Goal: Task Accomplishment & Management: Manage account settings

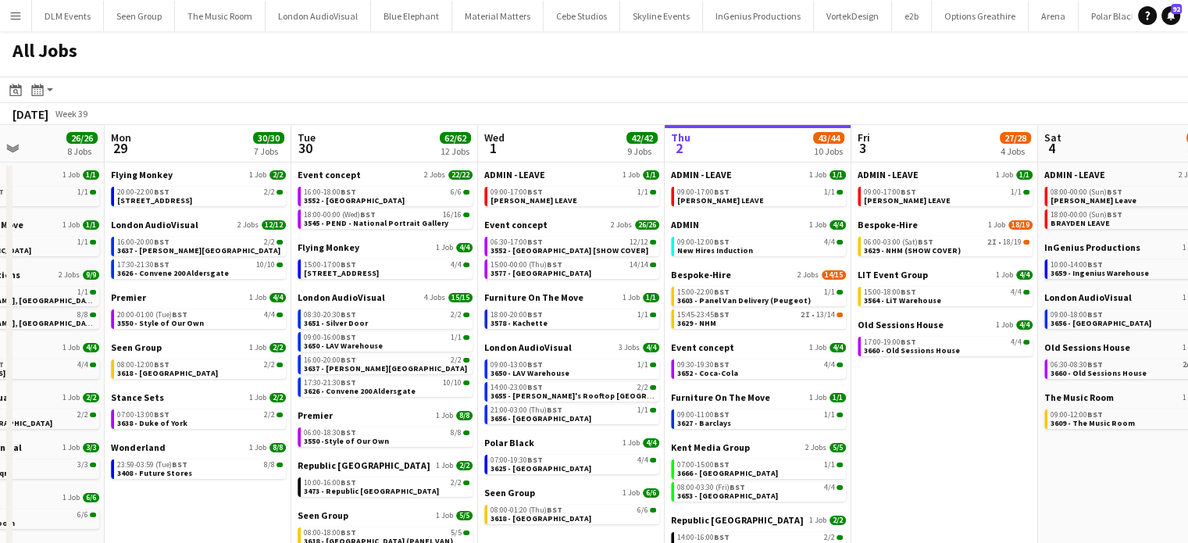
scroll to position [0, 362]
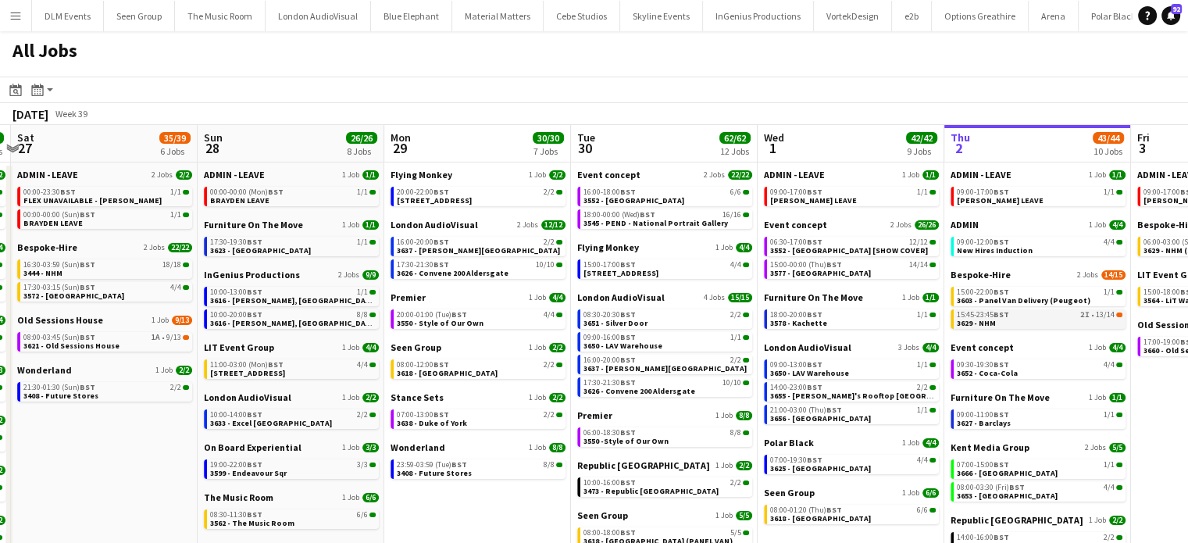
click at [1066, 313] on div "15:45-23:45 BST 2I • 13/14" at bounding box center [1040, 315] width 166 height 8
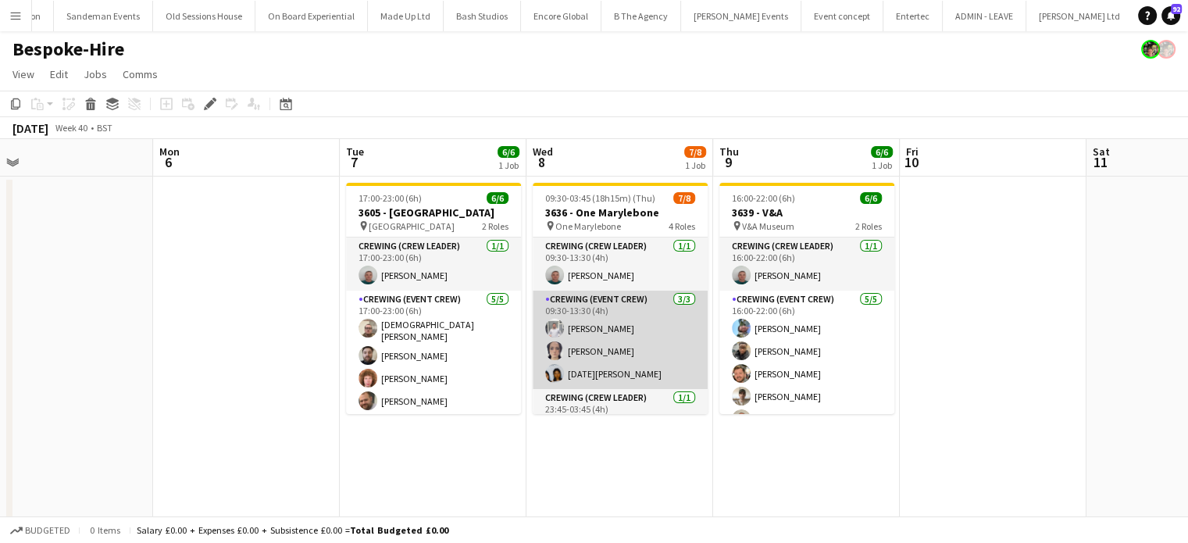
scroll to position [126, 0]
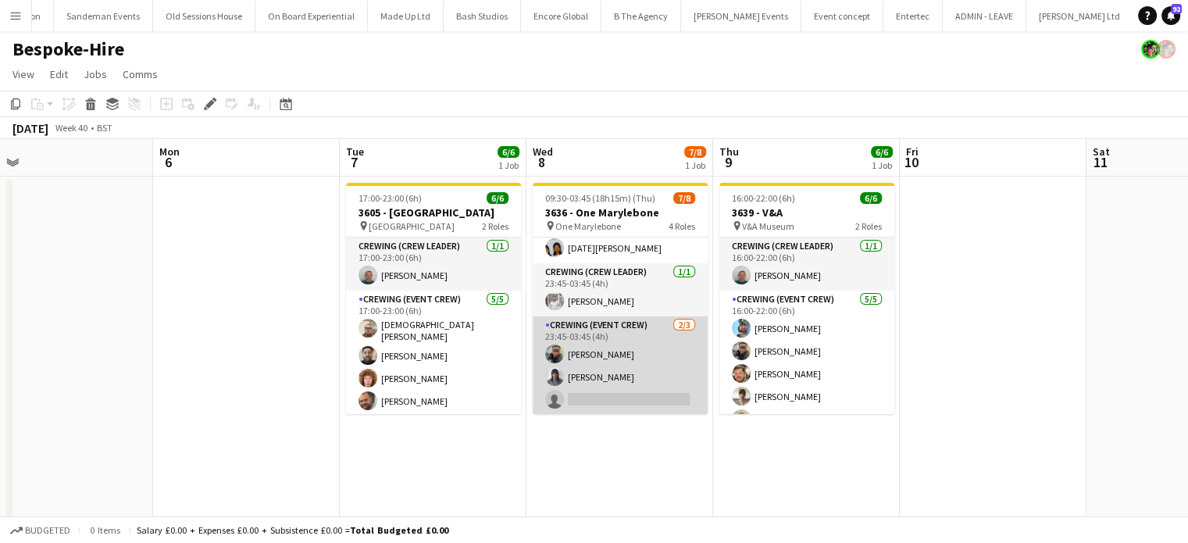
click at [641, 379] on app-card-role "Crewing (Event Crew) 2/3 23:45-03:45 (4h) Samuel Kusimo Kaine Caldeira single-n…" at bounding box center [620, 365] width 175 height 98
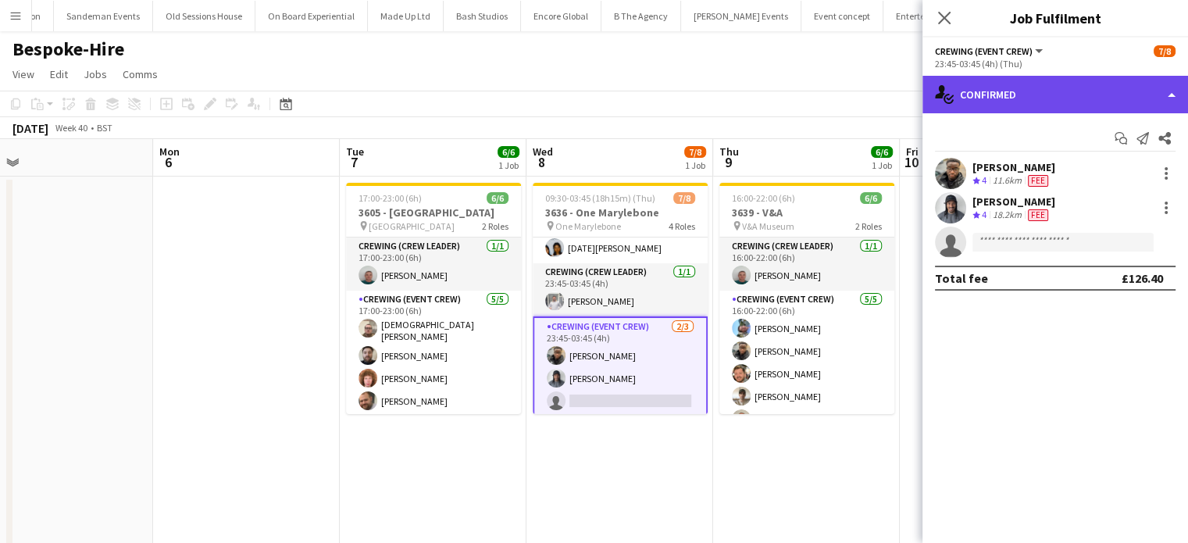
click at [1083, 102] on div "single-neutral-actions-check-2 Confirmed" at bounding box center [1055, 94] width 266 height 37
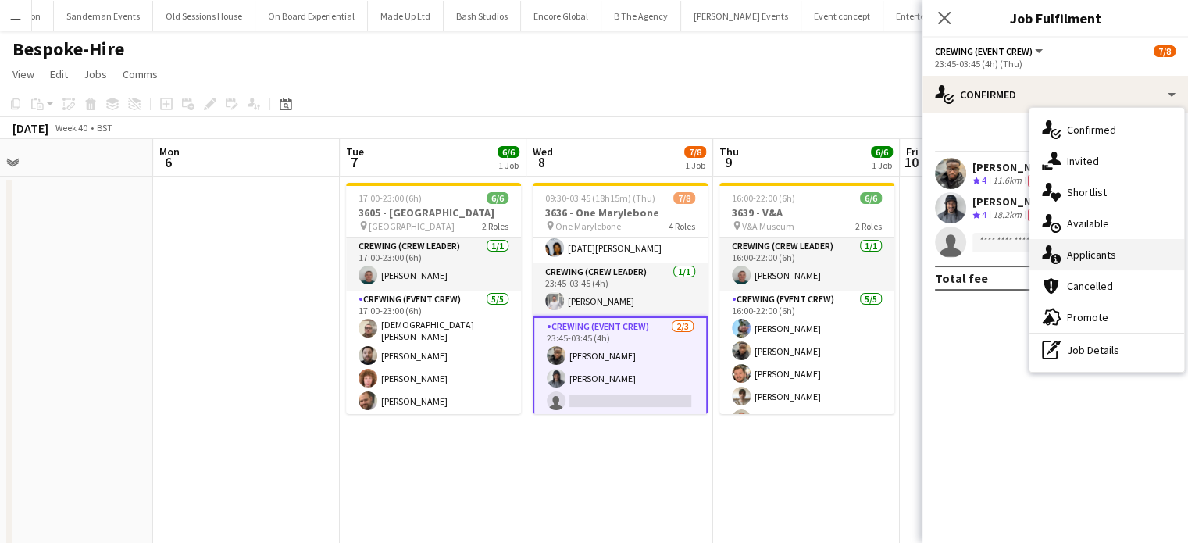
click at [1097, 254] on span "Applicants" at bounding box center [1091, 255] width 49 height 14
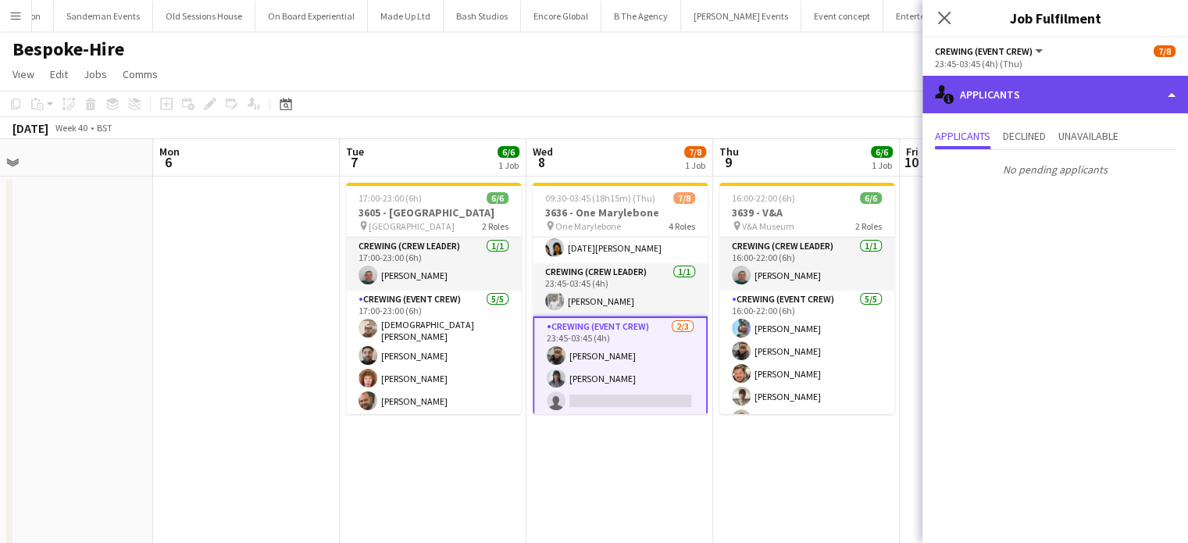
click at [1046, 101] on div "single-neutral-actions-information Applicants" at bounding box center [1055, 94] width 266 height 37
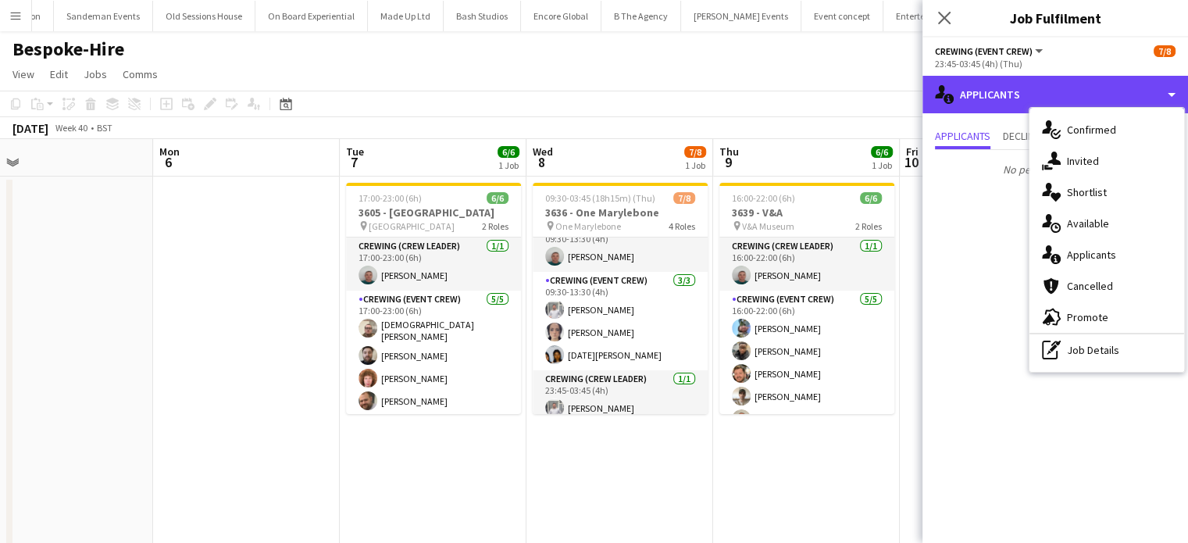
scroll to position [20, 0]
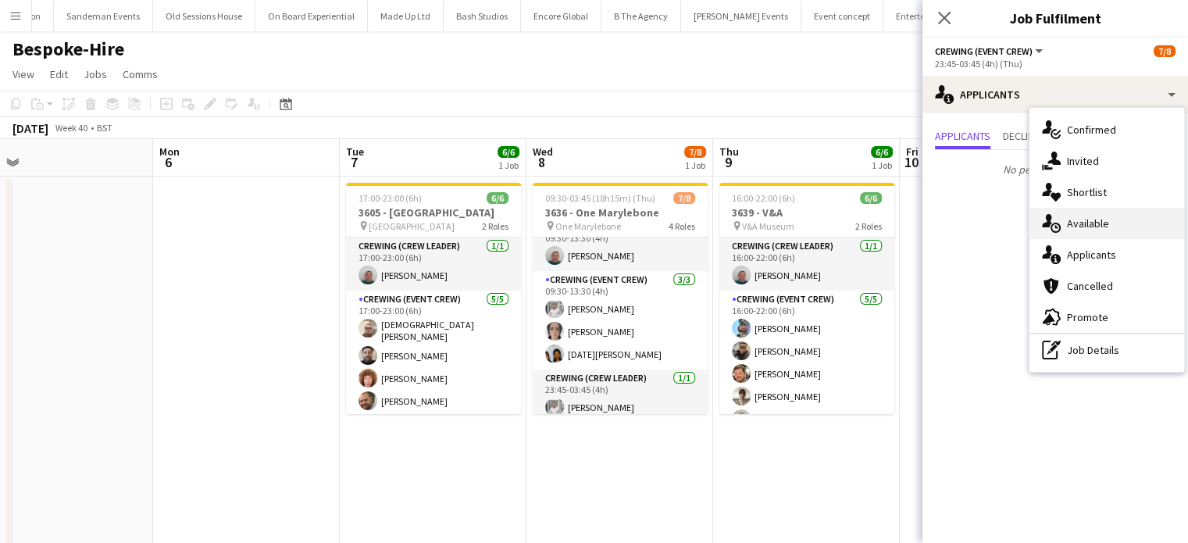
click at [1124, 230] on div "single-neutral-actions-upload Available" at bounding box center [1106, 223] width 155 height 31
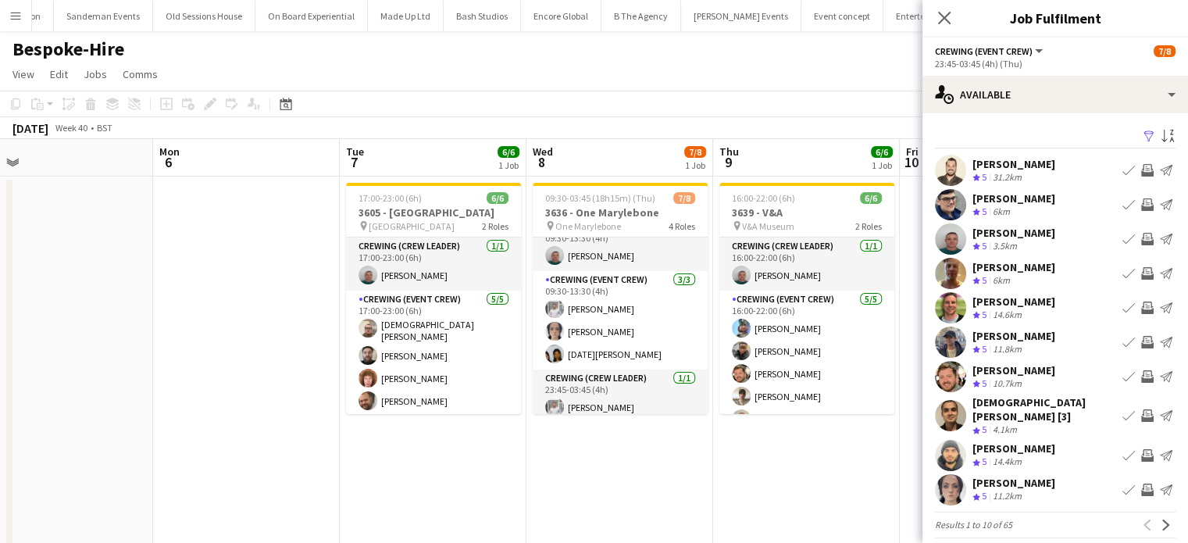
click at [1141, 270] on app-icon "Invite crew" at bounding box center [1147, 273] width 12 height 12
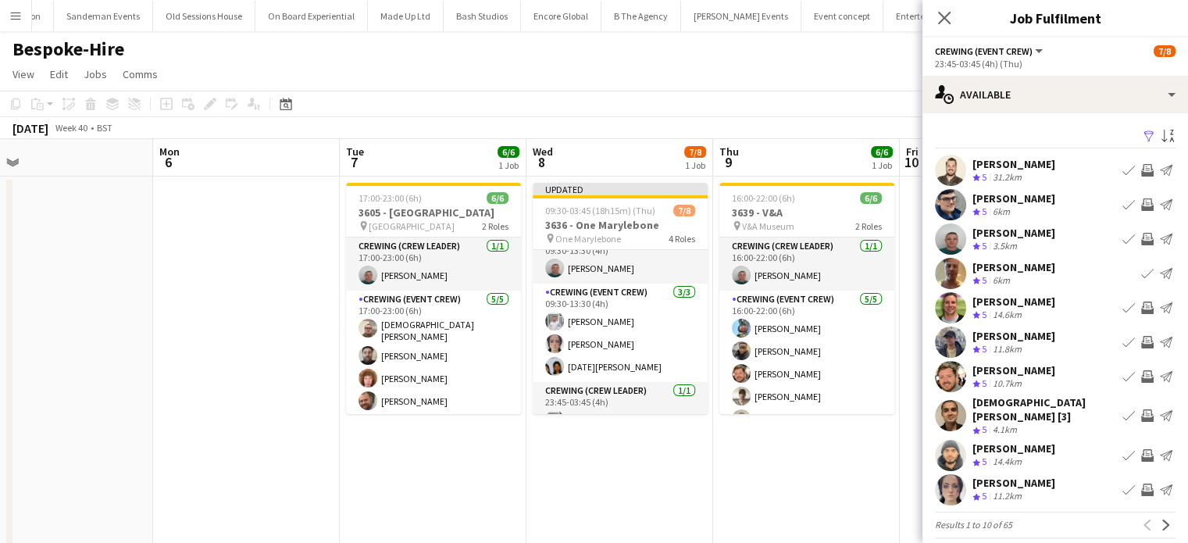
click at [1141, 169] on app-icon "Invite crew" at bounding box center [1147, 170] width 12 height 12
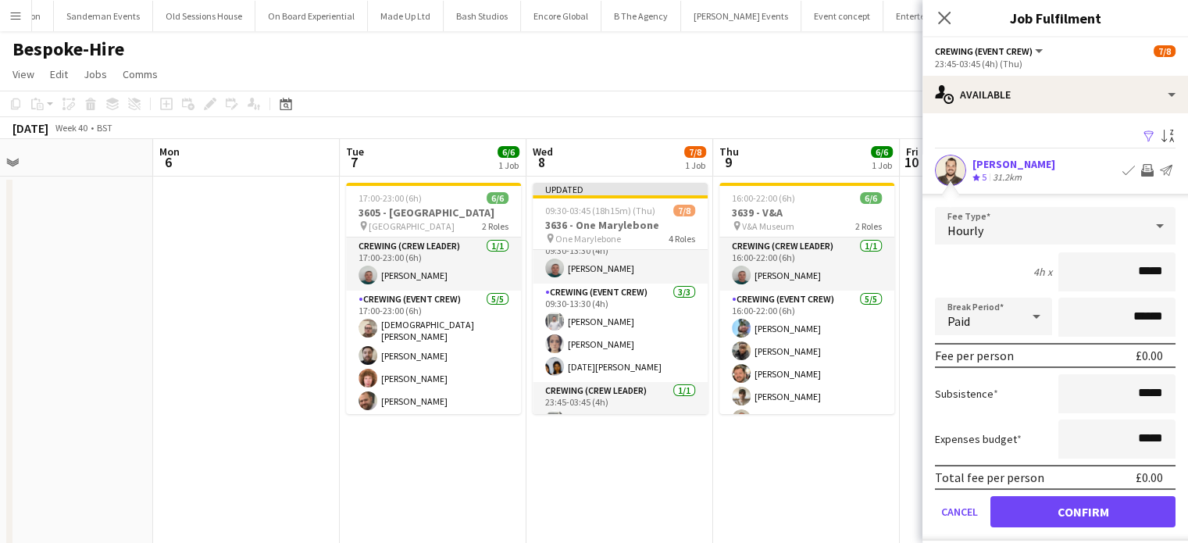
click button "Confirm" at bounding box center [1082, 511] width 185 height 31
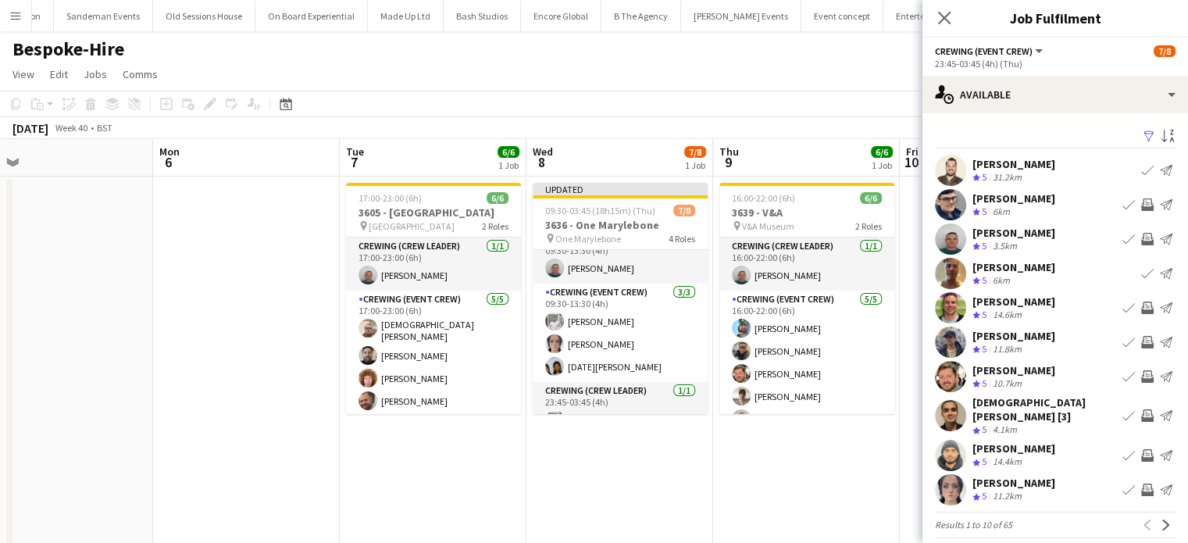
click at [1138, 315] on button "Invite crew" at bounding box center [1147, 307] width 19 height 19
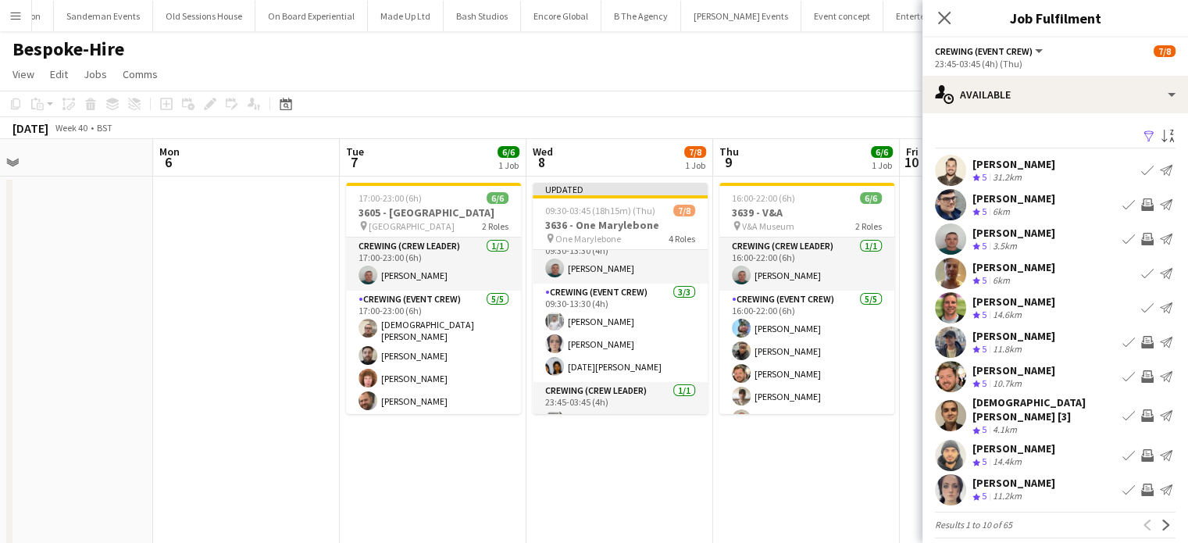
click at [1141, 344] on app-icon "Invite crew" at bounding box center [1147, 342] width 12 height 12
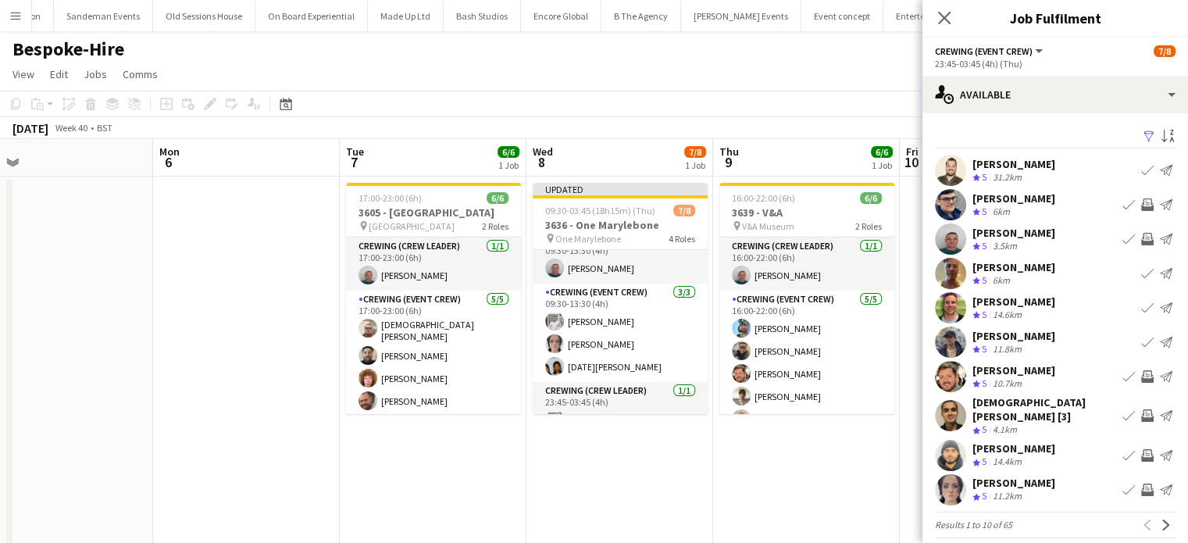
click at [1141, 377] on app-icon "Invite crew" at bounding box center [1147, 376] width 12 height 12
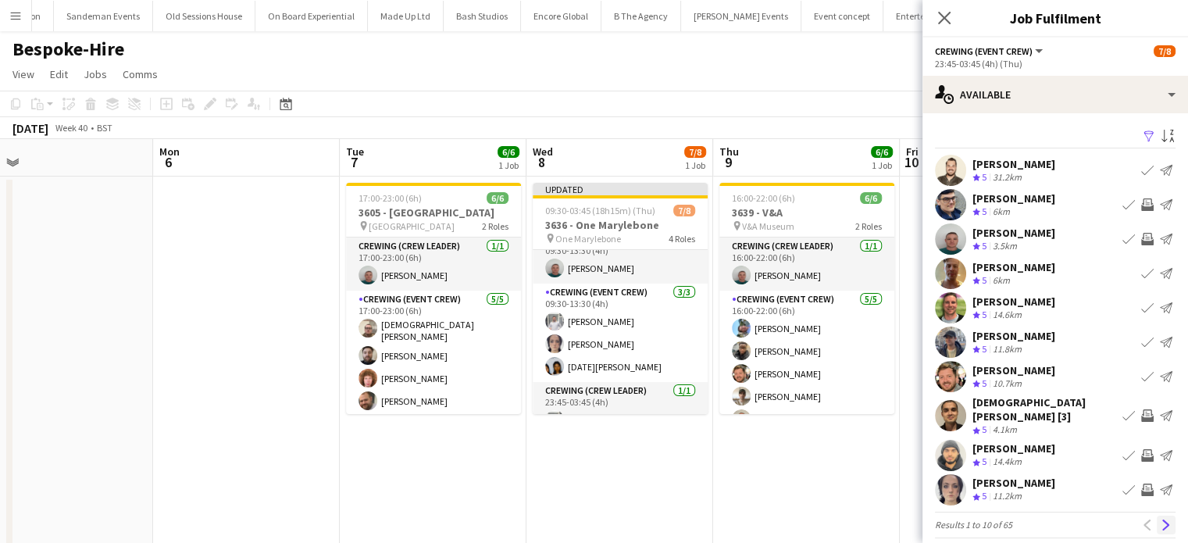
click at [1160, 519] on app-icon "Next" at bounding box center [1165, 524] width 11 height 11
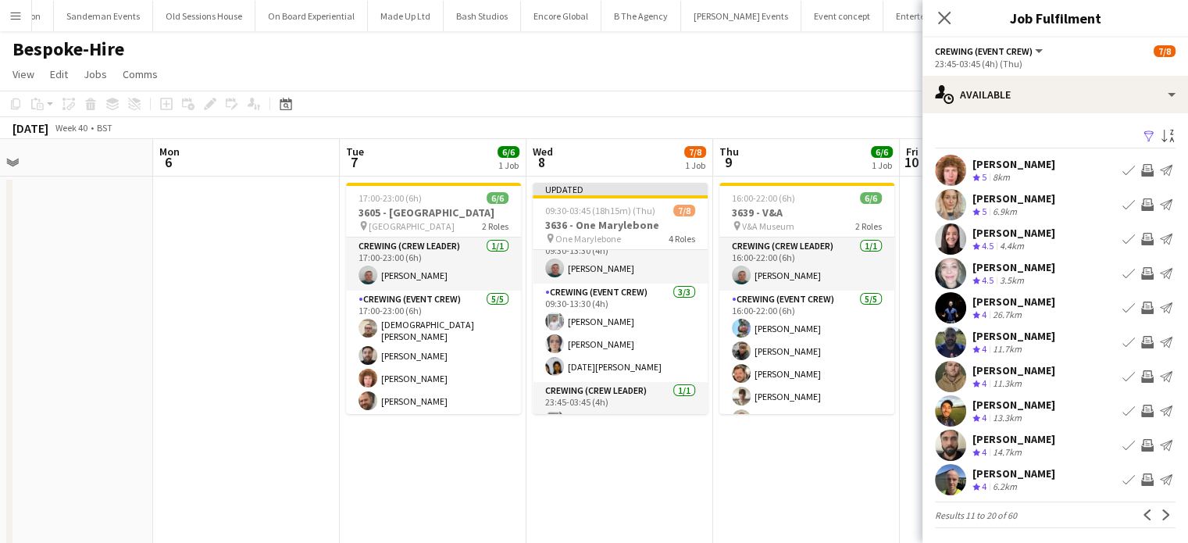
click at [1141, 175] on app-icon "Invite crew" at bounding box center [1147, 170] width 12 height 12
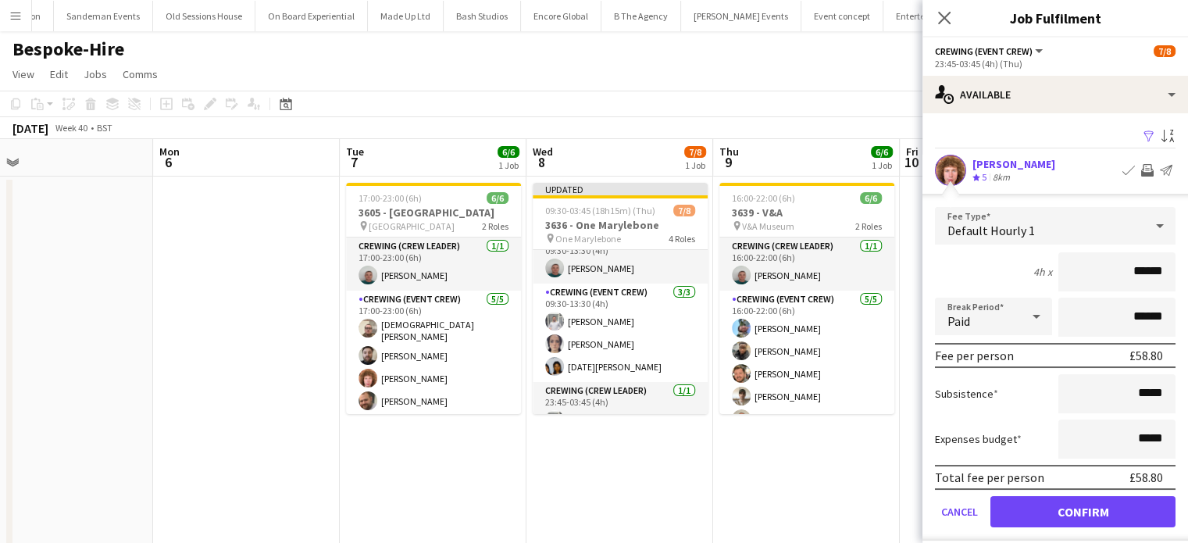
click button "Confirm" at bounding box center [1082, 511] width 185 height 31
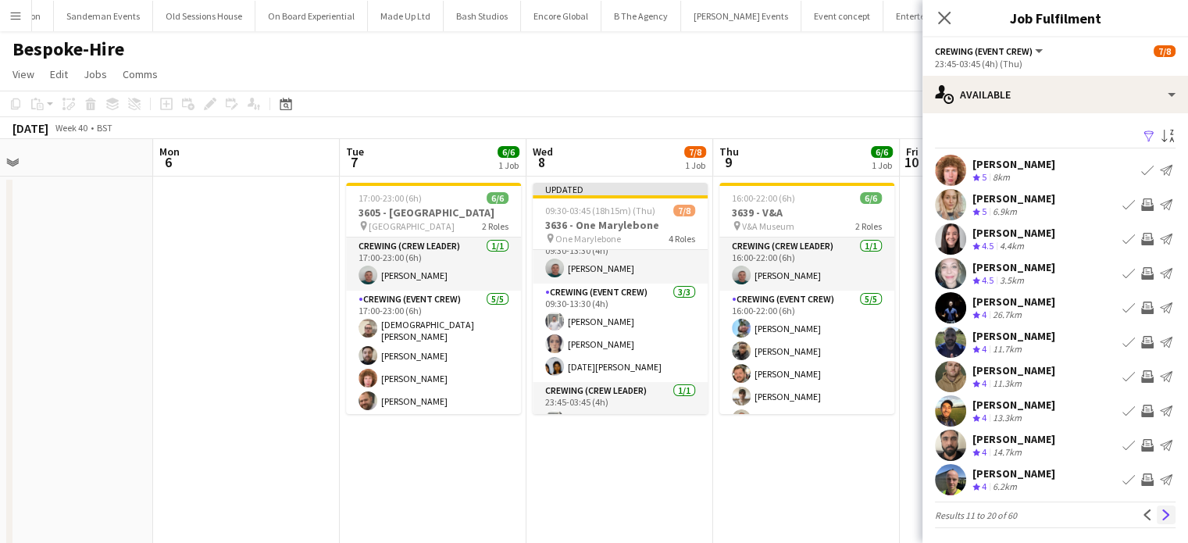
click at [1160, 509] on app-icon "Next" at bounding box center [1165, 514] width 11 height 11
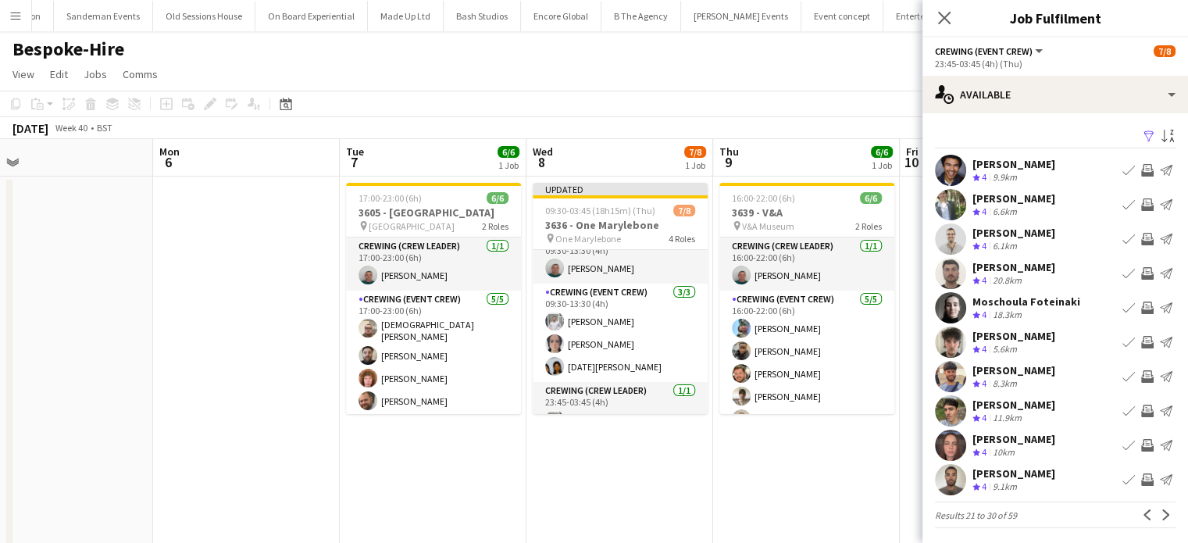
click at [1141, 203] on app-icon "Invite crew" at bounding box center [1147, 204] width 12 height 12
click at [1141, 274] on app-icon "Invite crew" at bounding box center [1147, 273] width 12 height 12
click at [1141, 413] on app-icon "Invite crew" at bounding box center [1147, 410] width 12 height 12
click at [1141, 477] on app-icon "Invite crew" at bounding box center [1147, 479] width 12 height 12
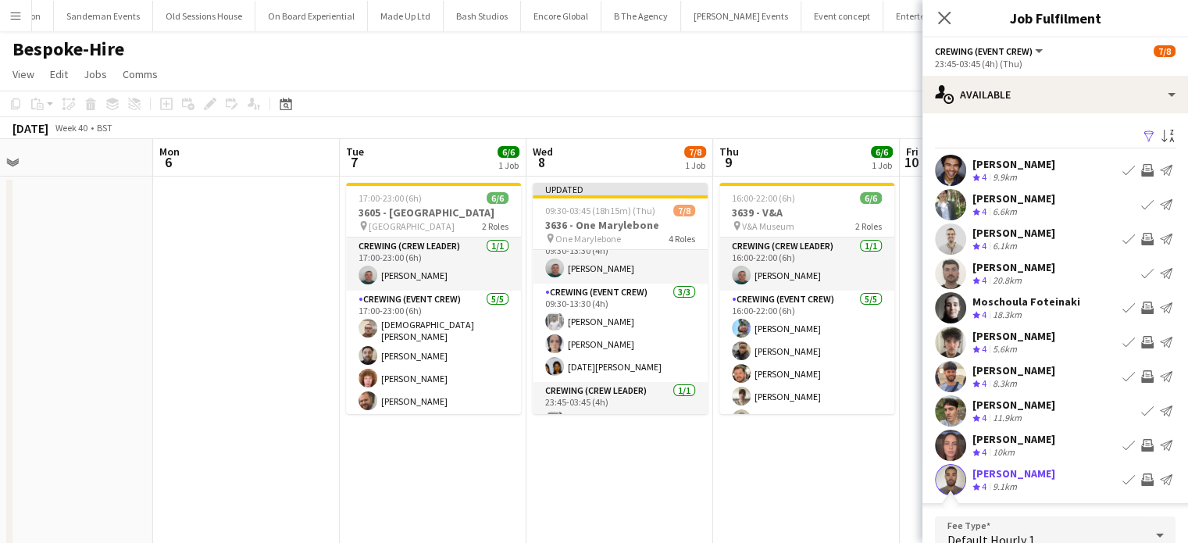
scroll to position [3, 0]
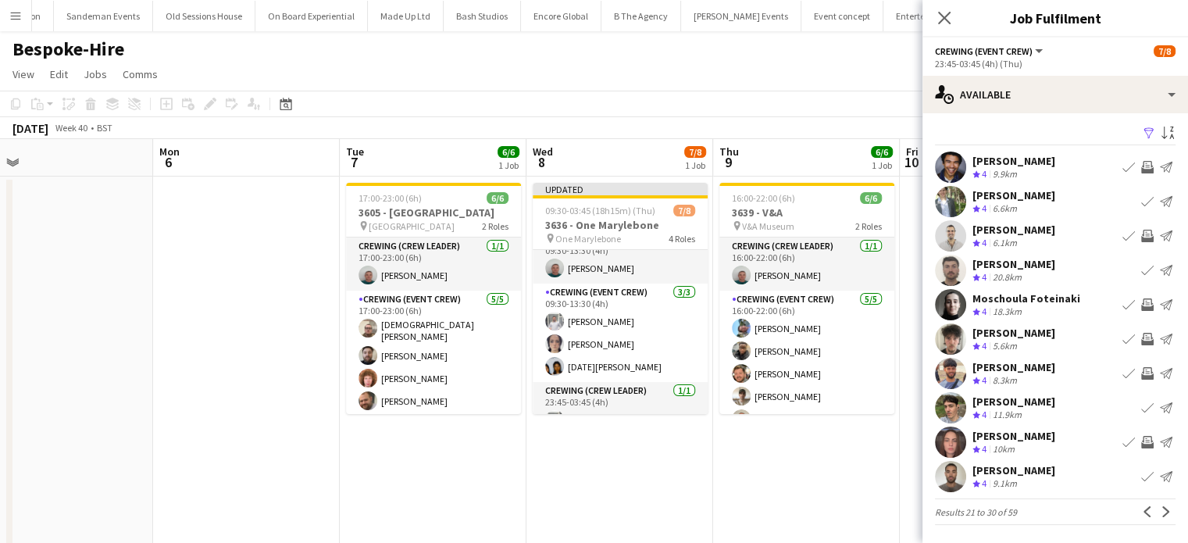
click at [1141, 376] on app-icon "Invite crew" at bounding box center [1147, 373] width 12 height 12
click at [1160, 515] on app-icon "Next" at bounding box center [1165, 511] width 11 height 11
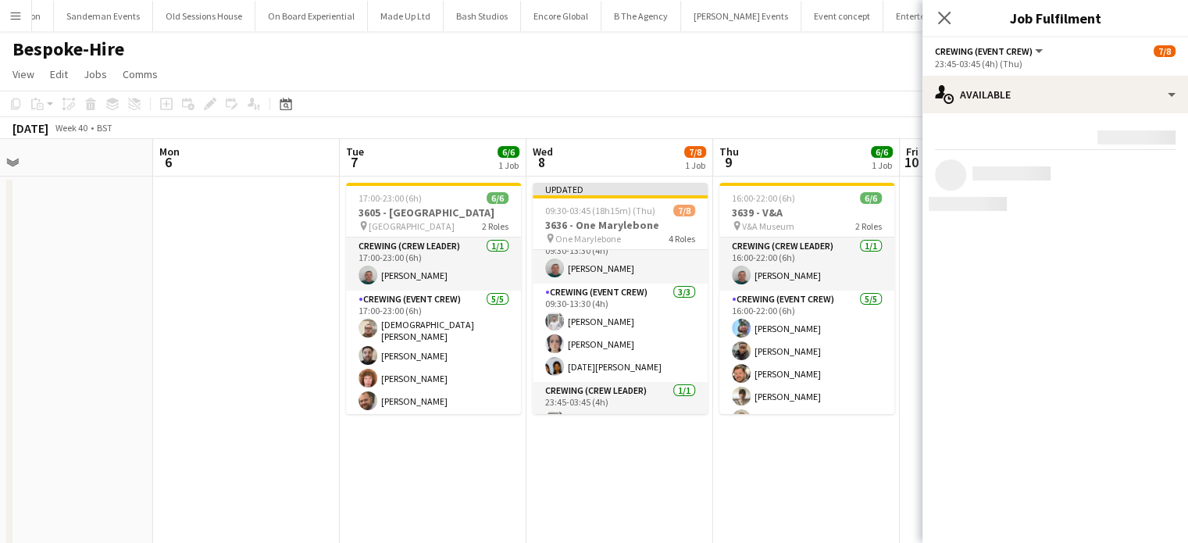
scroll to position [0, 0]
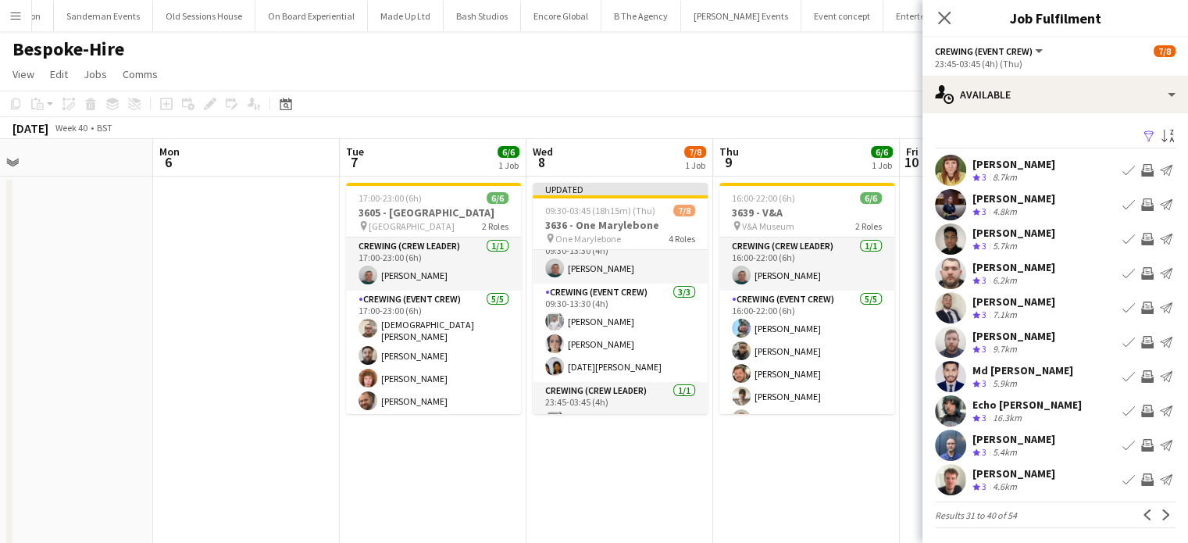
click at [1141, 303] on app-icon "Invite crew" at bounding box center [1147, 307] width 12 height 12
click at [1141, 380] on app-icon "Invite crew" at bounding box center [1147, 376] width 12 height 12
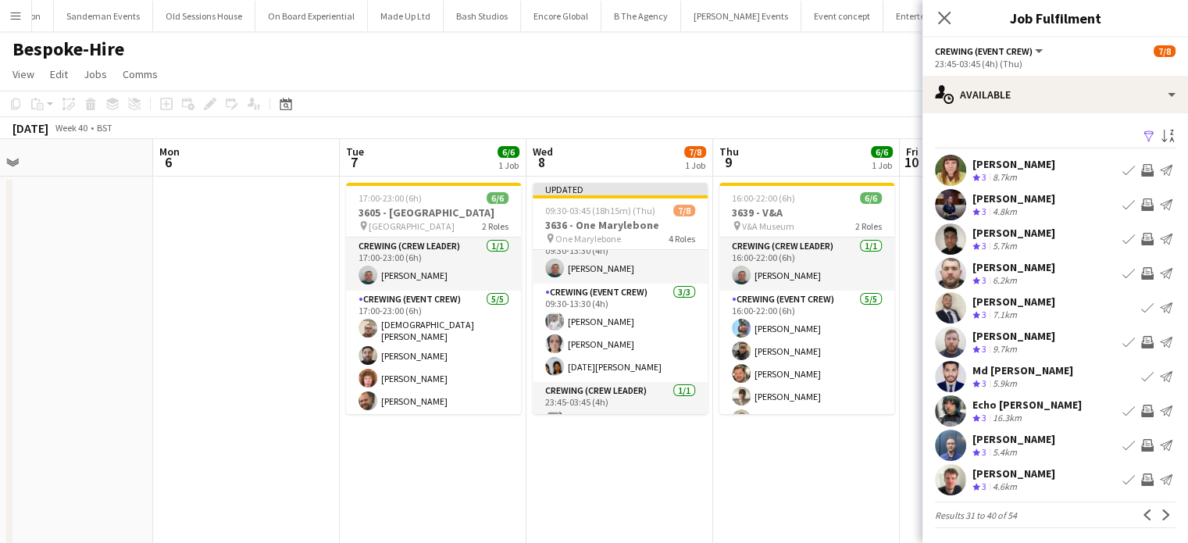
click at [1141, 478] on app-icon "Invite crew" at bounding box center [1147, 479] width 12 height 12
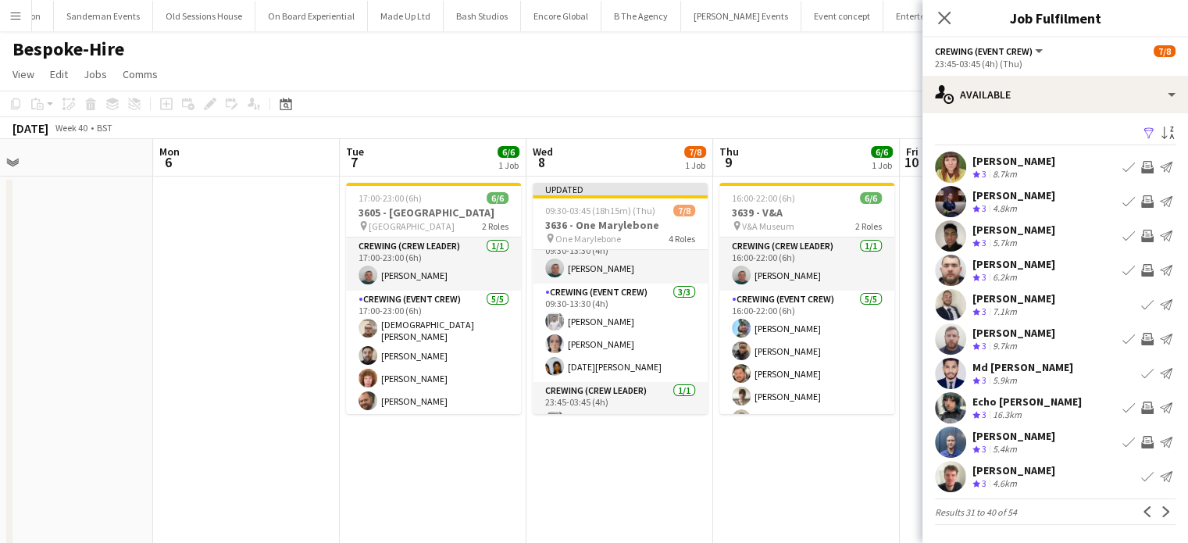
click at [1141, 436] on app-icon "Invite crew" at bounding box center [1147, 442] width 12 height 12
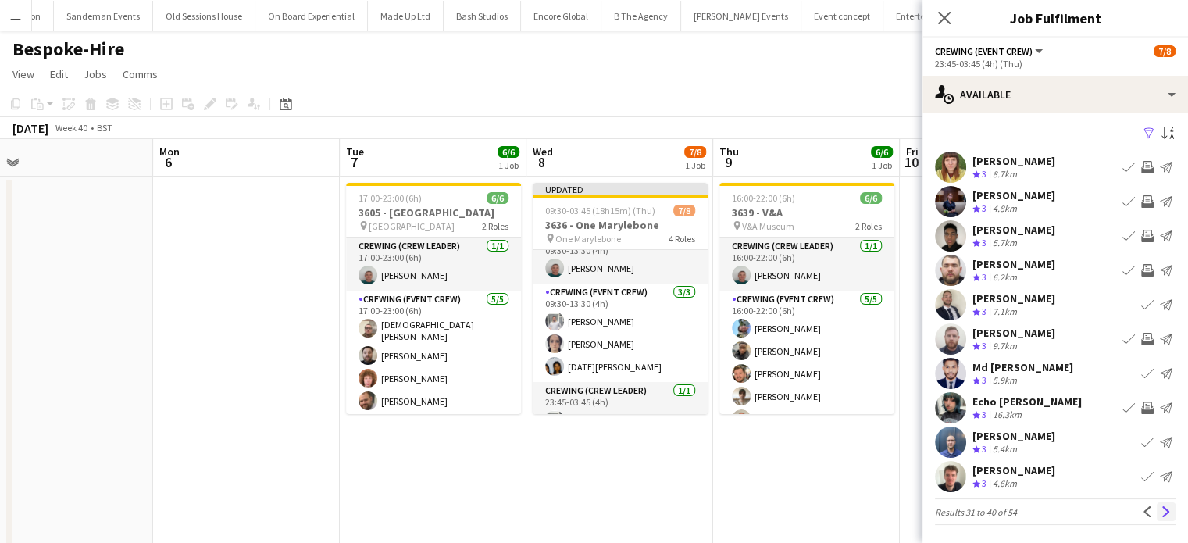
click at [1159, 520] on button "Next" at bounding box center [1165, 511] width 19 height 19
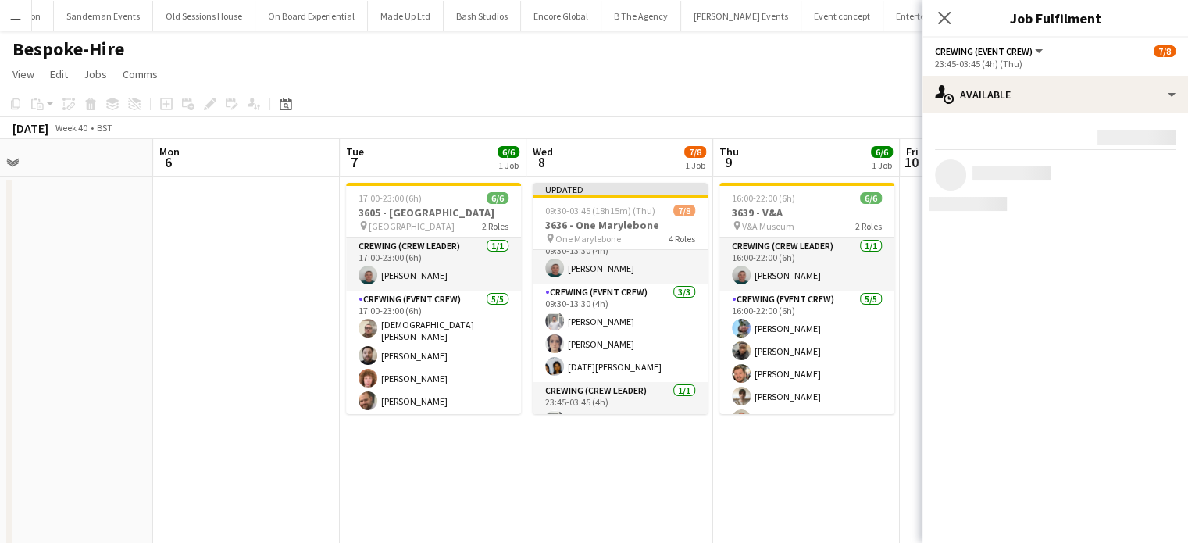
scroll to position [0, 0]
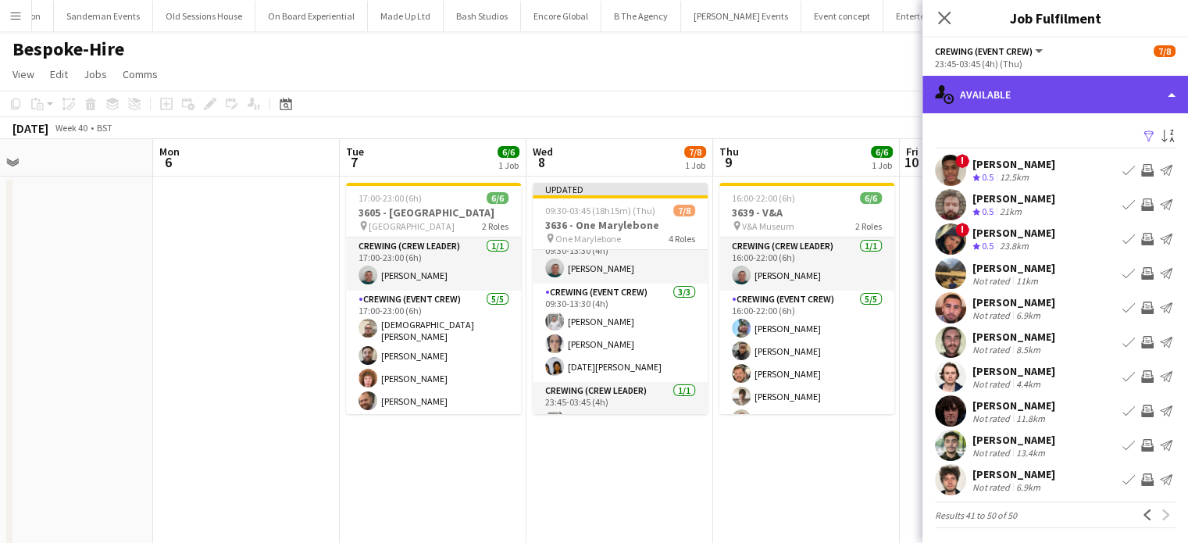
click at [1016, 84] on div "single-neutral-actions-upload Available" at bounding box center [1055, 94] width 266 height 37
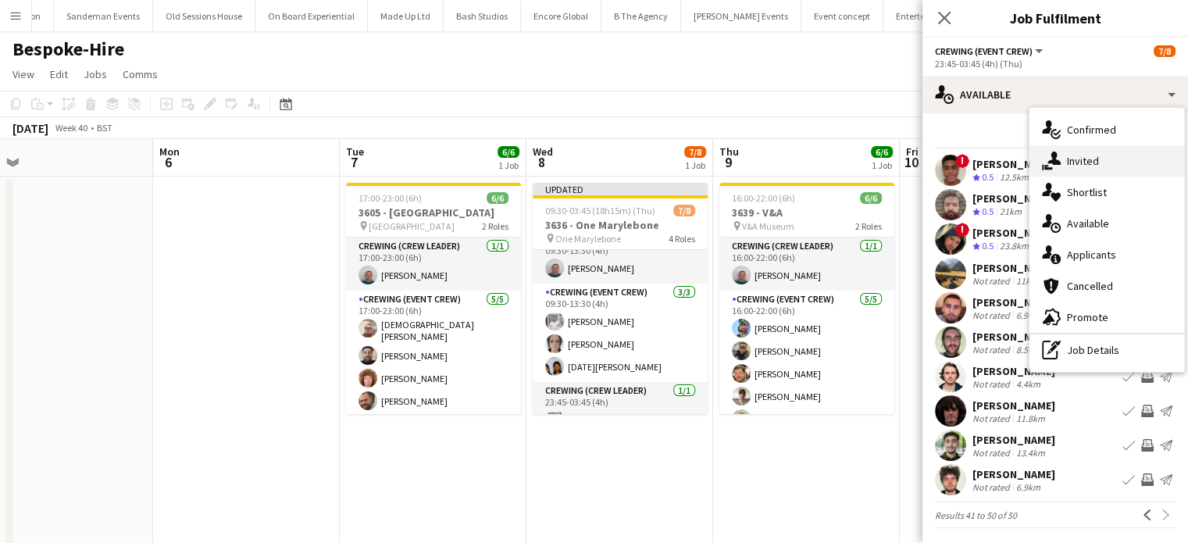
click at [1075, 149] on div "single-neutral-actions-share-1 Invited" at bounding box center [1106, 160] width 155 height 31
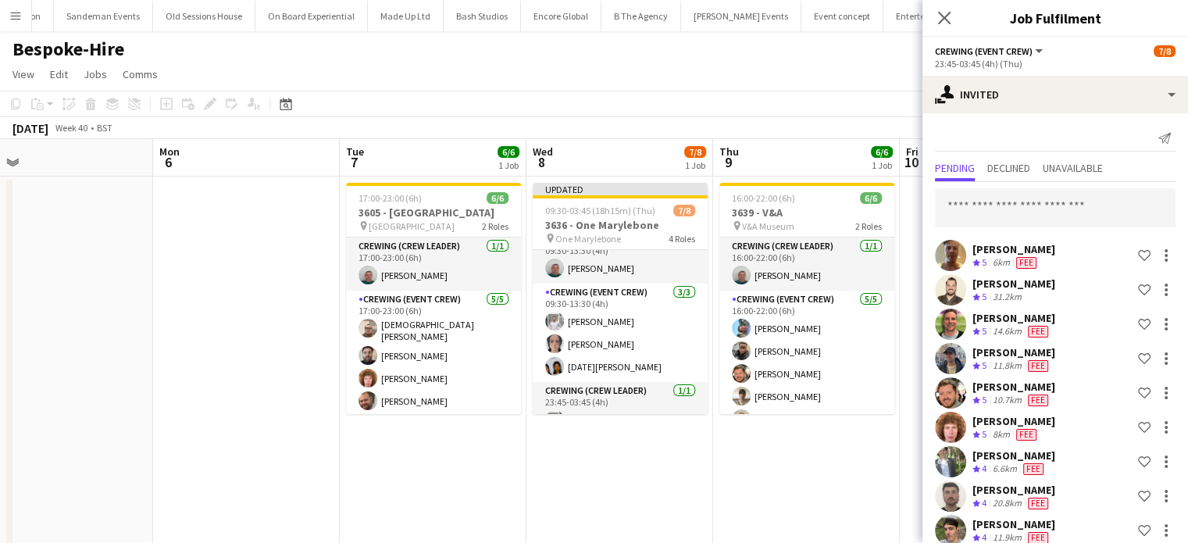
scroll to position [224, 0]
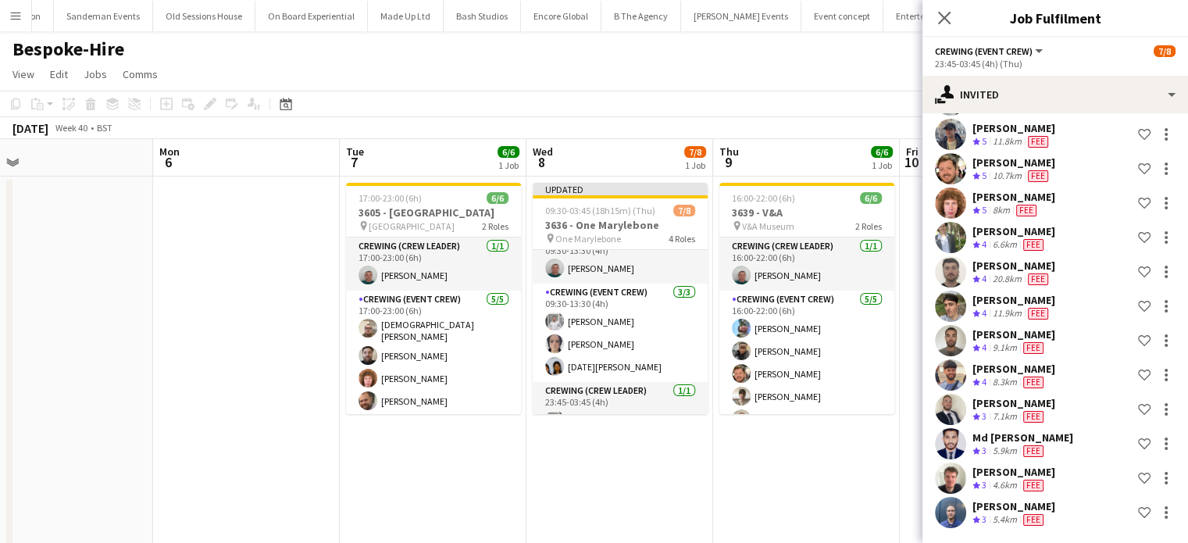
click at [731, 433] on app-date-cell "16:00-22:00 (6h) 6/6 3639 - V&A pin V&A Museum 2 Roles Crewing (Crew Leader) 1/…" at bounding box center [806, 424] width 187 height 497
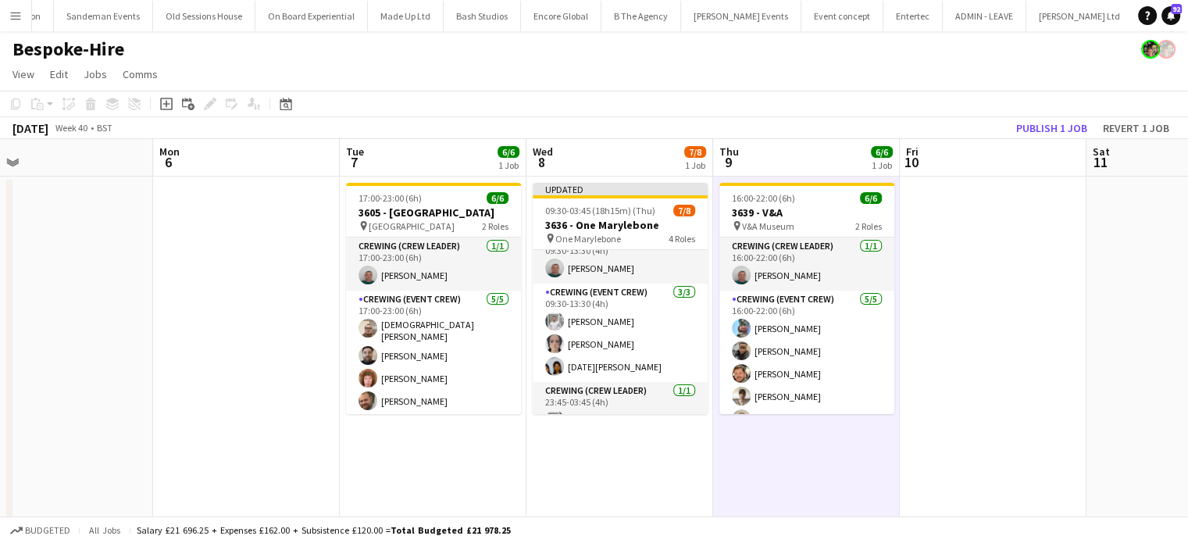
click at [1083, 116] on app-toolbar "Copy Paste Paste Ctrl+V Paste with crew Ctrl+Shift+V Paste linked Job Delete Gr…" at bounding box center [594, 104] width 1188 height 27
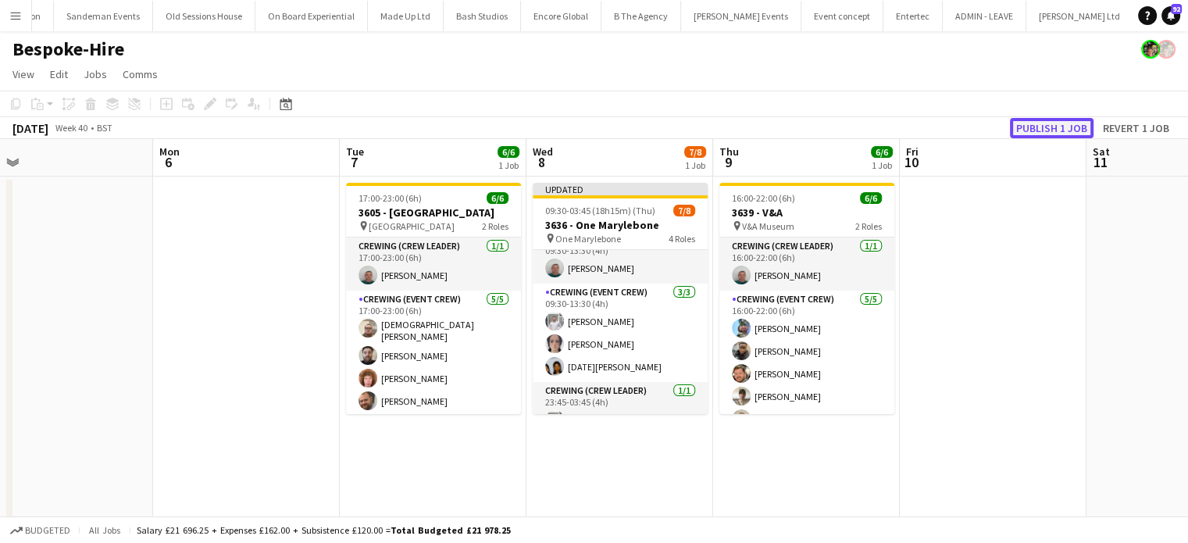
click at [1071, 129] on button "Publish 1 job" at bounding box center [1052, 128] width 84 height 20
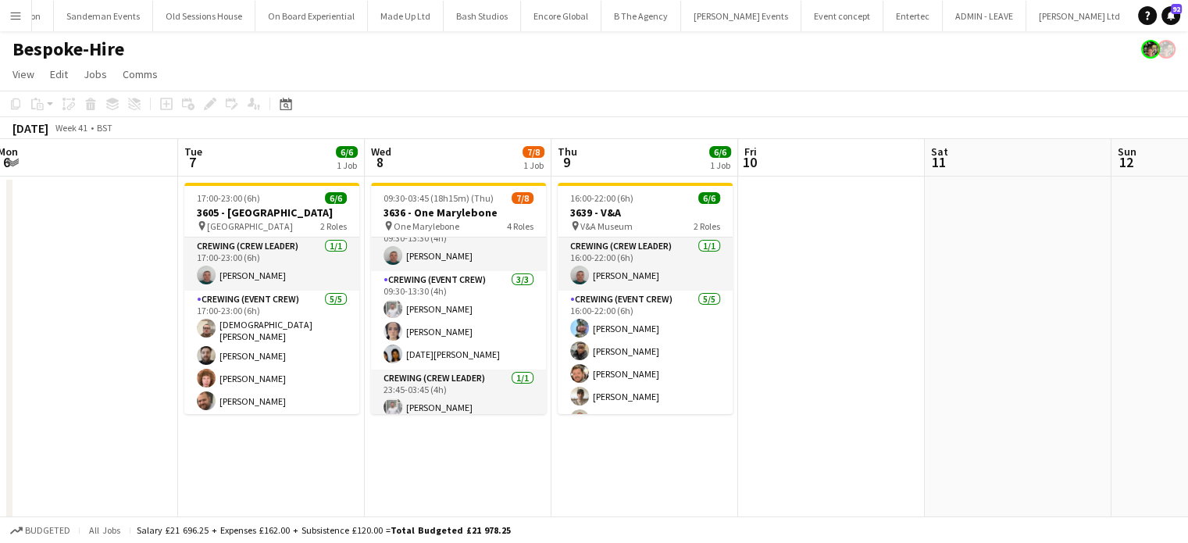
scroll to position [0, 571]
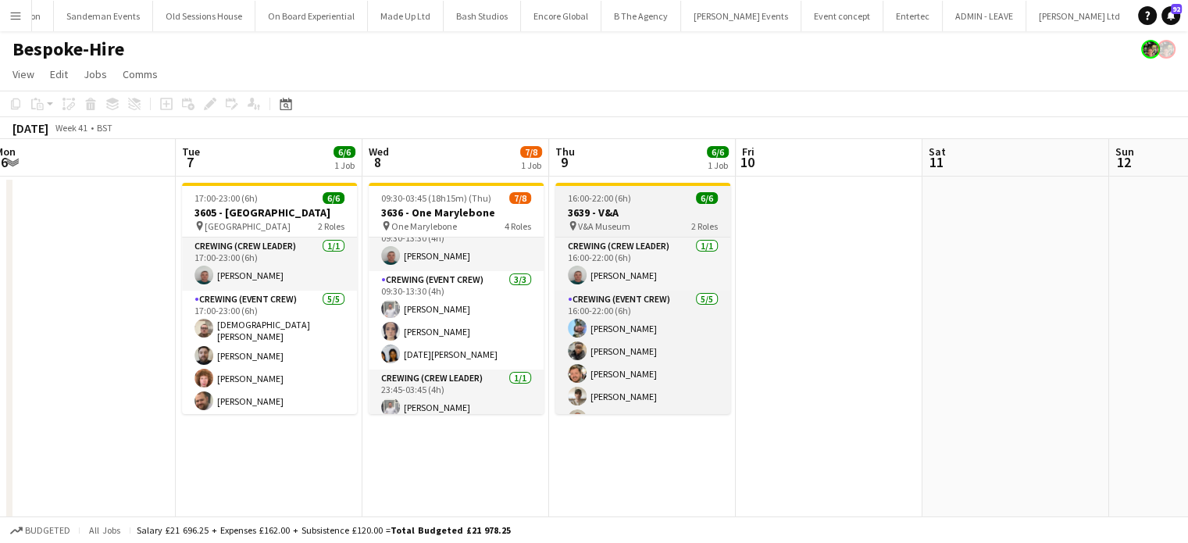
click at [639, 191] on app-job-card "16:00-22:00 (6h) 6/6 3639 - V&A pin V&A Museum 2 Roles Crewing (Crew Leader) 1/…" at bounding box center [642, 298] width 175 height 231
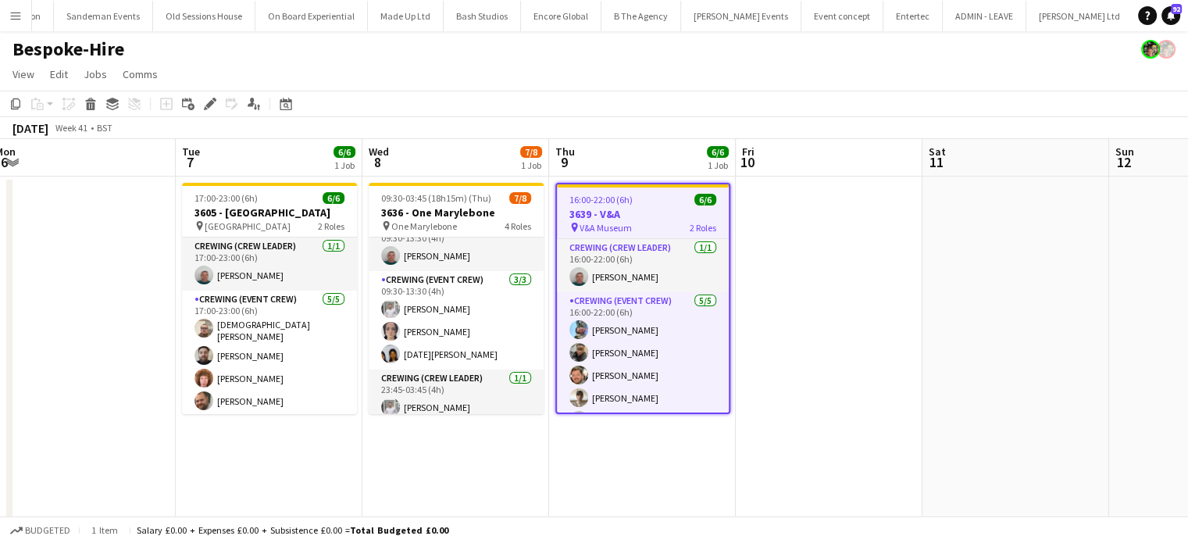
click at [639, 191] on app-job-card "16:00-22:00 (6h) 6/6 3639 - V&A pin V&A Museum 2 Roles Crewing (Crew Leader) 1/…" at bounding box center [642, 298] width 175 height 231
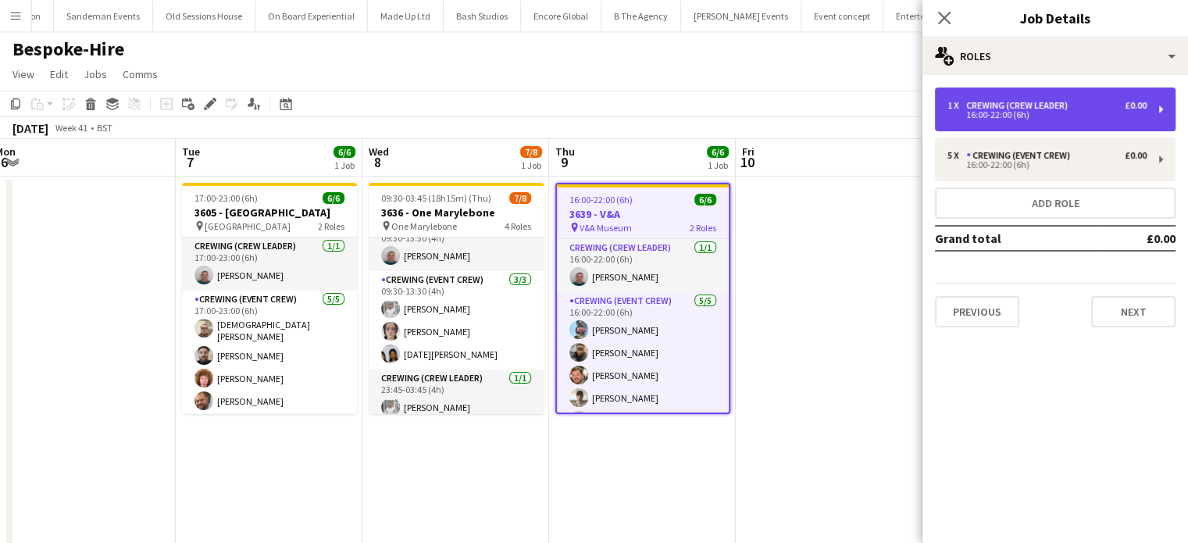
click at [1023, 122] on div "1 x Crewing (Crew Leader) £0.00 16:00-22:00 (6h)" at bounding box center [1055, 109] width 241 height 44
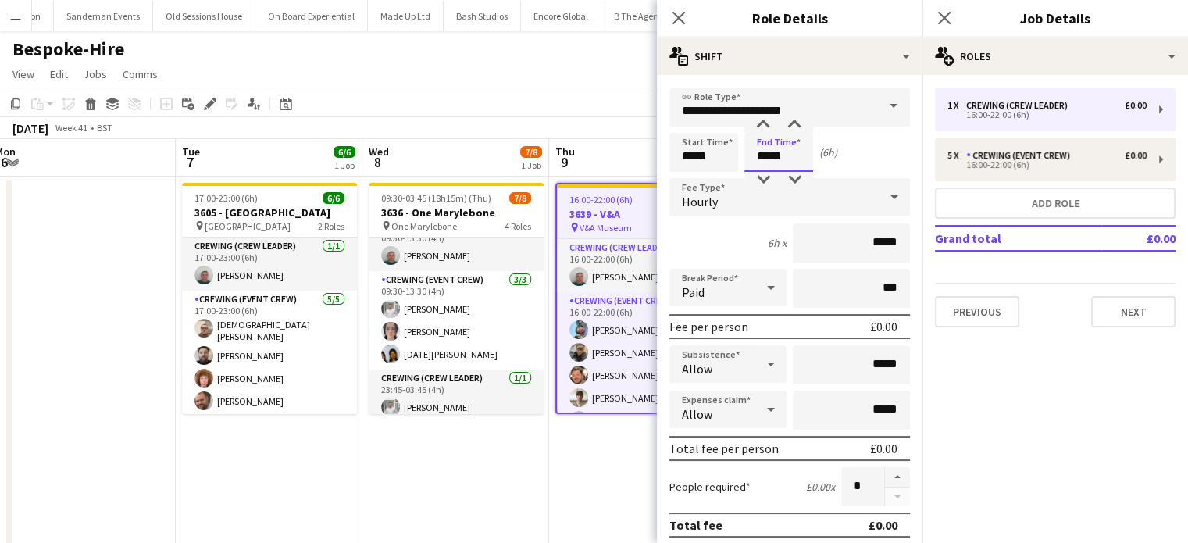
click at [765, 152] on input "*****" at bounding box center [778, 152] width 69 height 39
type input "*****"
click at [765, 130] on div at bounding box center [762, 125] width 31 height 16
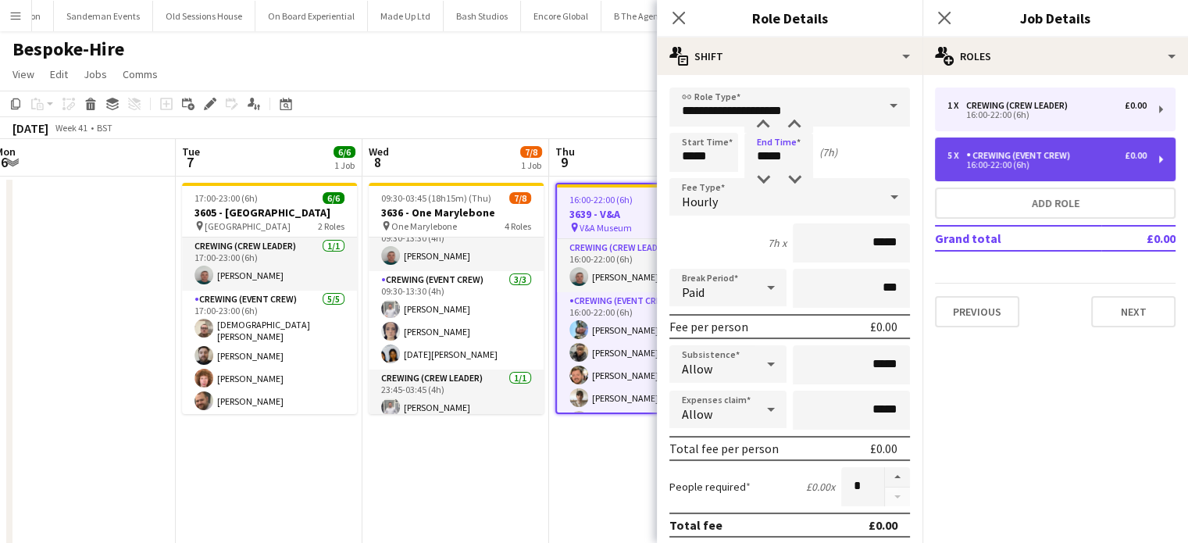
click at [1016, 173] on div "5 x Crewing (Event Crew) £0.00 16:00-22:00 (6h)" at bounding box center [1055, 159] width 241 height 44
type input "**********"
type input "*****"
type input "*"
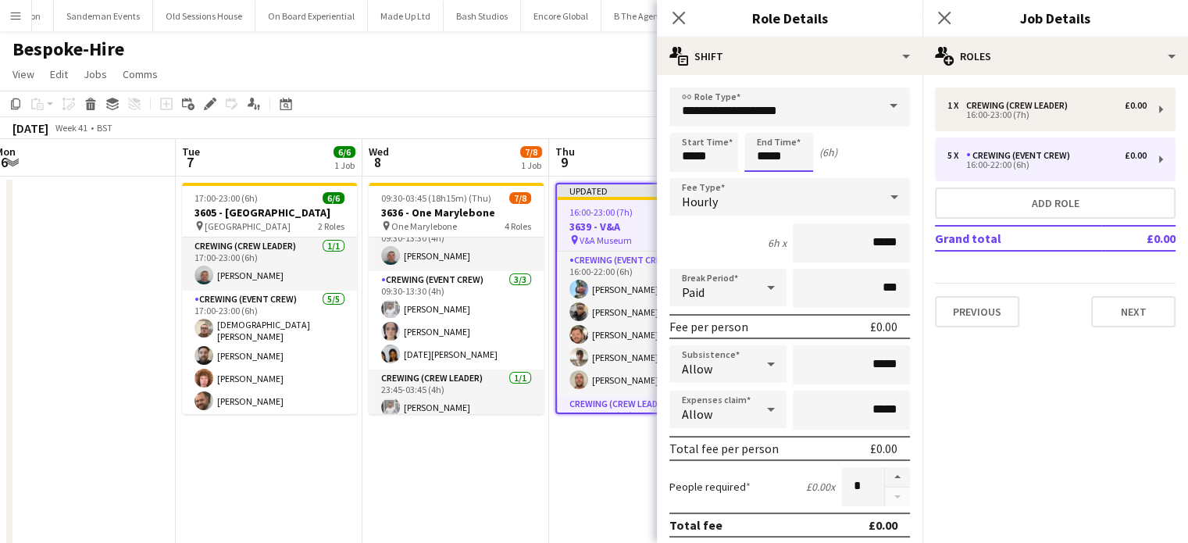
click at [786, 143] on input "*****" at bounding box center [778, 152] width 69 height 39
type input "*****"
click at [765, 125] on div at bounding box center [762, 125] width 31 height 16
click at [604, 441] on app-date-cell "Updated 16:00-23:00 (7h) 6/6 3639 - V&A pin V&A Museum 2 Roles Crewing (Event C…" at bounding box center [642, 424] width 187 height 497
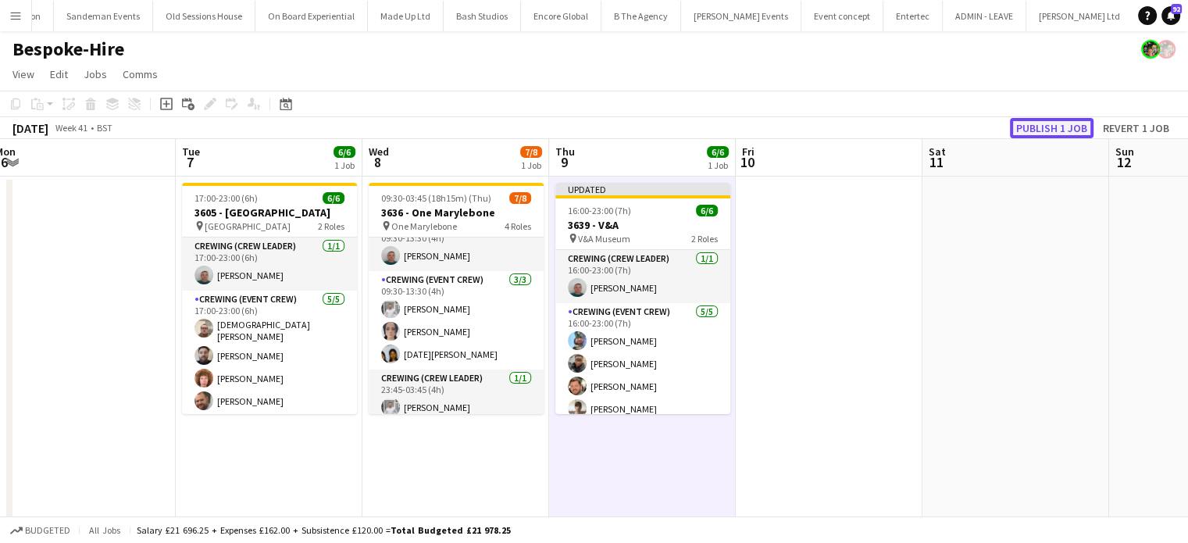
click at [1060, 131] on button "Publish 1 job" at bounding box center [1052, 128] width 84 height 20
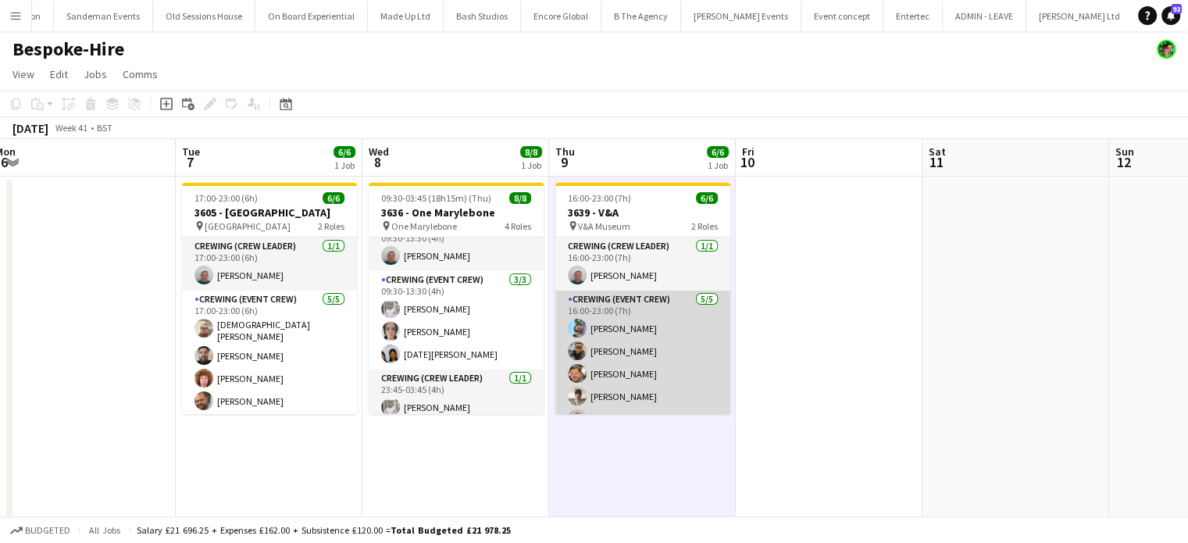
scroll to position [20, 0]
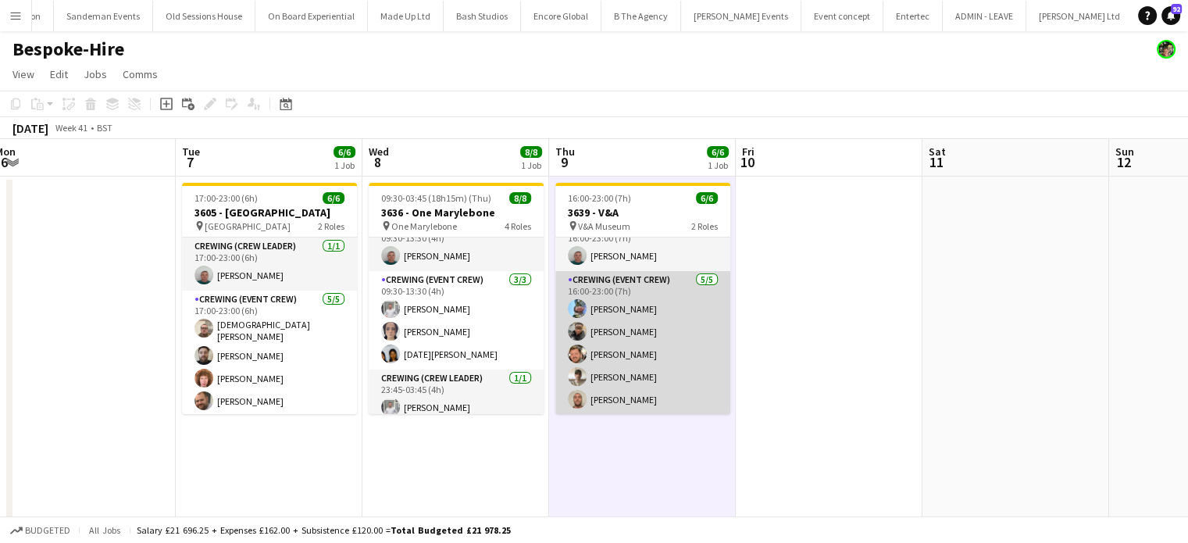
click at [651, 292] on app-card-role "Crewing (Event Crew) 5/5 16:00-23:00 (7h) Liam Kinsella Samuel Kusimo Adam McCa…" at bounding box center [642, 343] width 175 height 144
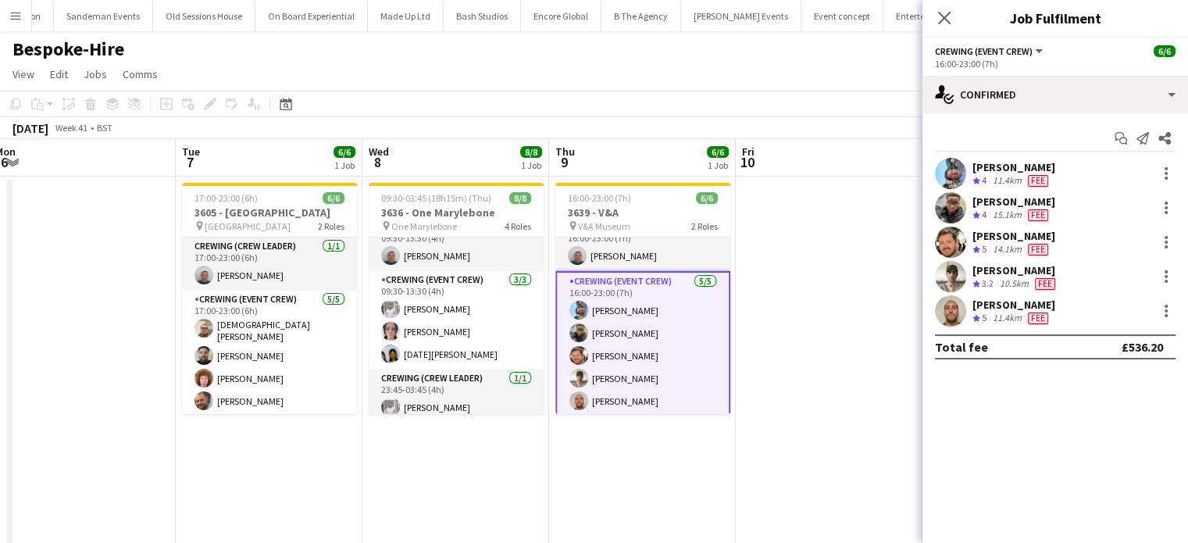
click at [1072, 166] on div "Liam Kinsella Crew rating 4 11.4km Fee" at bounding box center [1055, 173] width 266 height 31
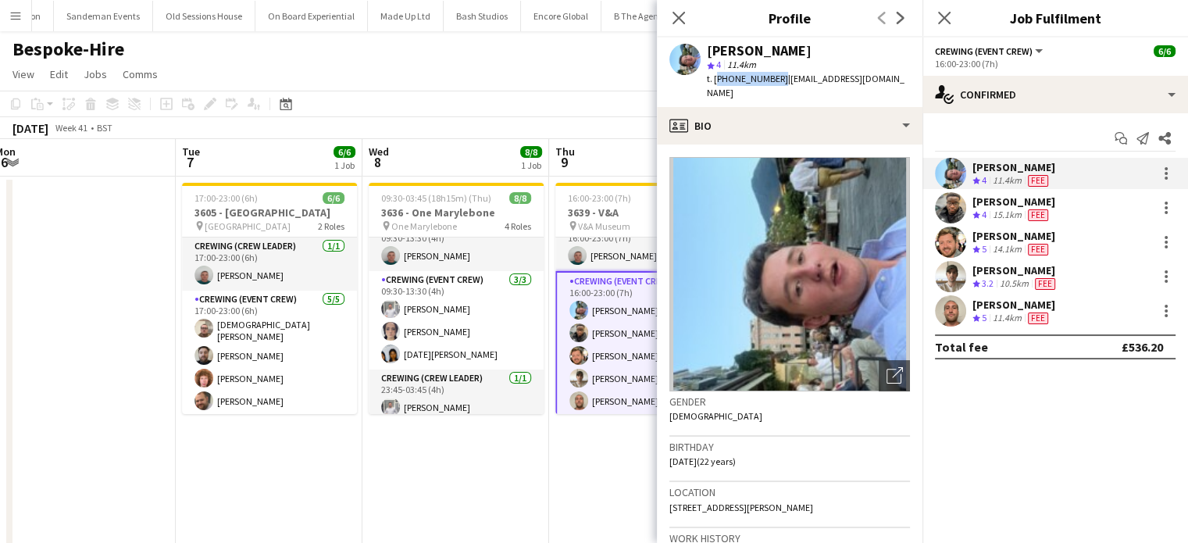
copy span "+447362728112"
drag, startPoint x: 775, startPoint y: 80, endPoint x: 715, endPoint y: 84, distance: 60.2
click at [715, 84] on span "t. +447362728112" at bounding box center [747, 79] width 81 height 12
click at [1031, 201] on div "[PERSON_NAME]" at bounding box center [1013, 201] width 83 height 14
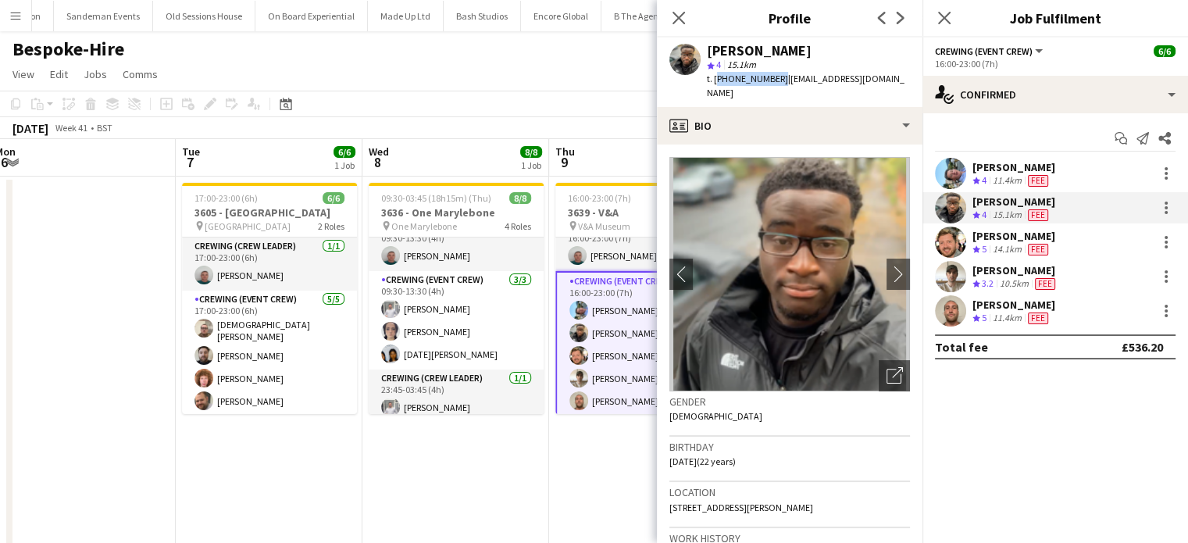
copy span "+447903496855"
drag, startPoint x: 774, startPoint y: 78, endPoint x: 713, endPoint y: 88, distance: 61.7
click at [713, 88] on div "Samuel Kusimo star 4 15.1km t. +447903496855 | samk27503@gmail.com" at bounding box center [790, 71] width 266 height 69
click at [1047, 224] on div "Liam Kinsella Crew rating 4 11.4km Fee Samuel Kusimo Crew rating 4 15.1km Fee A…" at bounding box center [1055, 242] width 266 height 169
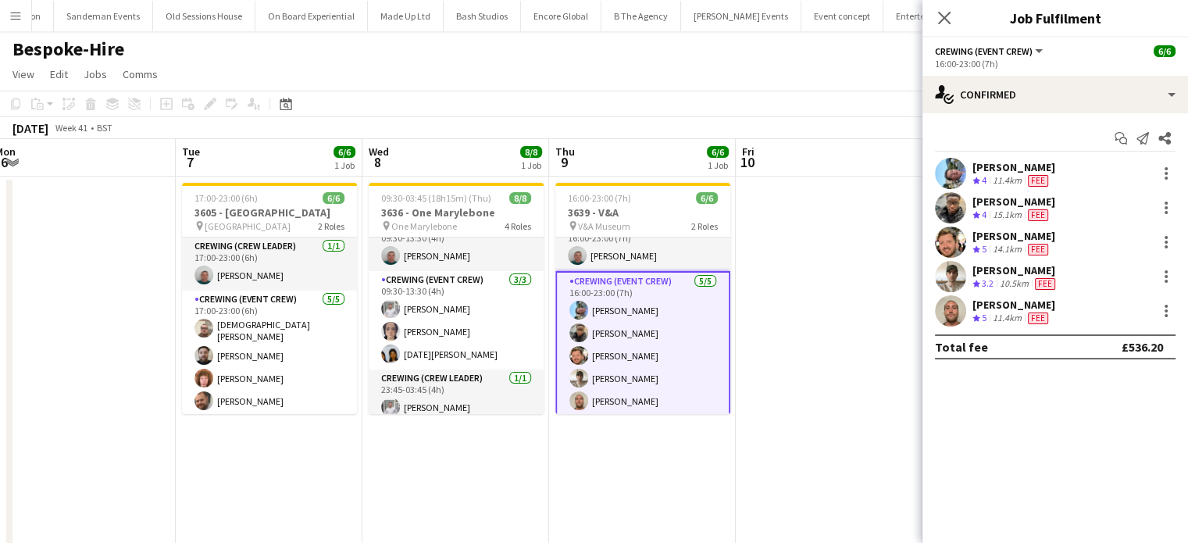
click at [1038, 235] on div "[PERSON_NAME]" at bounding box center [1013, 236] width 83 height 14
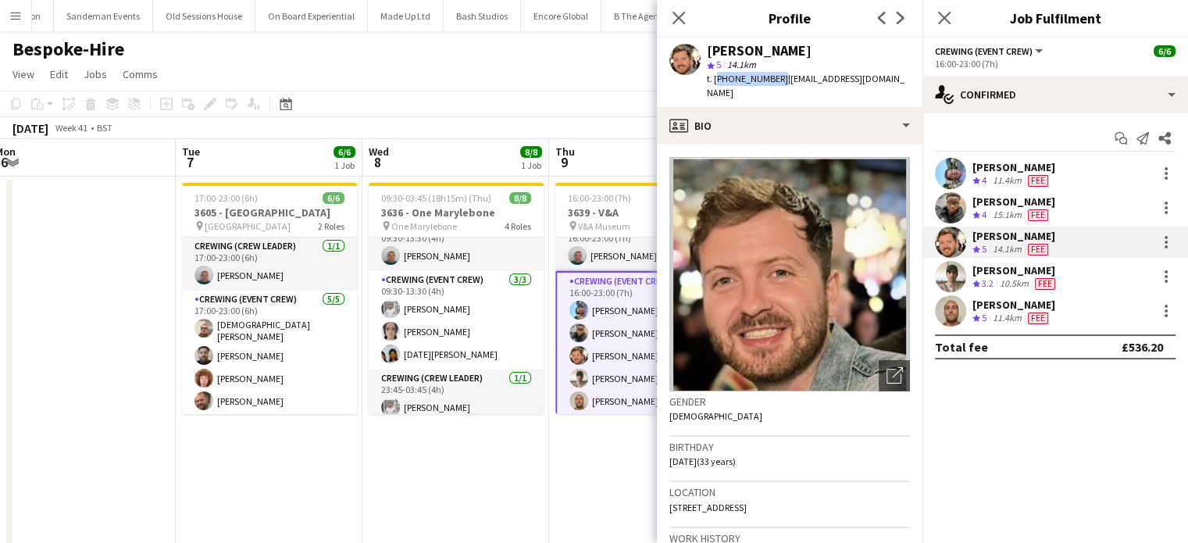
drag, startPoint x: 774, startPoint y: 79, endPoint x: 715, endPoint y: 80, distance: 58.6
click at [715, 80] on span "t. +447852598823" at bounding box center [747, 79] width 81 height 12
copy span "+447852598823"
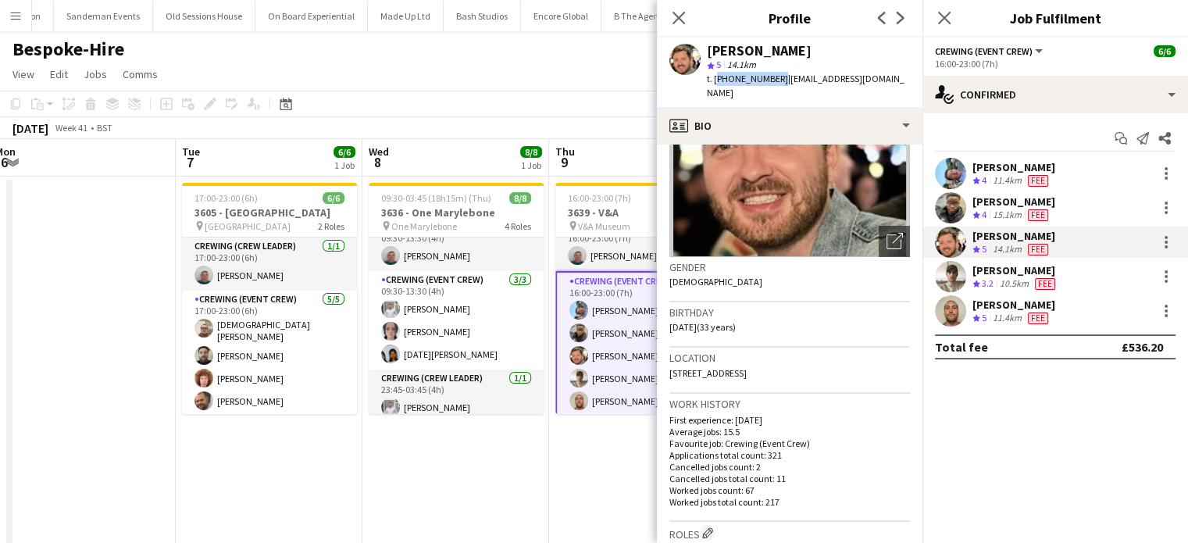
scroll to position [0, 0]
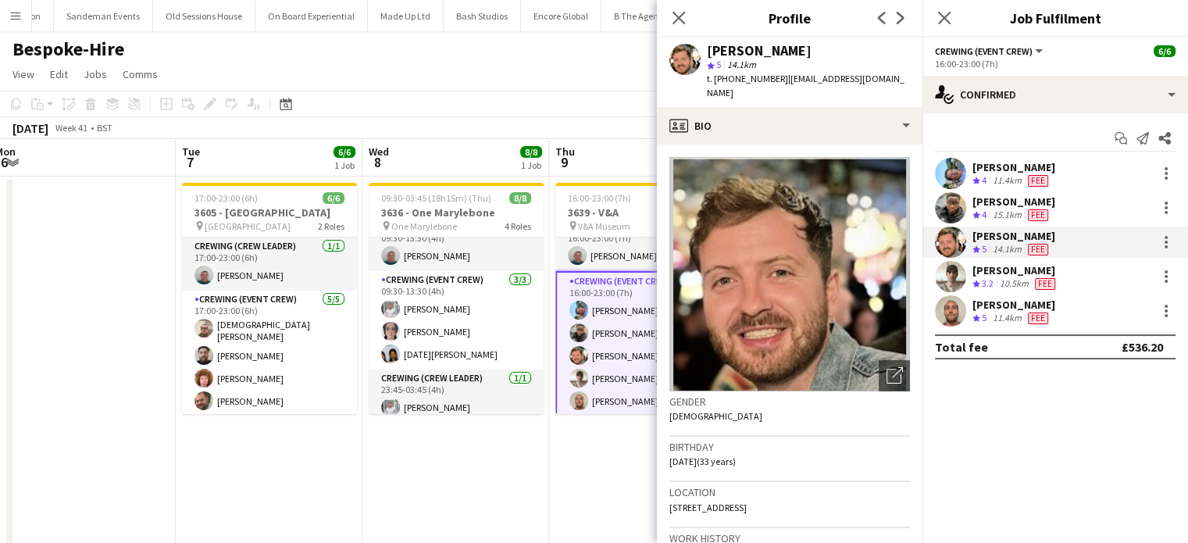
click at [1026, 278] on div "10.5km" at bounding box center [1013, 283] width 35 height 13
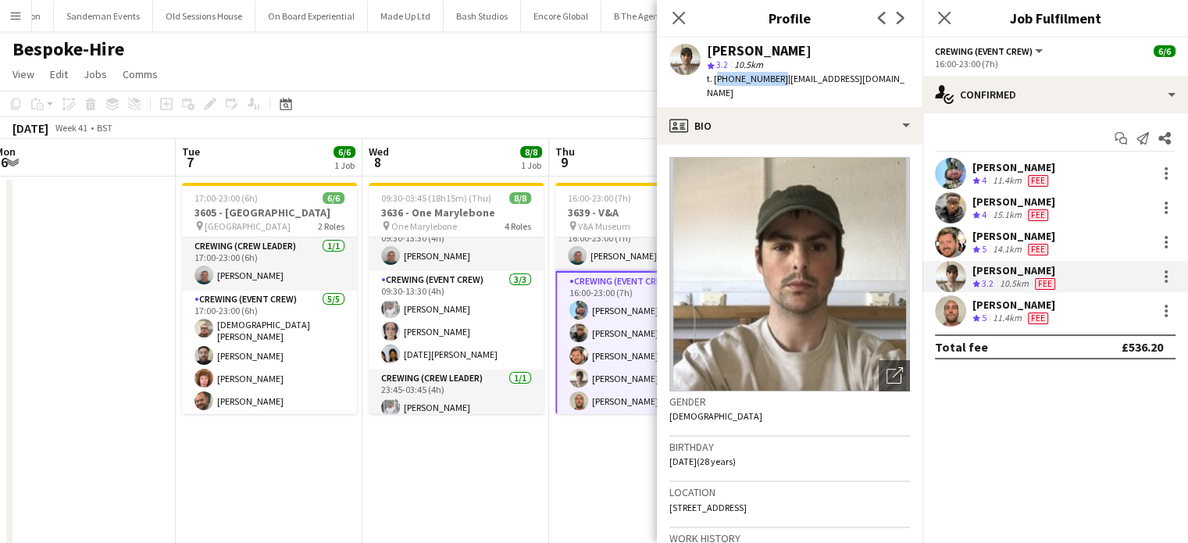
drag, startPoint x: 772, startPoint y: 77, endPoint x: 713, endPoint y: 77, distance: 59.3
click at [713, 77] on span "t. +447354474321" at bounding box center [747, 79] width 81 height 12
copy span "+447354474321"
click at [992, 323] on div "11.4km" at bounding box center [1006, 318] width 35 height 13
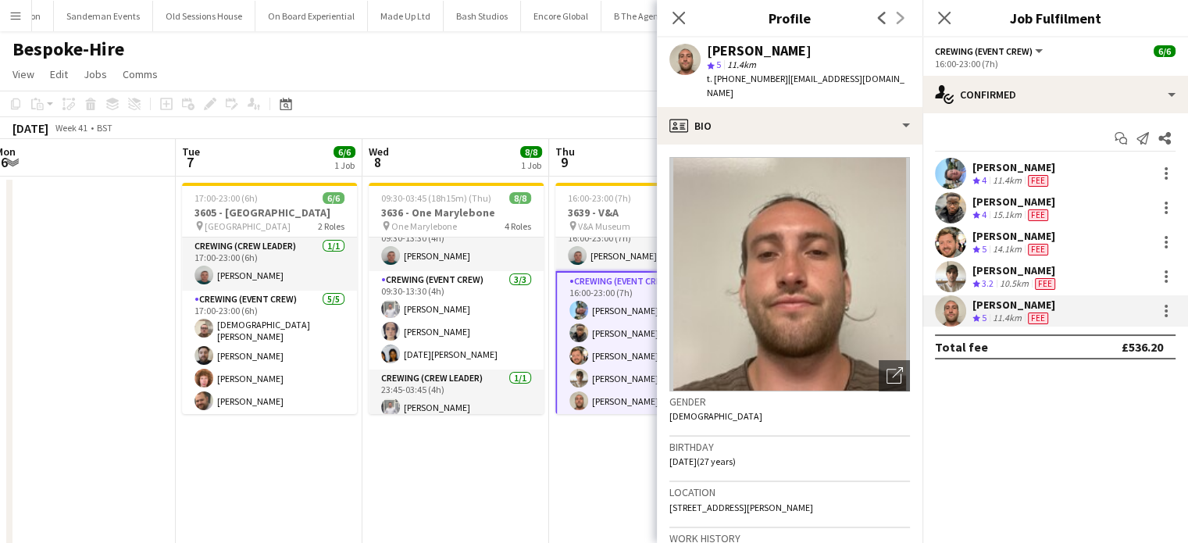
copy span ". +447711562684"
copy span "+447711562684"
drag, startPoint x: 776, startPoint y: 77, endPoint x: 712, endPoint y: 89, distance: 65.1
click at [712, 89] on div "Stephen Lyle star 5 11.4km t. +447711562684 | stephenlyle@hotmail.co.uk" at bounding box center [790, 71] width 266 height 69
click at [154, 319] on app-date-cell at bounding box center [82, 424] width 187 height 497
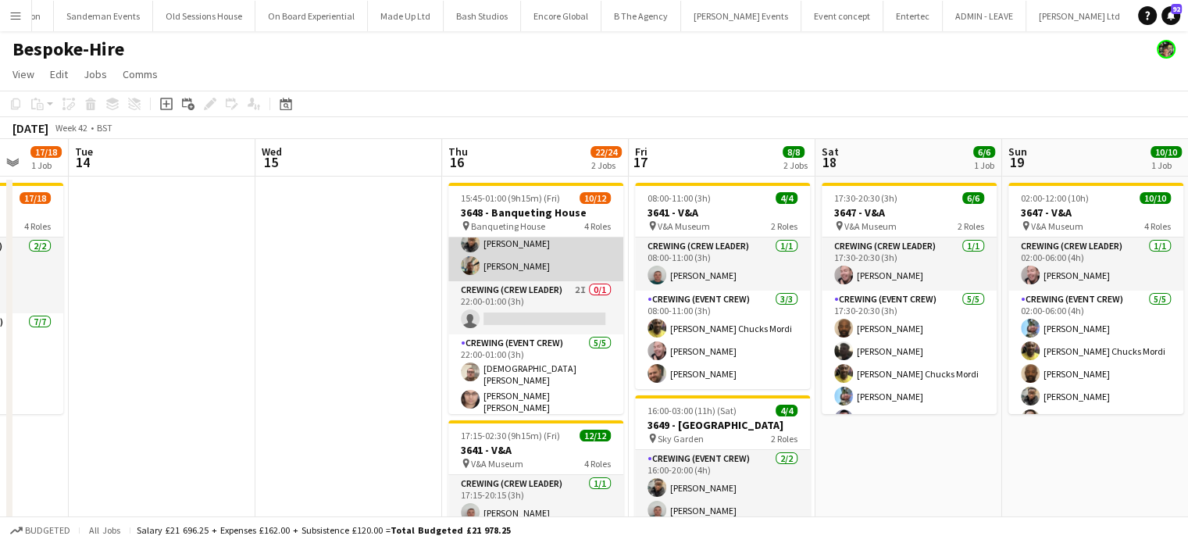
scroll to position [162, 0]
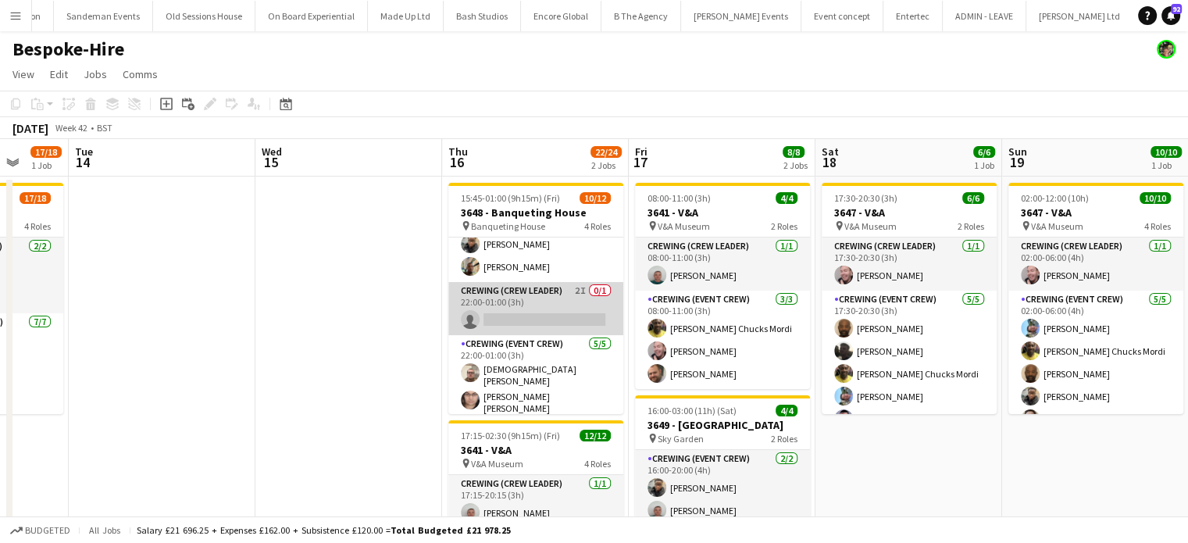
click at [532, 312] on app-card-role "Crewing (Crew Leader) 2I 0/1 22:00-01:00 (3h) single-neutral-actions" at bounding box center [535, 308] width 175 height 53
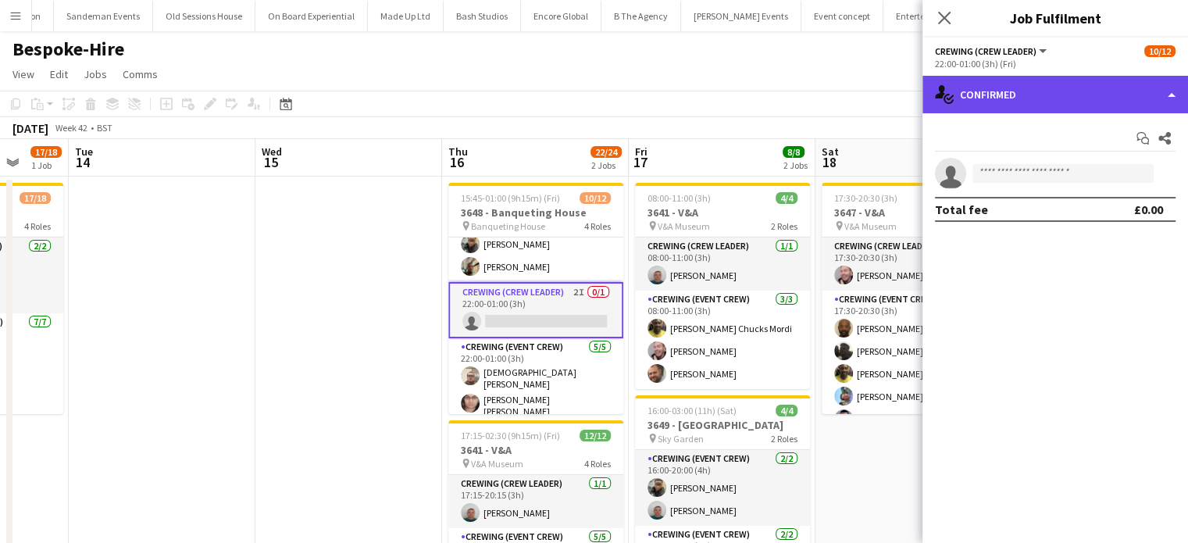
click at [1126, 99] on div "single-neutral-actions-check-2 Confirmed" at bounding box center [1055, 94] width 266 height 37
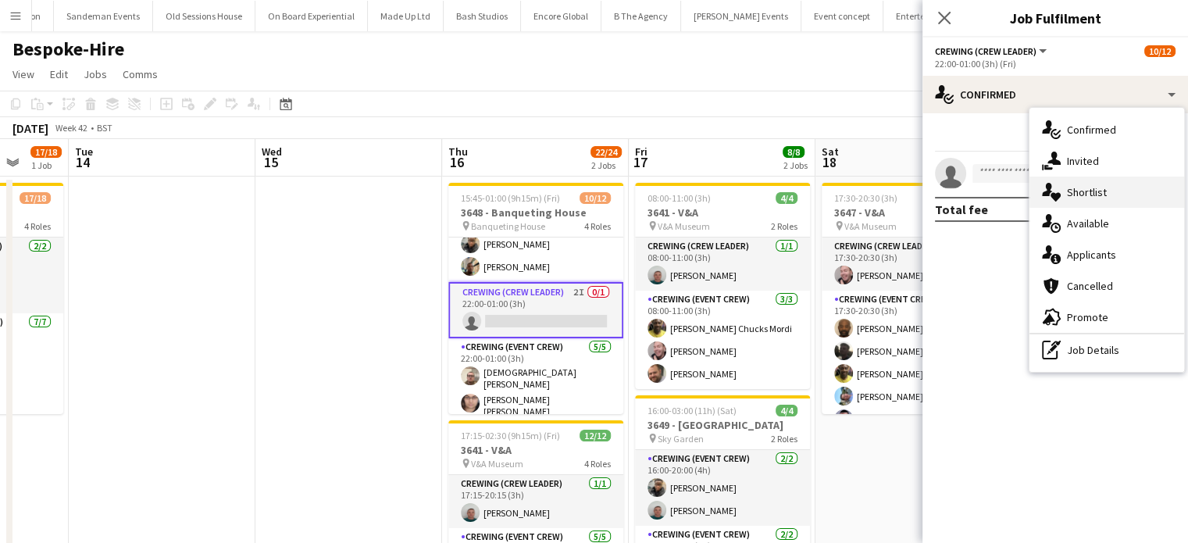
click at [1115, 178] on div "single-neutral-actions-heart Shortlist" at bounding box center [1106, 191] width 155 height 31
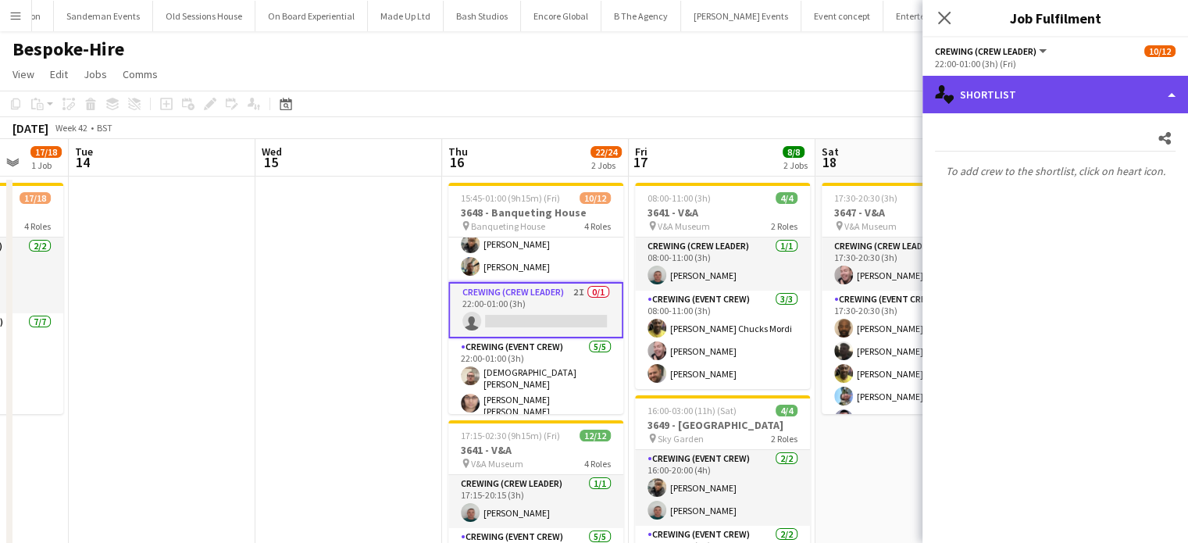
click at [1037, 94] on div "single-neutral-actions-heart Shortlist" at bounding box center [1055, 94] width 266 height 37
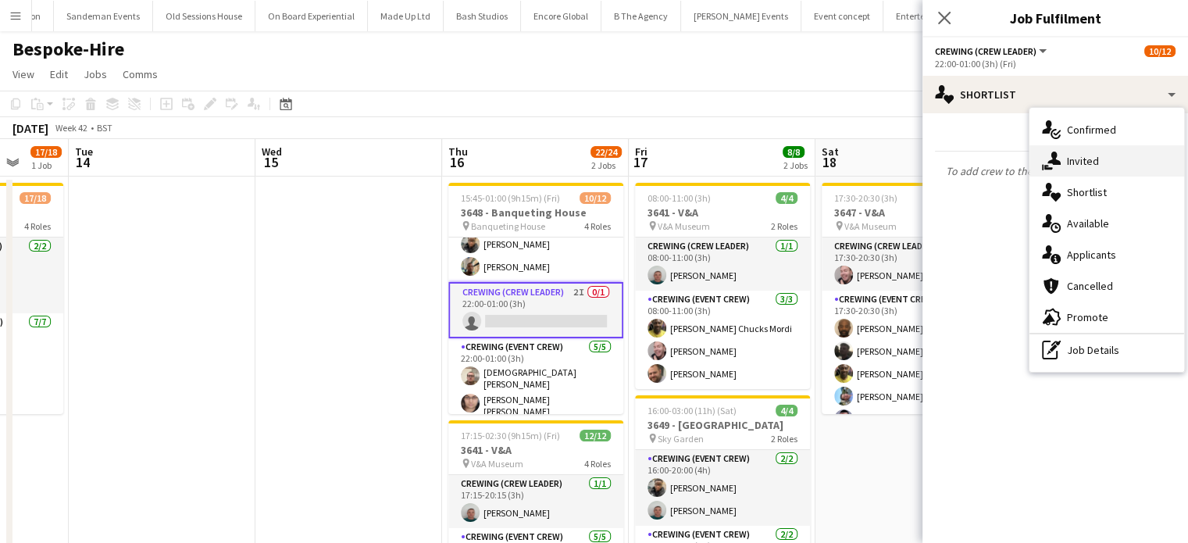
click at [1096, 154] on span "Invited" at bounding box center [1083, 161] width 32 height 14
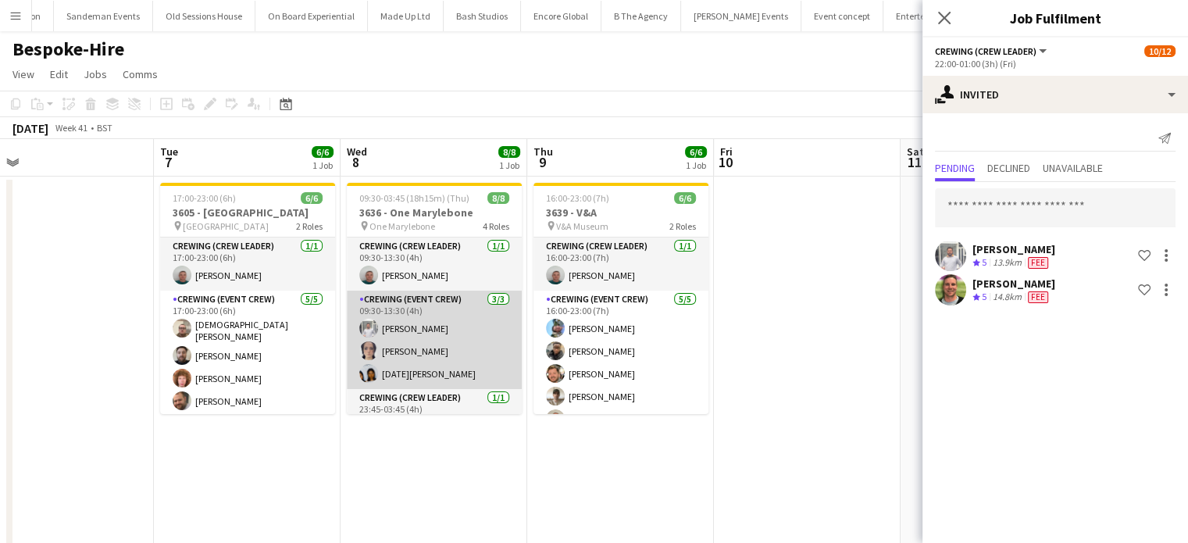
scroll to position [126, 0]
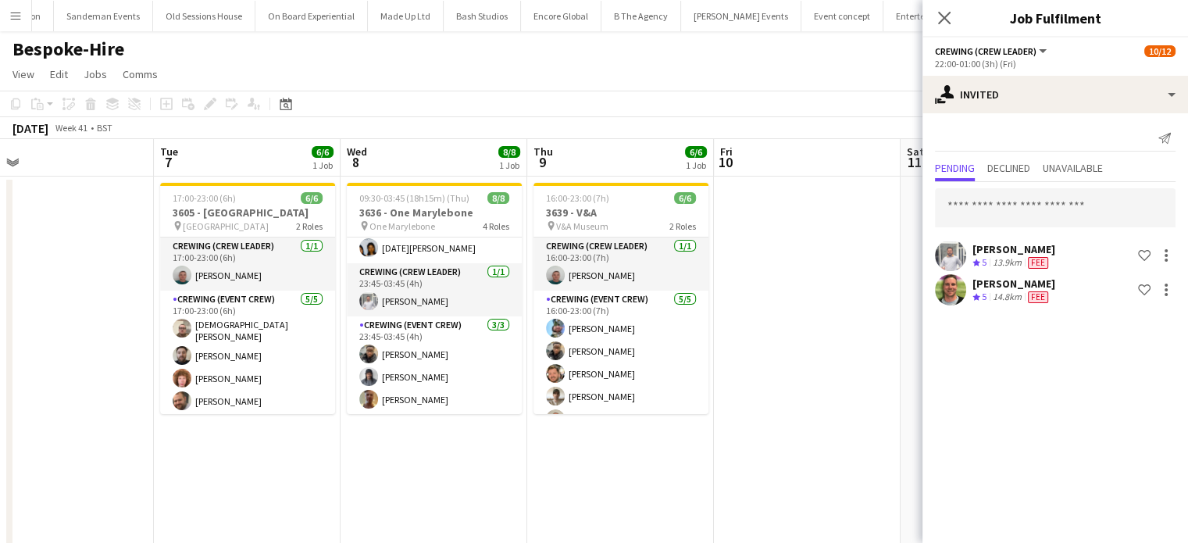
click at [452, 446] on app-date-cell "09:30-03:45 (18h15m) (Thu) 8/8 3636 - One Marylebone pin One Marylebone 4 Roles…" at bounding box center [433, 429] width 187 height 506
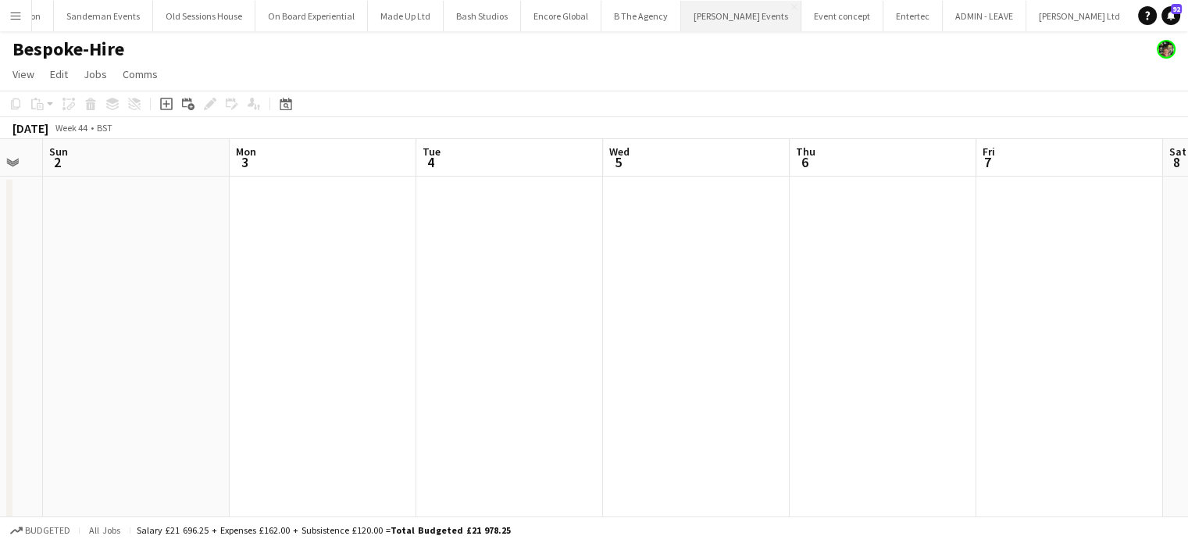
scroll to position [0, 421]
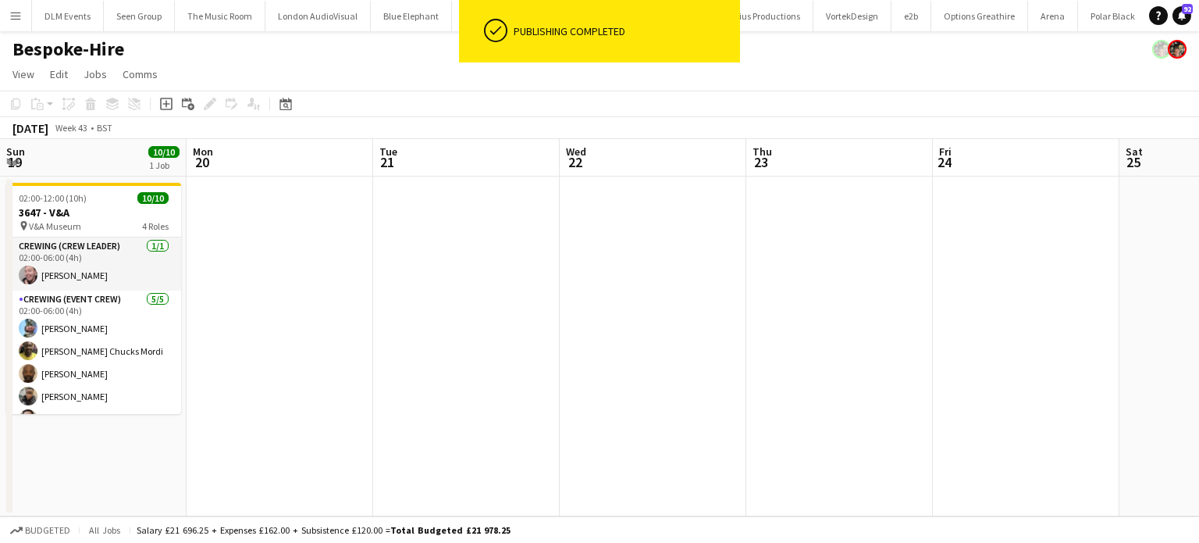
scroll to position [0, 561]
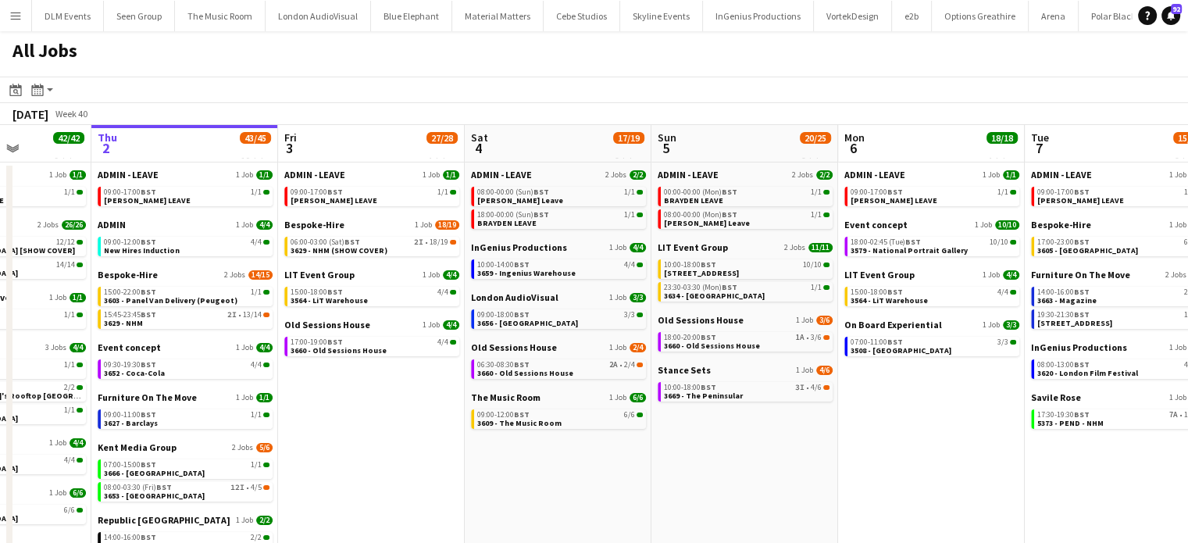
scroll to position [0, 468]
click at [762, 269] on link "10:00-18:00 BST 10/10 3564 - Trafalgar Square" at bounding box center [748, 268] width 166 height 18
click at [586, 421] on link "09:00-12:00 BST 6/6 3609 - The Music Room" at bounding box center [561, 418] width 166 height 18
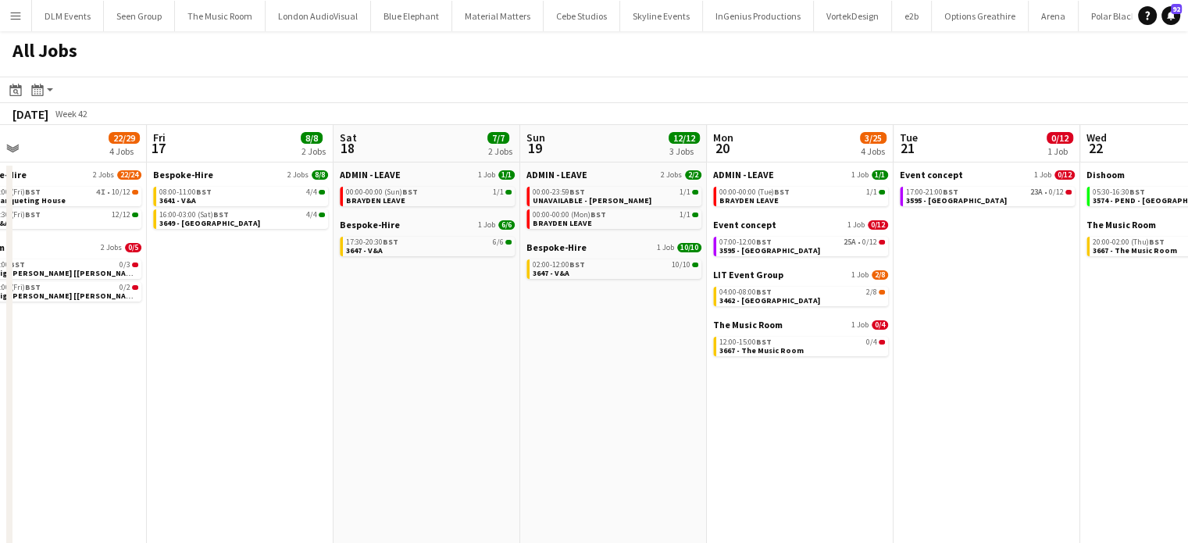
scroll to position [0, 600]
click at [796, 293] on div "04:00-08:00 BST 2/8" at bounding box center [801, 292] width 166 height 8
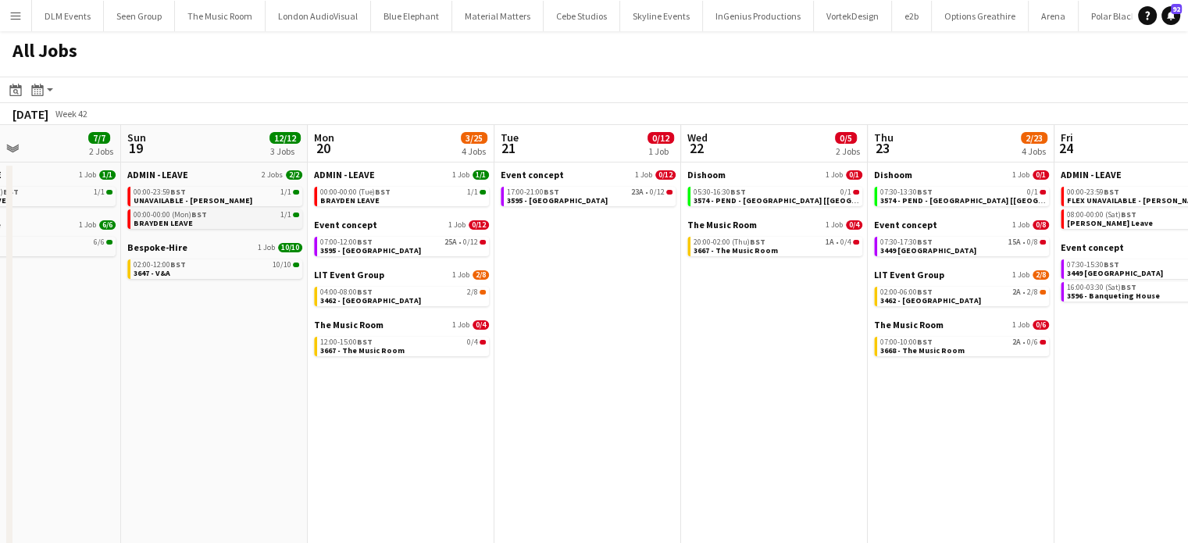
scroll to position [0, 625]
click at [967, 300] on span "3462 - Royal Lancaster hotel" at bounding box center [931, 300] width 101 height 10
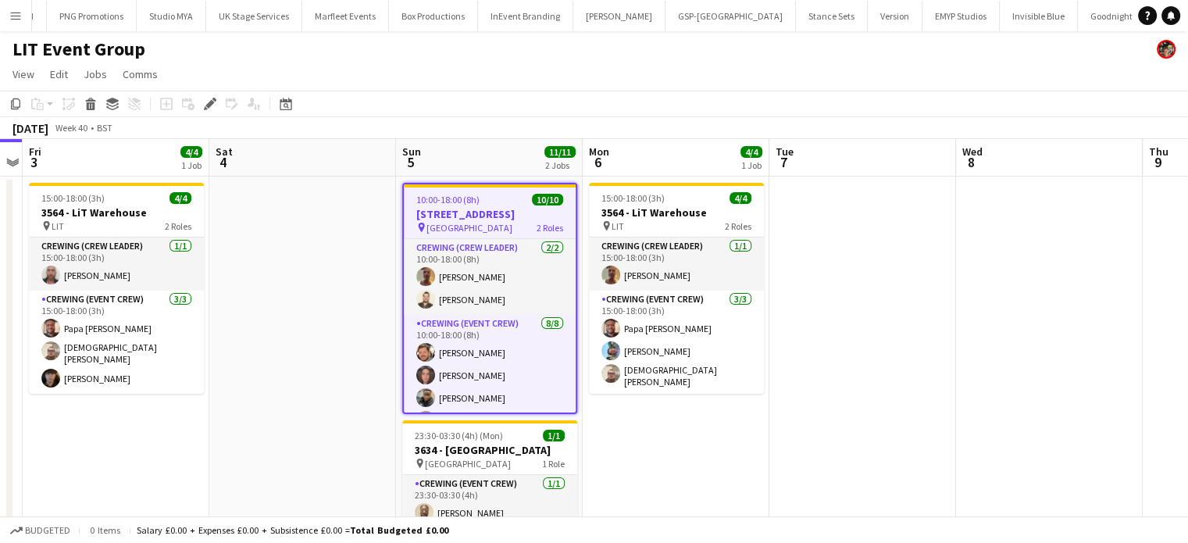
scroll to position [0, 2134]
click at [209, 102] on icon at bounding box center [209, 104] width 9 height 9
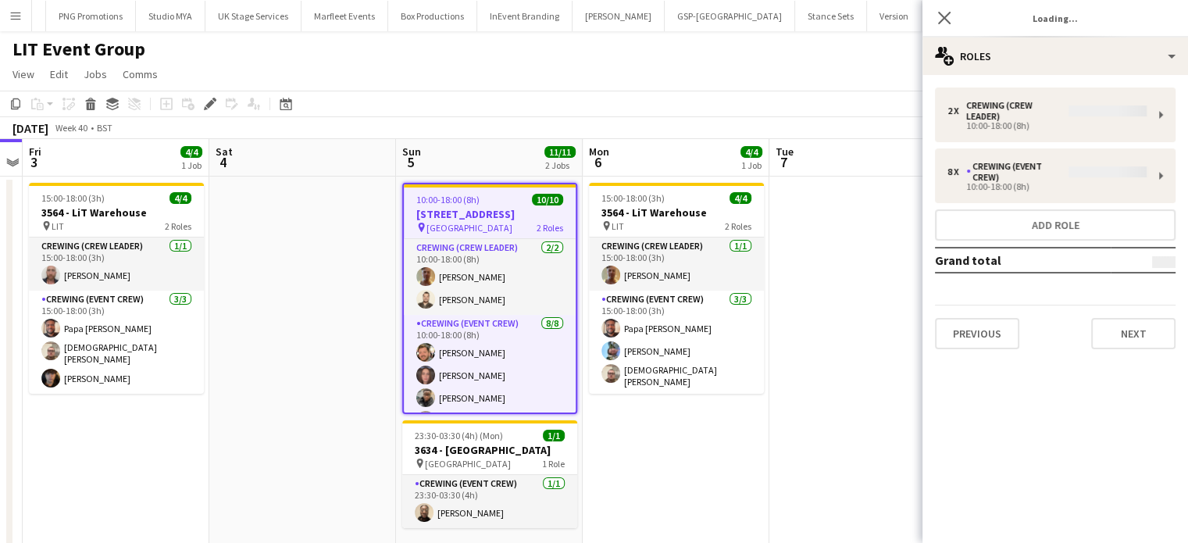
type input "**********"
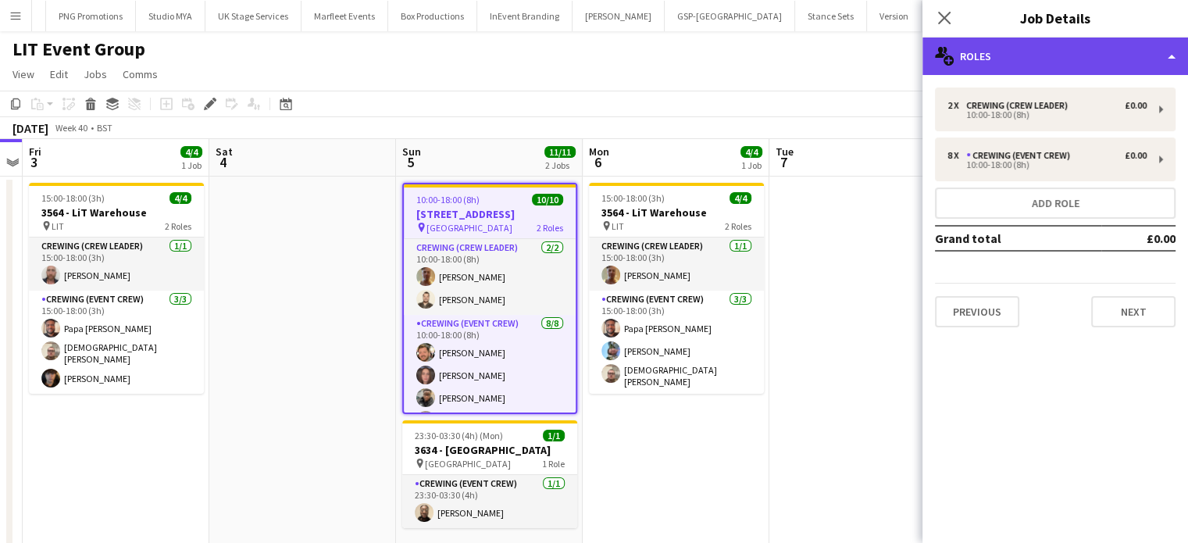
click at [985, 45] on div "multiple-users-add Roles" at bounding box center [1055, 55] width 266 height 37
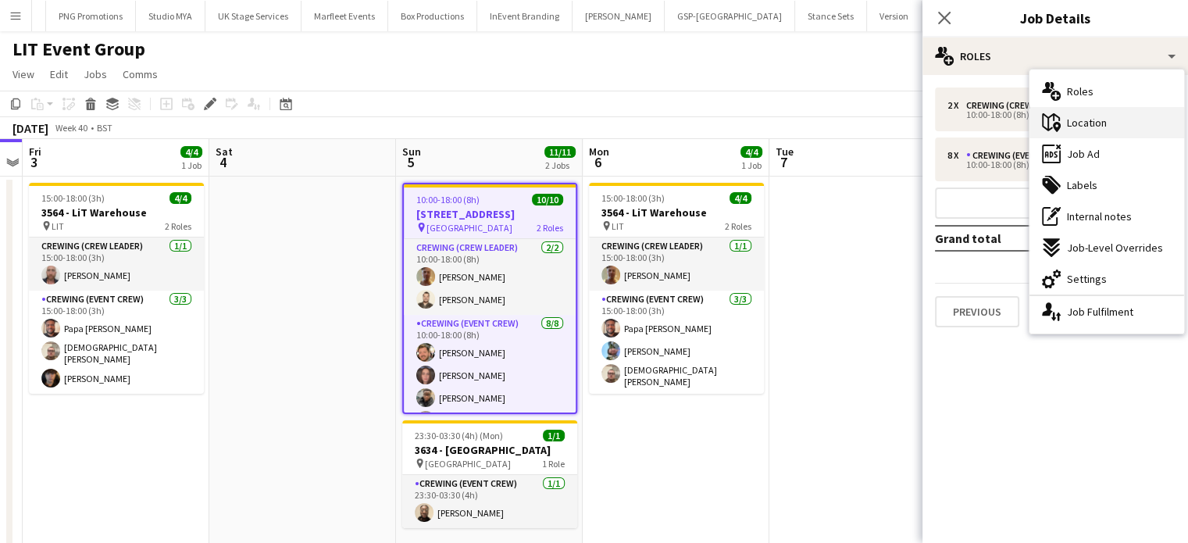
click at [1084, 119] on span "Location" at bounding box center [1087, 123] width 40 height 14
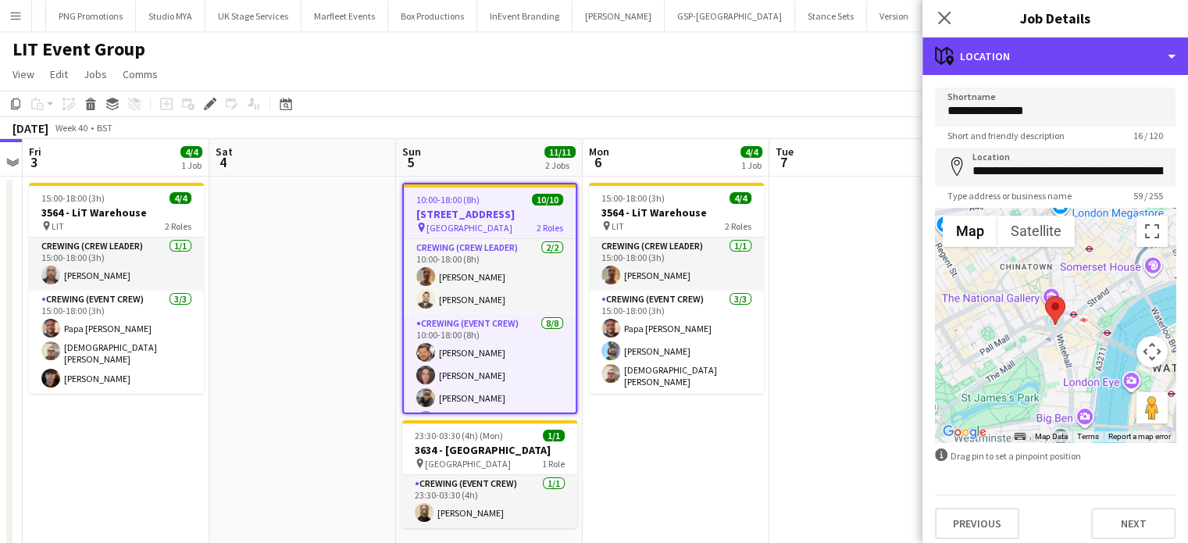
click at [1060, 37] on div "maps-pin-1 Location" at bounding box center [1055, 55] width 266 height 37
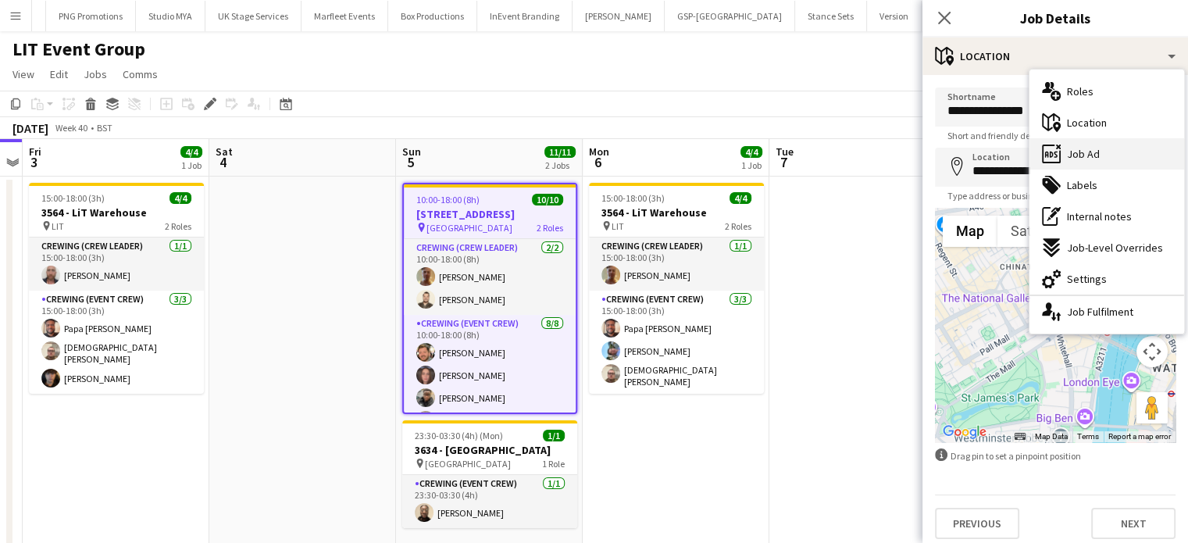
click at [1099, 159] on div "ads-window Job Ad" at bounding box center [1106, 153] width 155 height 31
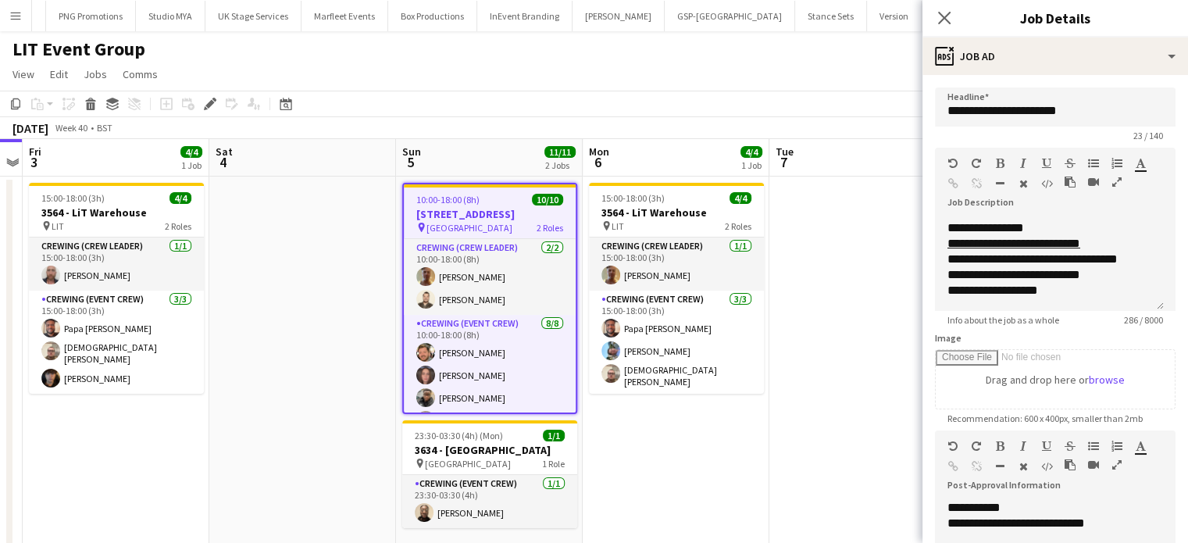
scroll to position [0, 0]
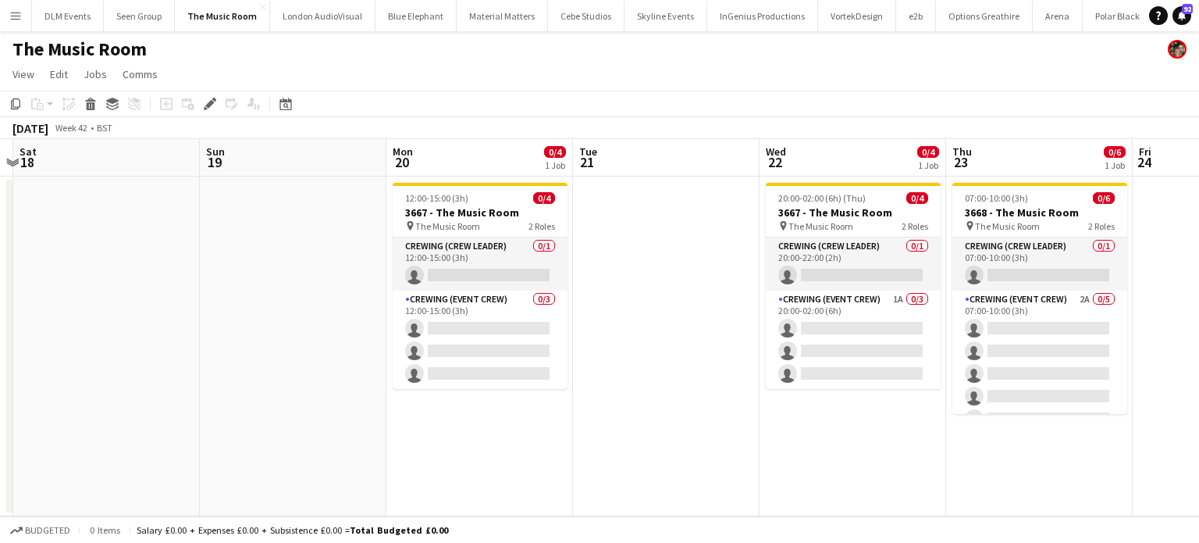
scroll to position [0, 566]
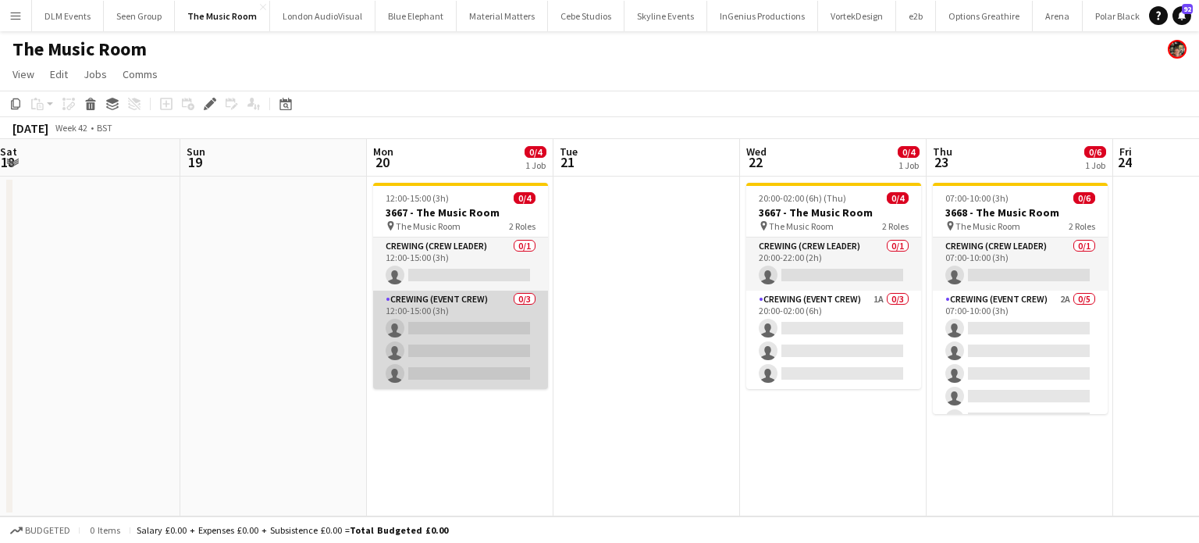
click at [447, 352] on app-card-role "Crewing (Event Crew) 0/3 12:00-15:00 (3h) single-neutral-actions single-neutral…" at bounding box center [460, 339] width 175 height 98
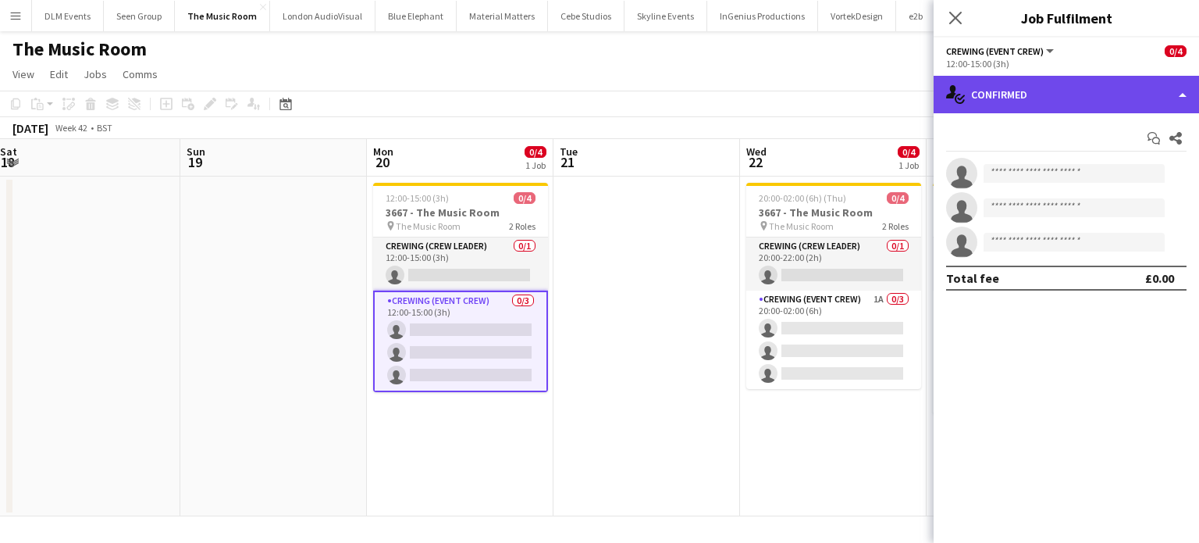
click at [1047, 88] on div "single-neutral-actions-check-2 Confirmed" at bounding box center [1067, 94] width 266 height 37
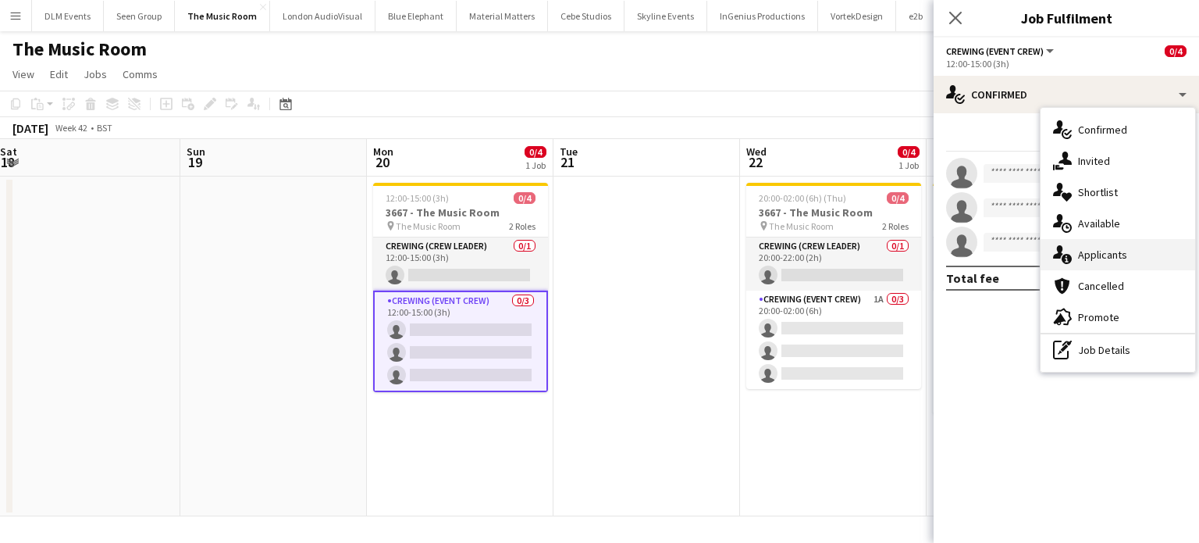
click at [1104, 252] on span "Applicants" at bounding box center [1102, 255] width 49 height 14
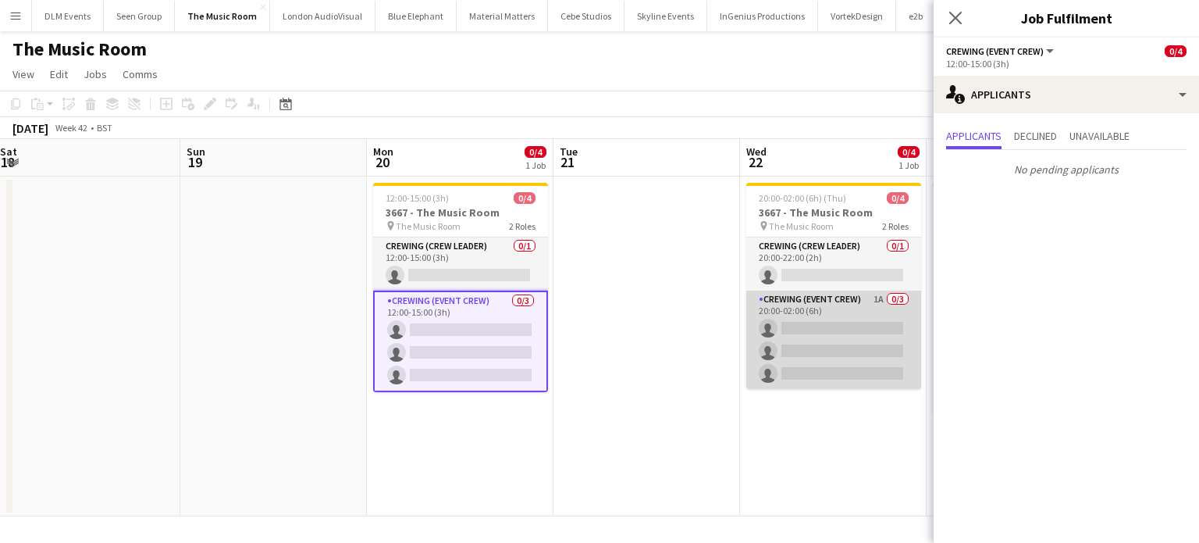
click at [825, 332] on app-card-role "Crewing (Event Crew) 1A 0/3 20:00-02:00 (6h) single-neutral-actions single-neut…" at bounding box center [834, 339] width 175 height 98
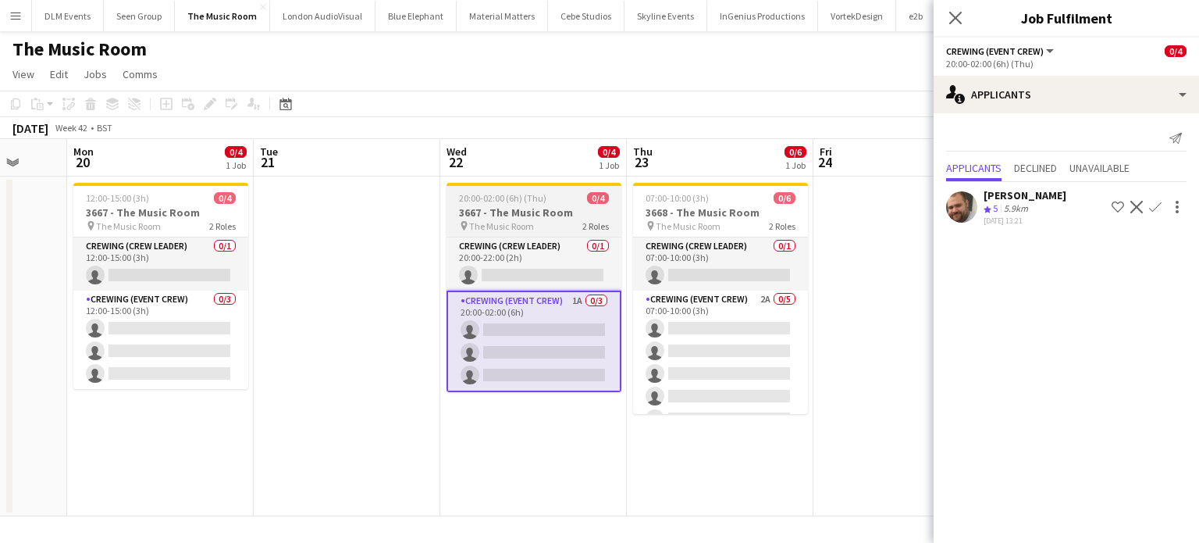
scroll to position [0, 556]
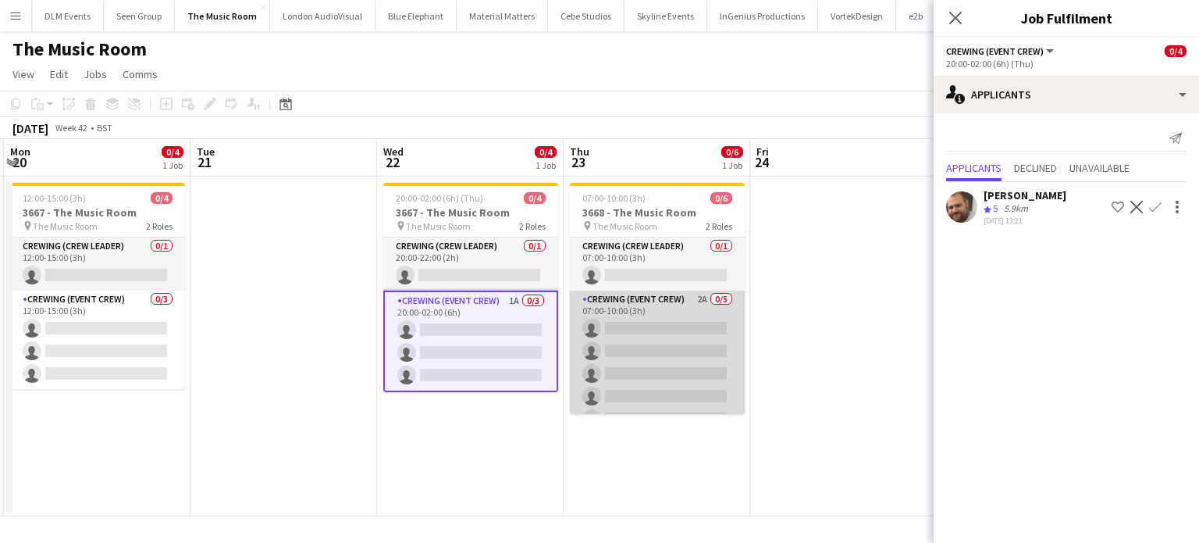
click at [648, 354] on app-card-role "Crewing (Event Crew) 2A 0/5 07:00-10:00 (3h) single-neutral-actions single-neut…" at bounding box center [657, 362] width 175 height 144
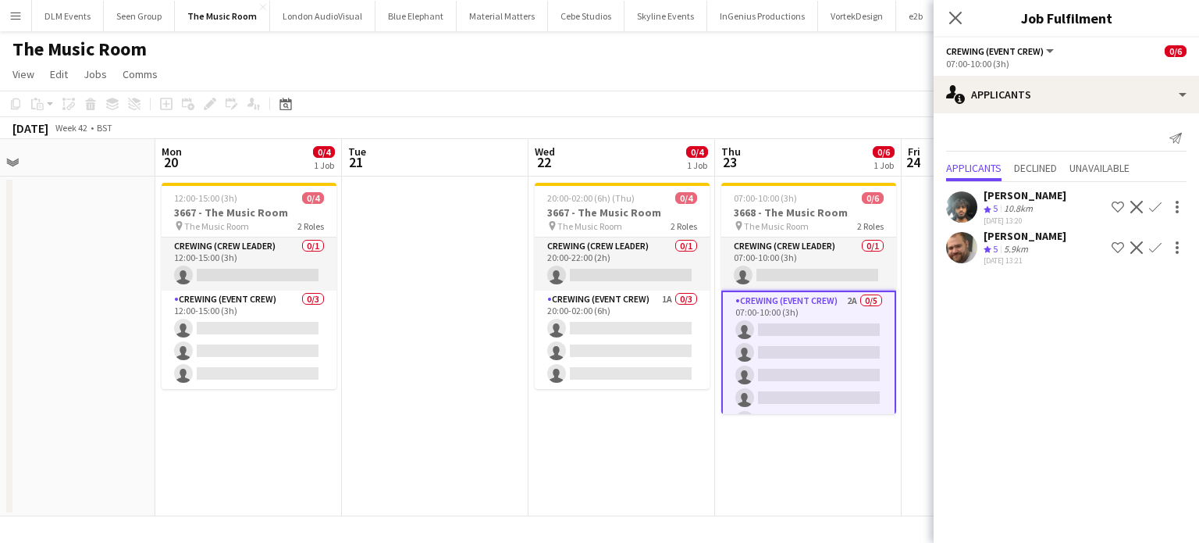
scroll to position [0, 403]
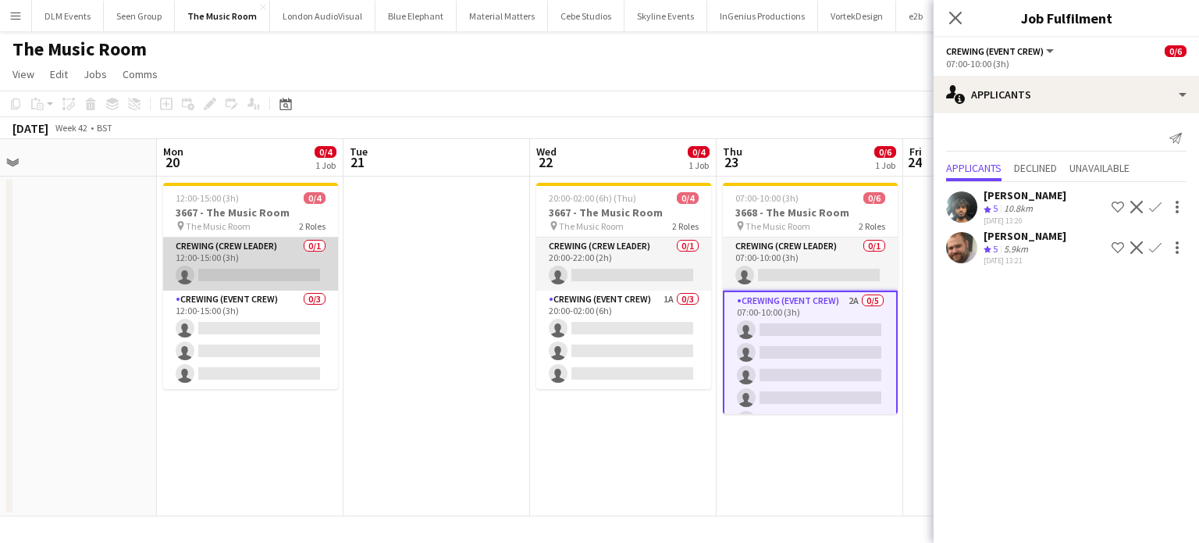
click at [290, 263] on app-card-role "Crewing (Crew Leader) 0/1 12:00-15:00 (3h) single-neutral-actions" at bounding box center [250, 263] width 175 height 53
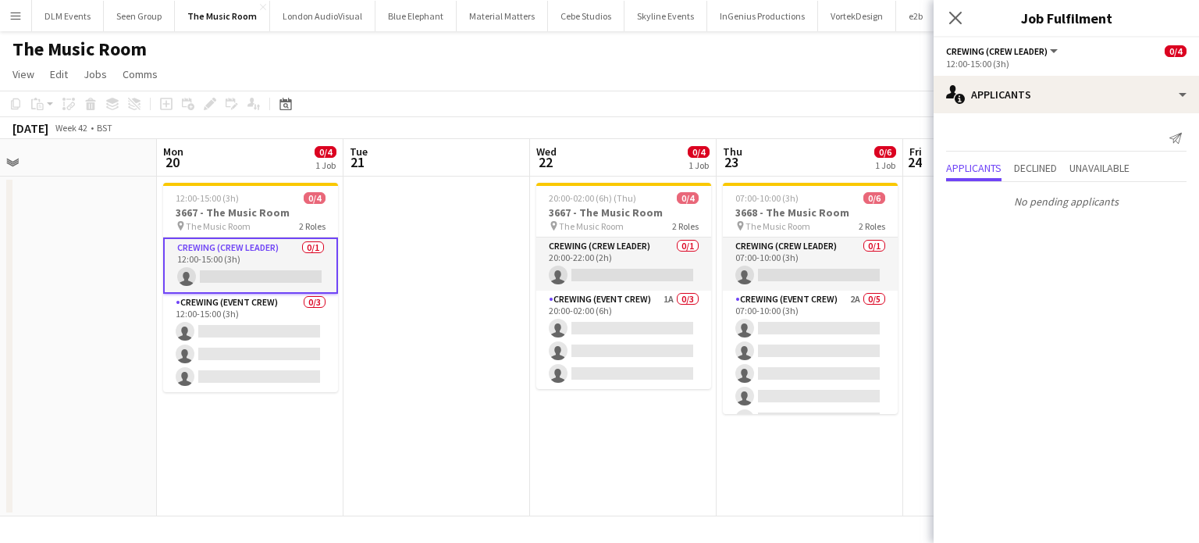
click at [277, 271] on app-card-role "Crewing (Crew Leader) 0/1 12:00-15:00 (3h) single-neutral-actions" at bounding box center [250, 265] width 175 height 56
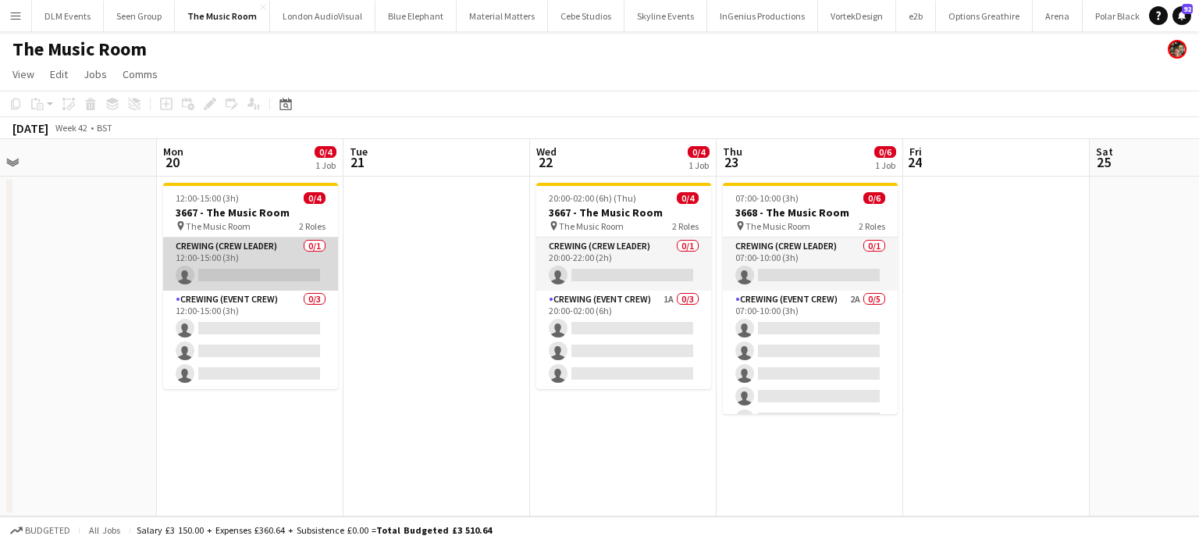
click at [277, 271] on app-card-role "Crewing (Crew Leader) 0/1 12:00-15:00 (3h) single-neutral-actions" at bounding box center [250, 263] width 175 height 53
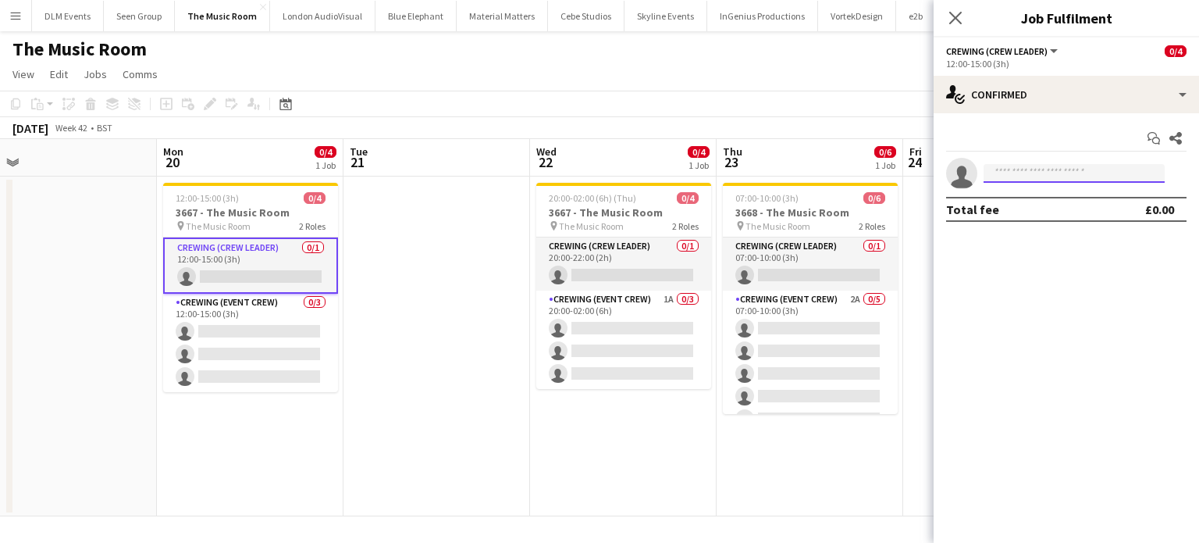
click at [1039, 180] on input at bounding box center [1074, 173] width 181 height 19
type input "*******"
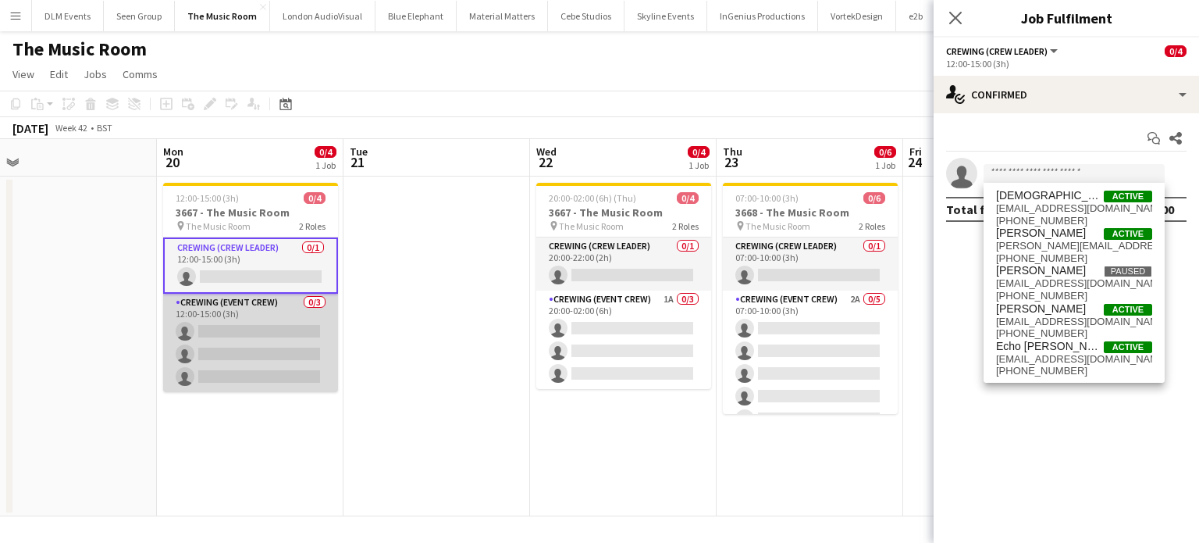
click at [300, 351] on app-card-role "Crewing (Event Crew) 0/3 12:00-15:00 (3h) single-neutral-actions single-neutral…" at bounding box center [250, 343] width 175 height 98
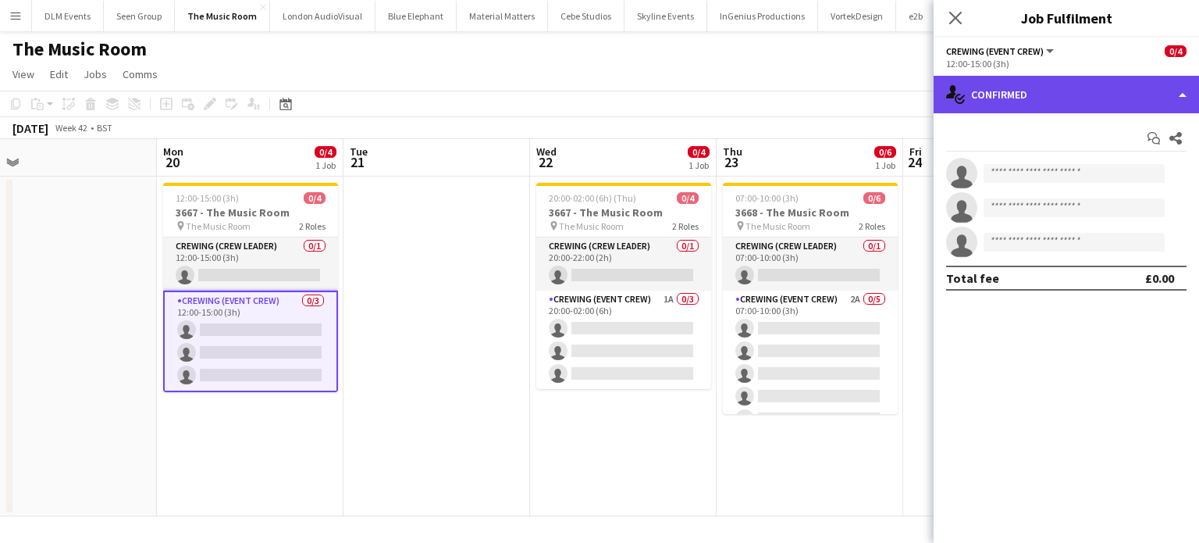
click at [1085, 105] on div "single-neutral-actions-check-2 Confirmed" at bounding box center [1067, 94] width 266 height 37
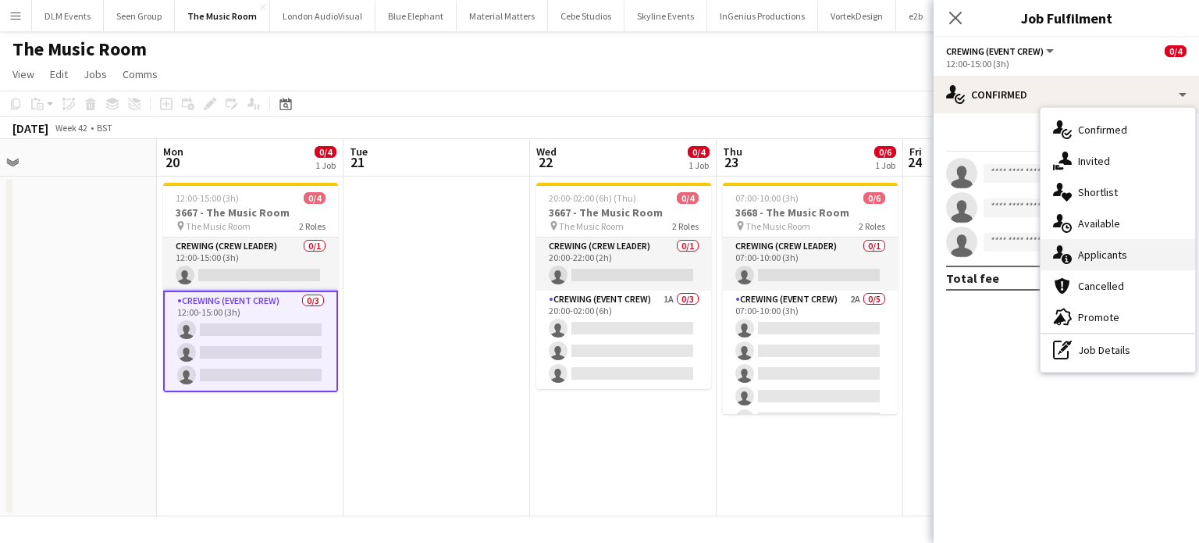
click at [1106, 252] on span "Applicants" at bounding box center [1102, 255] width 49 height 14
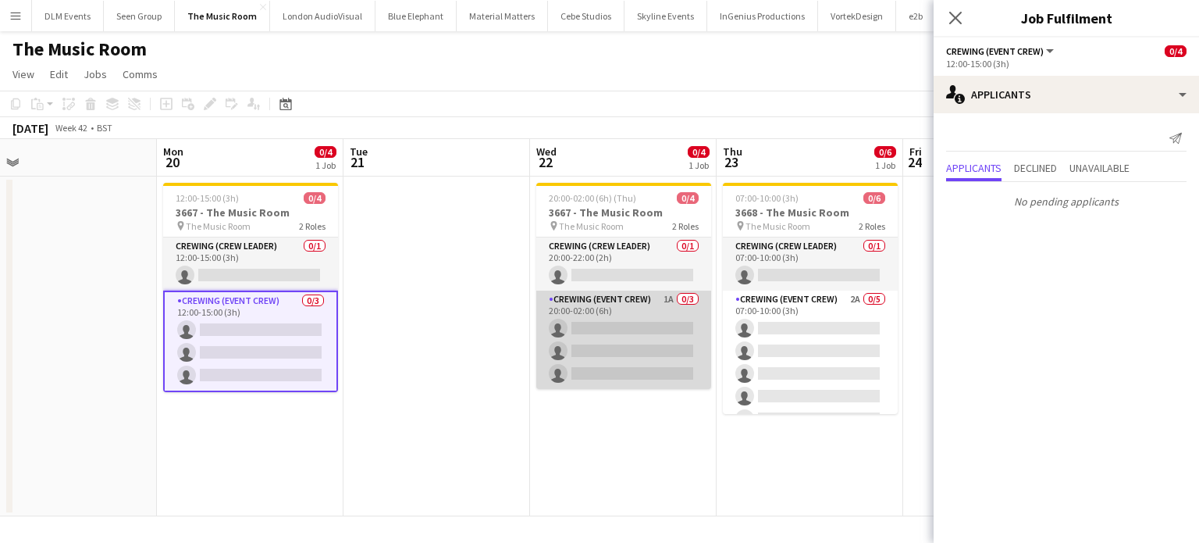
click at [605, 344] on app-card-role "Crewing (Event Crew) 1A 0/3 20:00-02:00 (6h) single-neutral-actions single-neut…" at bounding box center [623, 339] width 175 height 98
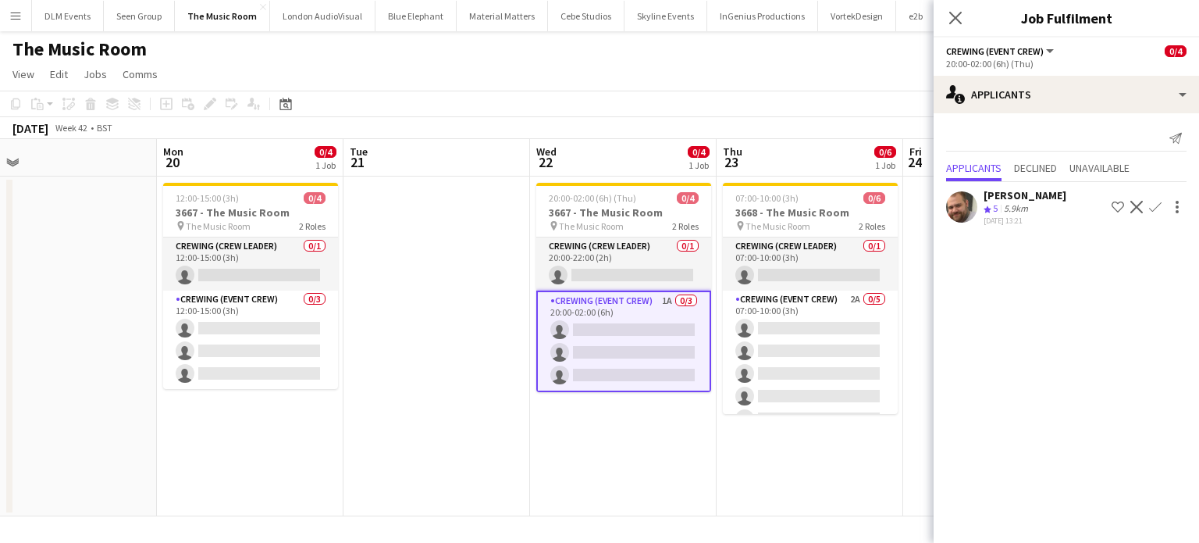
click at [1155, 208] on app-icon "Confirm" at bounding box center [1155, 207] width 12 height 12
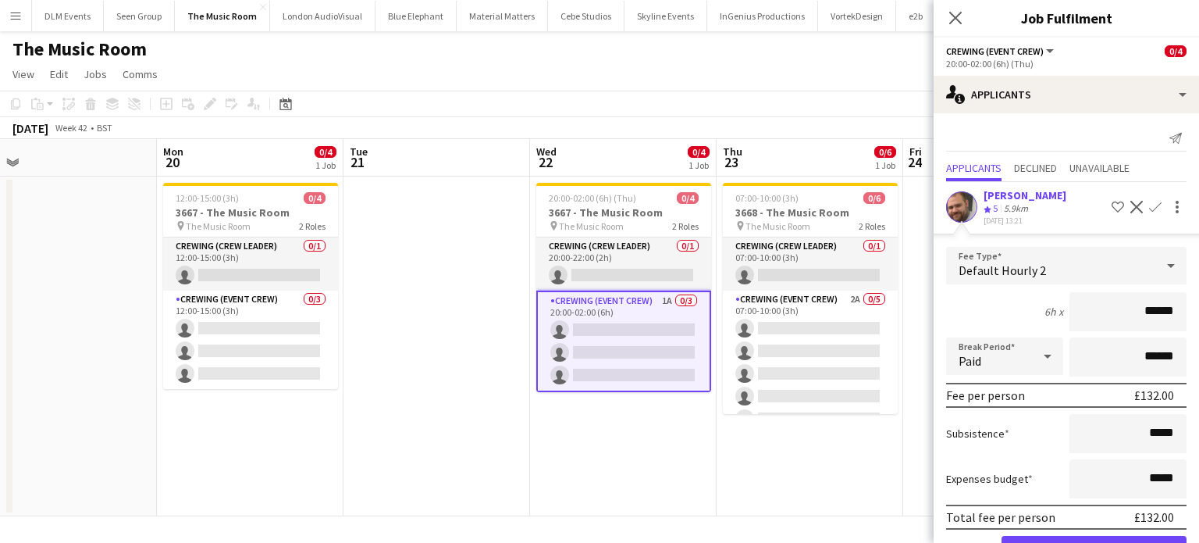
click button "Confirm" at bounding box center [1094, 551] width 185 height 31
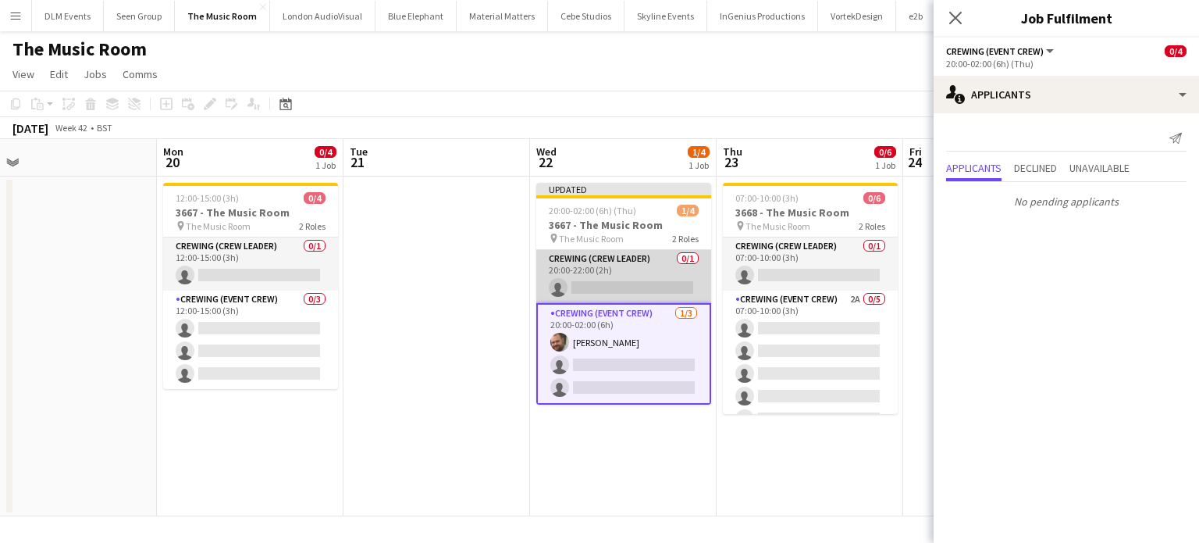
click at [637, 281] on app-card-role "Crewing (Crew Leader) 0/1 20:00-22:00 (2h) single-neutral-actions" at bounding box center [623, 276] width 175 height 53
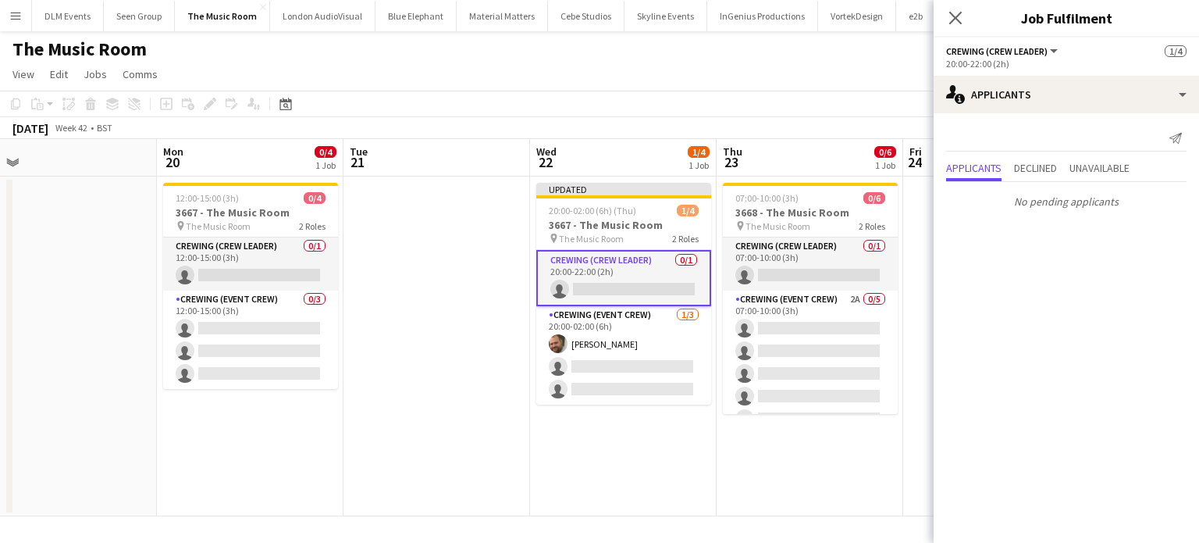
click at [647, 283] on app-card-role "Crewing (Crew Leader) 0/1 20:00-22:00 (2h) single-neutral-actions" at bounding box center [623, 278] width 175 height 56
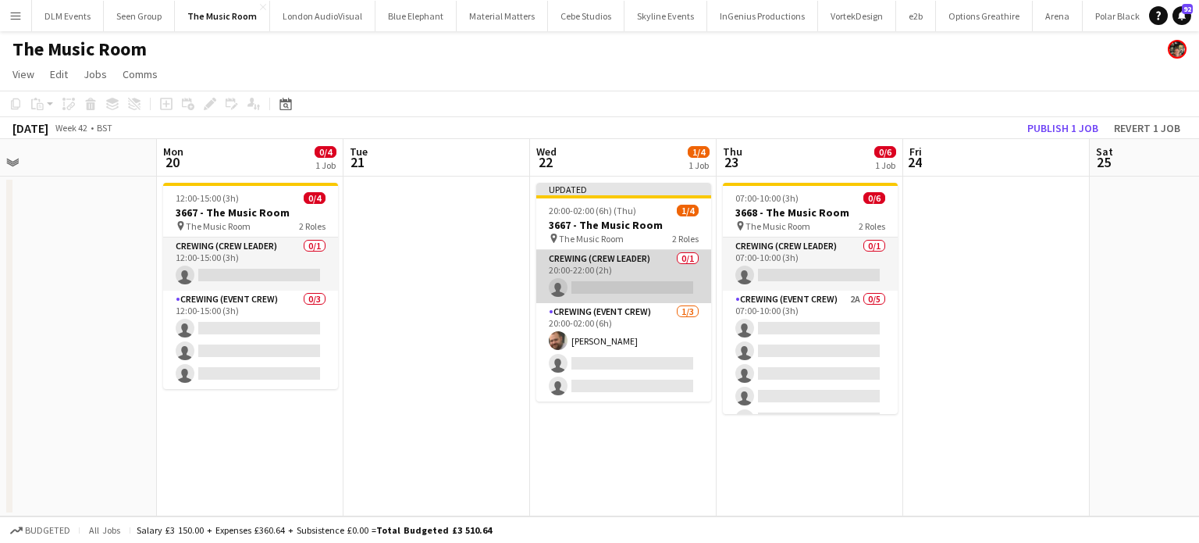
click at [647, 283] on app-card-role "Crewing (Crew Leader) 0/1 20:00-22:00 (2h) single-neutral-actions" at bounding box center [623, 276] width 175 height 53
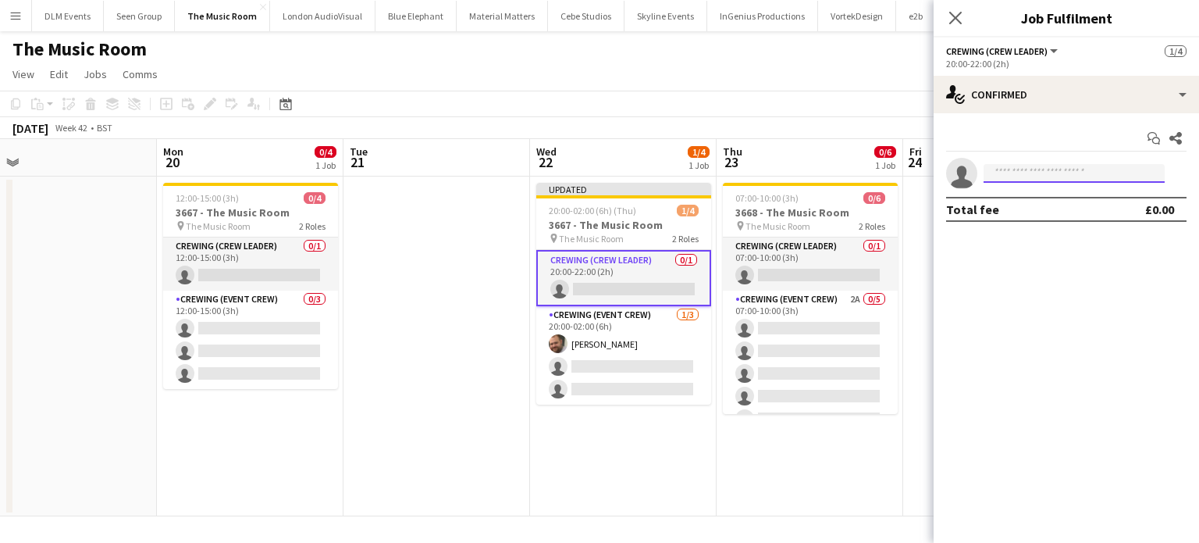
click at [1059, 171] on input at bounding box center [1074, 173] width 181 height 19
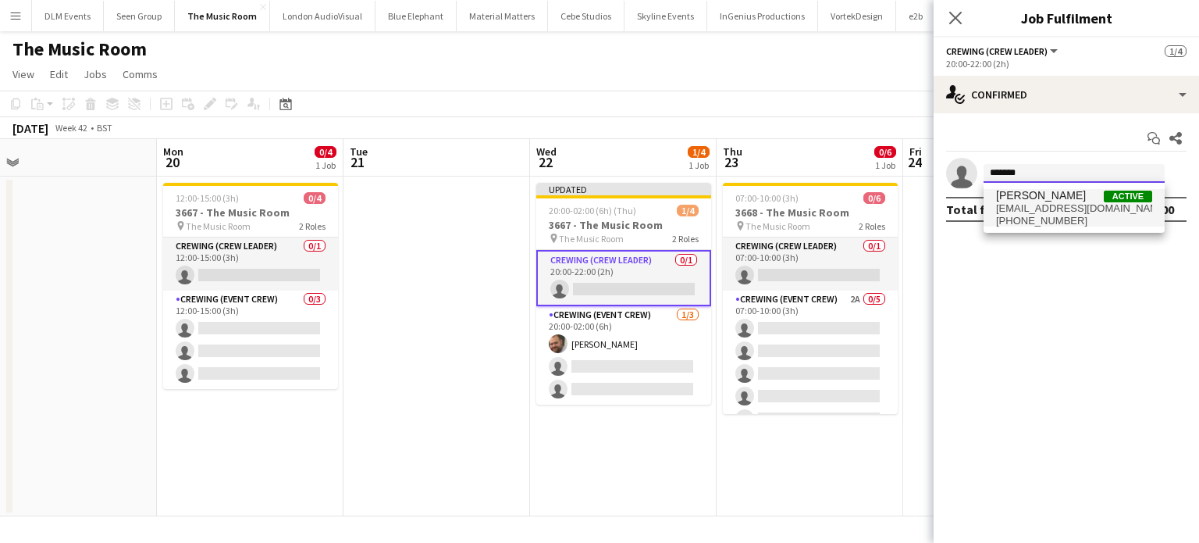
type input "*******"
click at [1054, 199] on span "[PERSON_NAME]" at bounding box center [1041, 195] width 90 height 13
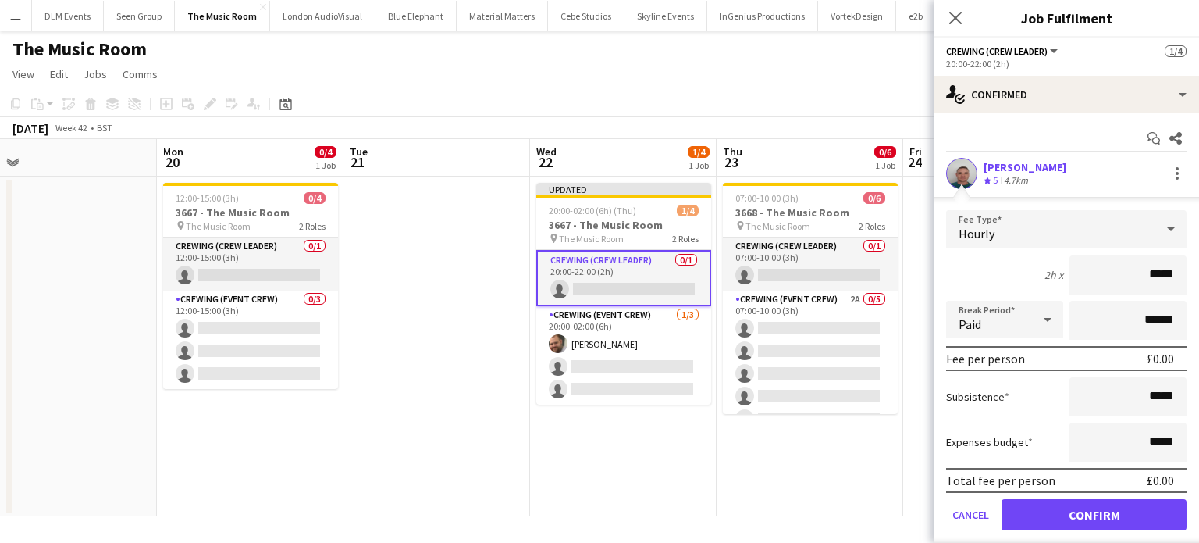
click button "Confirm" at bounding box center [1094, 514] width 185 height 31
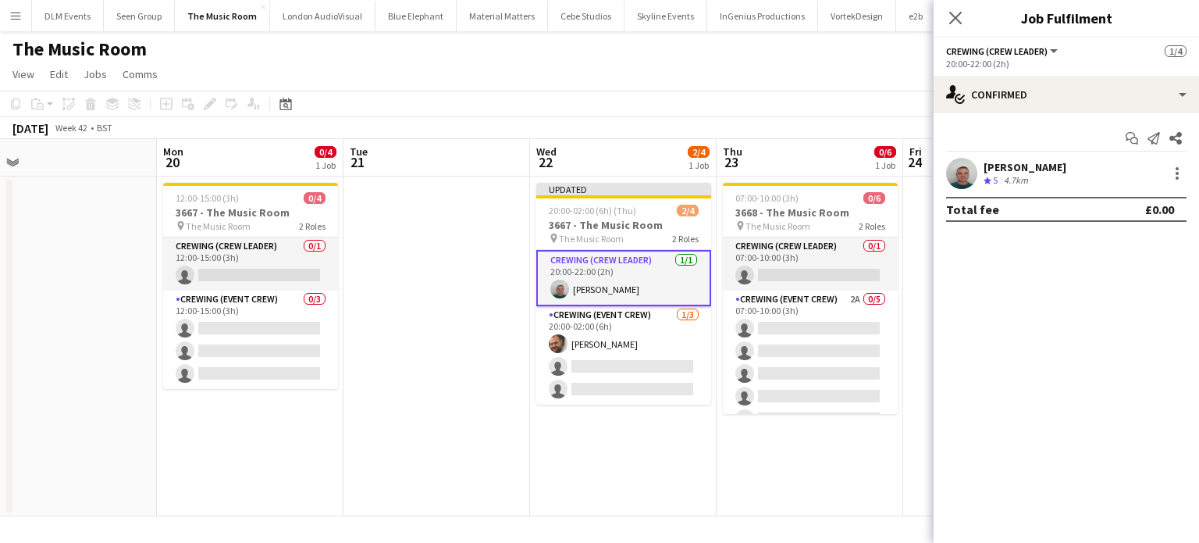
click at [1167, 173] on div at bounding box center [1176, 173] width 22 height 19
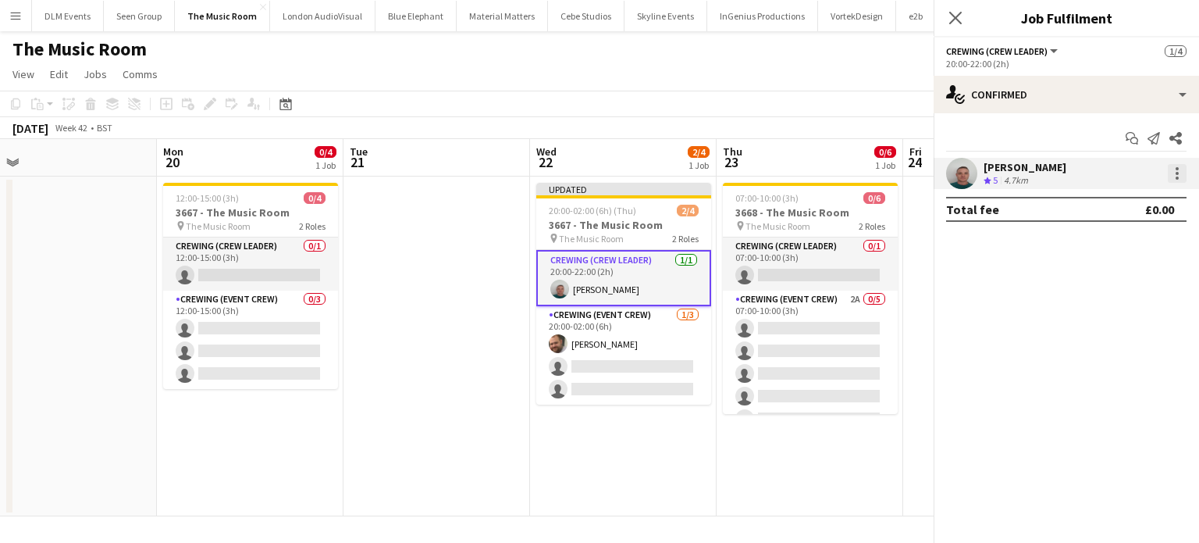
click at [1172, 173] on div at bounding box center [1177, 173] width 19 height 19
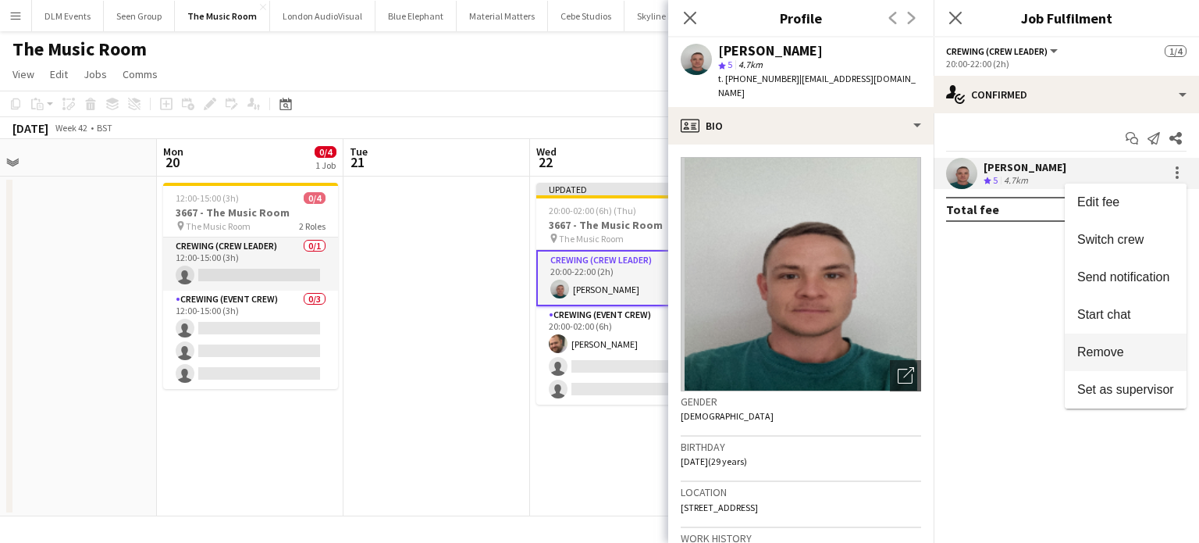
click at [1134, 340] on button "Remove" at bounding box center [1126, 351] width 122 height 37
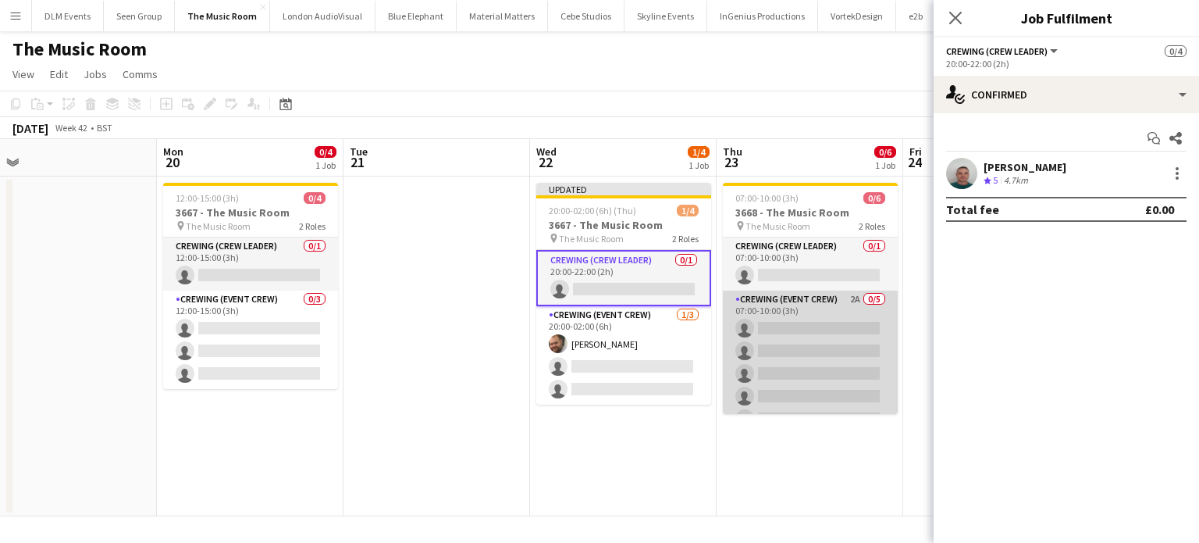
click at [787, 334] on app-card-role "Crewing (Event Crew) 2A 0/5 07:00-10:00 (3h) single-neutral-actions single-neut…" at bounding box center [810, 362] width 175 height 144
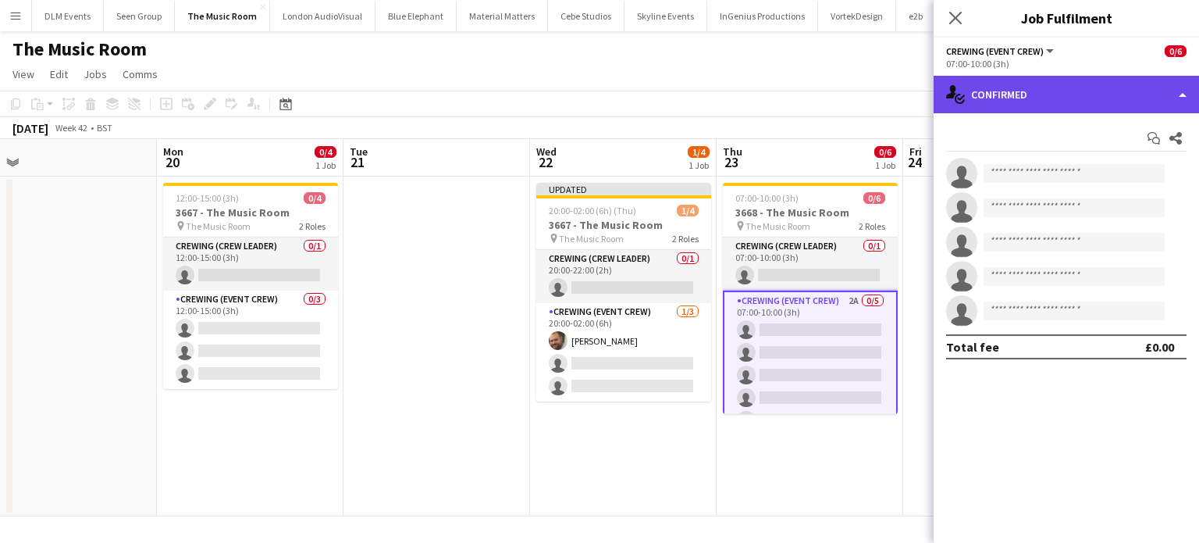
click at [1117, 90] on div "single-neutral-actions-check-2 Confirmed" at bounding box center [1067, 94] width 266 height 37
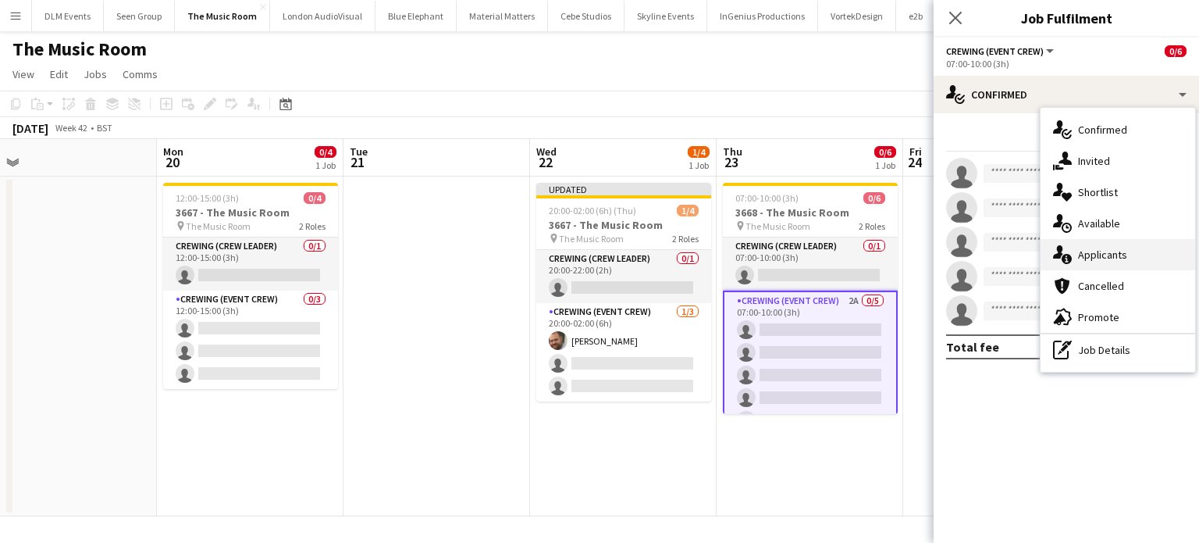
click at [1124, 246] on div "single-neutral-actions-information Applicants" at bounding box center [1118, 254] width 155 height 31
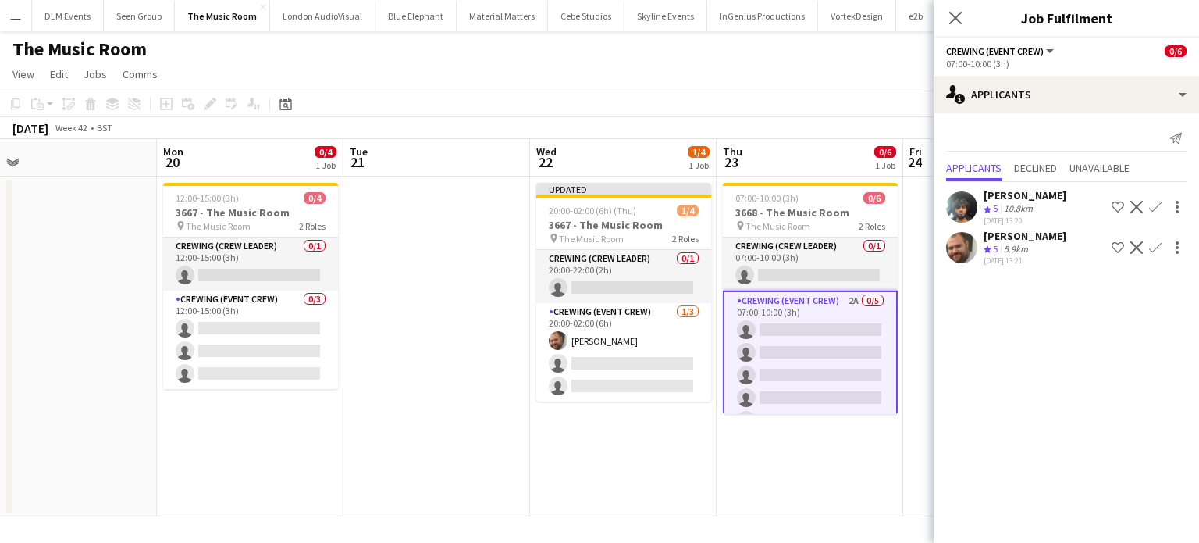
click at [1154, 206] on app-icon "Confirm" at bounding box center [1155, 207] width 12 height 12
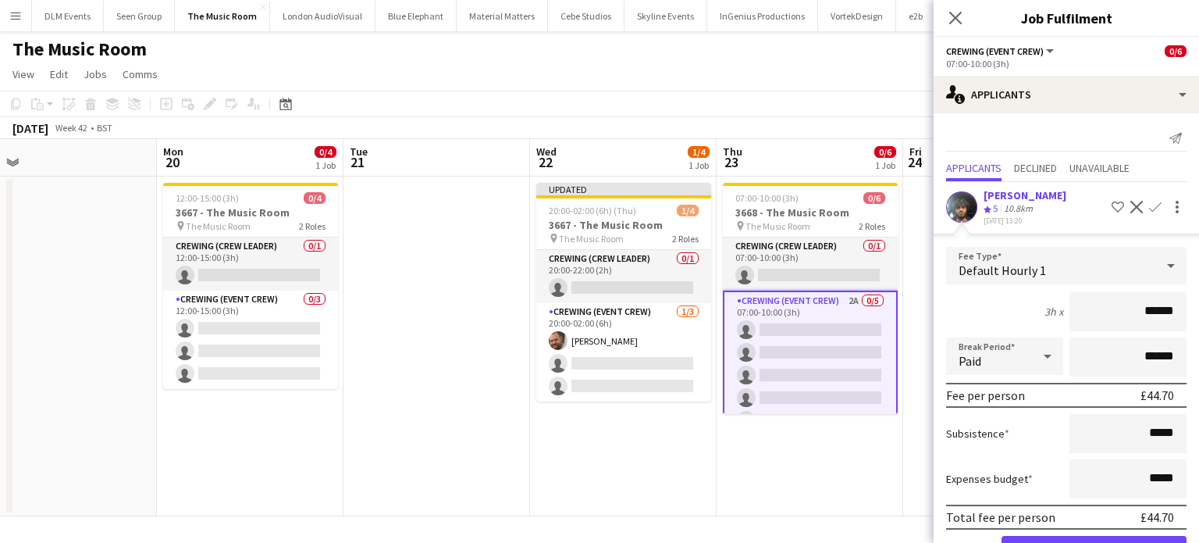
click button "Confirm" at bounding box center [1094, 551] width 185 height 31
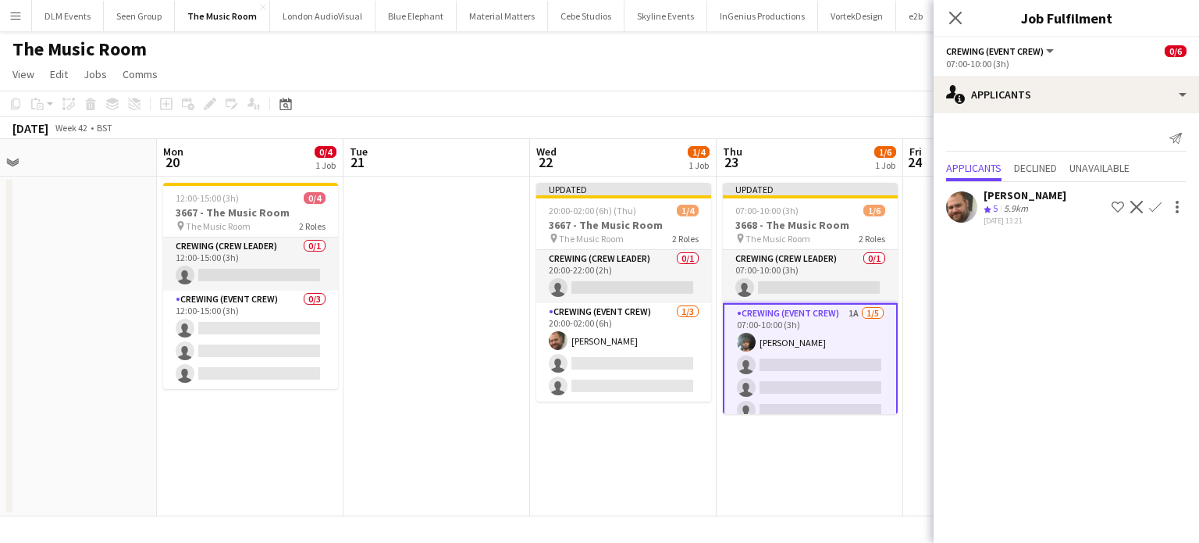
click at [1158, 208] on app-icon "Confirm" at bounding box center [1155, 207] width 12 height 12
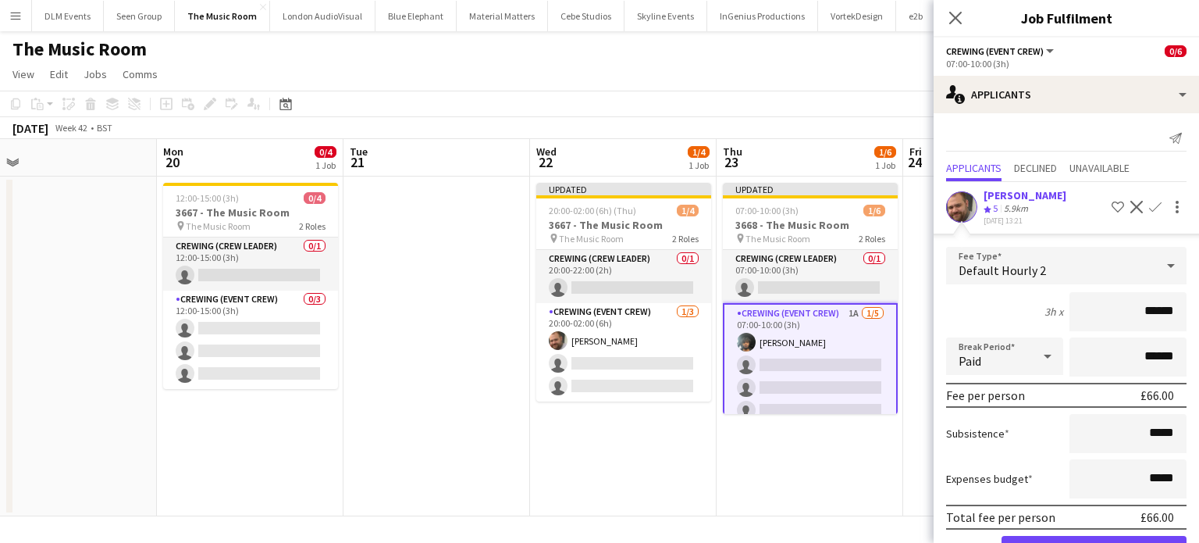
click button "Confirm" at bounding box center [1094, 551] width 185 height 31
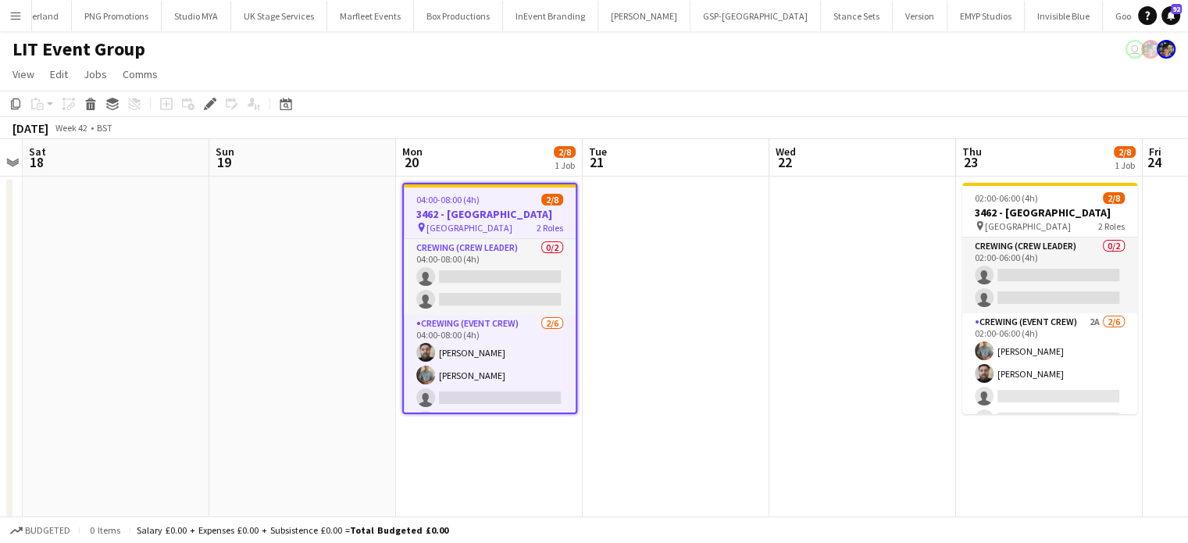
scroll to position [0, 2134]
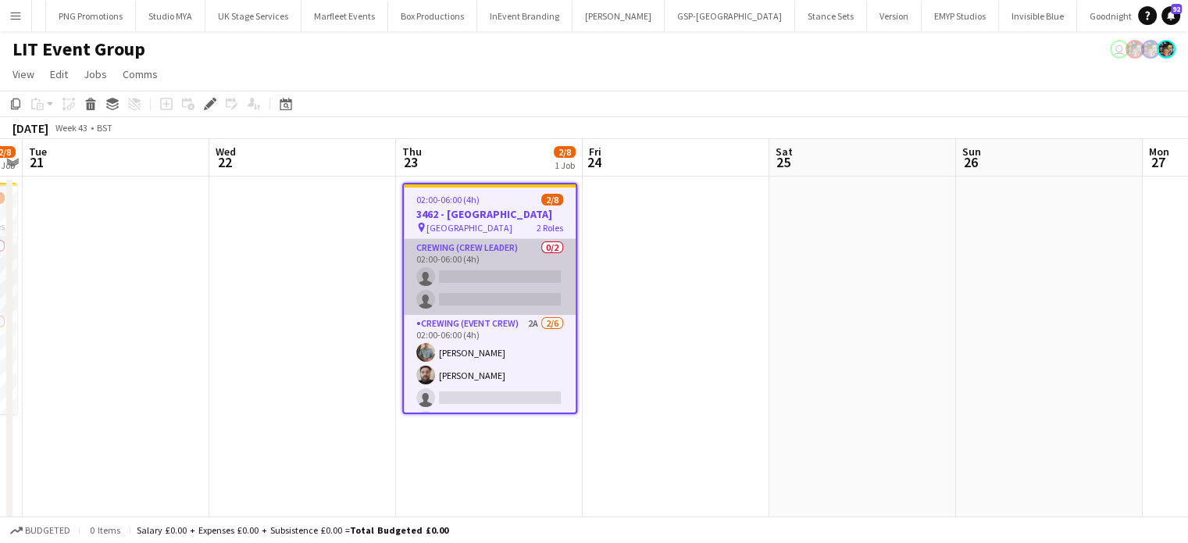
scroll to position [68, 0]
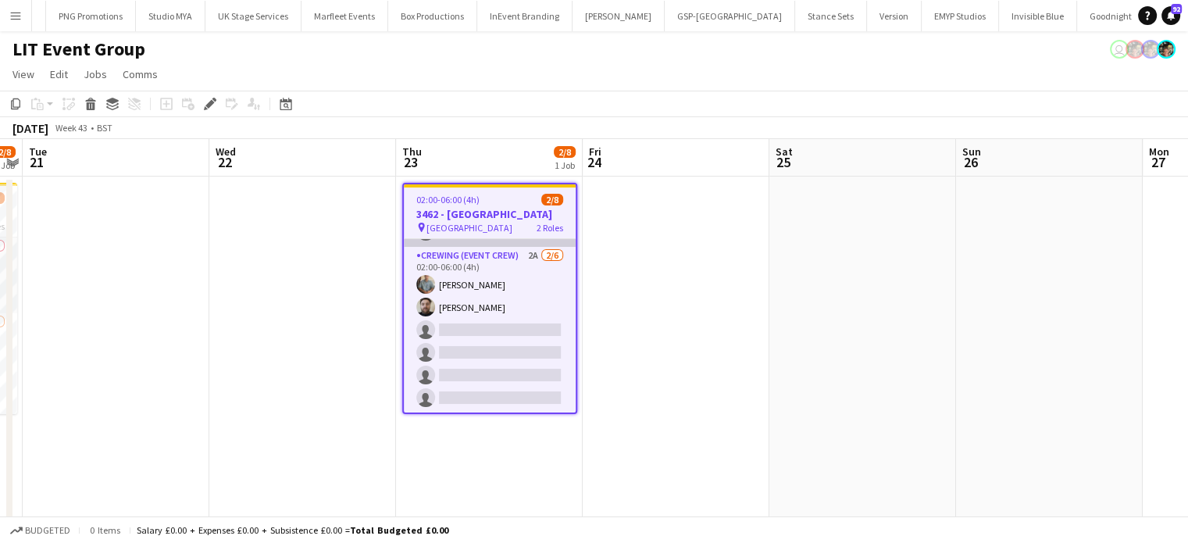
click at [536, 305] on app-card-role "Crewing (Event Crew) 2A [DATE] 02:00-06:00 (4h) [PERSON_NAME] [PERSON_NAME] sin…" at bounding box center [490, 330] width 172 height 166
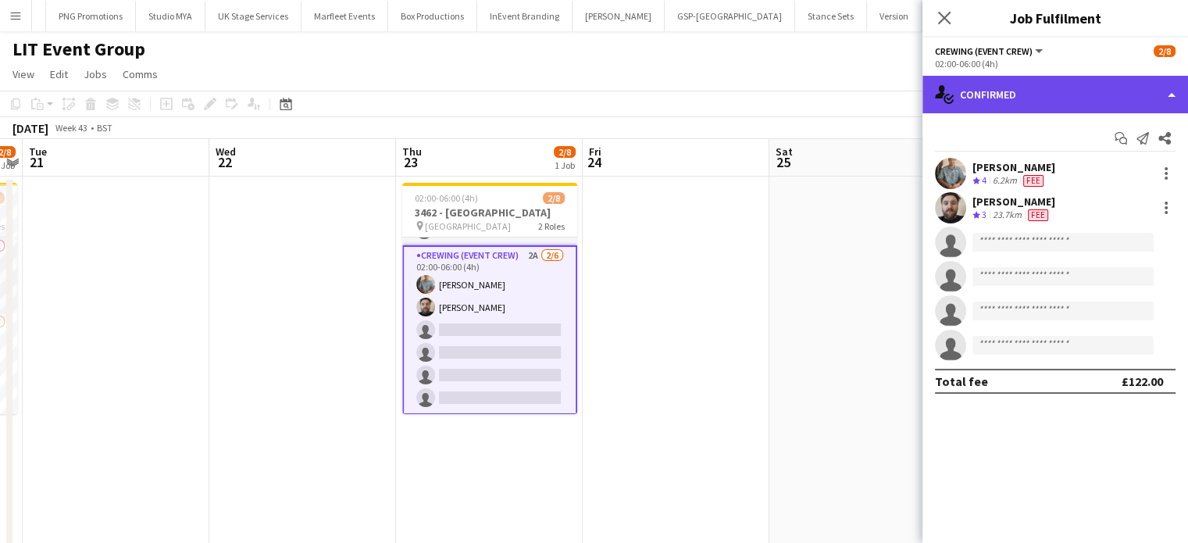
click at [1082, 102] on div "single-neutral-actions-check-2 Confirmed" at bounding box center [1055, 94] width 266 height 37
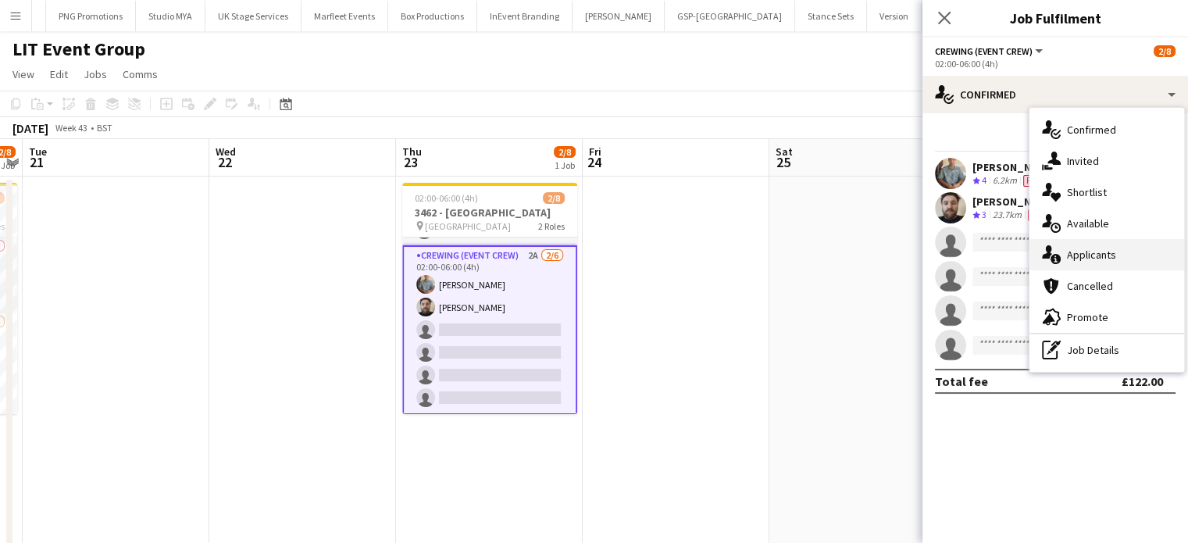
click at [1103, 256] on span "Applicants" at bounding box center [1091, 255] width 49 height 14
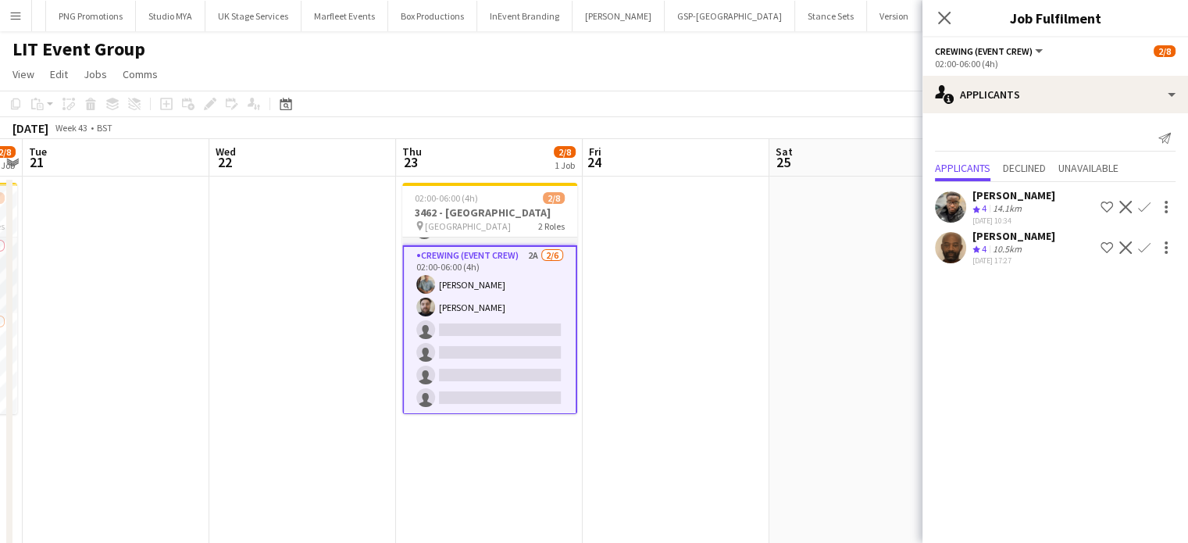
click at [1149, 209] on app-icon "Confirm" at bounding box center [1144, 207] width 12 height 12
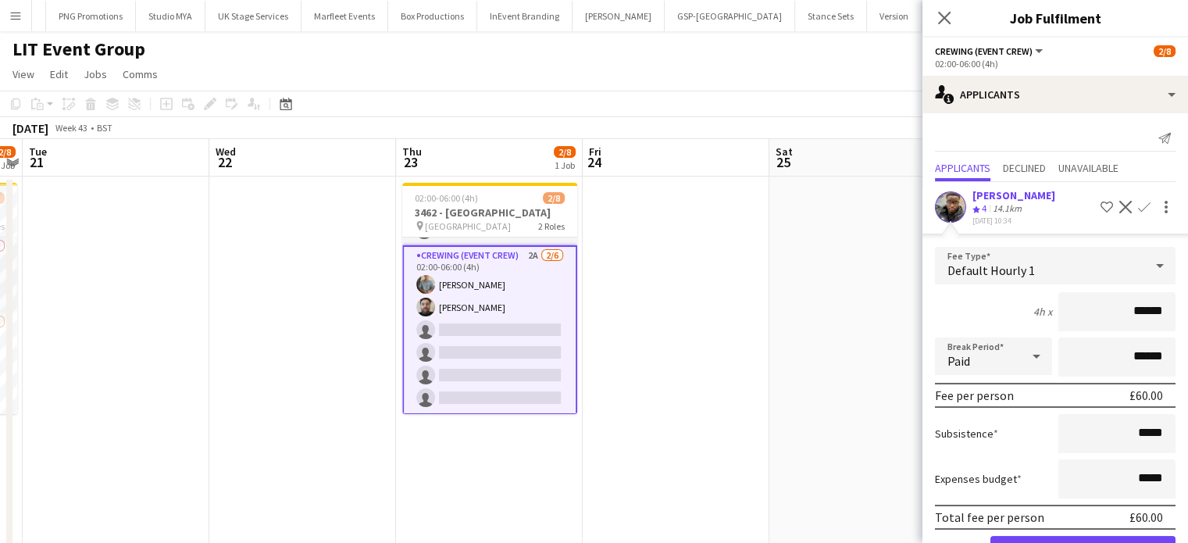
click button "Confirm" at bounding box center [1082, 551] width 185 height 31
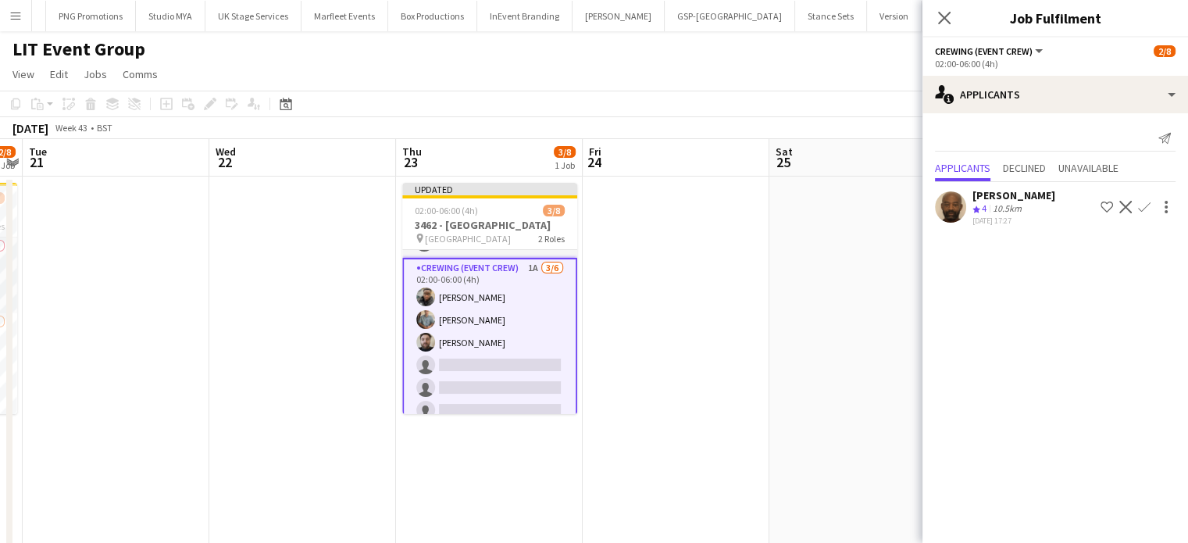
click at [1149, 209] on app-icon "Confirm" at bounding box center [1144, 207] width 12 height 12
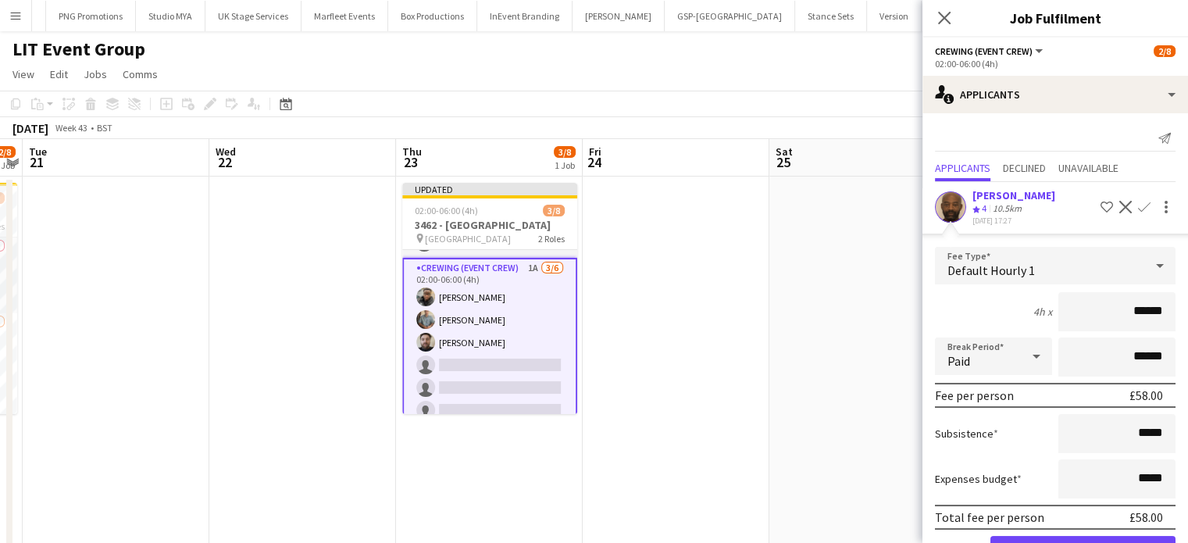
click button "Confirm" at bounding box center [1082, 551] width 185 height 31
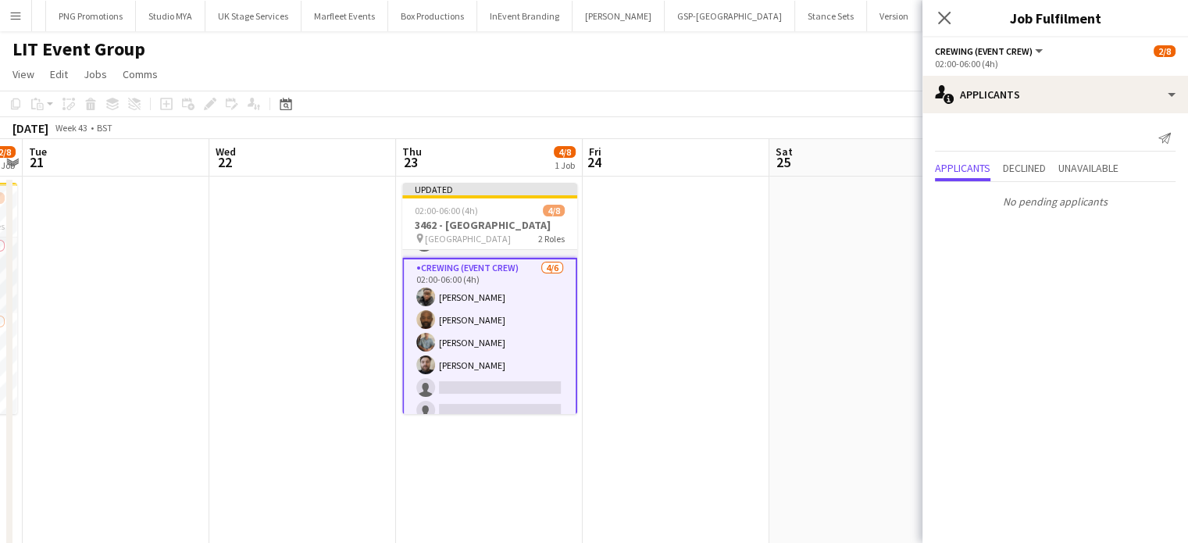
scroll to position [0, 0]
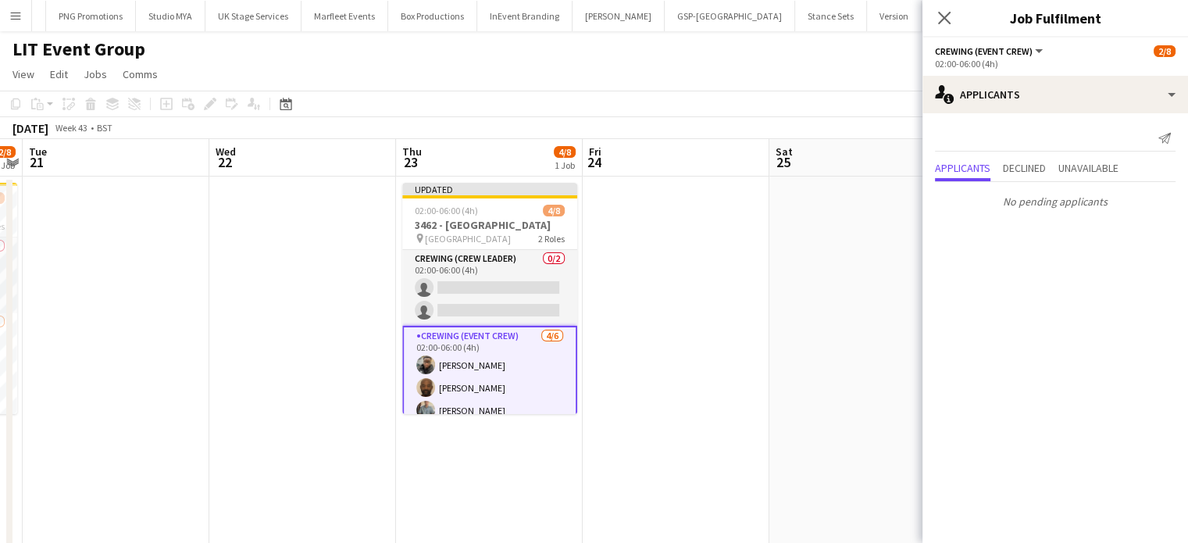
click at [731, 280] on app-date-cell at bounding box center [676, 375] width 187 height 398
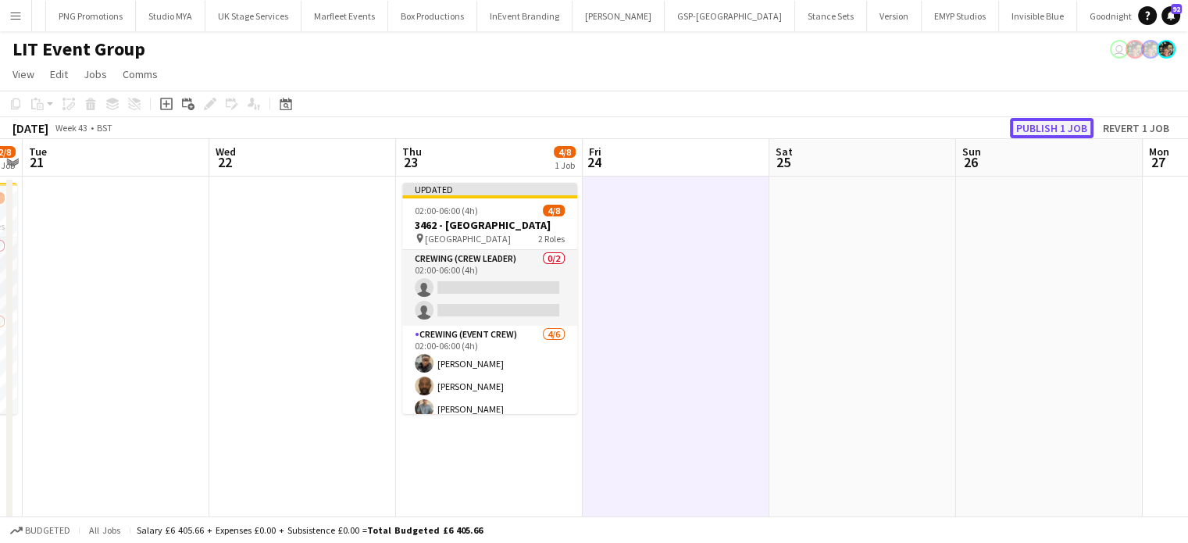
click at [1068, 126] on button "Publish 1 job" at bounding box center [1052, 128] width 84 height 20
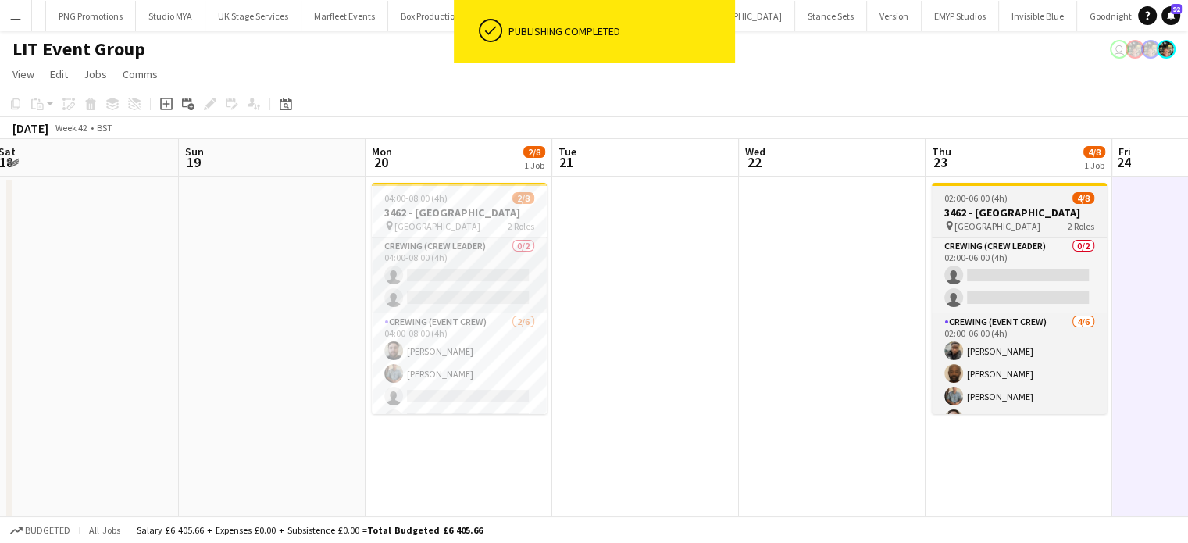
scroll to position [0, 380]
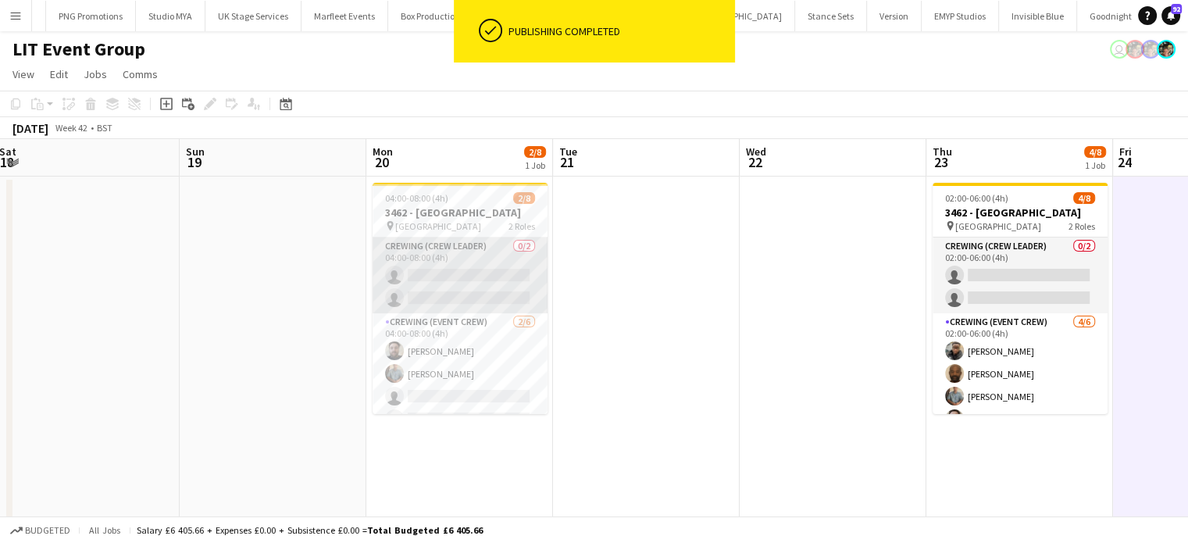
click at [494, 302] on app-card-role "Crewing (Crew Leader) 0/2 04:00-08:00 (4h) single-neutral-actions single-neutra…" at bounding box center [459, 275] width 175 height 76
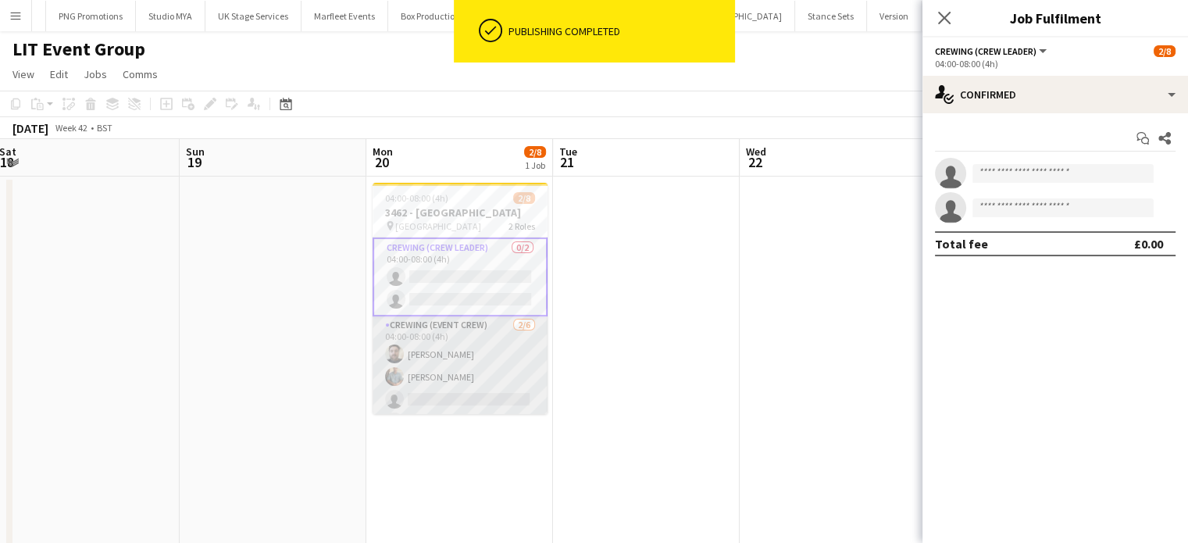
click at [511, 383] on app-card-role "Crewing (Event Crew) [DATE] 04:00-08:00 (4h) [PERSON_NAME] [PERSON_NAME] single…" at bounding box center [459, 399] width 175 height 166
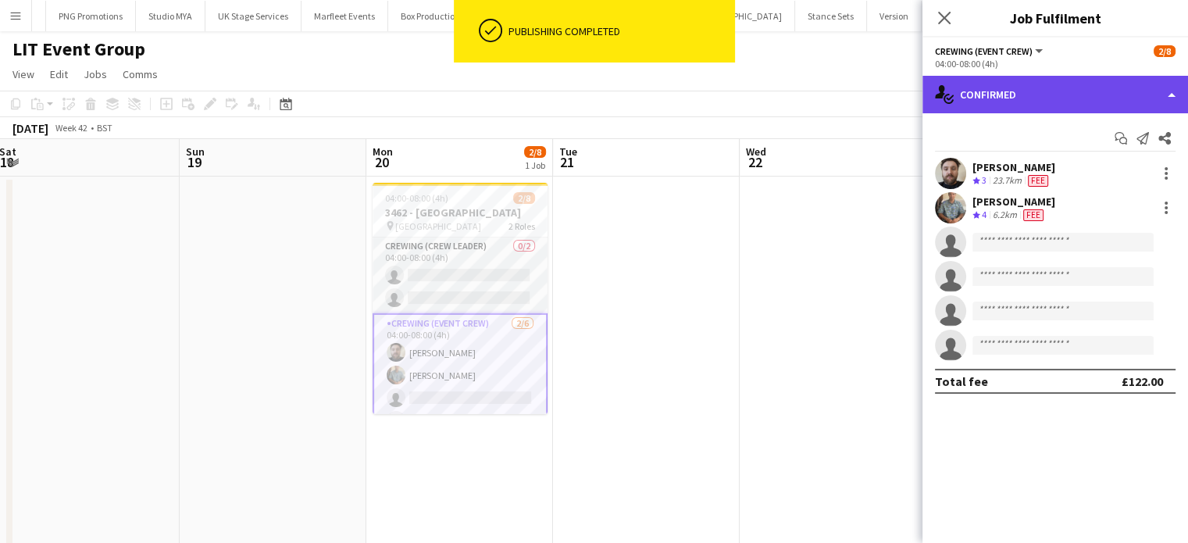
click at [1129, 102] on div "single-neutral-actions-check-2 Confirmed" at bounding box center [1055, 94] width 266 height 37
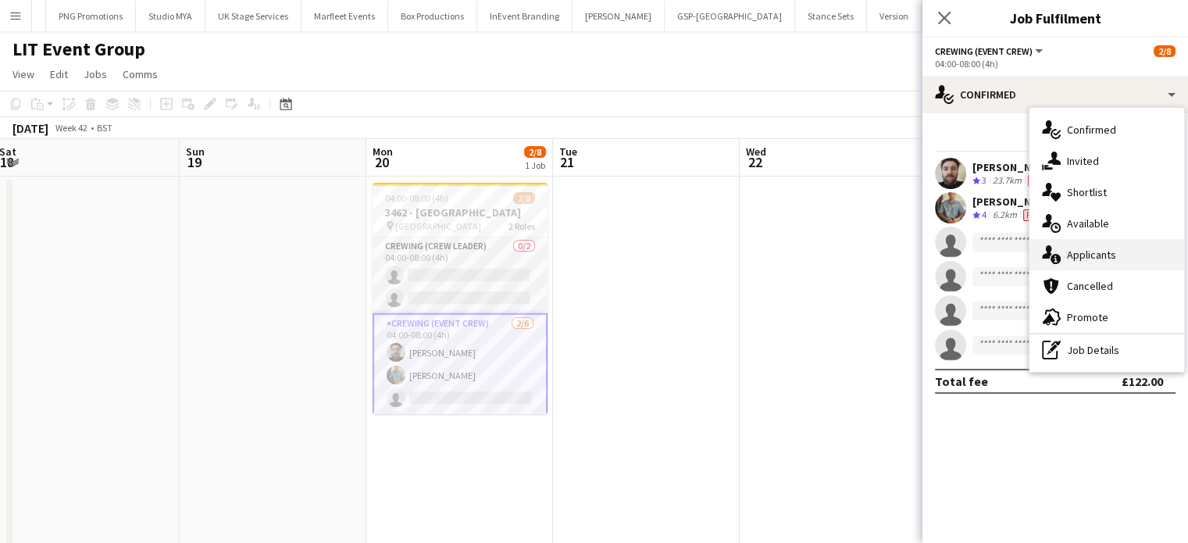
click at [1106, 265] on div "single-neutral-actions-information Applicants" at bounding box center [1106, 254] width 155 height 31
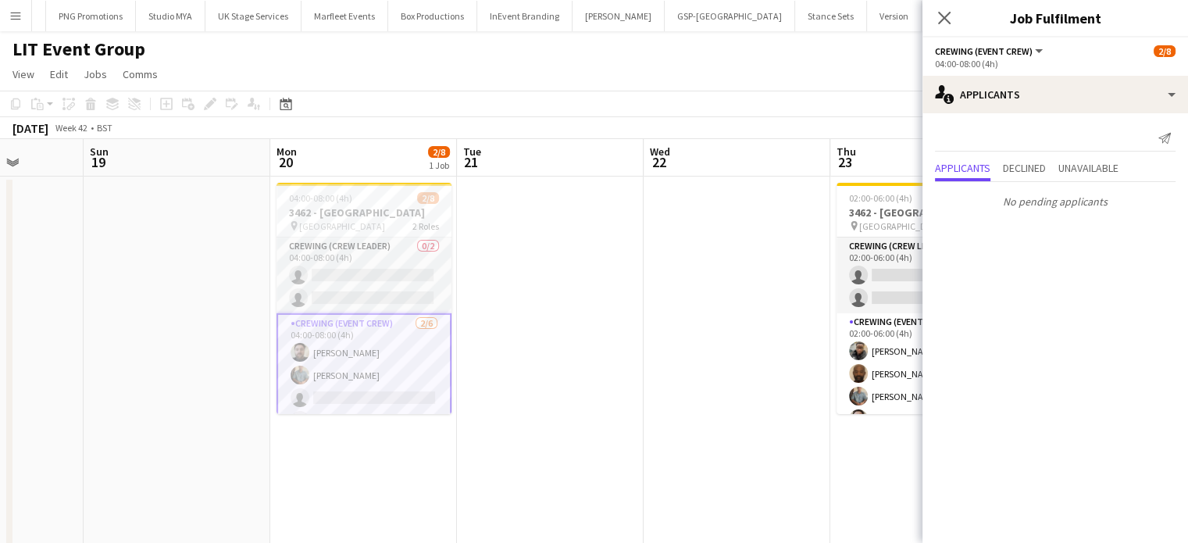
scroll to position [0, 477]
click at [1073, 70] on app-options-switcher "Crewing (Event Crew) All roles Crewing (Event Crew) [DATE] 04:00-08:00 (4h)" at bounding box center [1055, 56] width 266 height 38
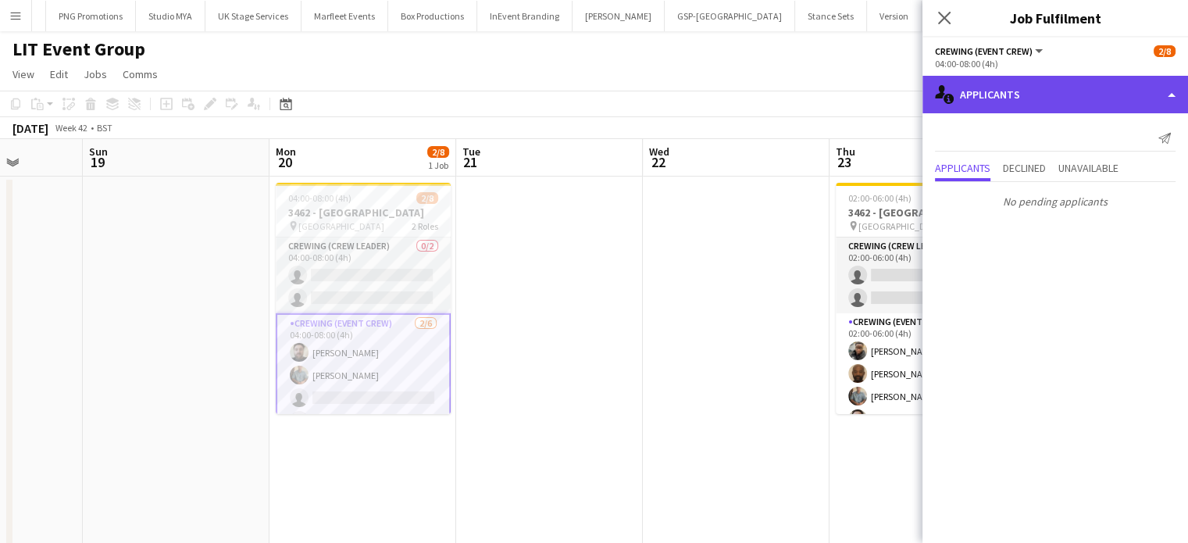
click at [1081, 100] on div "single-neutral-actions-information Applicants" at bounding box center [1055, 94] width 266 height 37
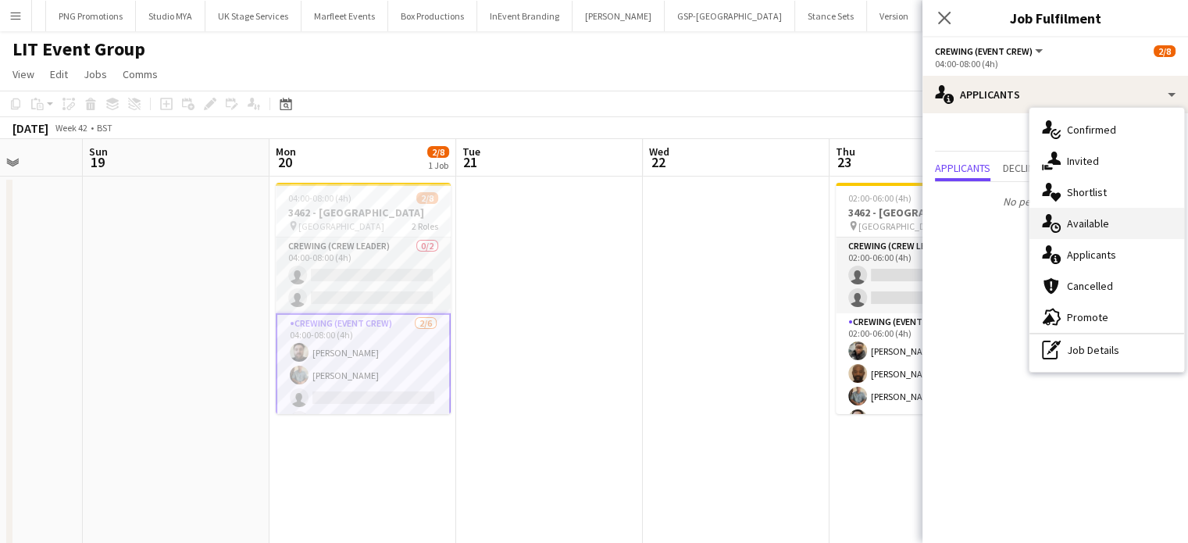
click at [1119, 222] on div "single-neutral-actions-upload Available" at bounding box center [1106, 223] width 155 height 31
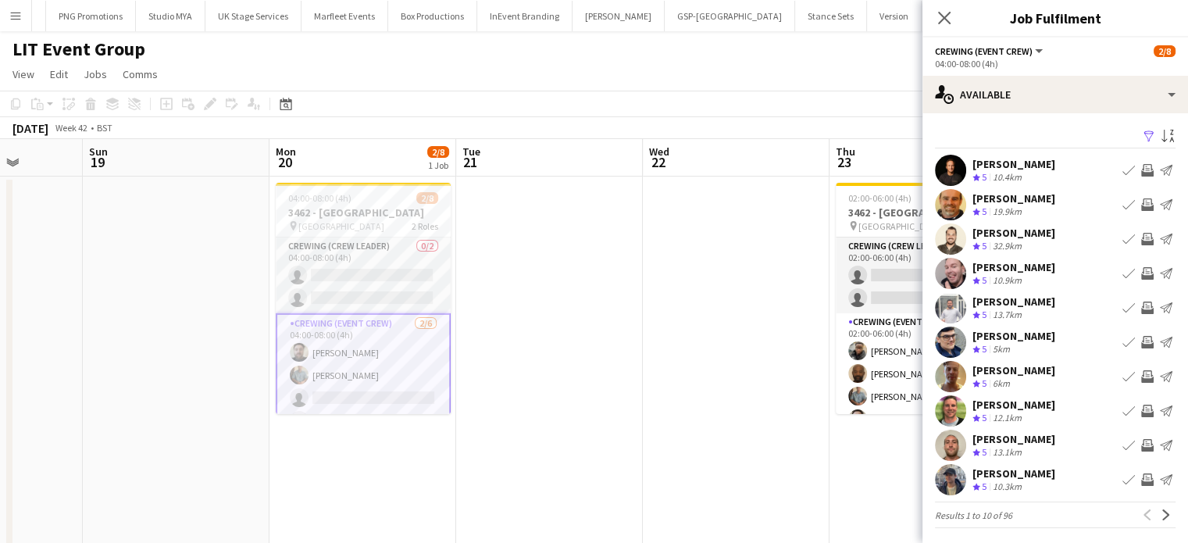
click at [1141, 239] on app-icon "Invite crew" at bounding box center [1147, 239] width 12 height 12
click at [1138, 230] on button "Invite crew" at bounding box center [1147, 239] width 19 height 19
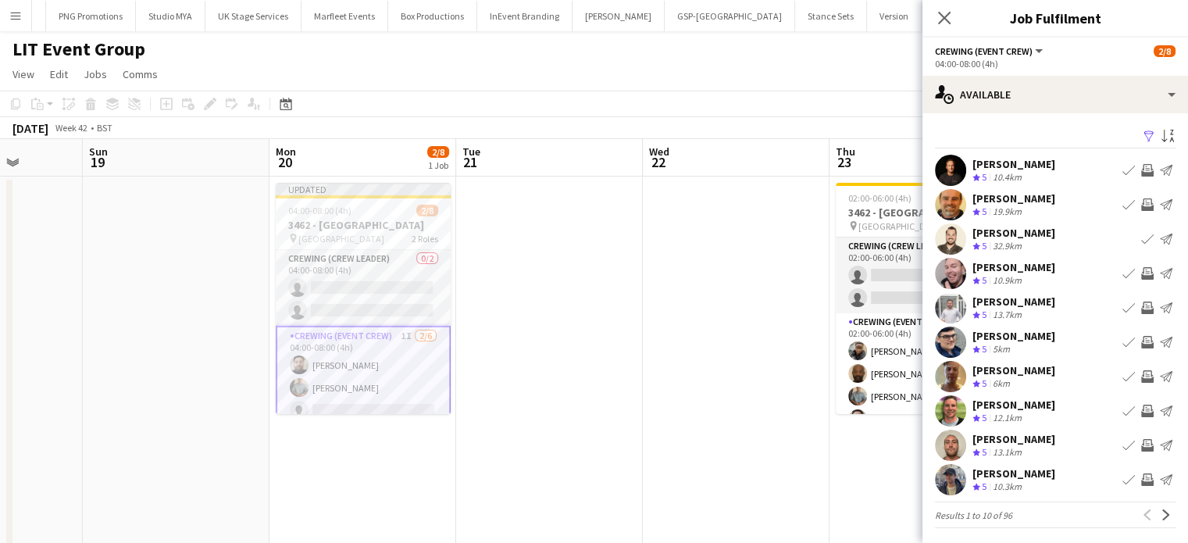
click at [1140, 262] on div "[PERSON_NAME] Crew rating 5 10.9km Book crew Invite crew Send notification" at bounding box center [1055, 273] width 266 height 31
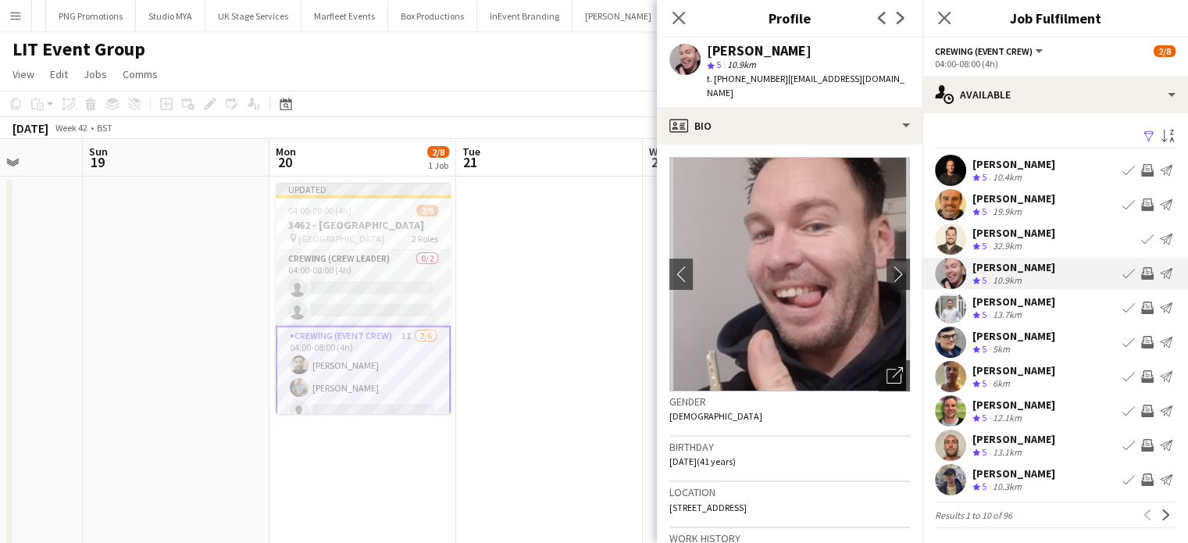
click at [1141, 271] on app-icon "Invite crew" at bounding box center [1147, 273] width 12 height 12
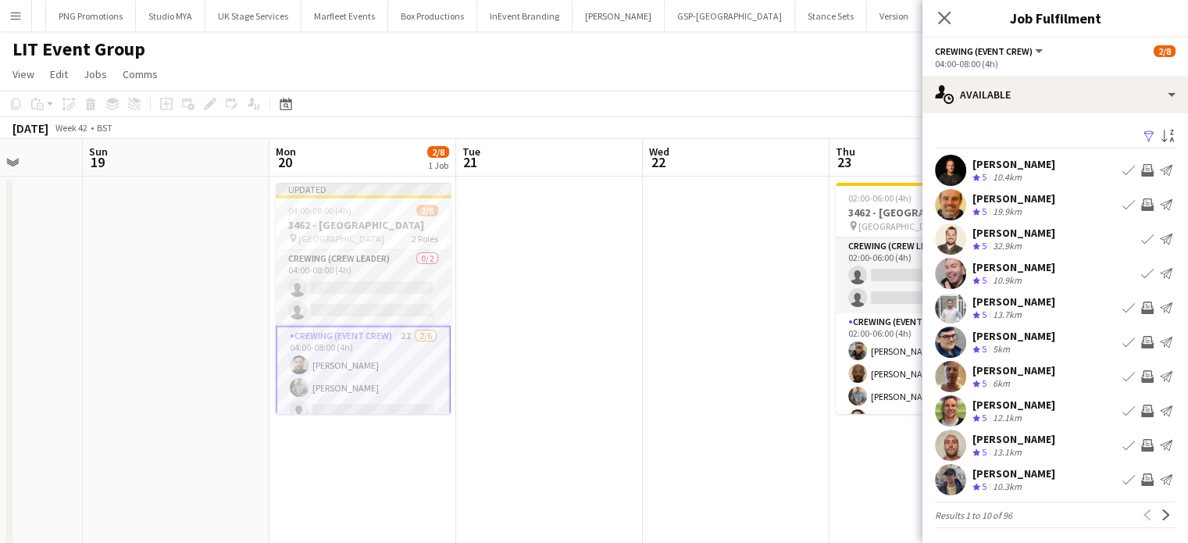
click at [1141, 306] on app-icon "Invite crew" at bounding box center [1147, 307] width 12 height 12
click at [1138, 383] on button "Invite crew" at bounding box center [1147, 376] width 19 height 19
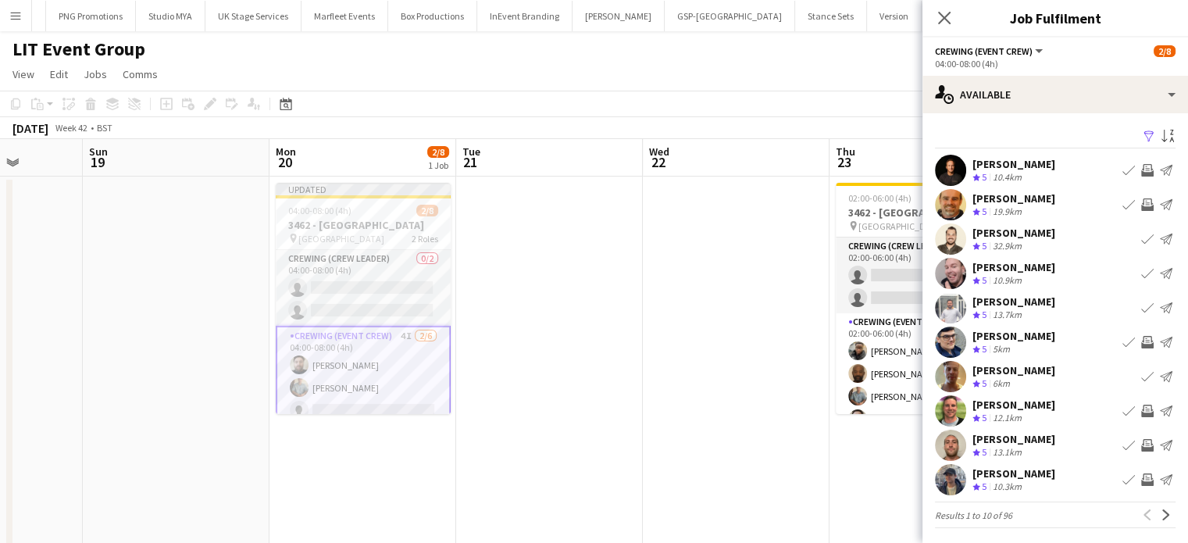
click at [1141, 412] on app-icon "Invite crew" at bounding box center [1147, 410] width 12 height 12
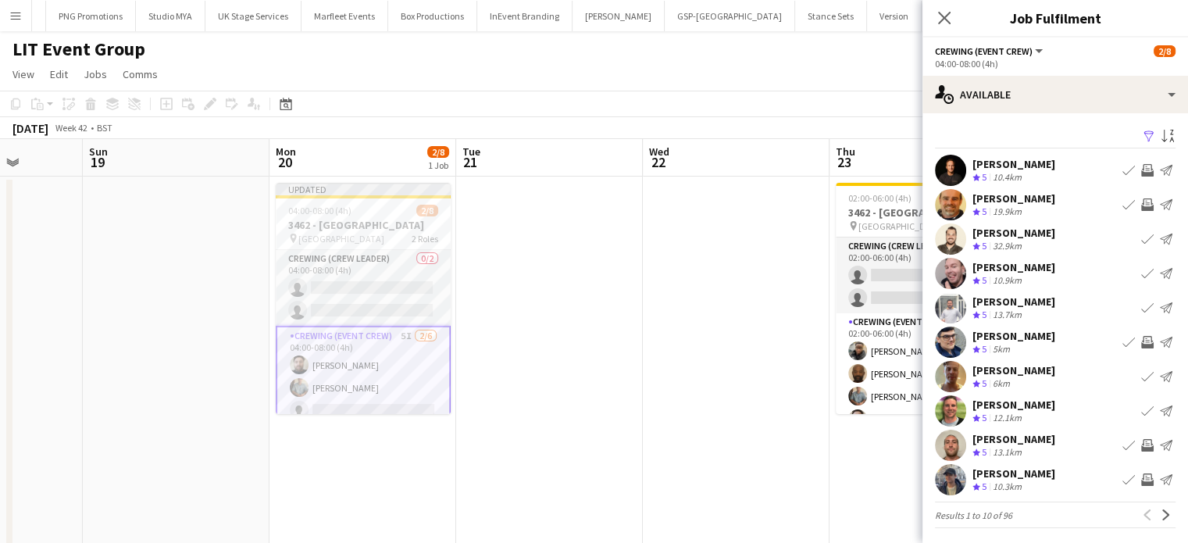
click at [1141, 442] on app-icon "Invite crew" at bounding box center [1147, 445] width 12 height 12
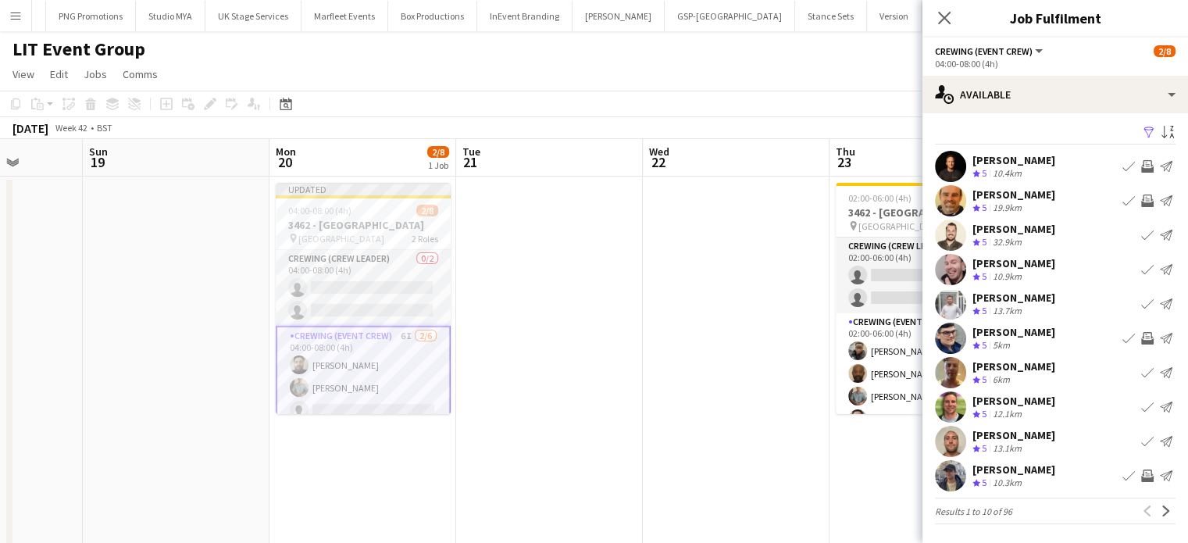
scroll to position [3, 0]
click at [1141, 474] on app-icon "Invite crew" at bounding box center [1147, 476] width 12 height 12
click at [1160, 515] on app-icon "Next" at bounding box center [1165, 511] width 11 height 11
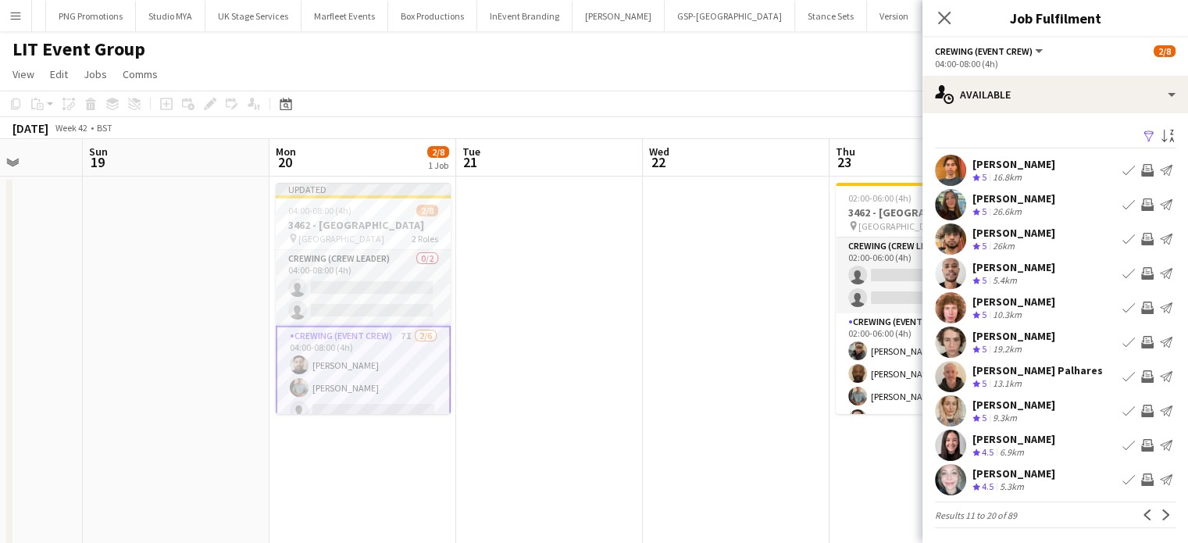
click at [1141, 307] on app-icon "Invite crew" at bounding box center [1147, 307] width 12 height 12
click at [1141, 374] on app-icon "Invite crew" at bounding box center [1147, 376] width 12 height 12
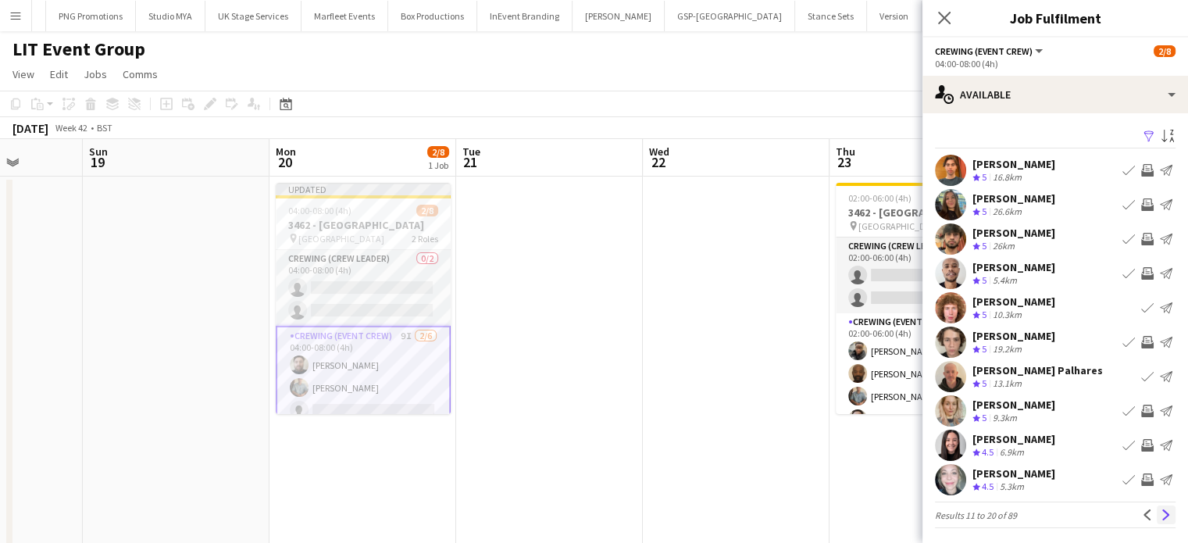
click at [1160, 511] on app-icon "Next" at bounding box center [1165, 514] width 11 height 11
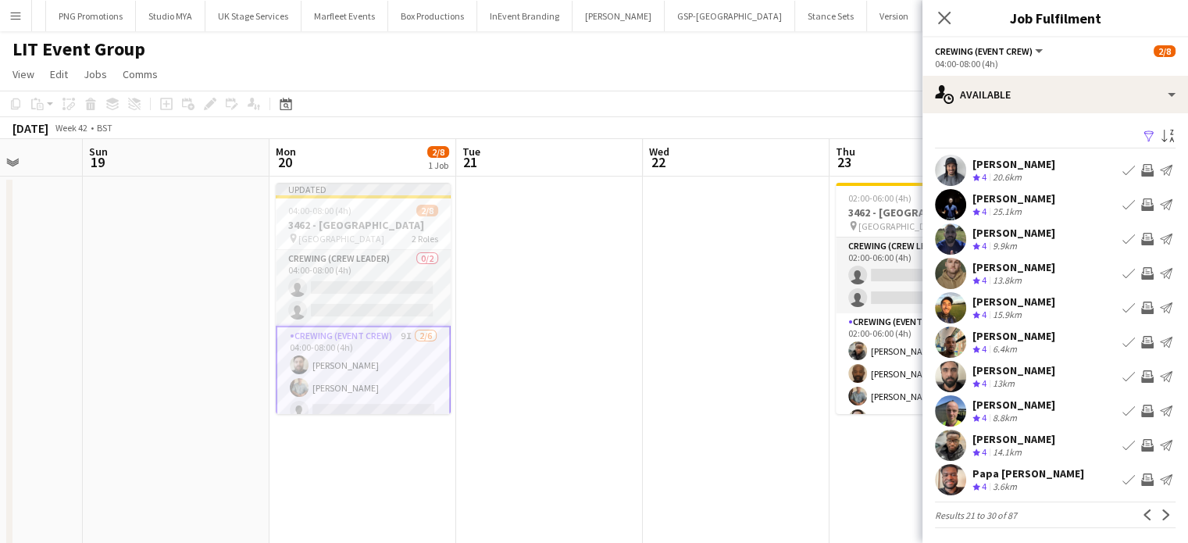
click at [1141, 170] on app-icon "Invite crew" at bounding box center [1147, 170] width 12 height 12
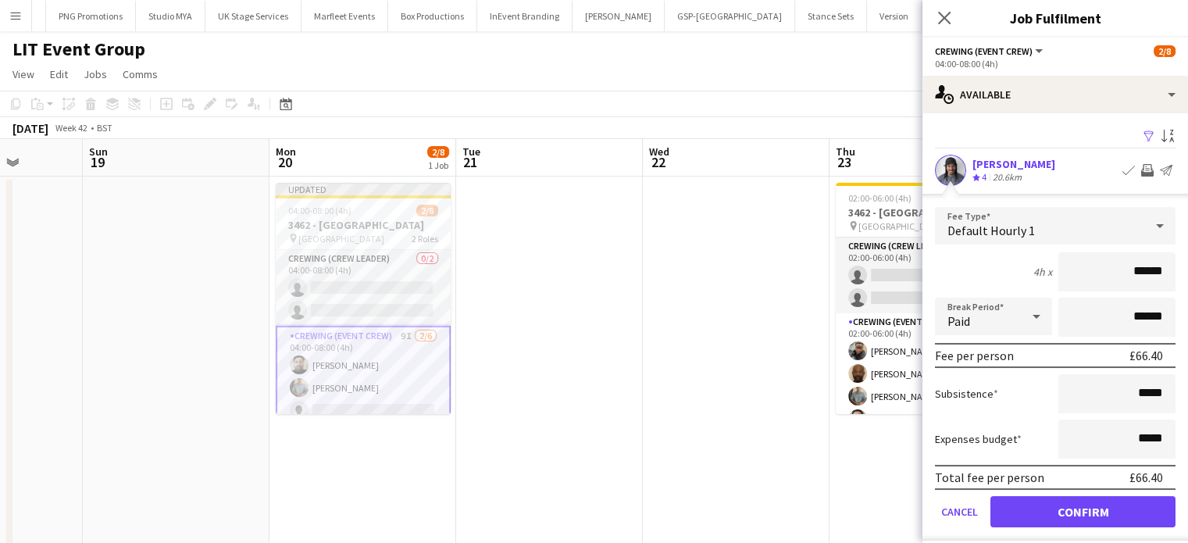
click button "Confirm" at bounding box center [1082, 511] width 185 height 31
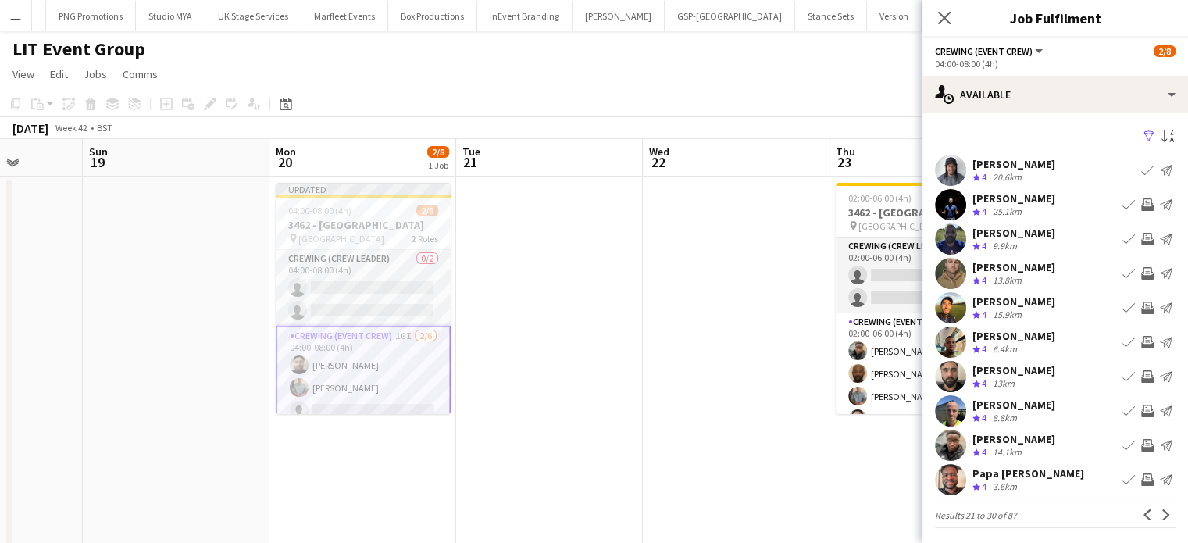
click at [1141, 201] on app-icon "Invite crew" at bounding box center [1147, 204] width 12 height 12
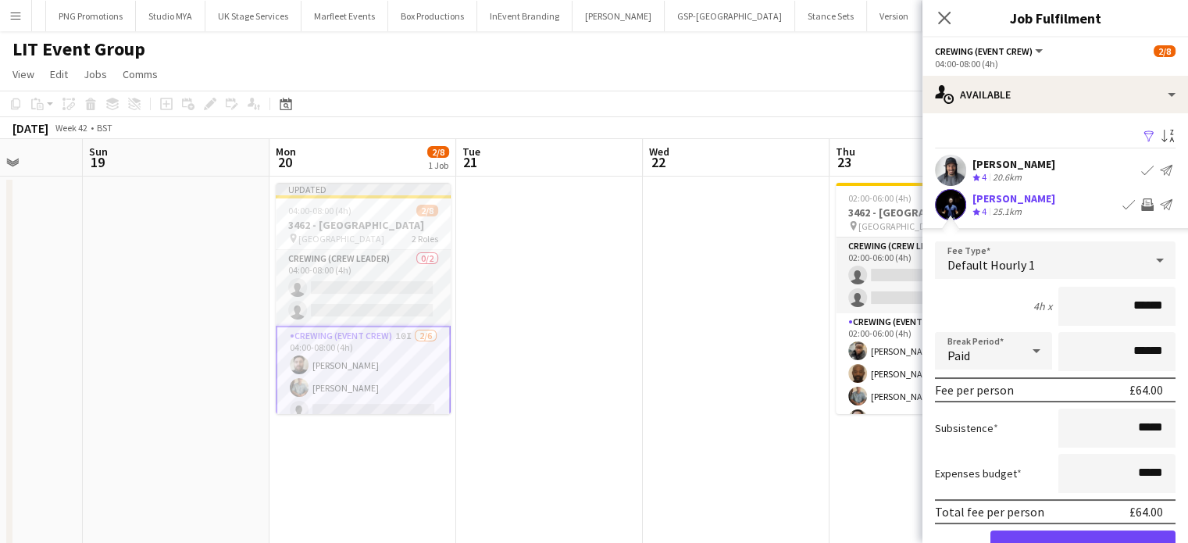
click button "Confirm" at bounding box center [1082, 545] width 185 height 31
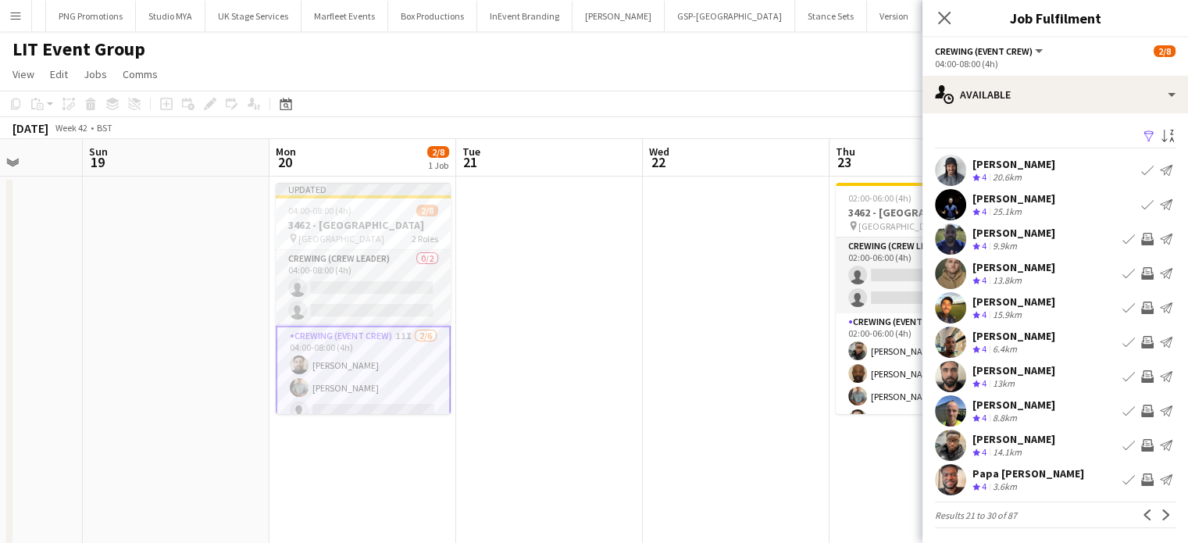
click at [1141, 340] on app-icon "Invite crew" at bounding box center [1147, 342] width 12 height 12
click at [1141, 380] on app-icon "Invite crew" at bounding box center [1147, 376] width 12 height 12
click at [1141, 408] on app-icon "Invite crew" at bounding box center [1147, 410] width 12 height 12
click at [1141, 444] on app-icon "Invite crew" at bounding box center [1147, 445] width 12 height 12
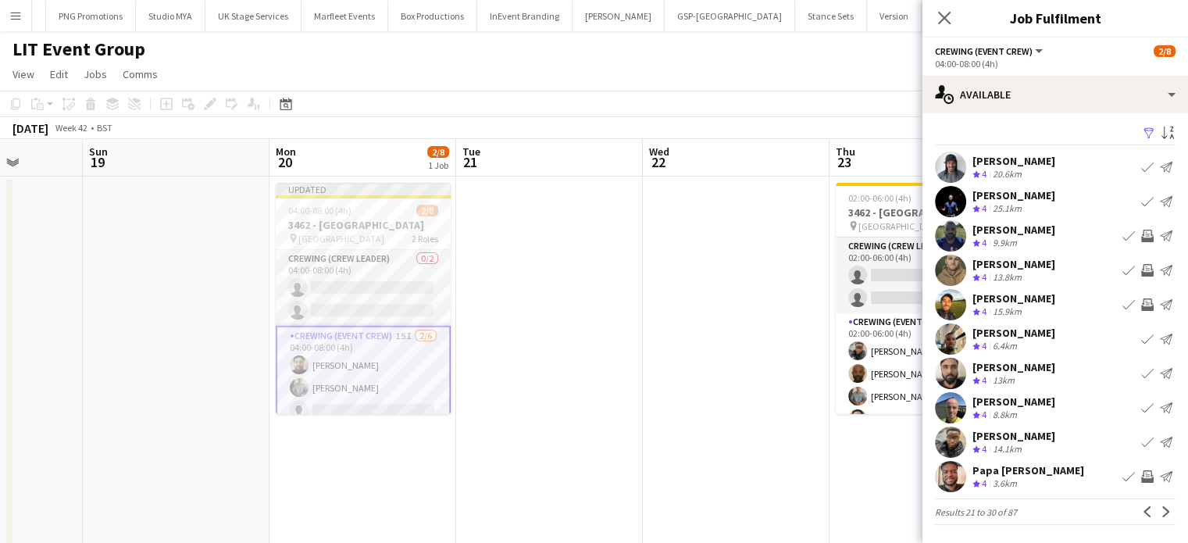
click at [1141, 482] on app-icon "Invite crew" at bounding box center [1147, 476] width 12 height 12
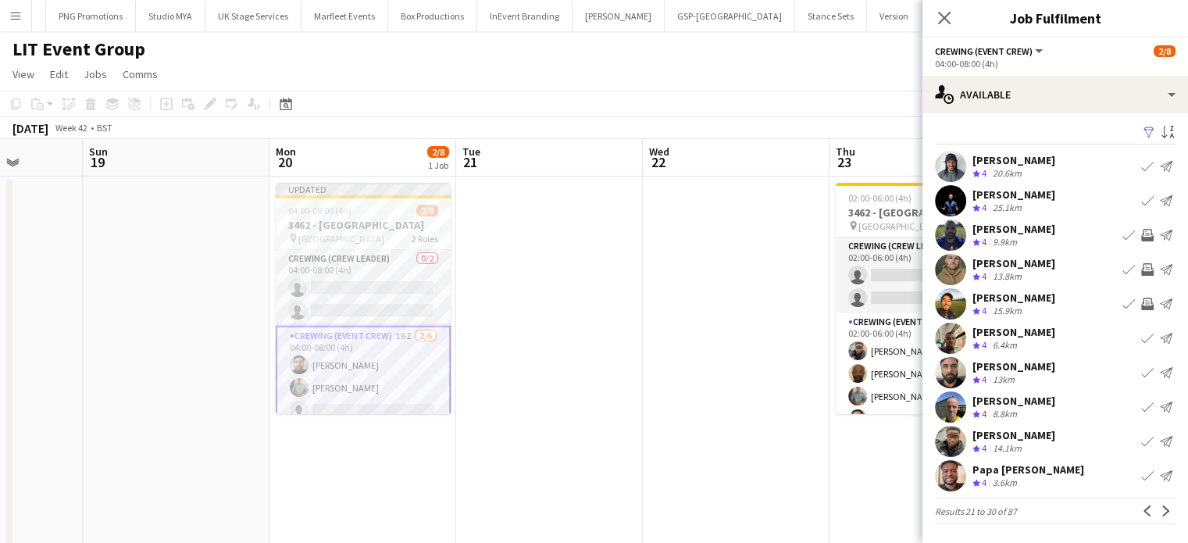
scroll to position [3, 0]
click at [1160, 513] on app-icon "Next" at bounding box center [1165, 511] width 11 height 11
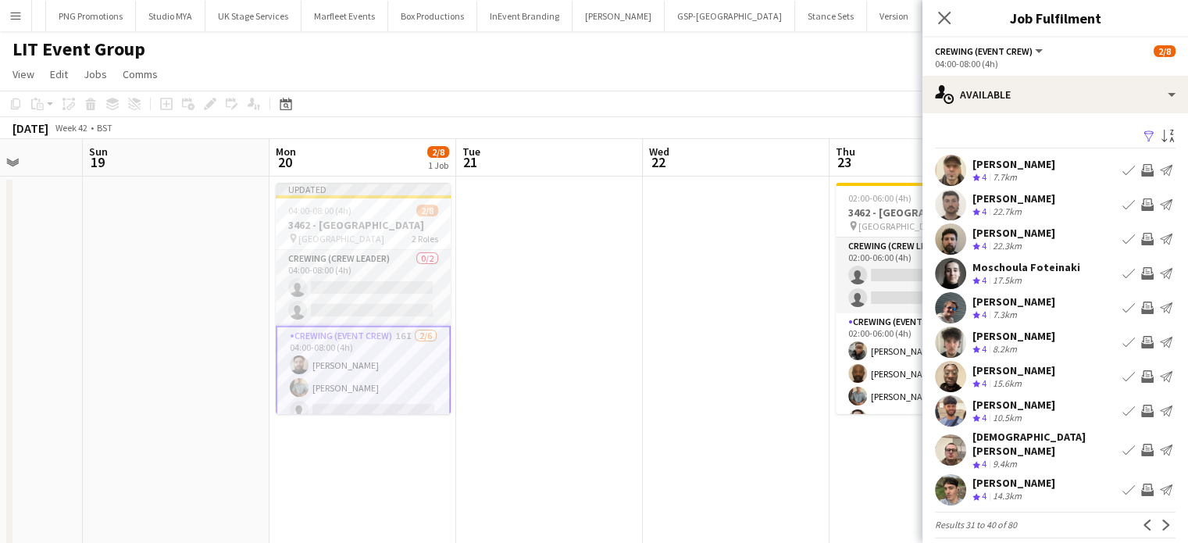
click at [1141, 170] on app-icon "Invite crew" at bounding box center [1147, 170] width 12 height 12
click at [1138, 161] on button "Invite crew" at bounding box center [1147, 170] width 19 height 19
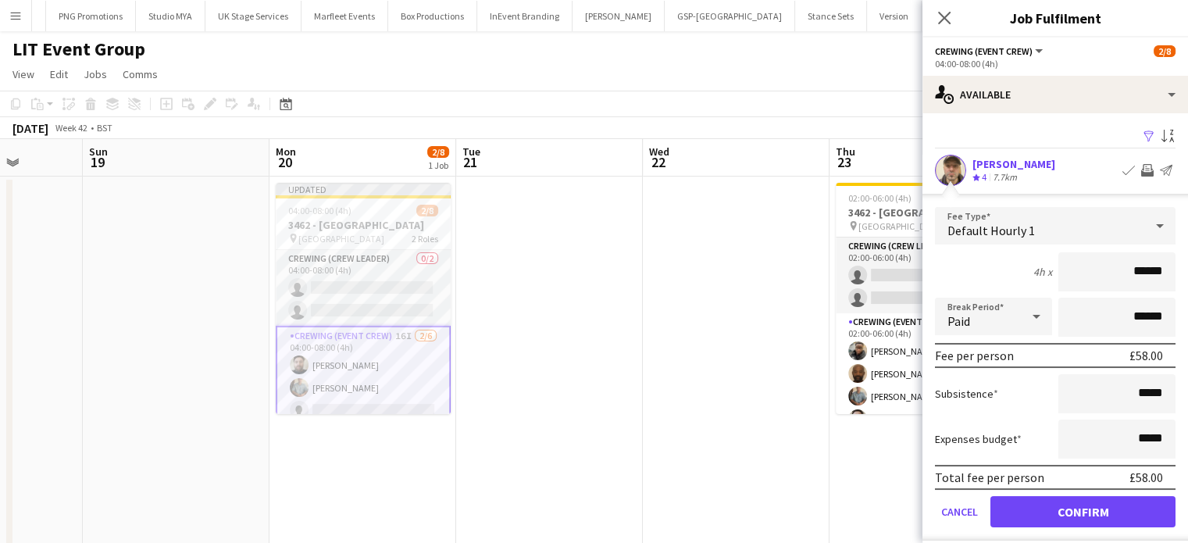
click button "Confirm" at bounding box center [1082, 511] width 185 height 31
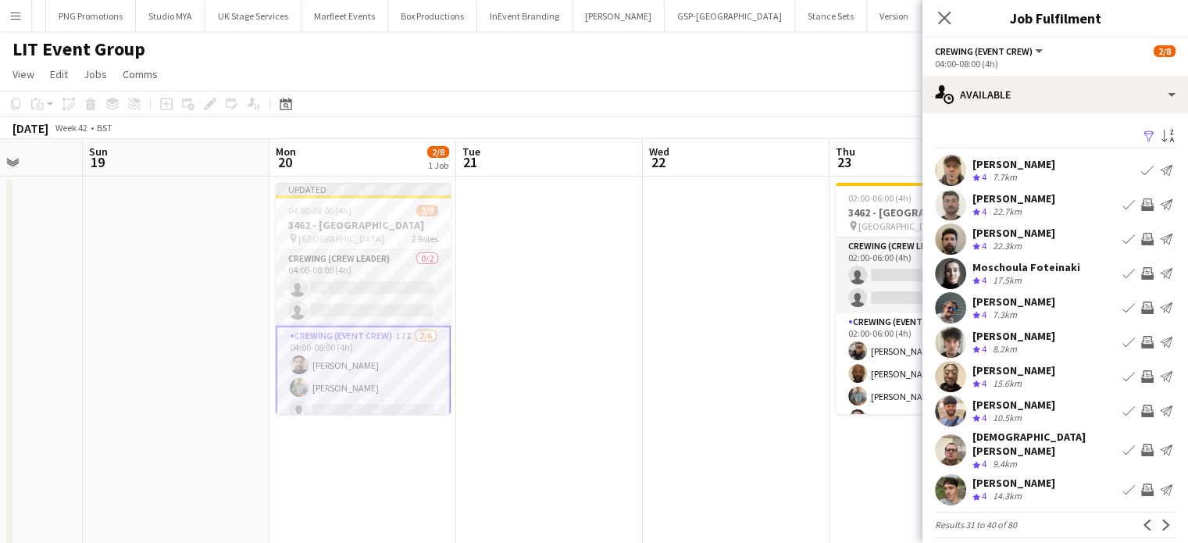
click at [1141, 206] on app-icon "Invite crew" at bounding box center [1147, 204] width 12 height 12
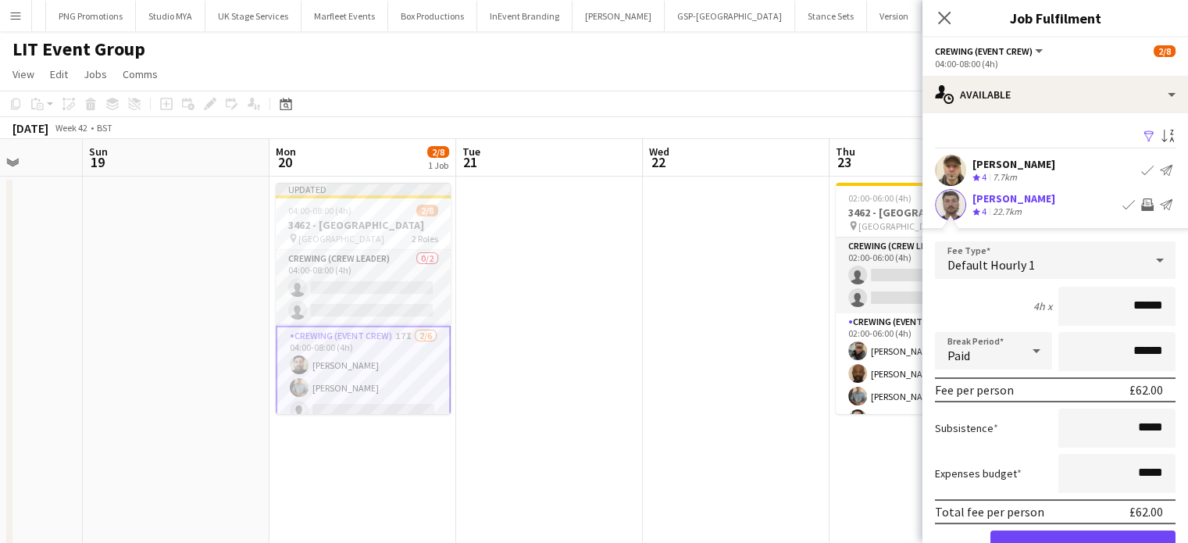
click button "Confirm" at bounding box center [1082, 545] width 185 height 31
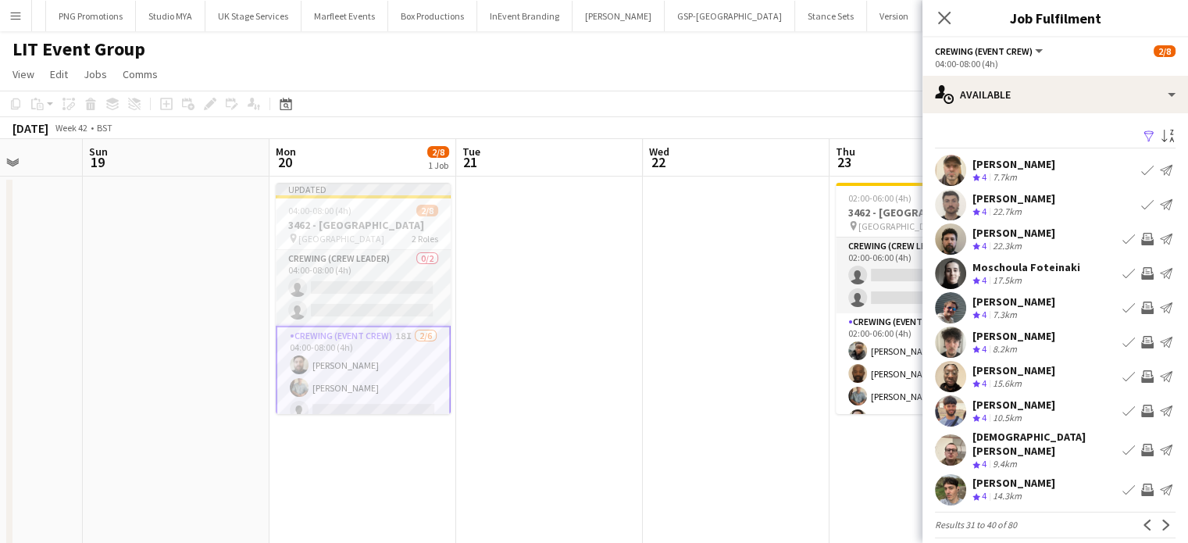
click at [1141, 337] on app-icon "Invite crew" at bounding box center [1147, 342] width 12 height 12
click at [1141, 377] on app-icon "Invite crew" at bounding box center [1147, 376] width 12 height 12
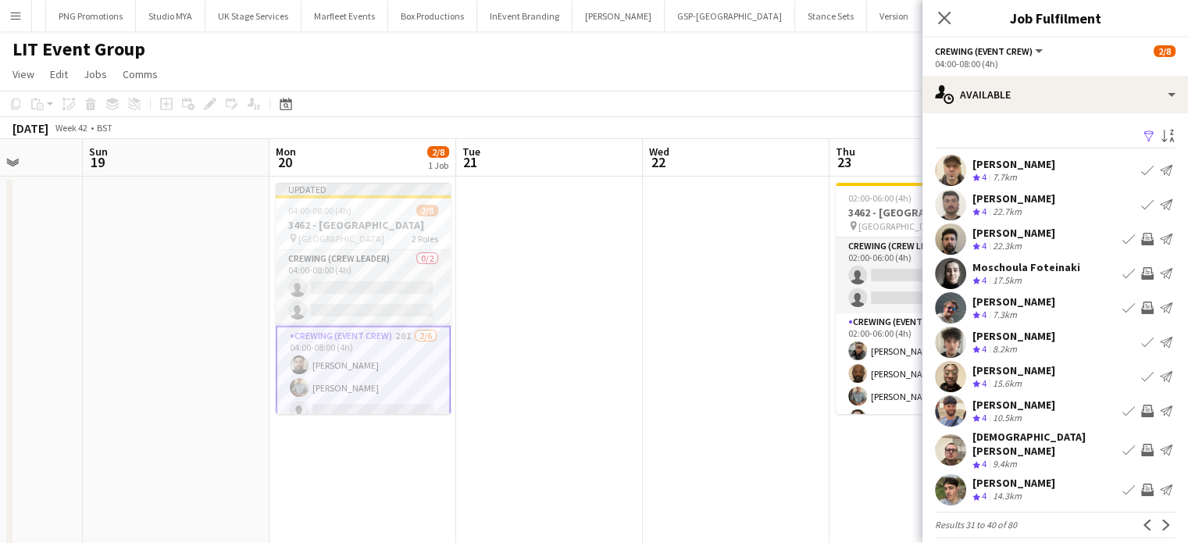
click at [1141, 412] on app-icon "Invite crew" at bounding box center [1147, 410] width 12 height 12
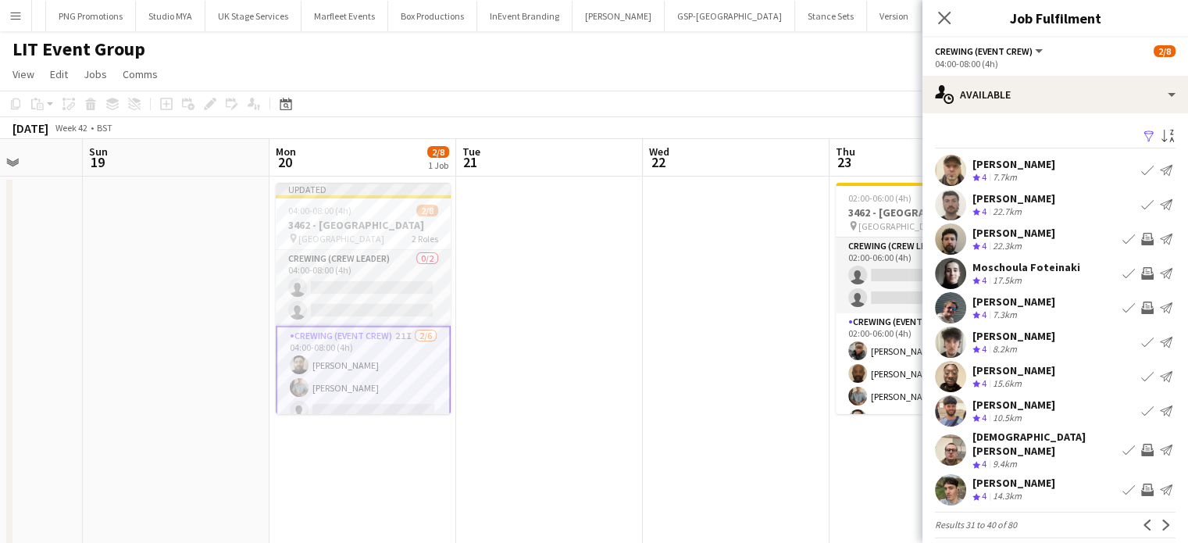
click at [1139, 454] on button "Invite crew" at bounding box center [1147, 449] width 19 height 19
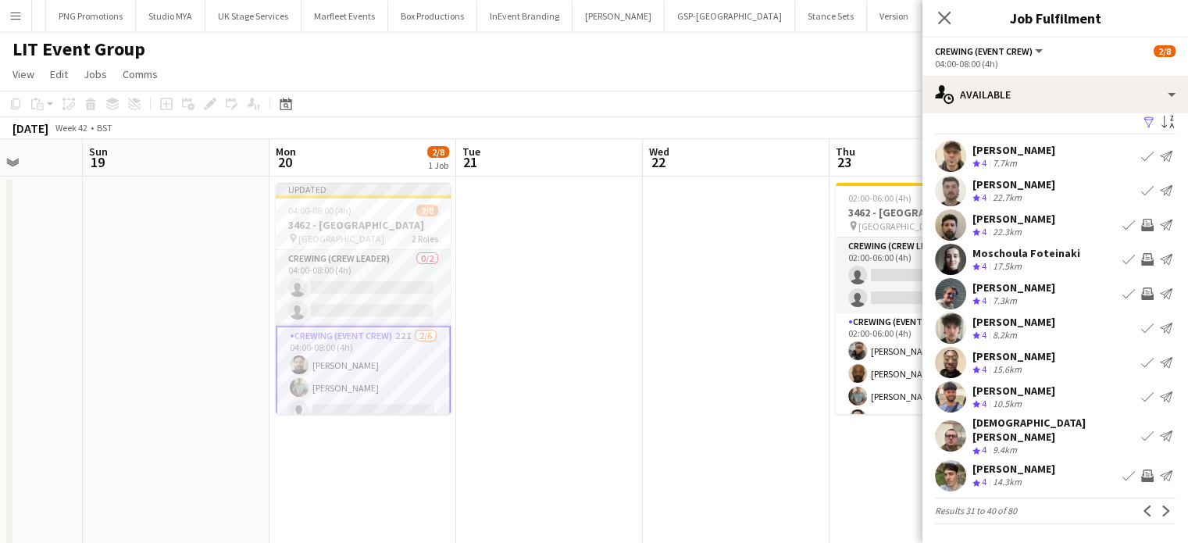
scroll to position [3, 0]
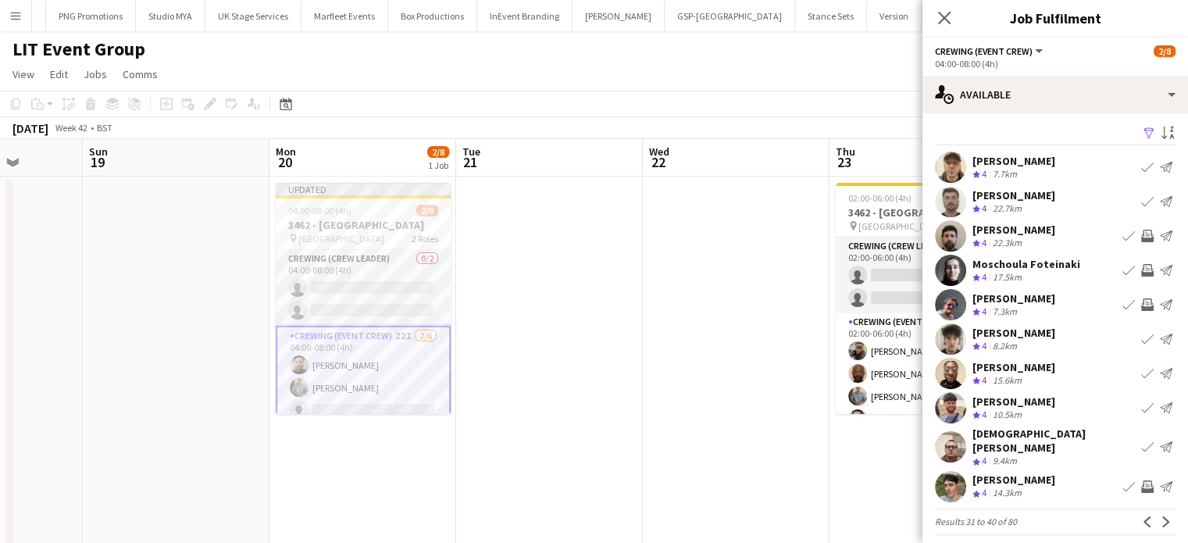
click at [1141, 480] on app-icon "Invite crew" at bounding box center [1147, 486] width 12 height 12
click at [1156, 518] on button "Next" at bounding box center [1165, 521] width 19 height 19
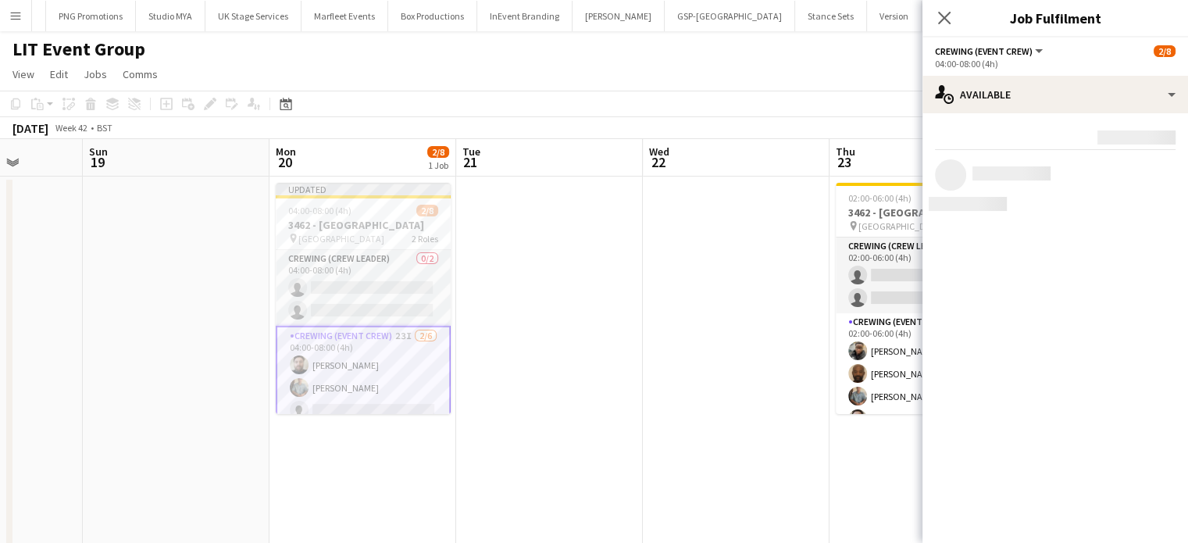
scroll to position [0, 0]
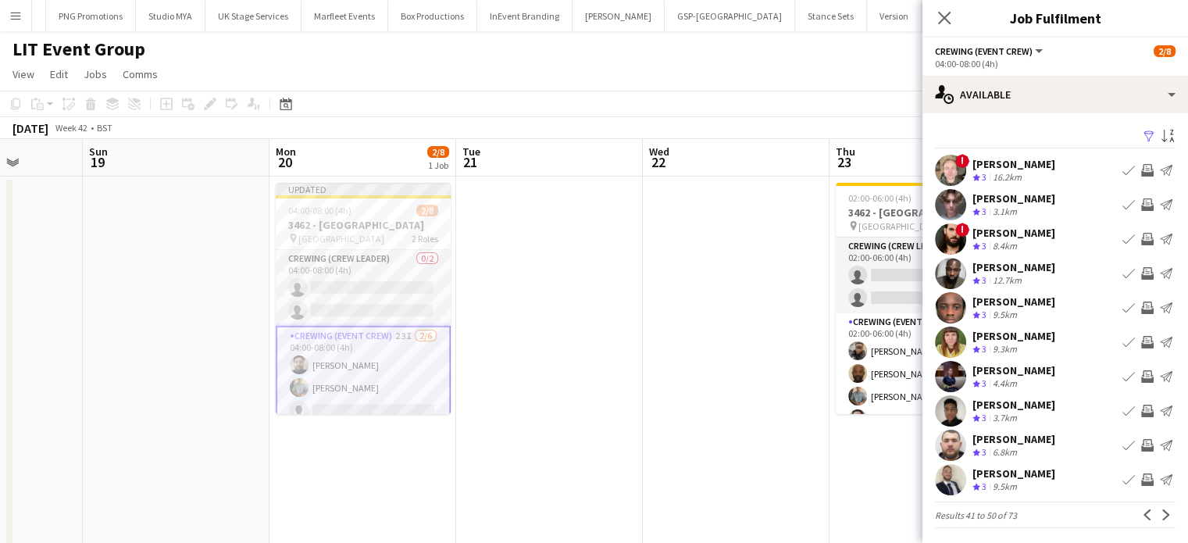
click at [1141, 477] on app-icon "Invite crew" at bounding box center [1147, 479] width 12 height 12
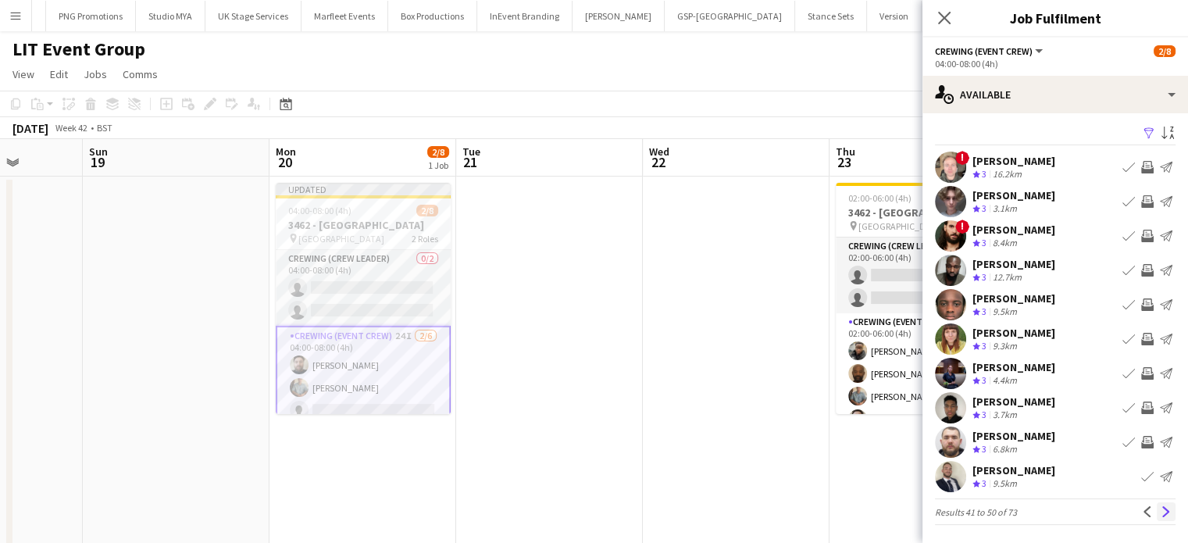
click at [1160, 511] on app-icon "Next" at bounding box center [1165, 511] width 11 height 11
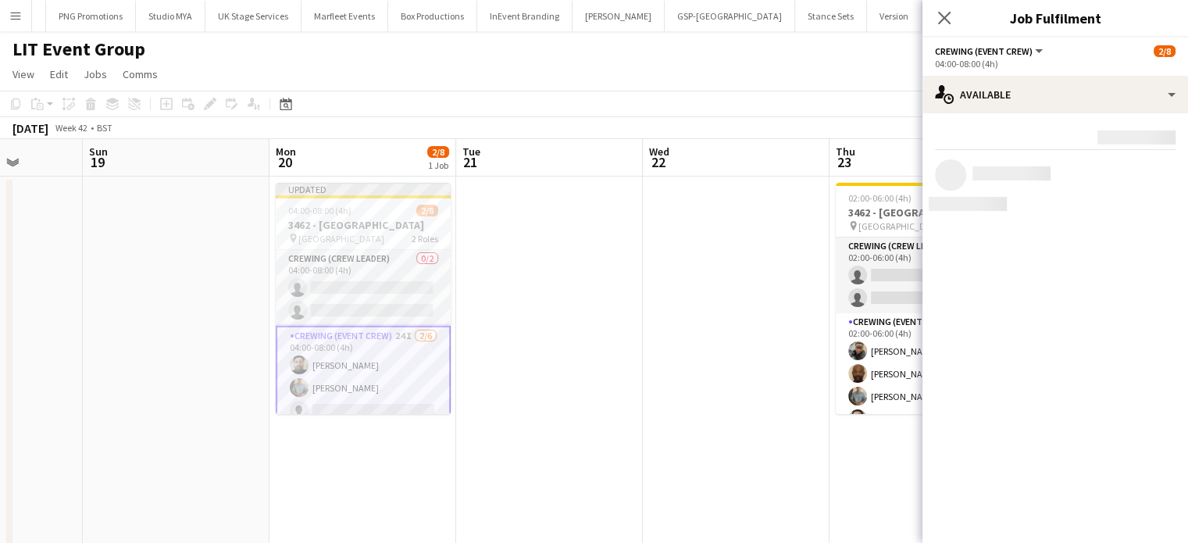
scroll to position [0, 0]
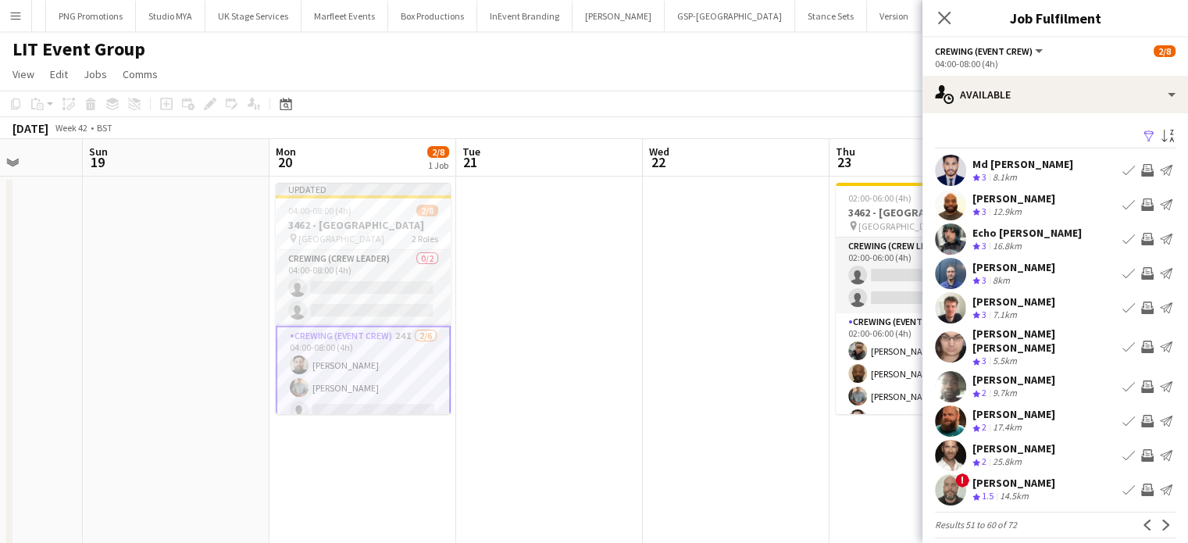
click at [1141, 174] on app-icon "Invite crew" at bounding box center [1147, 170] width 12 height 12
click at [1141, 205] on app-icon "Invite crew" at bounding box center [1147, 204] width 12 height 12
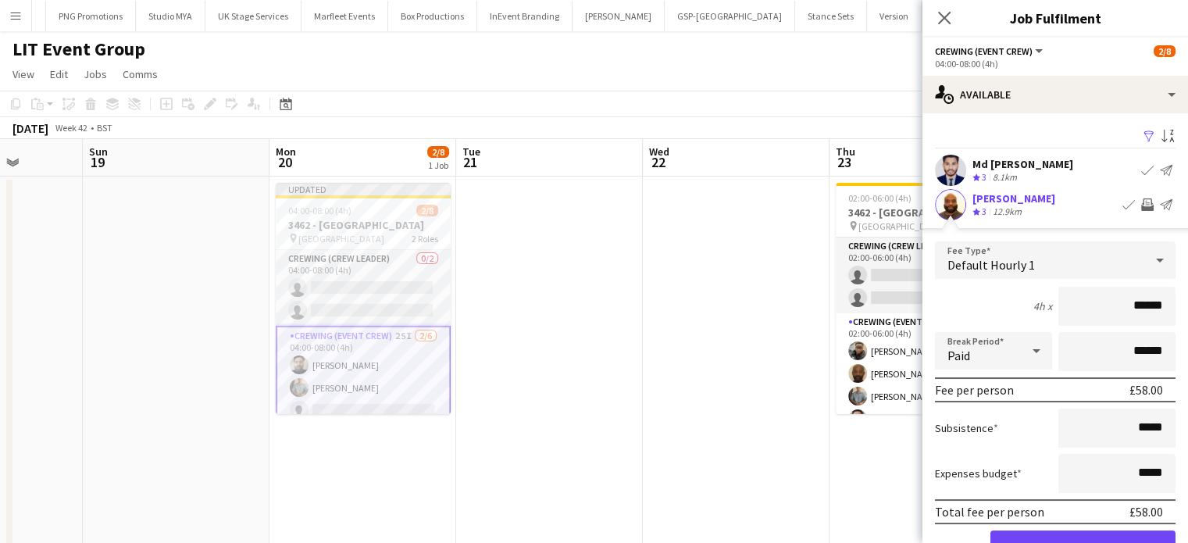
click button "Confirm" at bounding box center [1082, 545] width 185 height 31
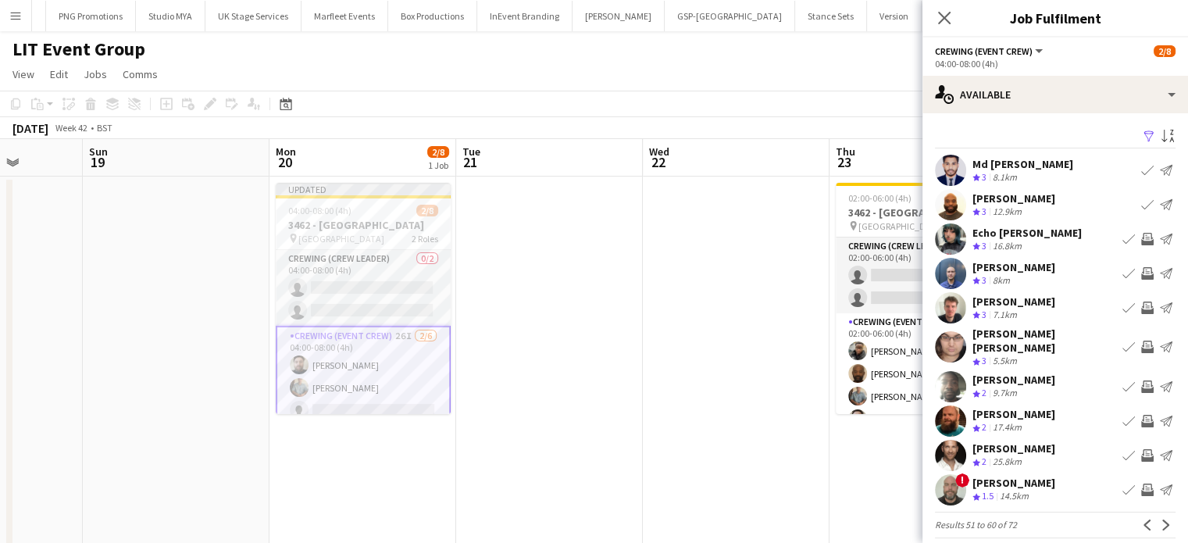
click at [1141, 272] on app-icon "Invite crew" at bounding box center [1147, 273] width 12 height 12
click at [1138, 264] on button "Invite crew" at bounding box center [1147, 273] width 19 height 19
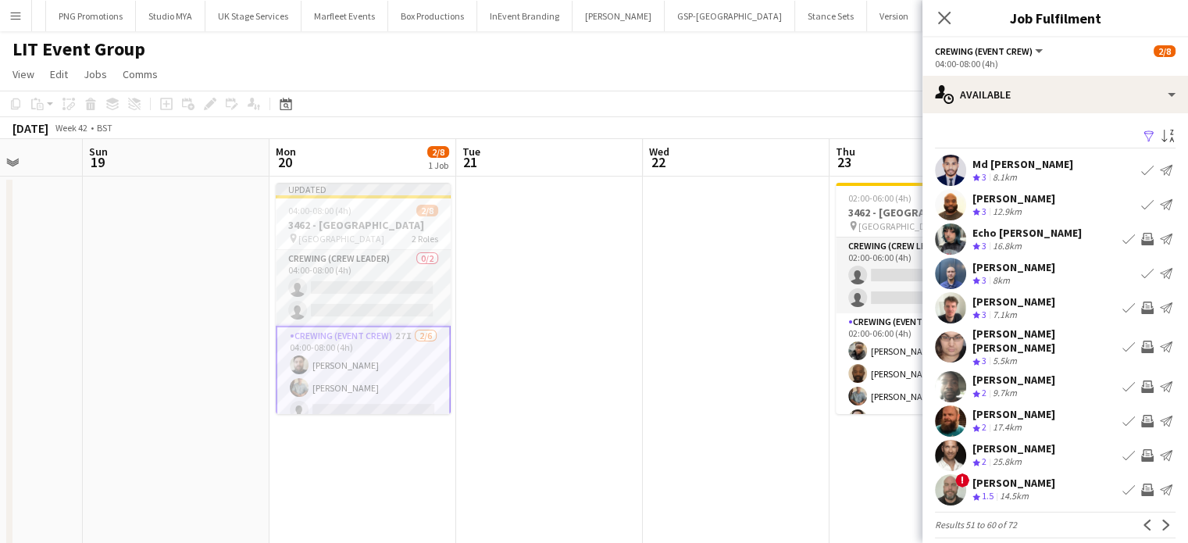
click at [1141, 340] on app-icon "Invite crew" at bounding box center [1147, 346] width 12 height 12
click at [1141, 303] on app-icon "Invite crew" at bounding box center [1147, 307] width 12 height 12
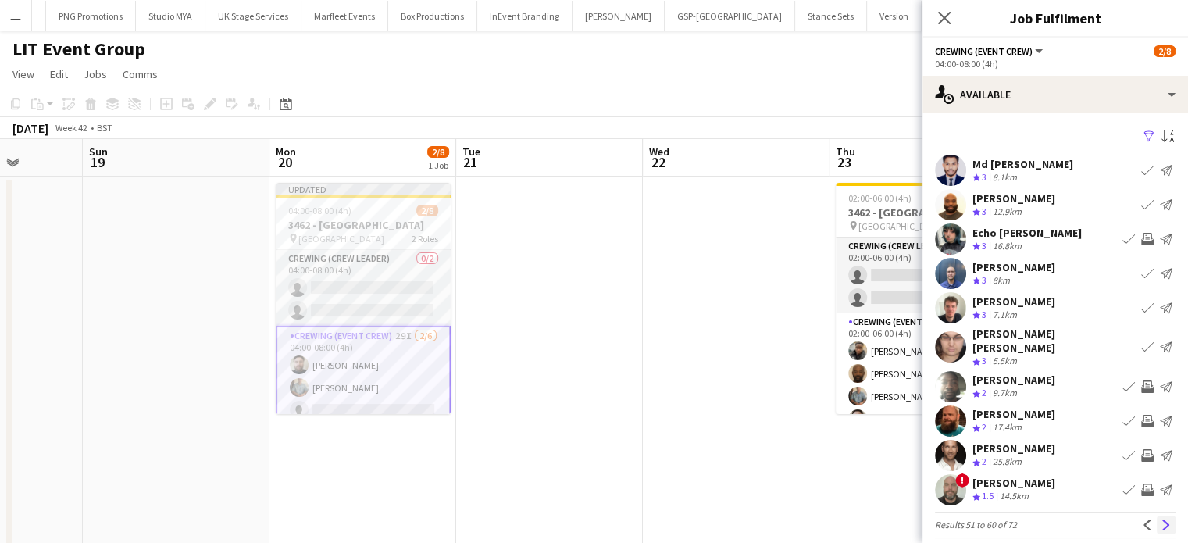
click at [1160, 519] on app-icon "Next" at bounding box center [1165, 524] width 11 height 11
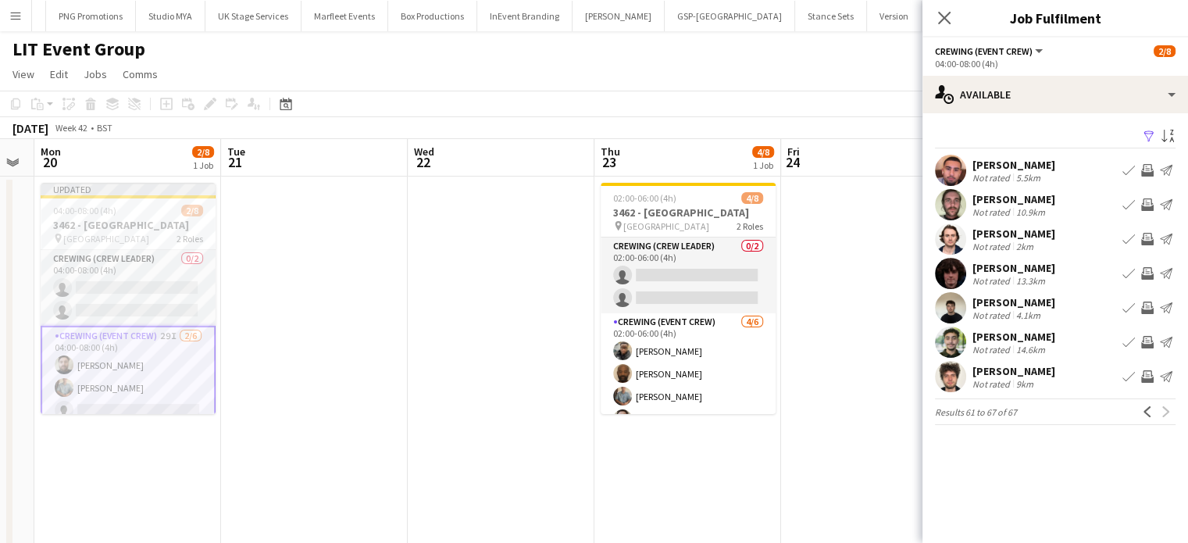
scroll to position [0, 716]
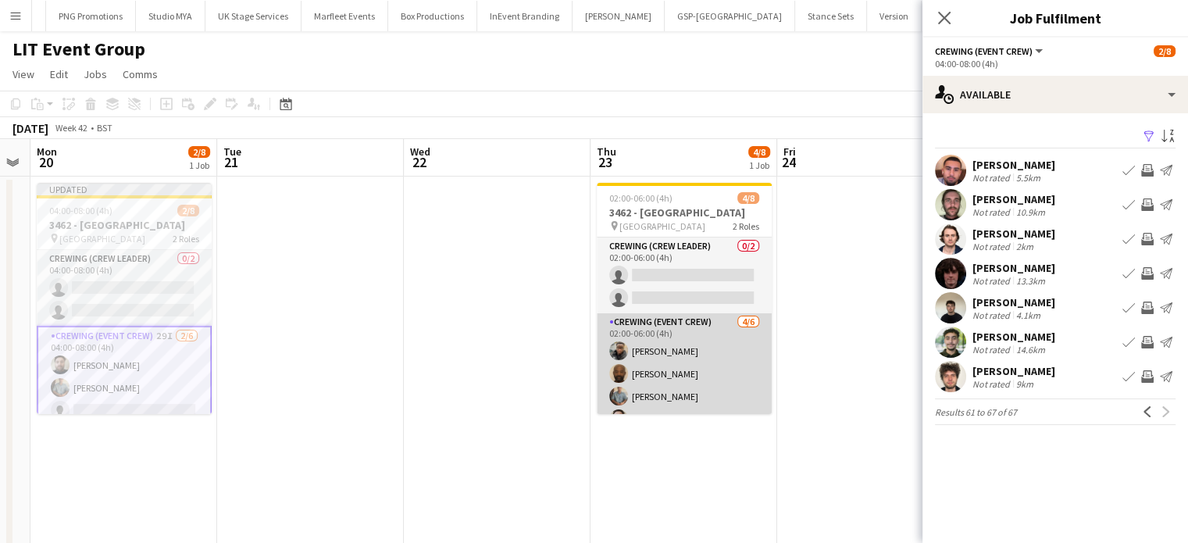
click at [658, 344] on app-card-role "Crewing (Event Crew) [DATE] 02:00-06:00 (4h) [PERSON_NAME] [PERSON_NAME] [PERSO…" at bounding box center [684, 396] width 175 height 166
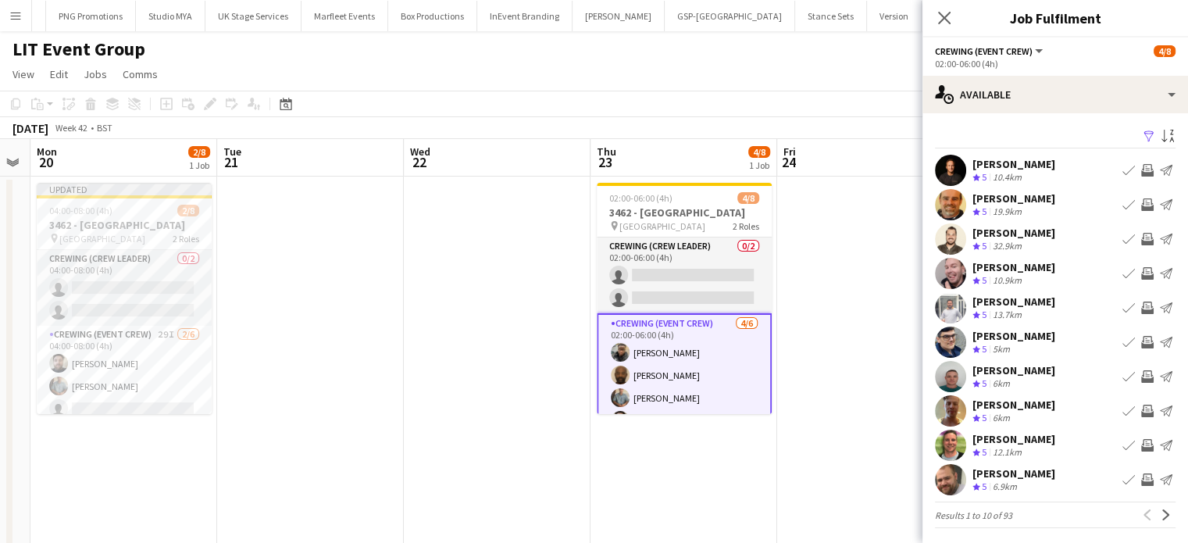
click at [1141, 267] on app-icon "Invite crew" at bounding box center [1147, 273] width 12 height 12
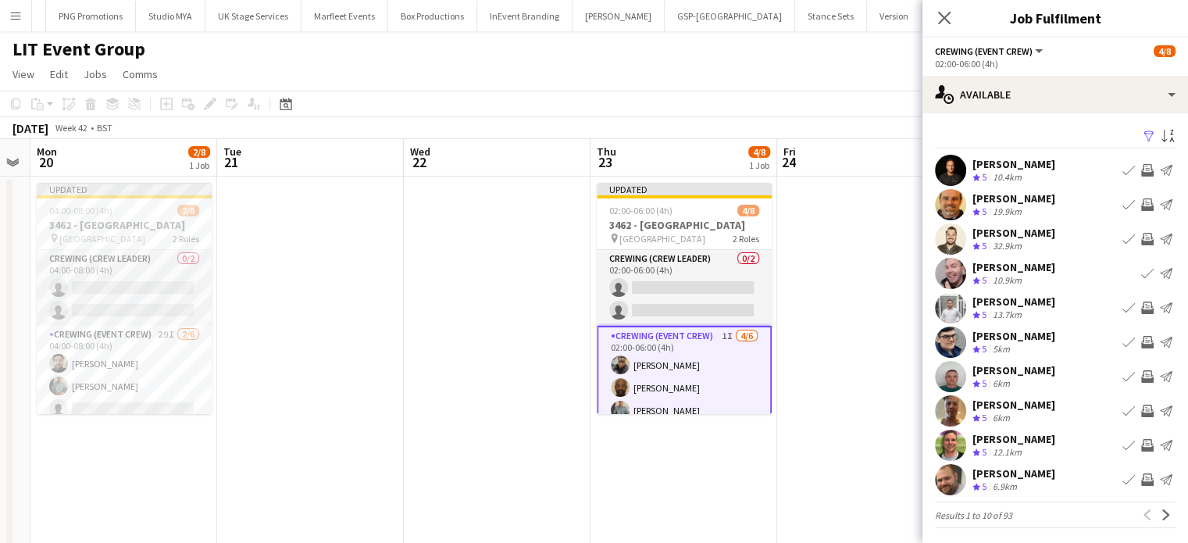
click at [1141, 241] on app-icon "Invite crew" at bounding box center [1147, 239] width 12 height 12
click at [1141, 309] on app-icon "Invite crew" at bounding box center [1147, 307] width 12 height 12
click at [1141, 414] on app-icon "Invite crew" at bounding box center [1147, 410] width 12 height 12
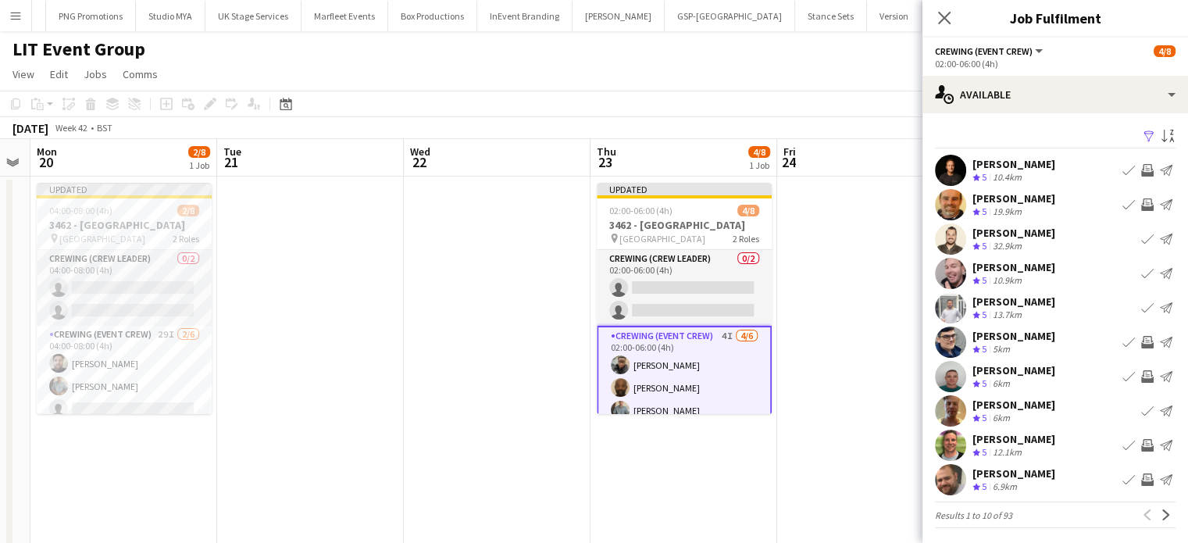
click at [1138, 437] on button "Invite crew" at bounding box center [1147, 445] width 19 height 19
click at [1138, 436] on button "Invite crew" at bounding box center [1147, 445] width 19 height 19
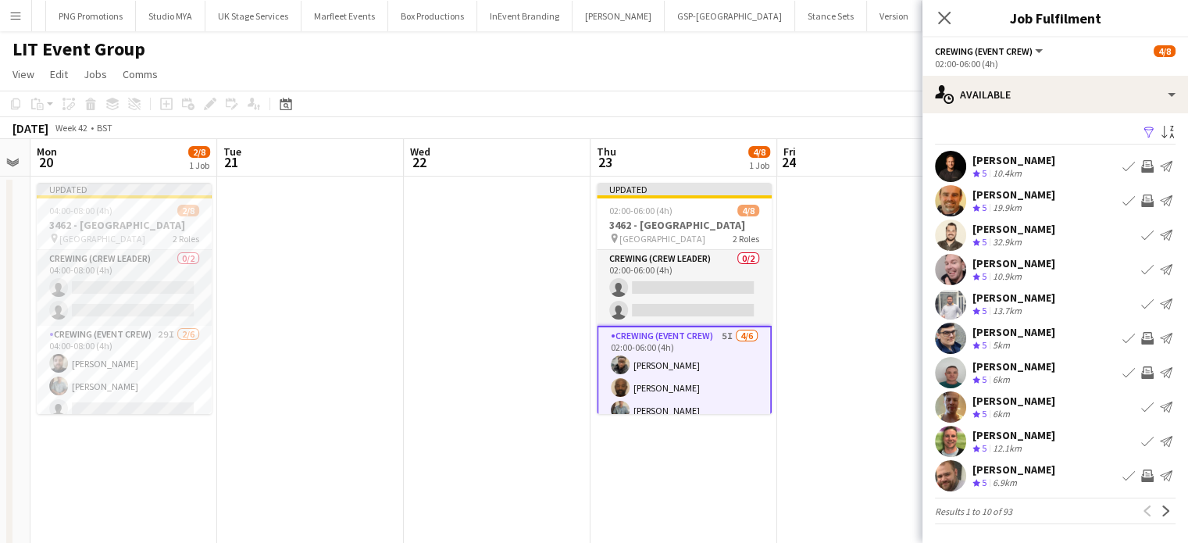
scroll to position [3, 0]
click at [1138, 468] on button "Invite crew" at bounding box center [1147, 476] width 19 height 19
click at [1160, 511] on app-icon "Next" at bounding box center [1165, 511] width 11 height 11
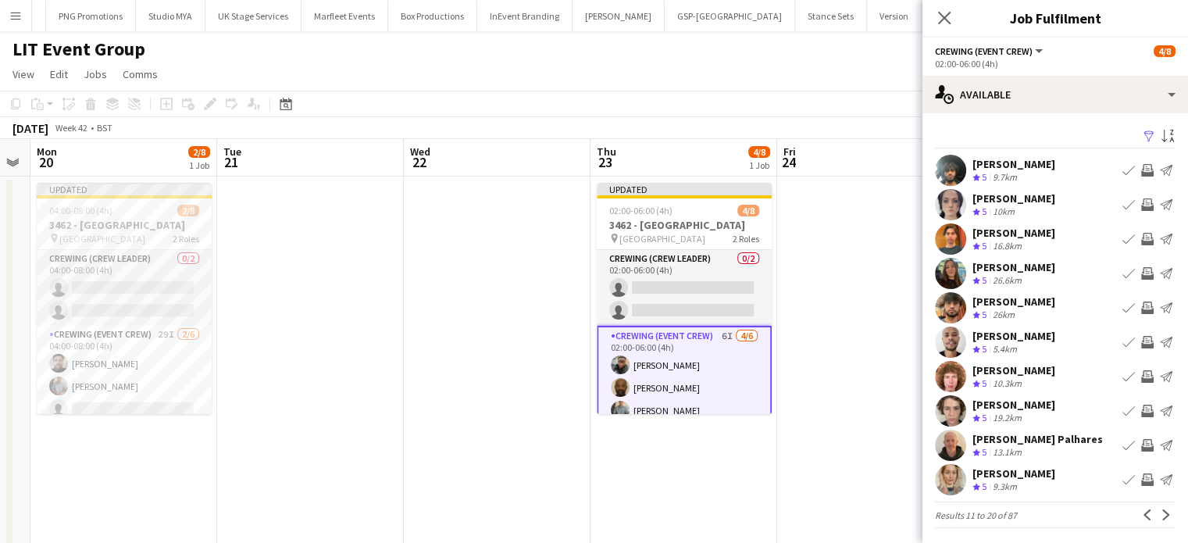
click at [1141, 165] on app-icon "Invite crew" at bounding box center [1147, 170] width 12 height 12
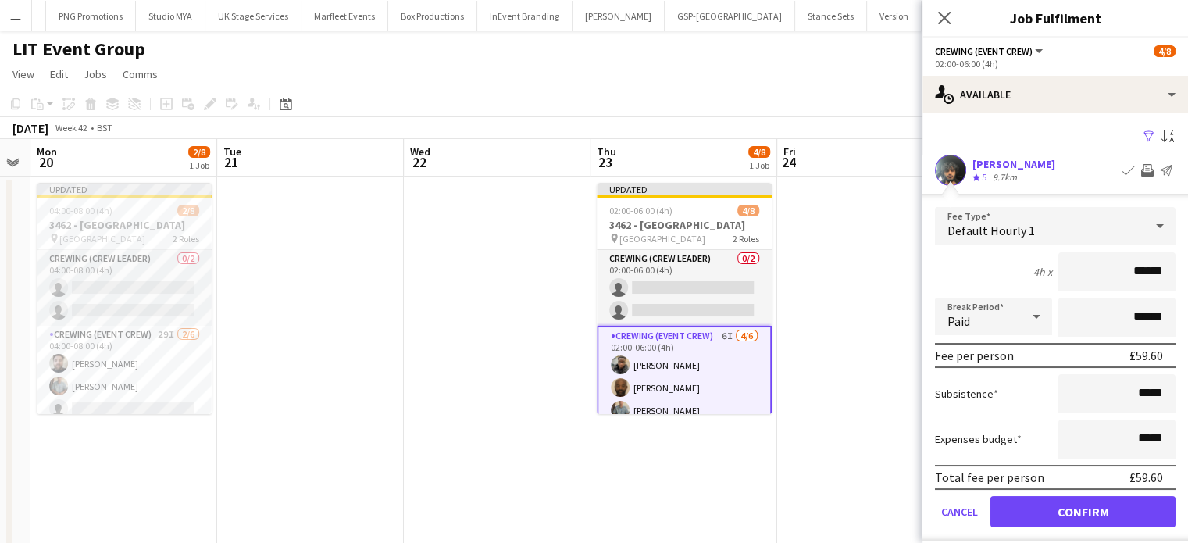
click button "Confirm" at bounding box center [1082, 511] width 185 height 31
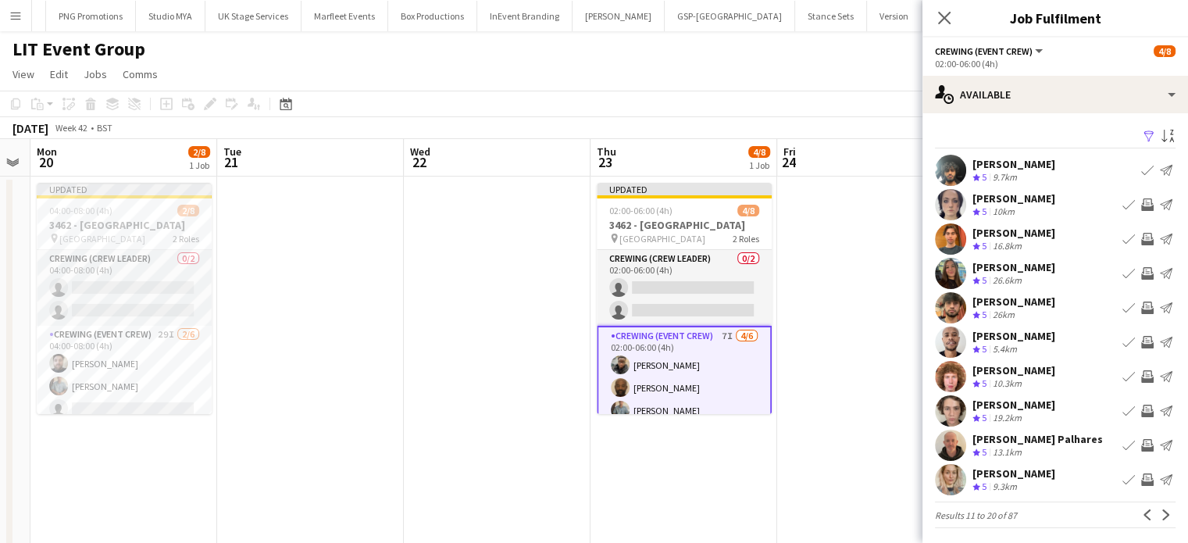
click at [1141, 200] on app-icon "Invite crew" at bounding box center [1147, 204] width 12 height 12
click at [1138, 195] on button "Invite crew" at bounding box center [1147, 204] width 19 height 19
click at [1141, 342] on app-icon "Invite crew" at bounding box center [1147, 342] width 12 height 12
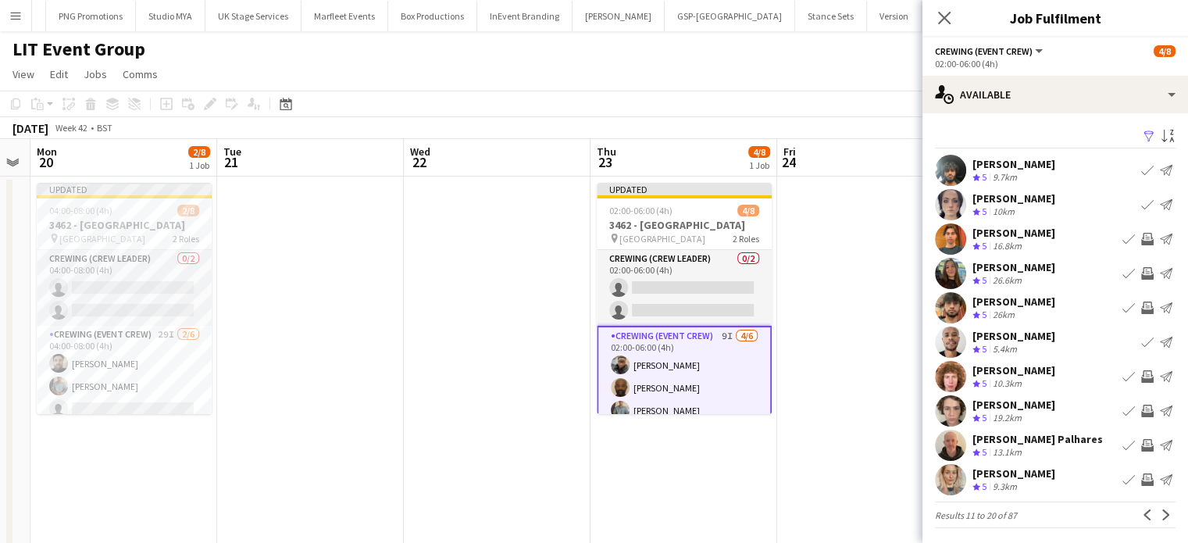
click at [1141, 380] on app-icon "Invite crew" at bounding box center [1147, 376] width 12 height 12
click at [1141, 448] on app-icon "Invite crew" at bounding box center [1147, 445] width 12 height 12
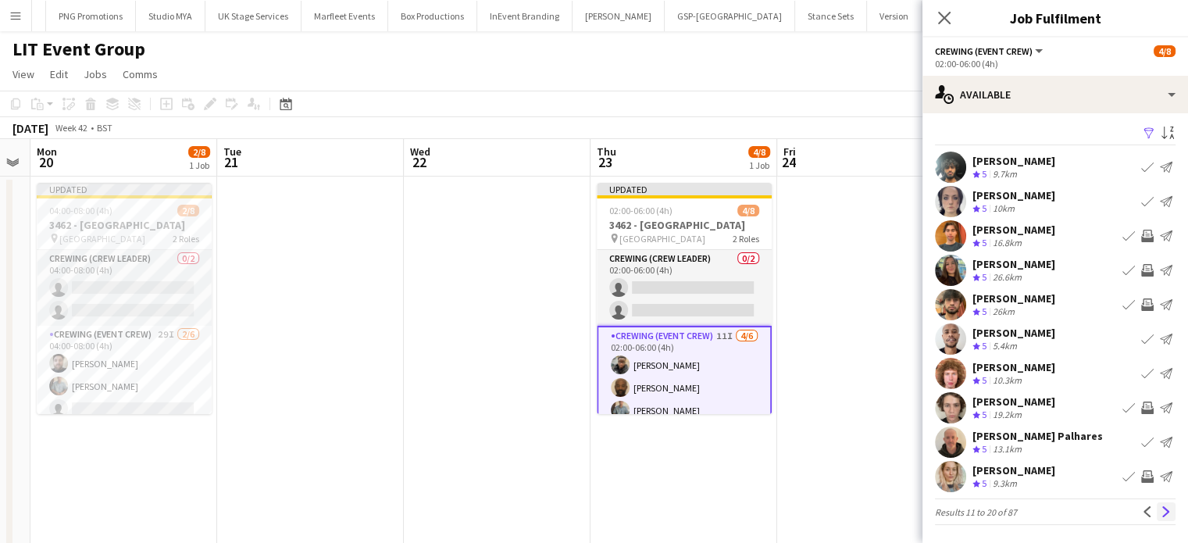
click at [1160, 508] on app-icon "Next" at bounding box center [1165, 511] width 11 height 11
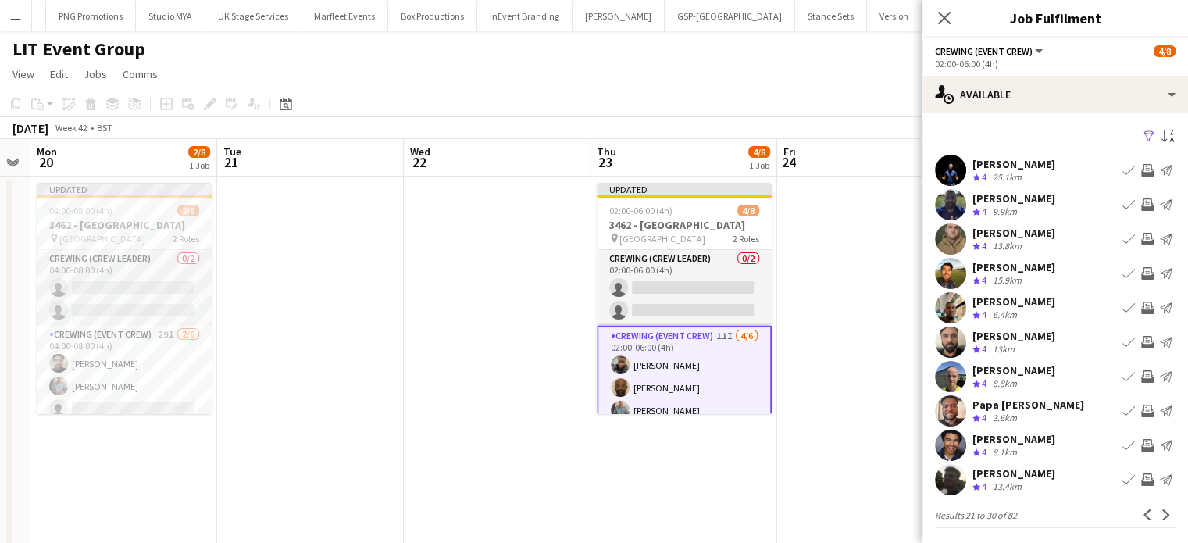
click at [1141, 308] on app-icon "Invite crew" at bounding box center [1147, 307] width 12 height 12
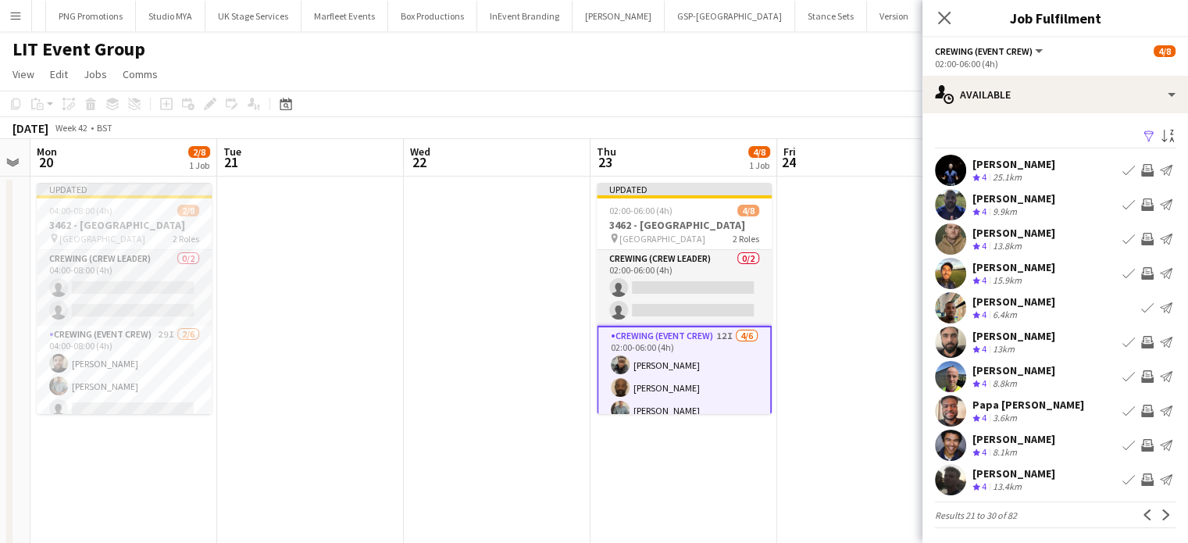
click at [1141, 413] on app-icon "Invite crew" at bounding box center [1147, 410] width 12 height 12
click at [1131, 468] on div "[PERSON_NAME] Crew rating 4 13.4km Book crew Invite crew Send notification" at bounding box center [1055, 479] width 266 height 31
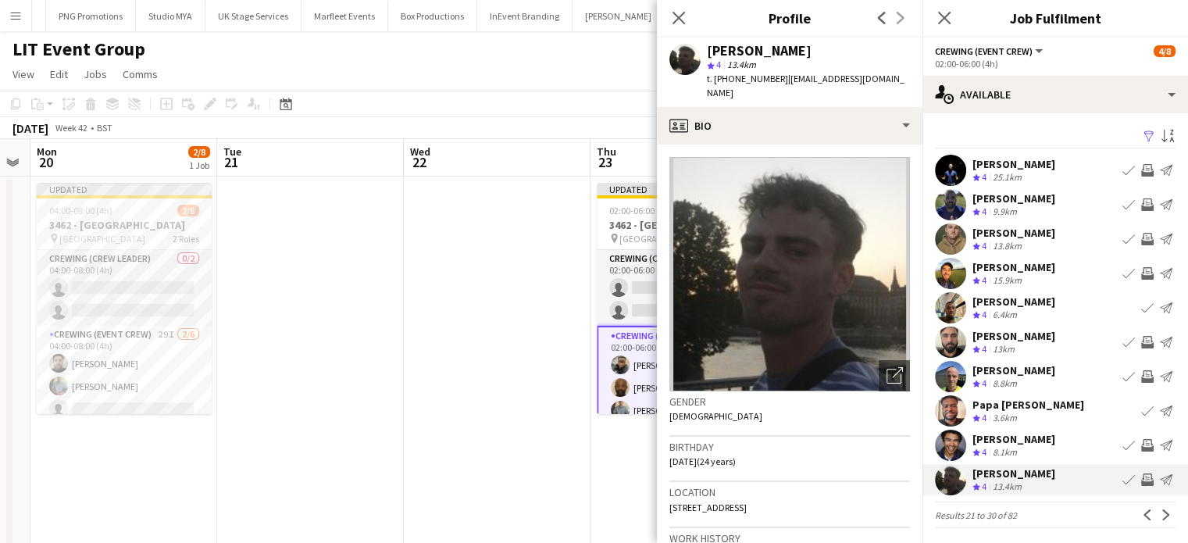
click at [1141, 482] on app-icon "Invite crew" at bounding box center [1147, 479] width 12 height 12
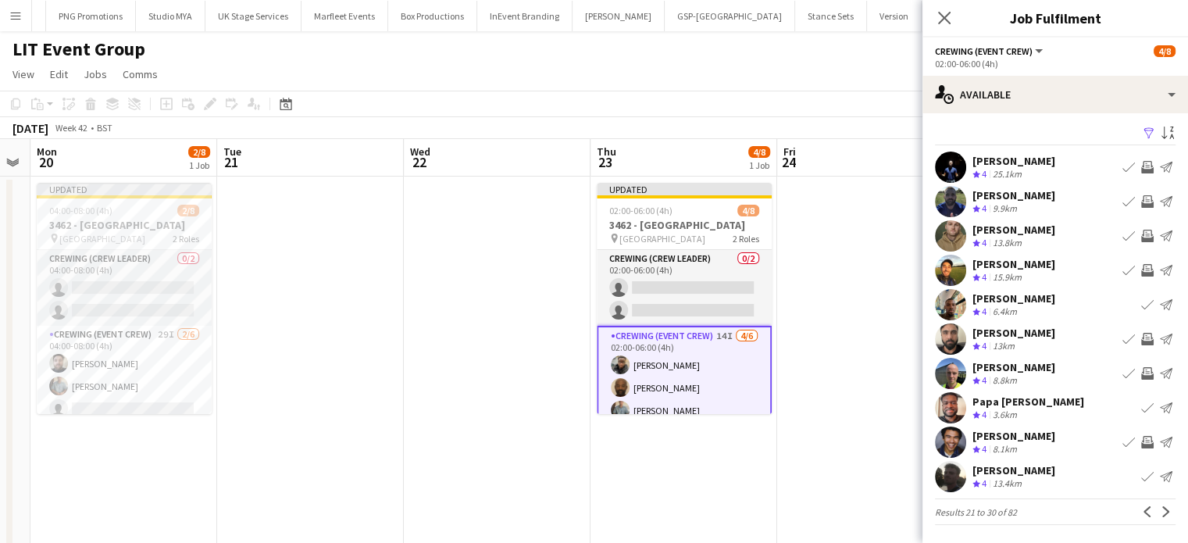
click at [1156, 524] on app-pager "Results 21 to 30 of 82 Previous Next" at bounding box center [1055, 511] width 241 height 27
click at [1160, 516] on app-icon "Next" at bounding box center [1165, 511] width 11 height 11
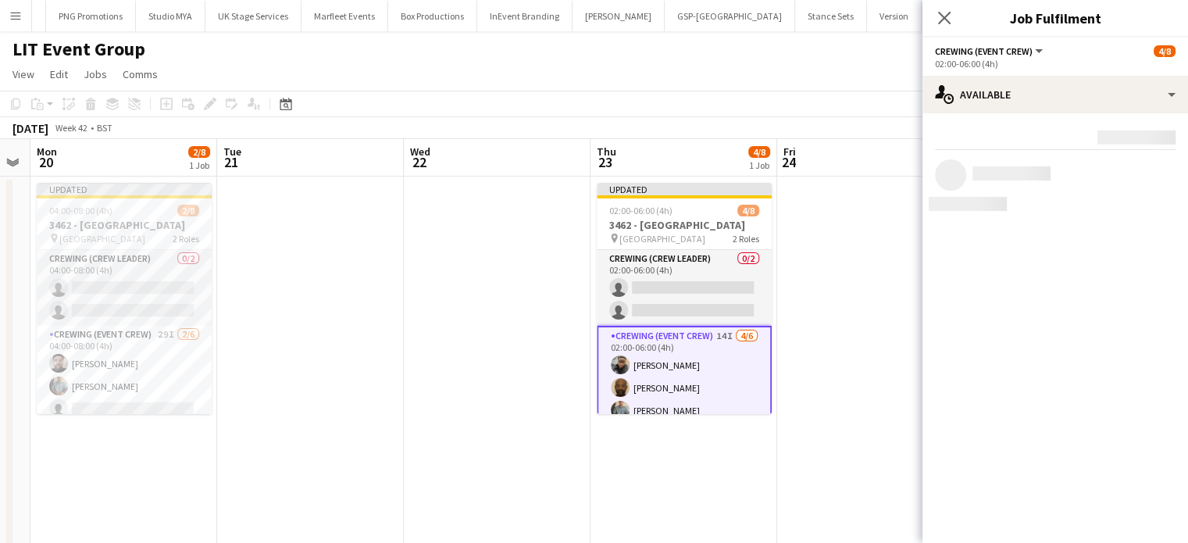
scroll to position [0, 0]
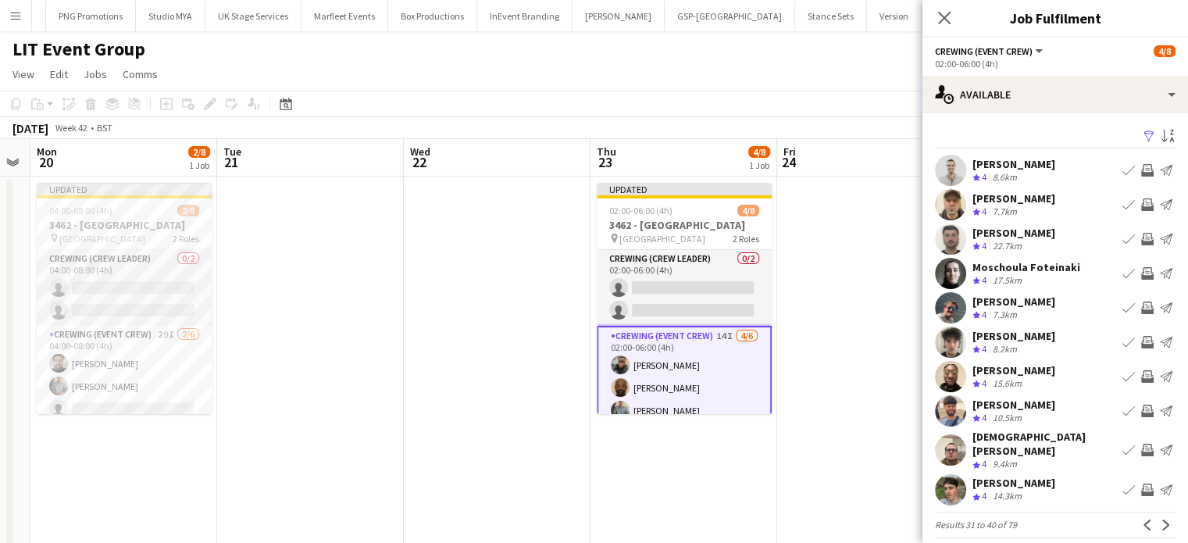
click at [1141, 202] on app-icon "Invite crew" at bounding box center [1147, 204] width 12 height 12
click at [1141, 237] on app-icon "Invite crew" at bounding box center [1147, 239] width 12 height 12
click at [1141, 337] on app-icon "Invite crew" at bounding box center [1147, 342] width 12 height 12
click at [1141, 376] on app-icon "Invite crew" at bounding box center [1147, 376] width 12 height 12
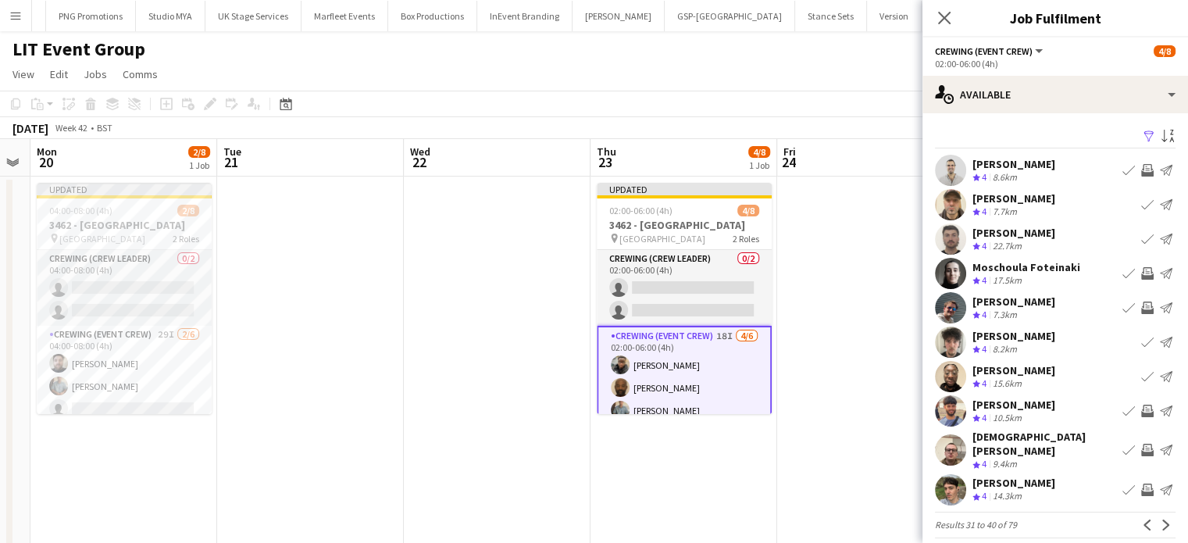
click at [1141, 412] on app-icon "Invite crew" at bounding box center [1147, 410] width 12 height 12
click at [1141, 446] on app-icon "Invite crew" at bounding box center [1147, 450] width 12 height 12
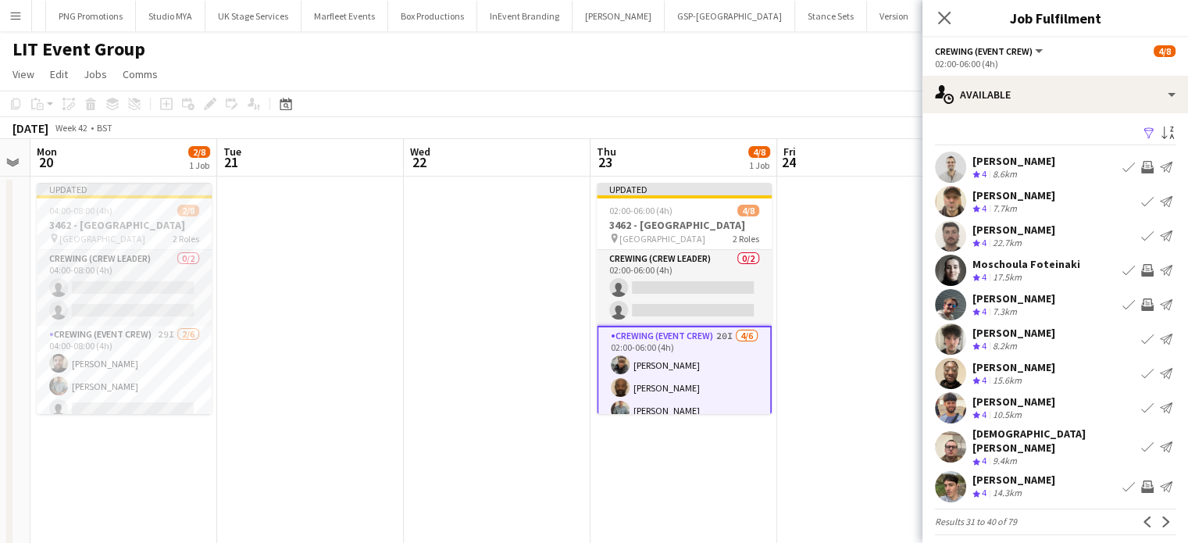
click at [1141, 480] on app-icon "Invite crew" at bounding box center [1147, 486] width 12 height 12
click at [1160, 516] on app-icon "Next" at bounding box center [1165, 521] width 11 height 11
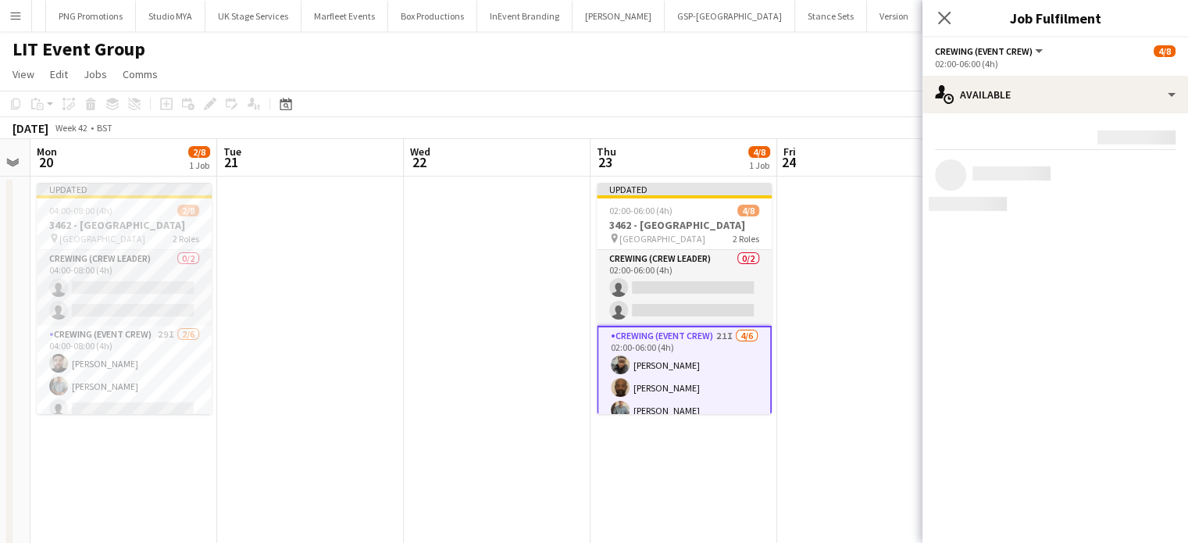
scroll to position [0, 0]
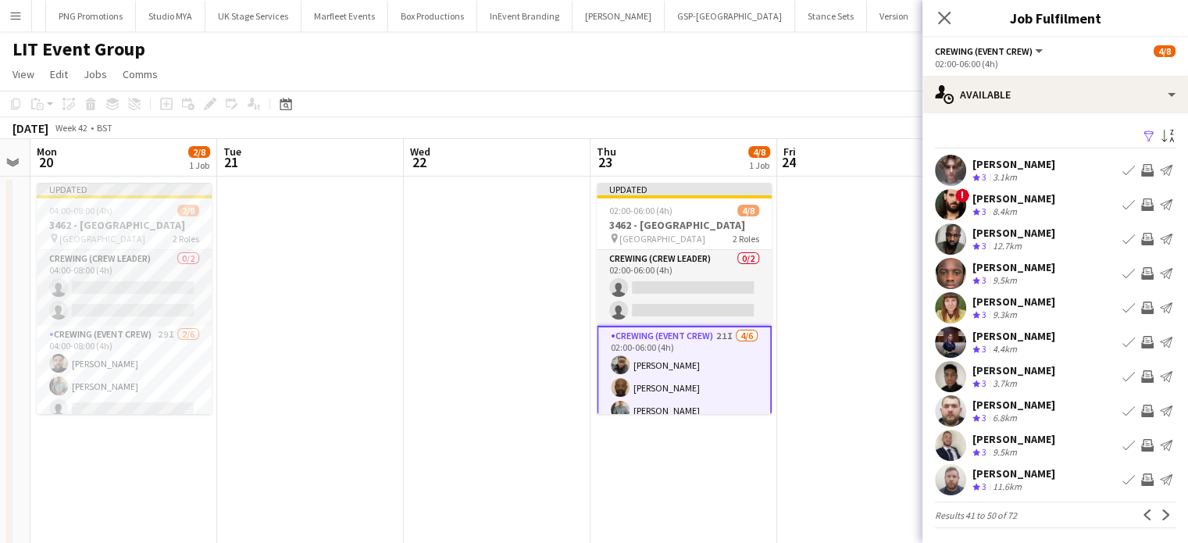
click at [1141, 376] on app-icon "Invite crew" at bounding box center [1147, 376] width 12 height 12
click at [1141, 444] on app-icon "Invite crew" at bounding box center [1147, 445] width 12 height 12
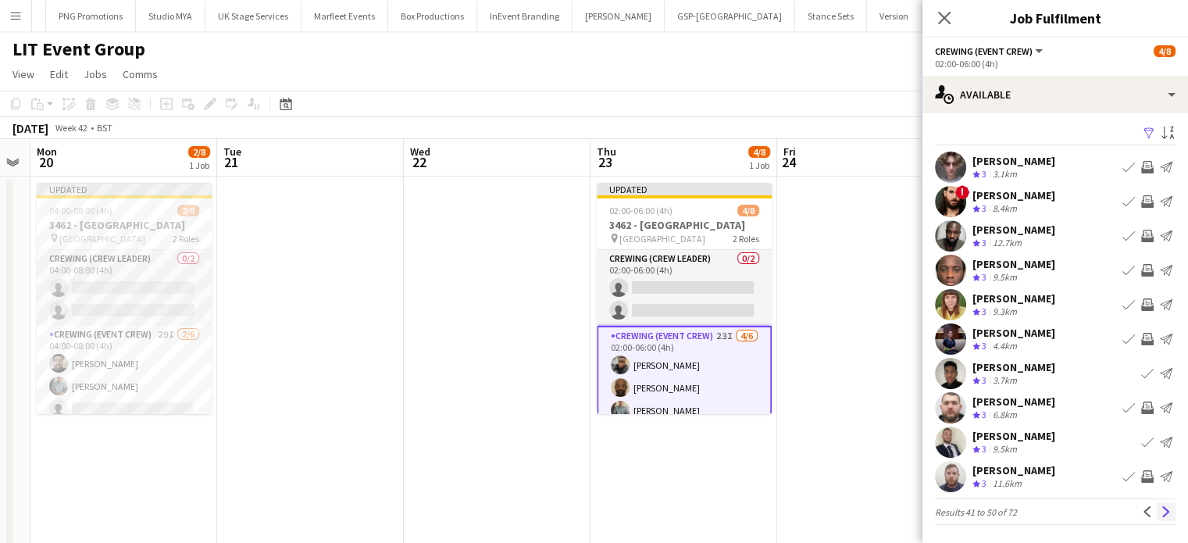
click at [1160, 515] on app-icon "Next" at bounding box center [1165, 511] width 11 height 11
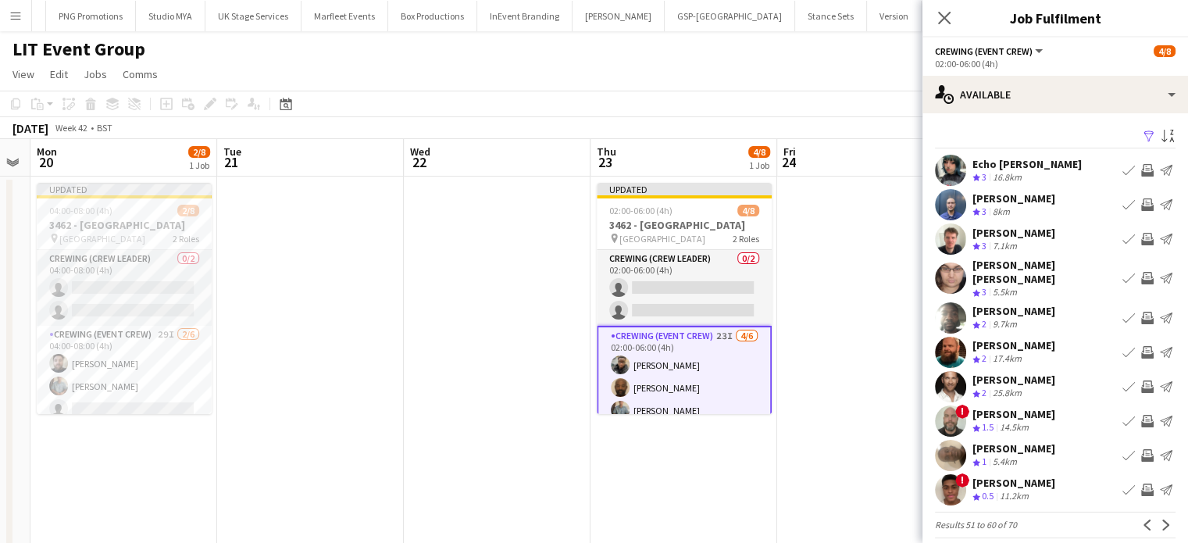
click at [1141, 203] on app-icon "Invite crew" at bounding box center [1147, 204] width 12 height 12
click at [1141, 234] on app-icon "Invite crew" at bounding box center [1147, 239] width 12 height 12
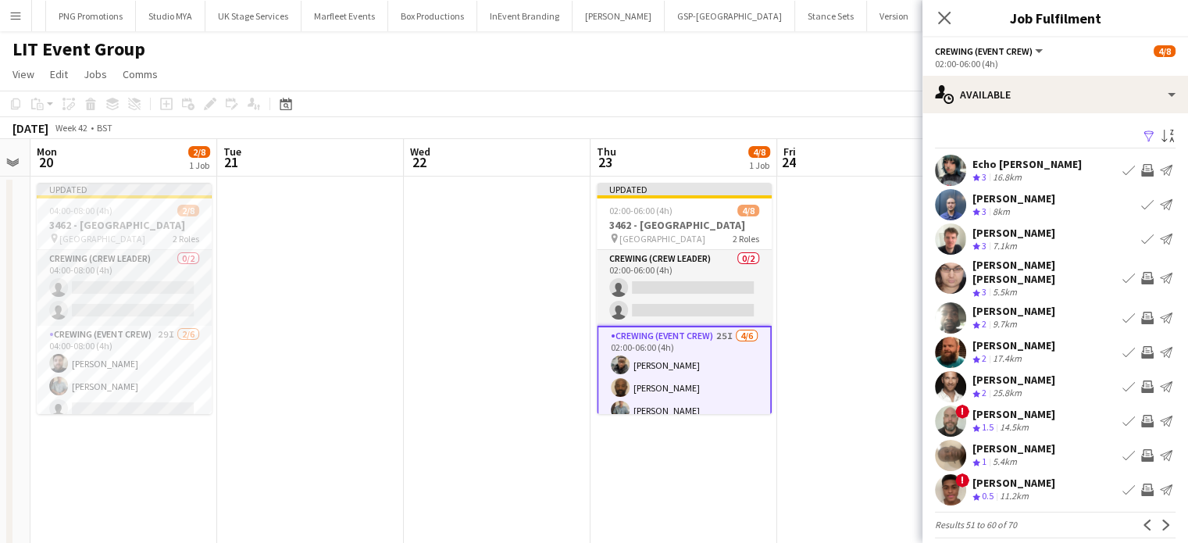
click at [1138, 269] on button "Invite crew" at bounding box center [1147, 278] width 19 height 19
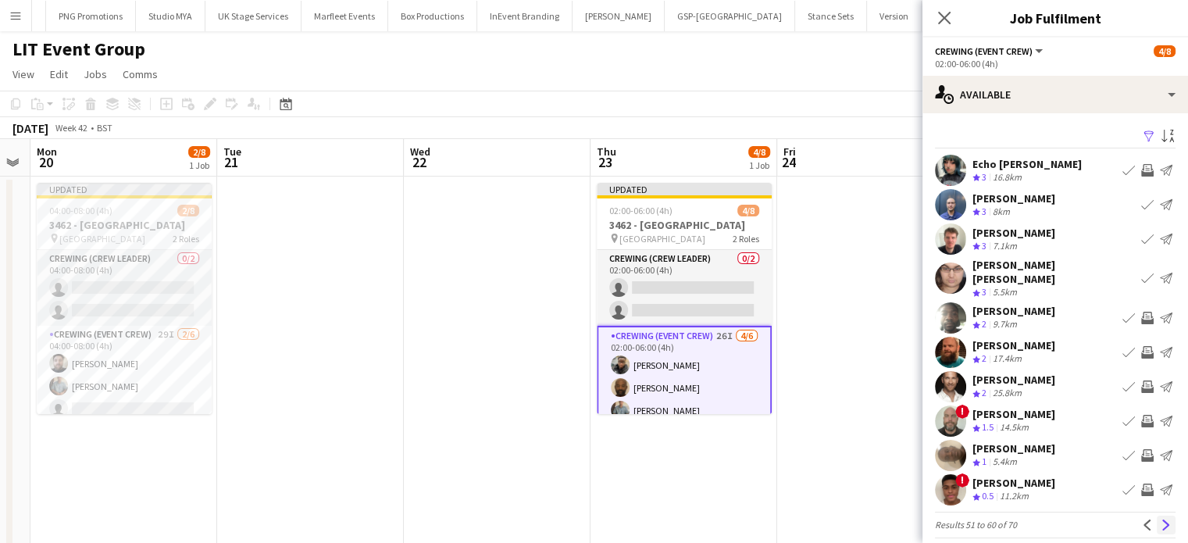
click at [1160, 519] on app-icon "Next" at bounding box center [1165, 524] width 11 height 11
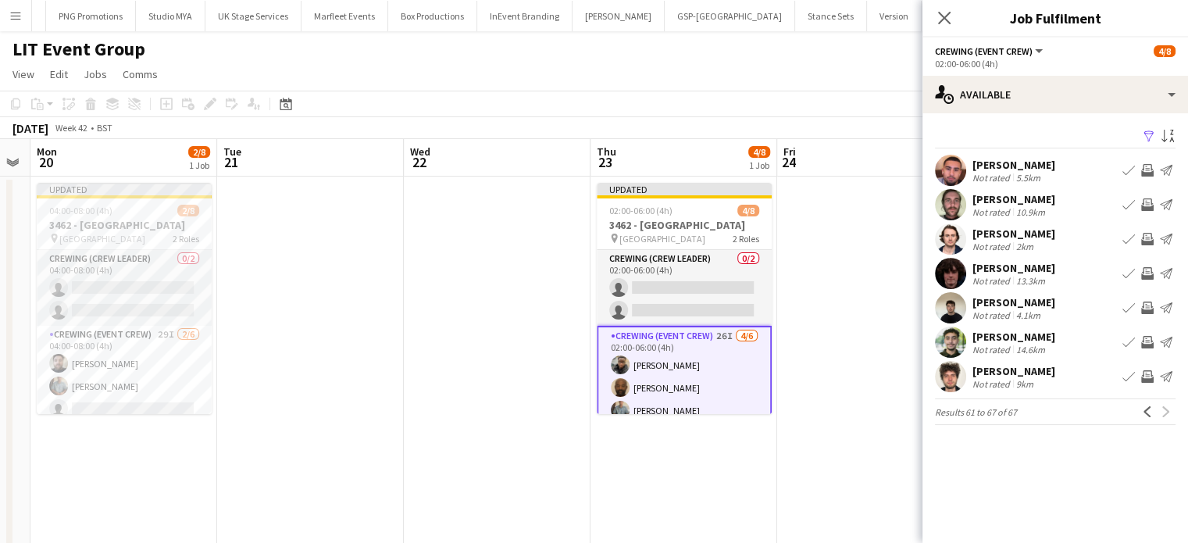
click at [861, 269] on app-date-cell at bounding box center [870, 375] width 187 height 398
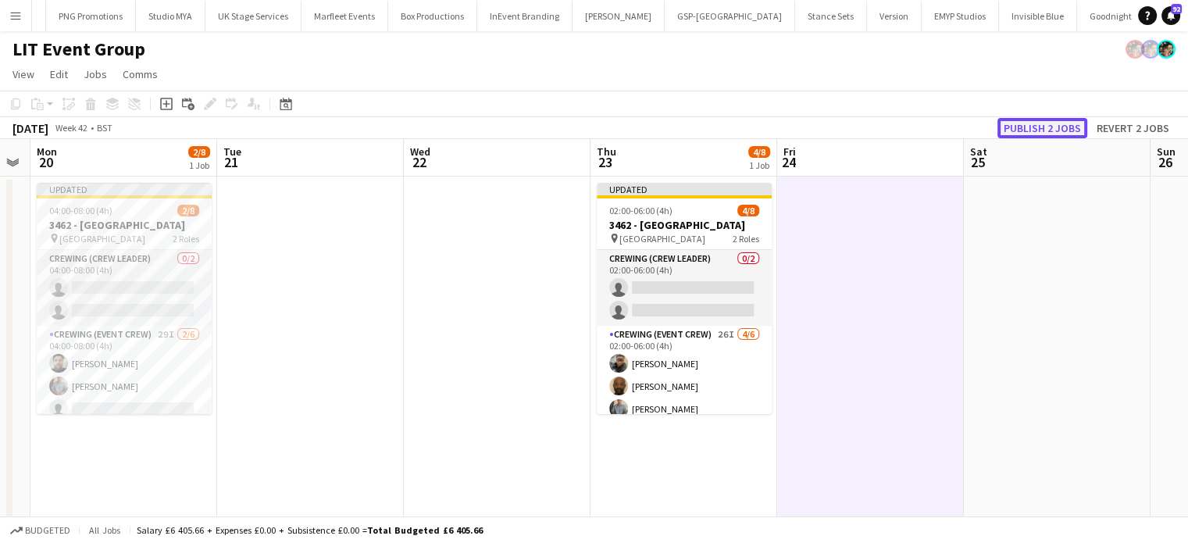
click at [1068, 127] on button "Publish 2 jobs" at bounding box center [1042, 128] width 90 height 20
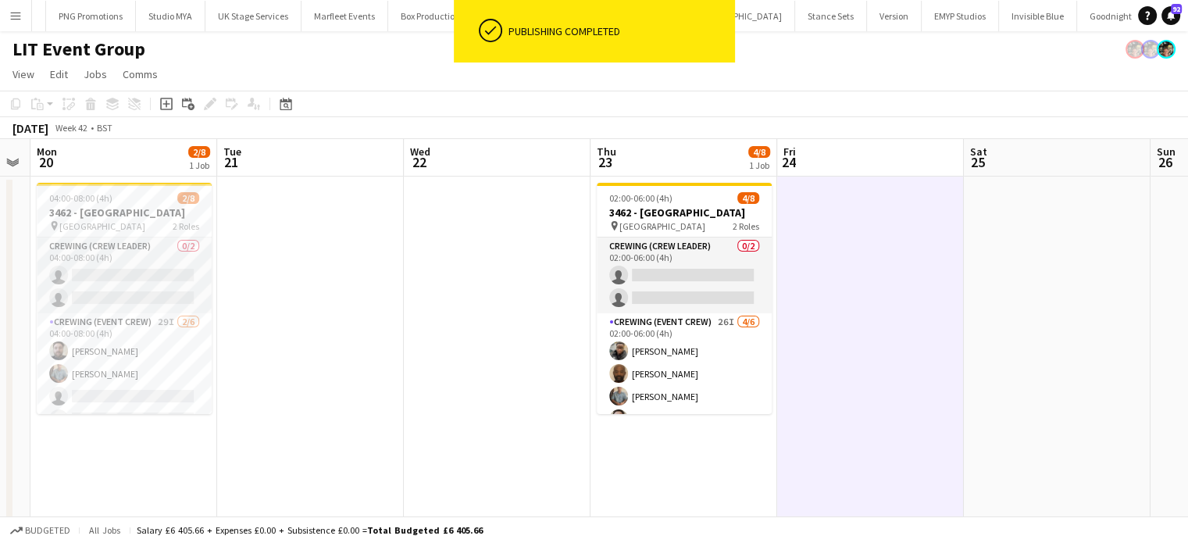
click at [702, 364] on app-card-role "Crewing (Event Crew) 26I [DATE] 02:00-06:00 (4h) [PERSON_NAME] [PERSON_NAME] [P…" at bounding box center [684, 396] width 175 height 166
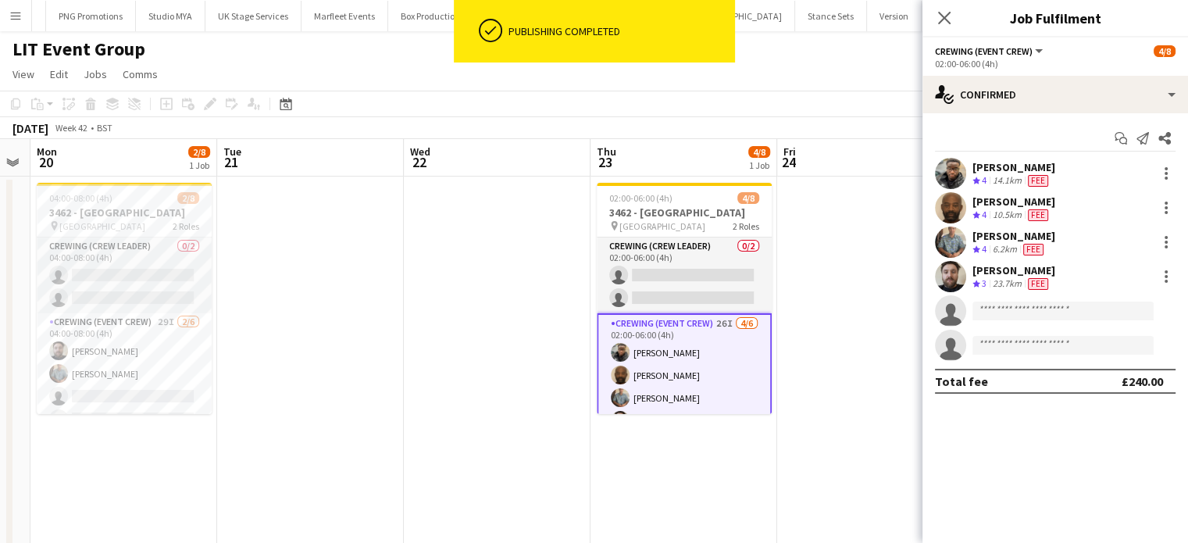
click at [1099, 72] on app-options-switcher "Crewing (Event Crew) All roles Crewing (Event Crew) [DATE] 02:00-06:00 (4h)" at bounding box center [1055, 56] width 266 height 38
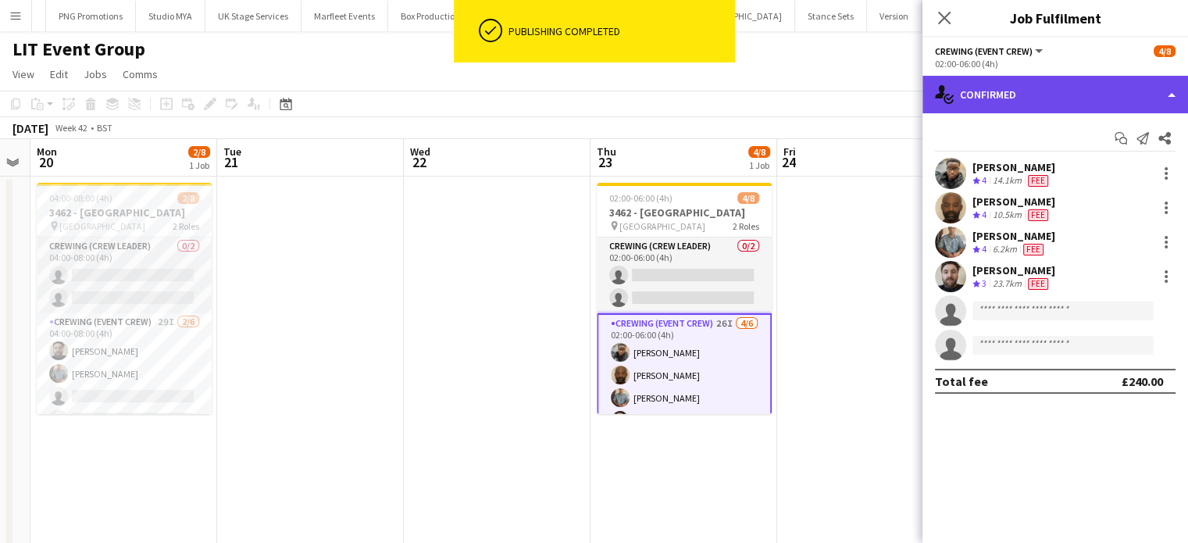
click at [1097, 104] on div "single-neutral-actions-check-2 Confirmed" at bounding box center [1055, 94] width 266 height 37
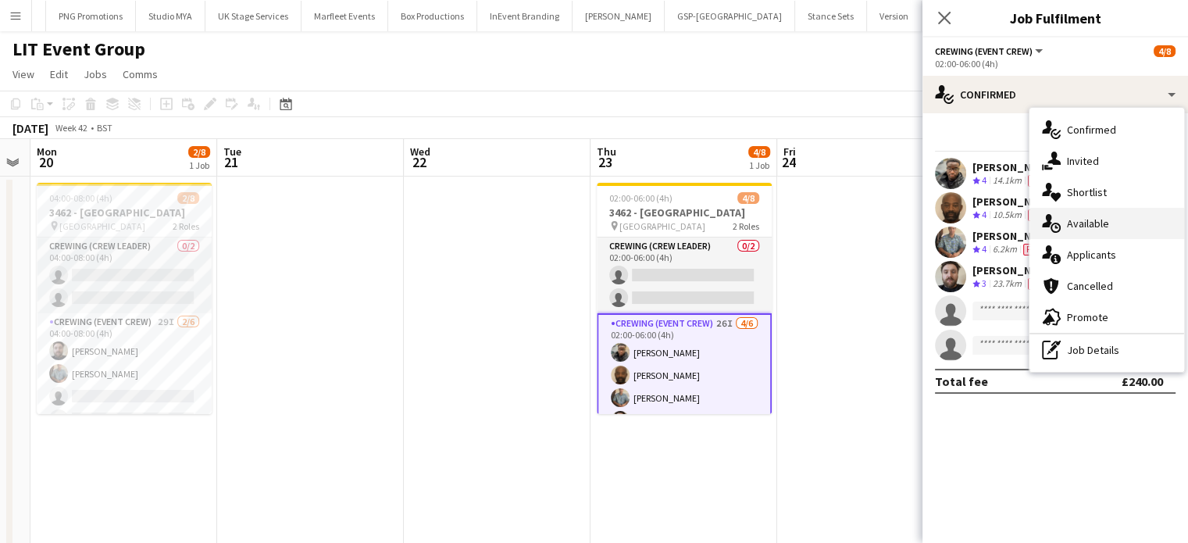
click at [1112, 216] on div "single-neutral-actions-upload Available" at bounding box center [1106, 223] width 155 height 31
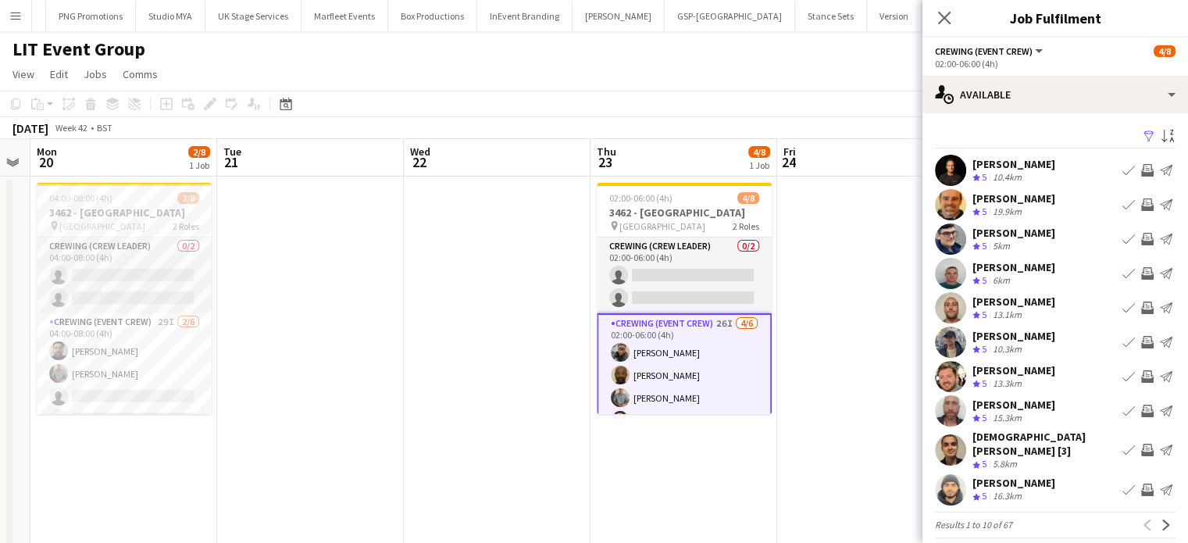
click at [1141, 416] on app-icon "Invite crew" at bounding box center [1147, 410] width 12 height 12
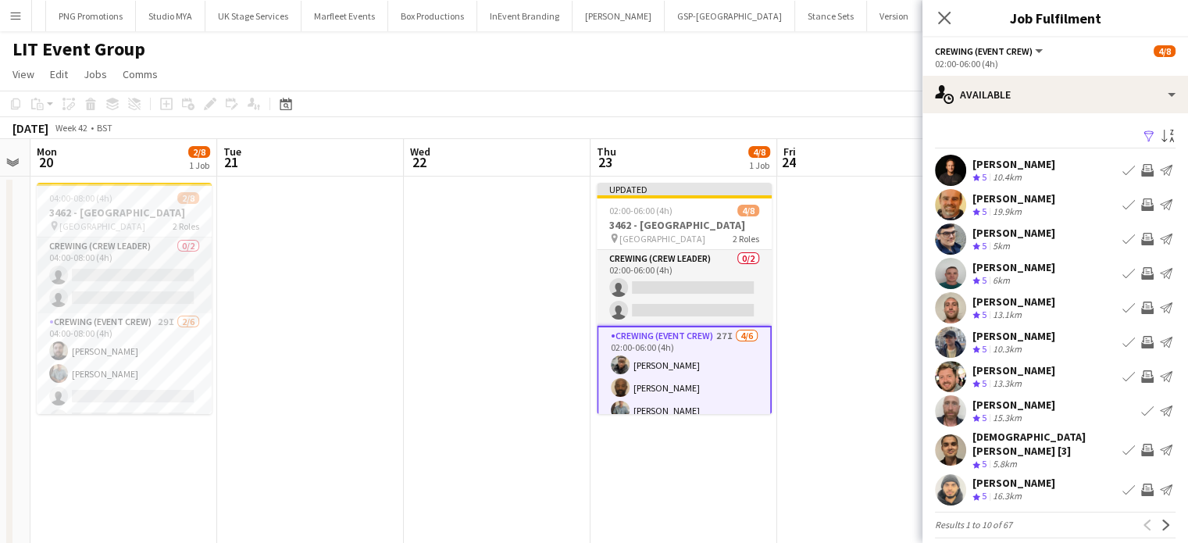
click at [1141, 378] on app-icon "Invite crew" at bounding box center [1147, 376] width 12 height 12
click at [1141, 343] on app-icon "Invite crew" at bounding box center [1147, 342] width 12 height 12
click at [1141, 312] on app-icon "Invite crew" at bounding box center [1147, 307] width 12 height 12
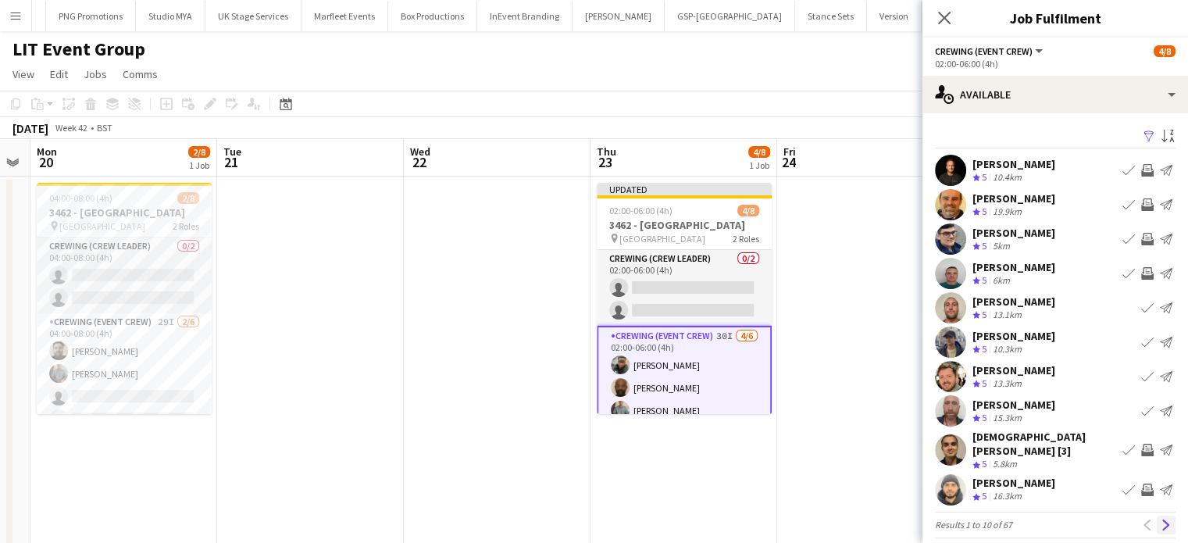
click at [1156, 515] on button "Next" at bounding box center [1165, 524] width 19 height 19
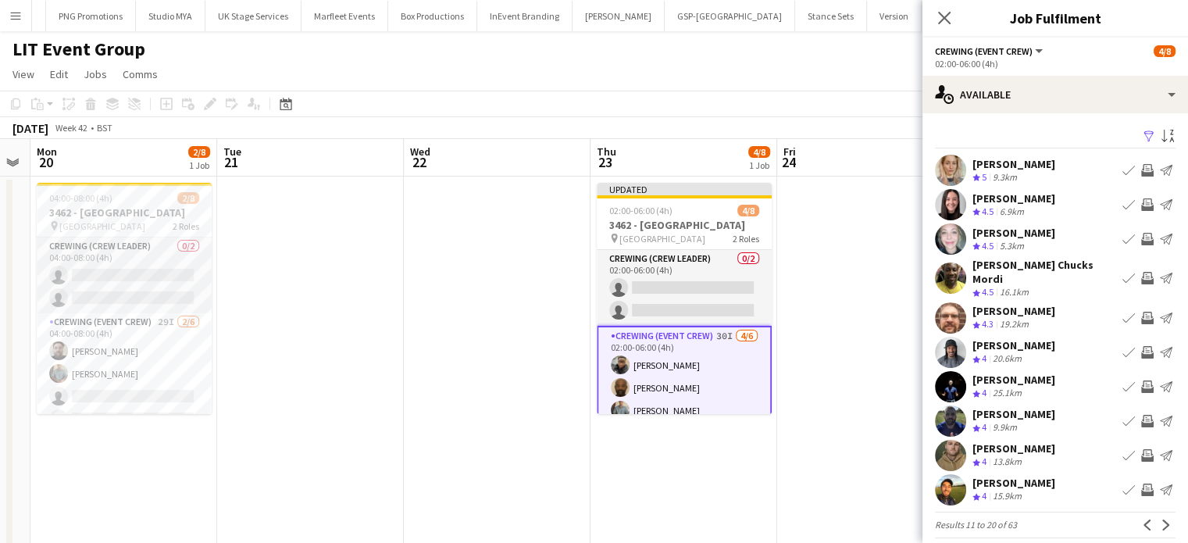
click at [1141, 346] on app-icon "Invite crew" at bounding box center [1147, 352] width 12 height 12
click at [1141, 312] on app-icon "Invite crew" at bounding box center [1147, 318] width 12 height 12
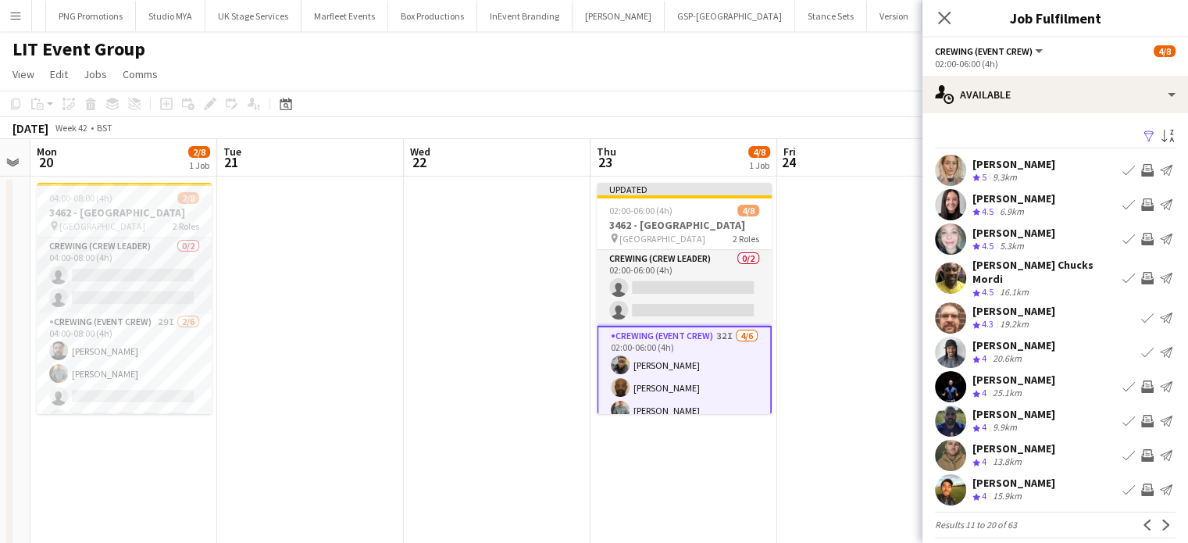
click at [1141, 278] on app-icon "Invite crew" at bounding box center [1147, 278] width 12 height 12
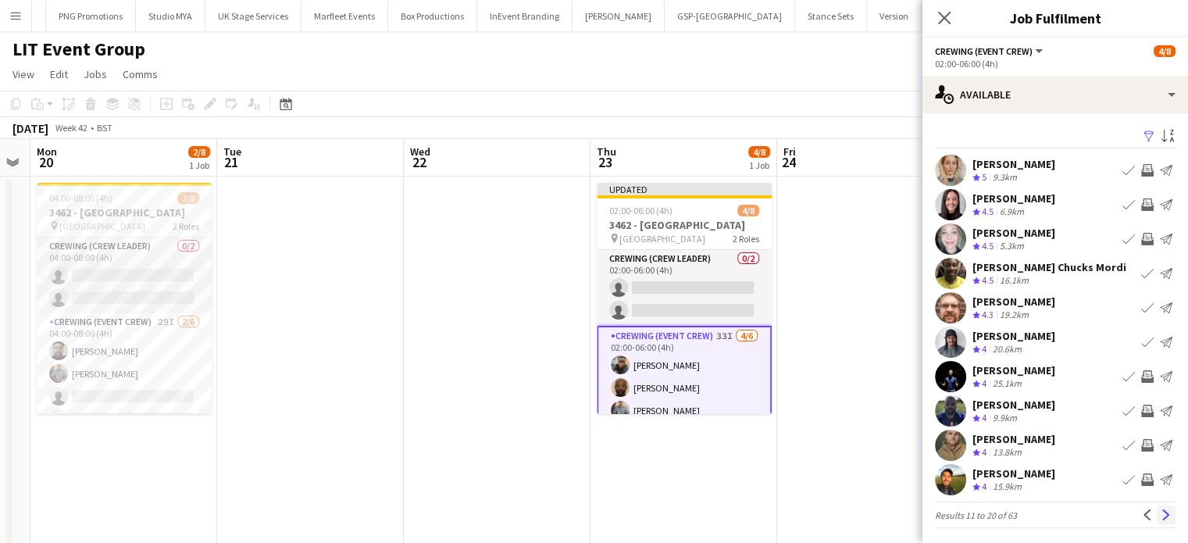
click at [1160, 515] on app-icon "Next" at bounding box center [1165, 514] width 11 height 11
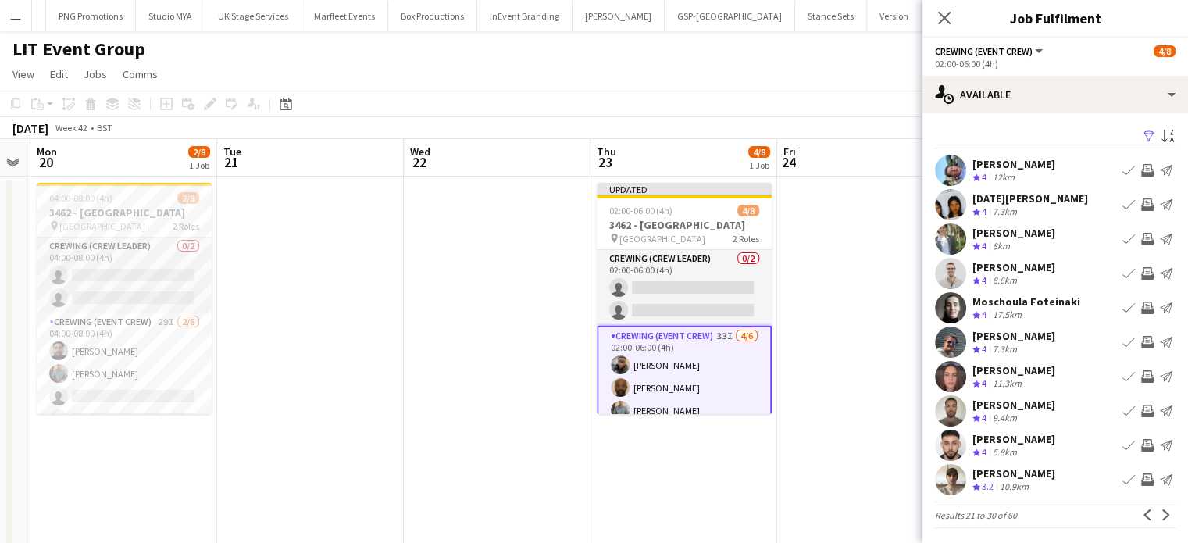
click at [1141, 166] on app-icon "Invite crew" at bounding box center [1147, 170] width 12 height 12
click at [1141, 204] on app-icon "Invite crew" at bounding box center [1147, 204] width 12 height 12
click at [1141, 238] on app-icon "Invite crew" at bounding box center [1147, 239] width 12 height 12
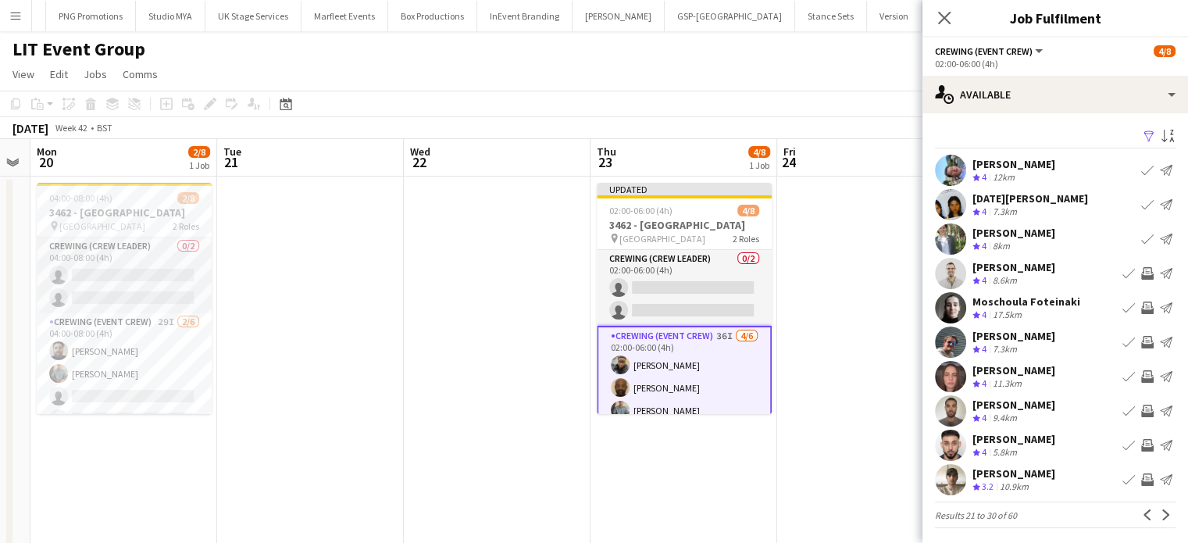
click at [1134, 433] on div "[PERSON_NAME] Crew rating 4 5.8km Book crew Invite crew Send notification" at bounding box center [1055, 444] width 266 height 31
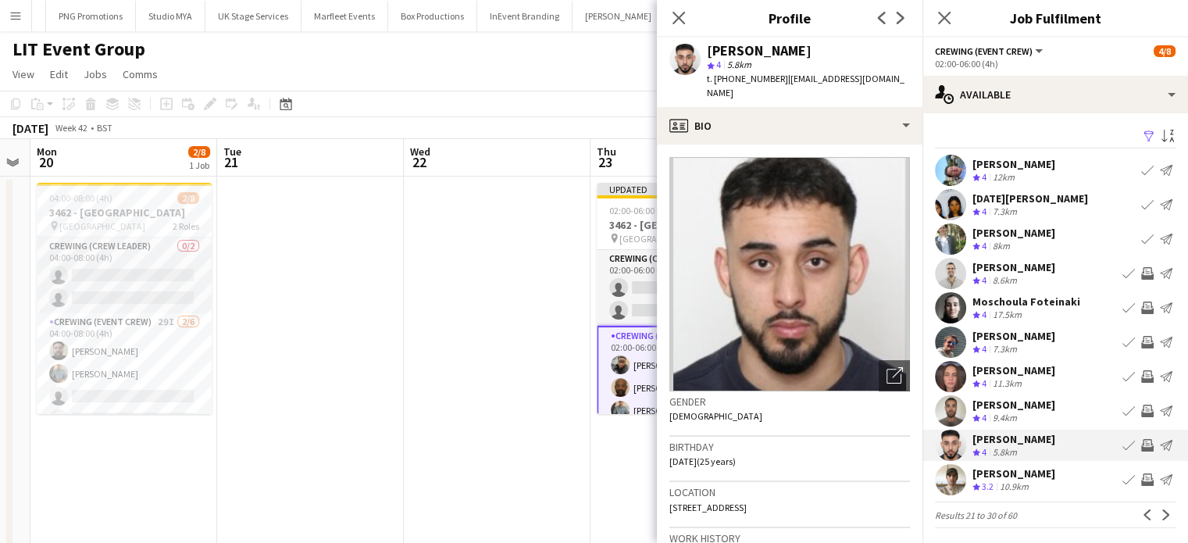
click at [1141, 445] on app-icon "Invite crew" at bounding box center [1147, 445] width 12 height 12
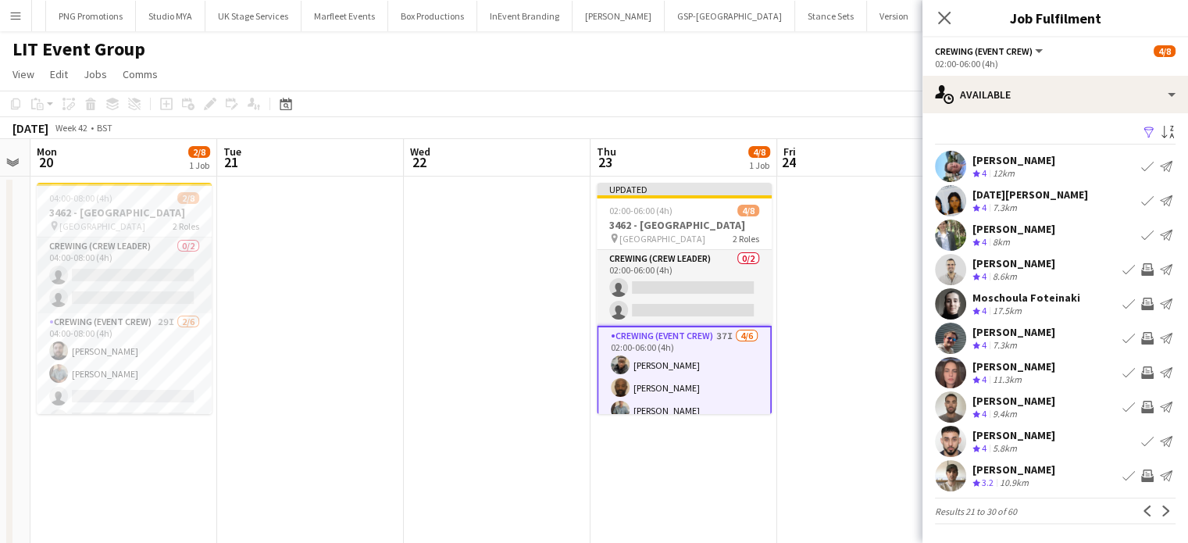
scroll to position [3, 0]
click at [1141, 404] on app-icon "Invite crew" at bounding box center [1147, 407] width 12 height 12
click at [1141, 479] on app-icon "Invite crew" at bounding box center [1147, 476] width 12 height 12
click at [1160, 513] on app-icon "Next" at bounding box center [1165, 511] width 11 height 11
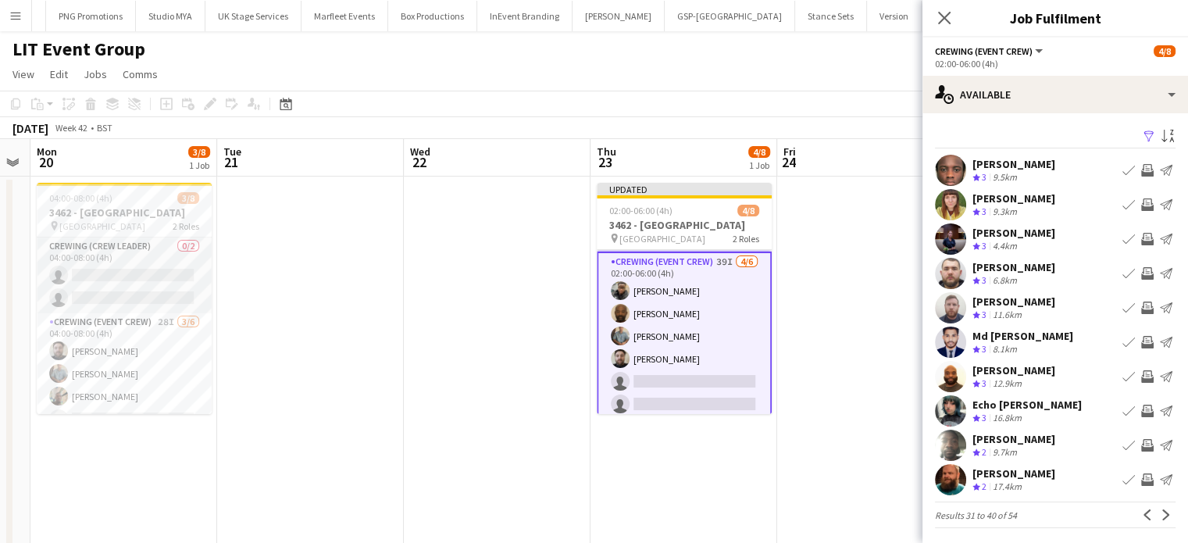
scroll to position [75, 0]
click at [1141, 344] on app-icon "Invite crew" at bounding box center [1147, 342] width 12 height 12
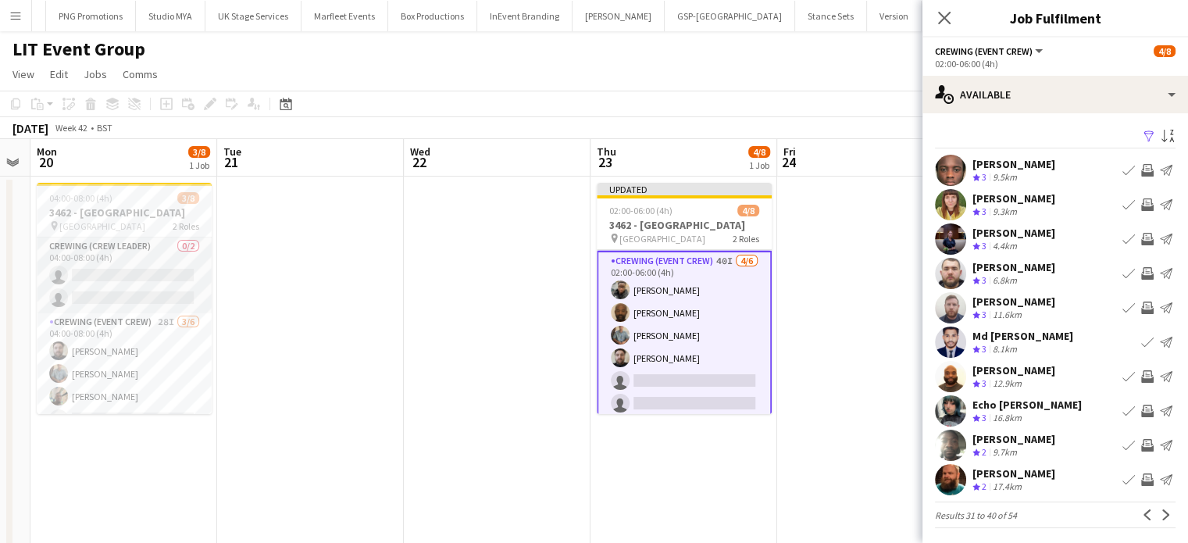
click at [1138, 402] on button "Invite crew" at bounding box center [1147, 410] width 19 height 19
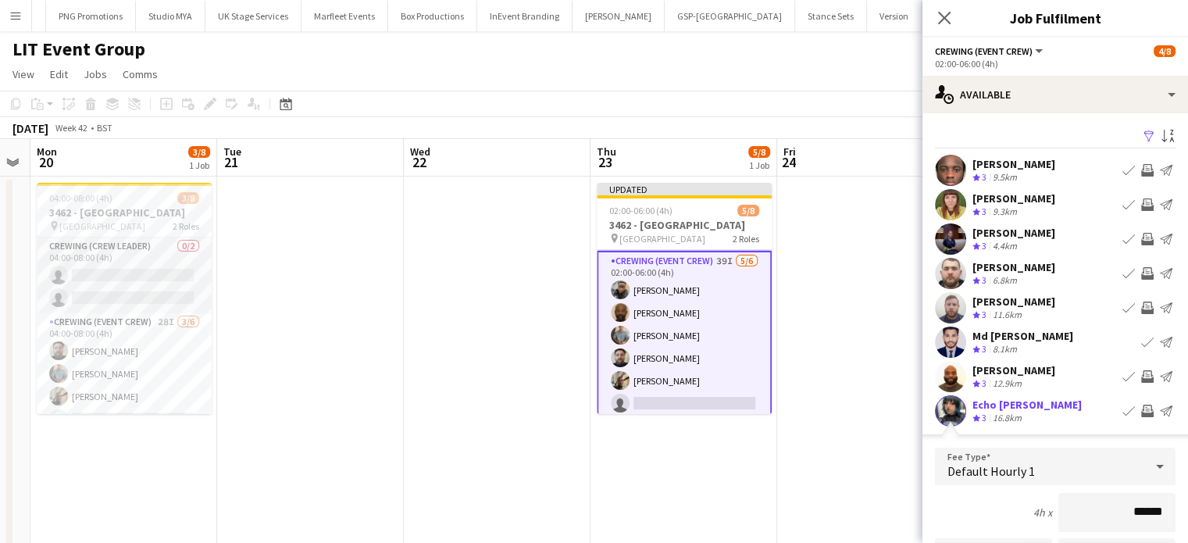
click at [1141, 377] on app-icon "Invite crew" at bounding box center [1147, 376] width 12 height 12
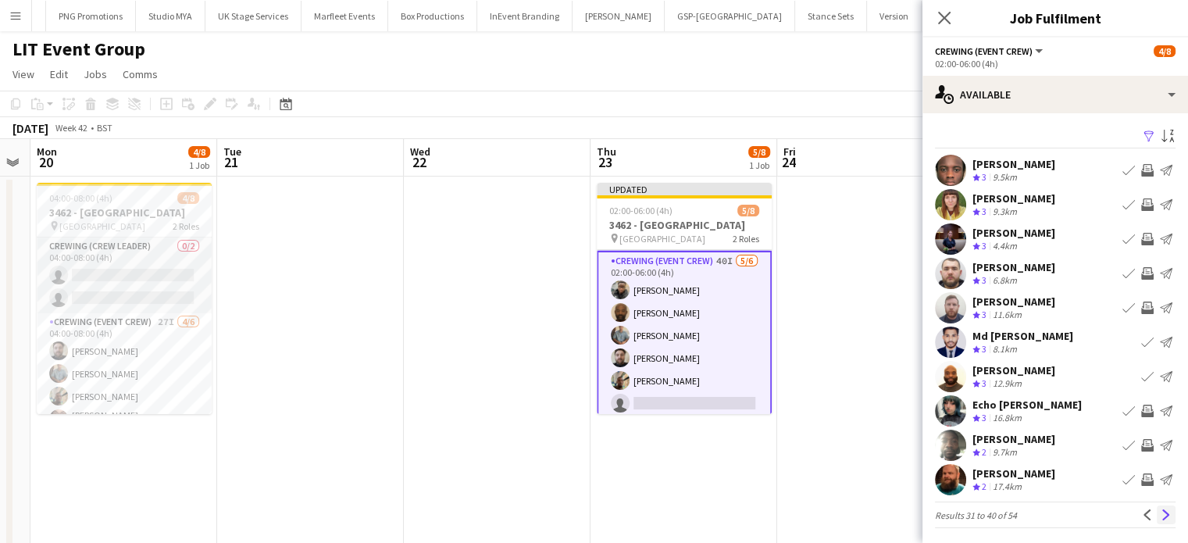
click at [1160, 513] on app-icon "Next" at bounding box center [1165, 514] width 11 height 11
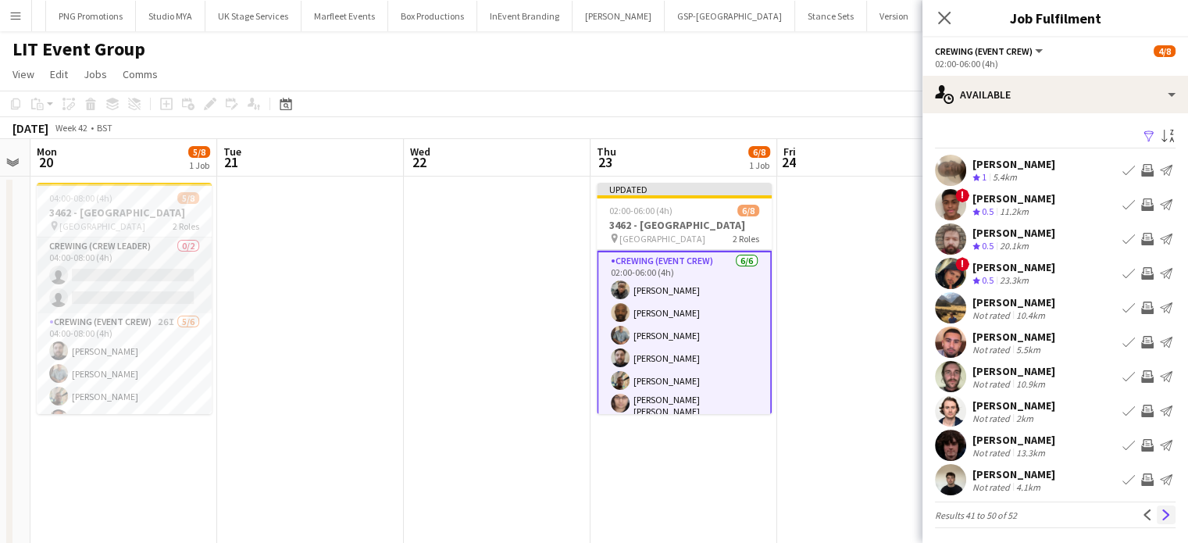
click at [1160, 514] on app-icon "Next" at bounding box center [1165, 514] width 11 height 11
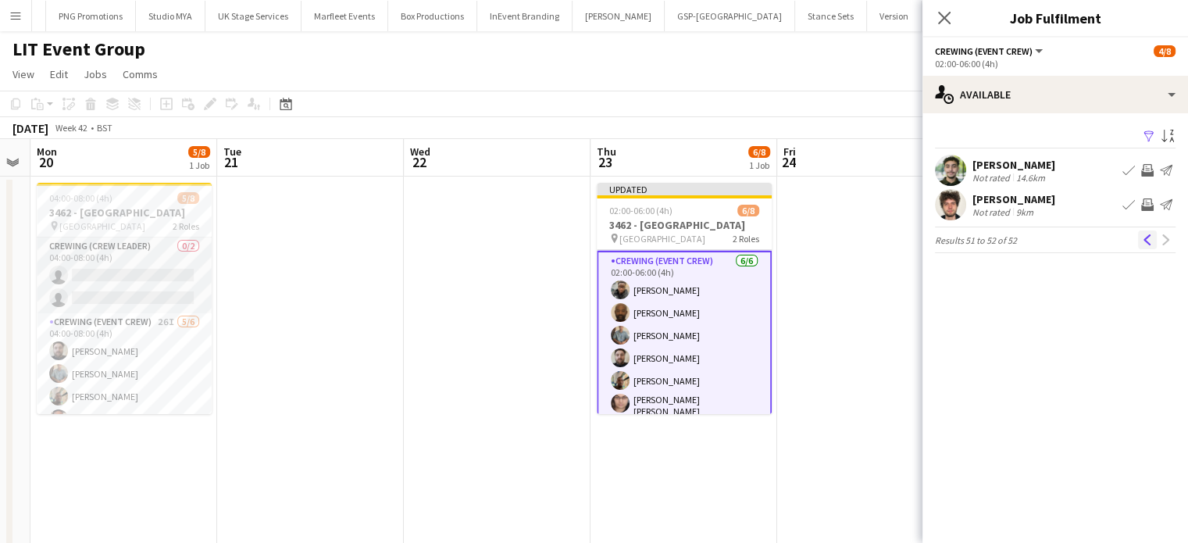
click at [1143, 245] on app-icon "Previous" at bounding box center [1147, 239] width 11 height 11
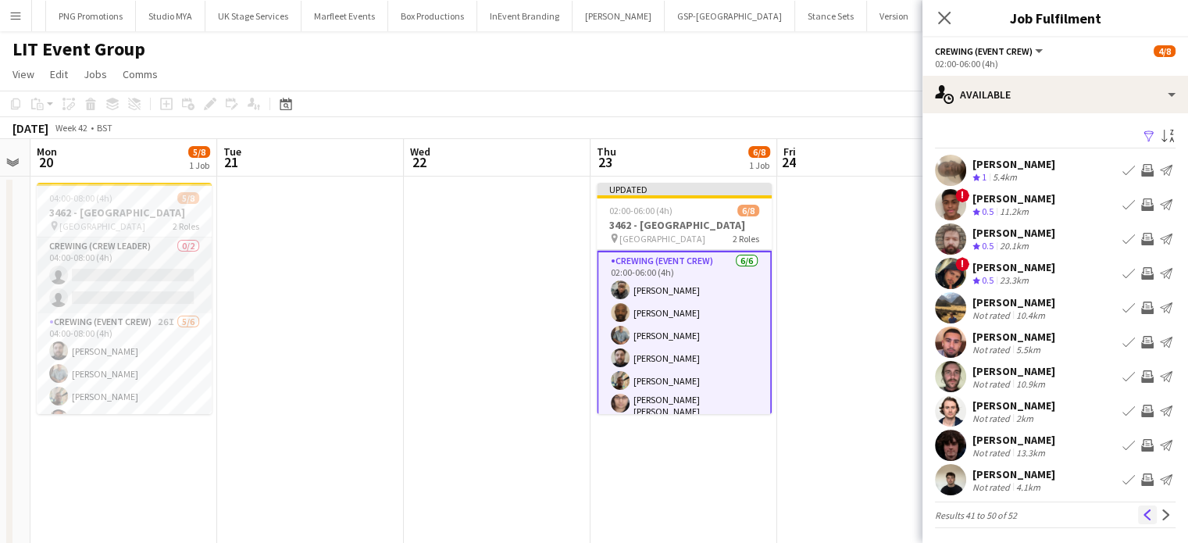
click at [1142, 512] on app-icon "Previous" at bounding box center [1147, 514] width 11 height 11
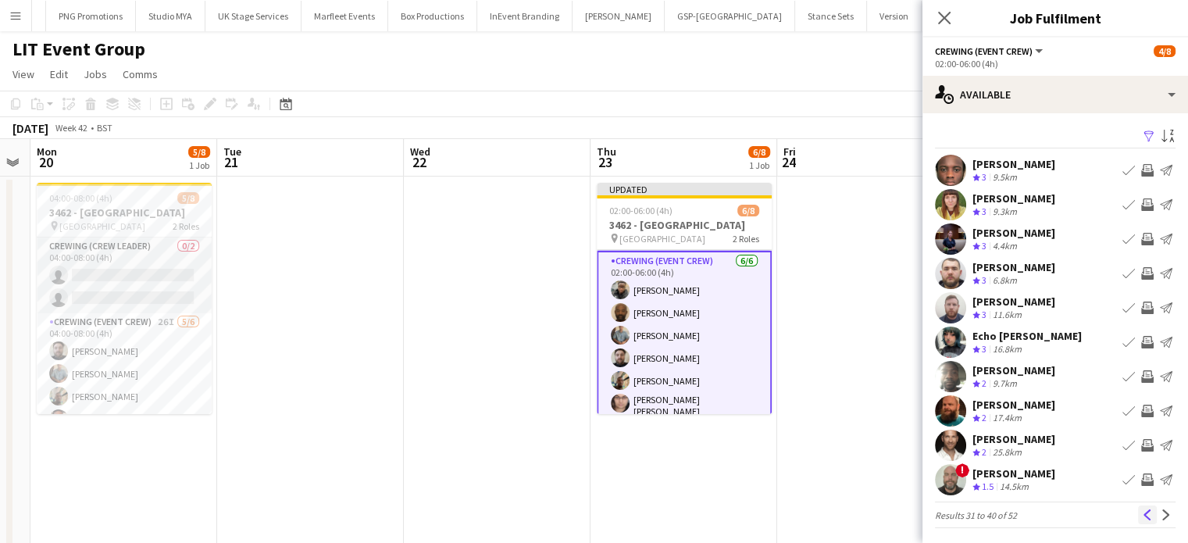
click at [1142, 511] on app-icon "Previous" at bounding box center [1147, 514] width 11 height 11
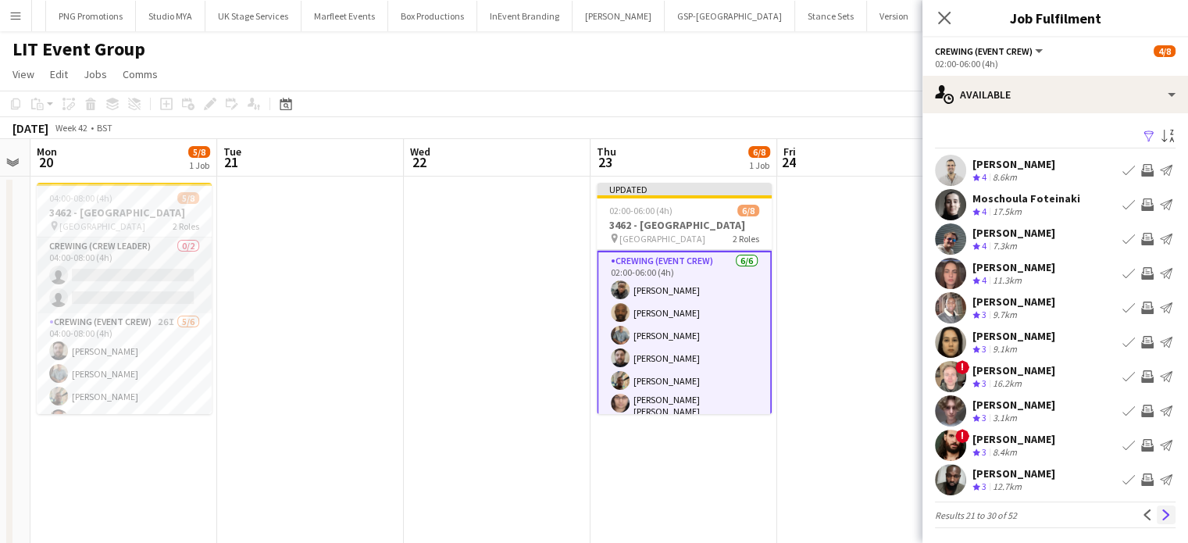
click at [1160, 511] on app-icon "Next" at bounding box center [1165, 514] width 11 height 11
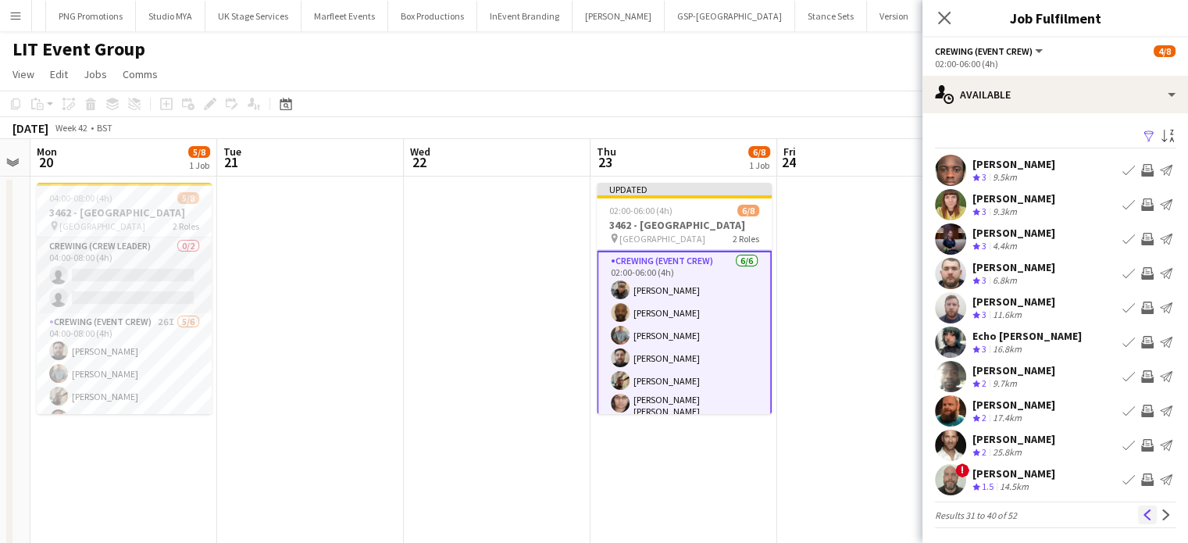
click at [1142, 509] on app-icon "Previous" at bounding box center [1147, 514] width 11 height 11
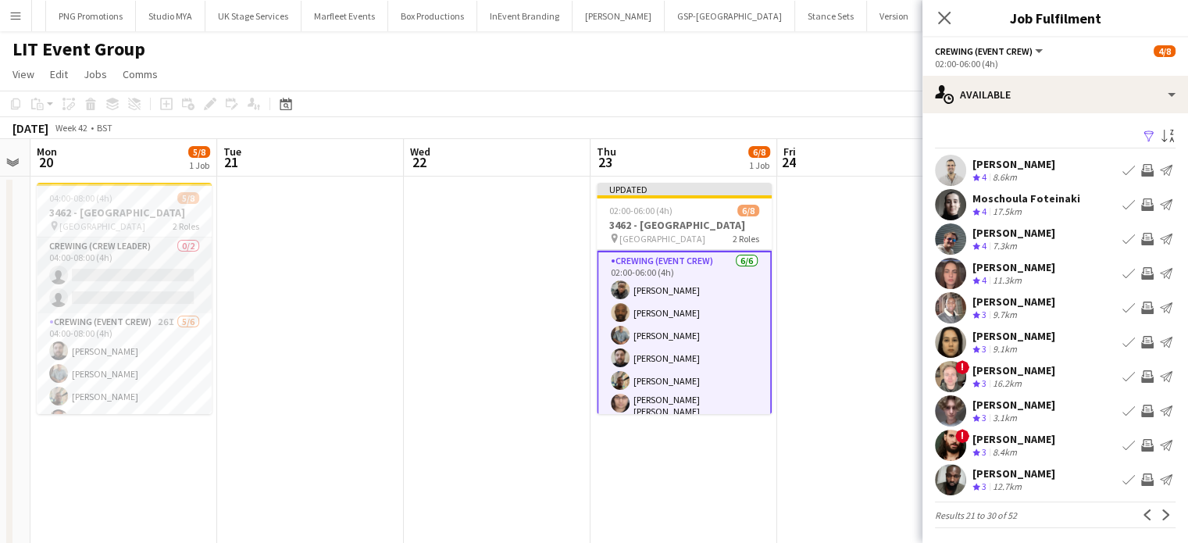
click at [1142, 509] on app-icon "Previous" at bounding box center [1147, 514] width 11 height 11
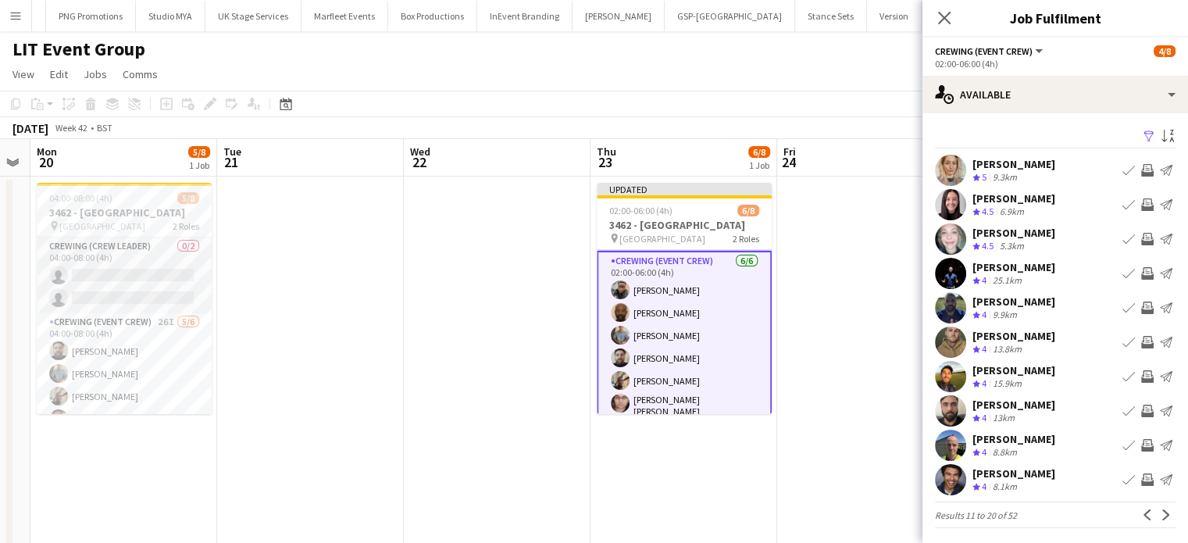
click at [1142, 509] on app-icon "Previous" at bounding box center [1147, 514] width 11 height 11
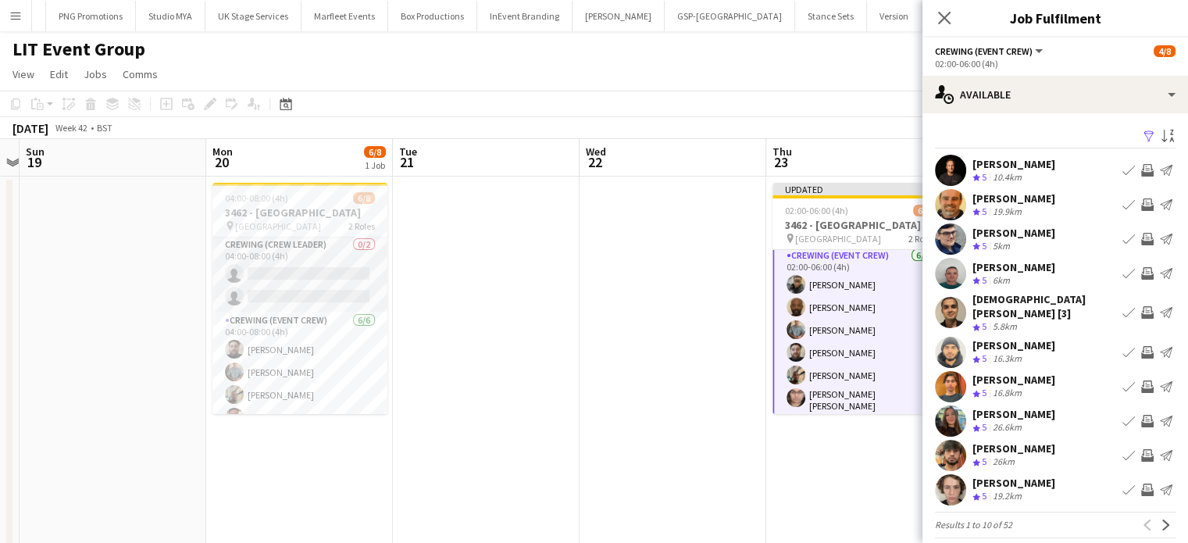
scroll to position [0, 537]
drag, startPoint x: 287, startPoint y: 346, endPoint x: 309, endPoint y: 271, distance: 78.3
click at [309, 271] on app-calendar-viewport "Thu 16 Fri 17 Sat 18 Sun 19 Mon 20 6/8 1 Job Tue 21 Wed 22 Thu 23 6/8 1 Job Fri…" at bounding box center [594, 357] width 1188 height 436
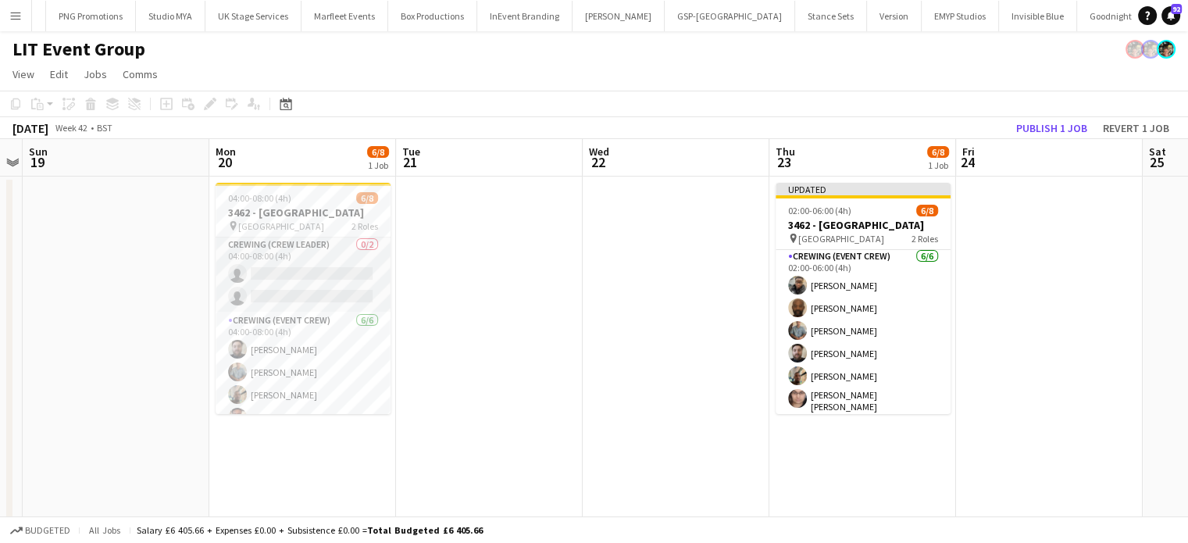
click at [309, 271] on app-card-role "Crewing (Crew Leader) 0/2 04:00-08:00 (4h) single-neutral-actions single-neutra…" at bounding box center [303, 274] width 175 height 76
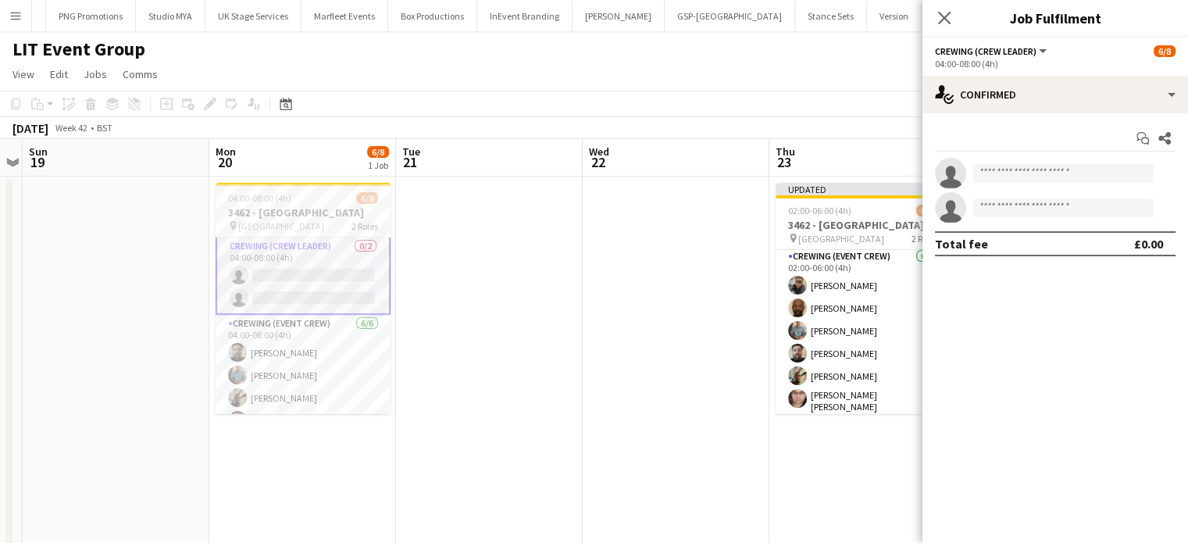
scroll to position [3, 0]
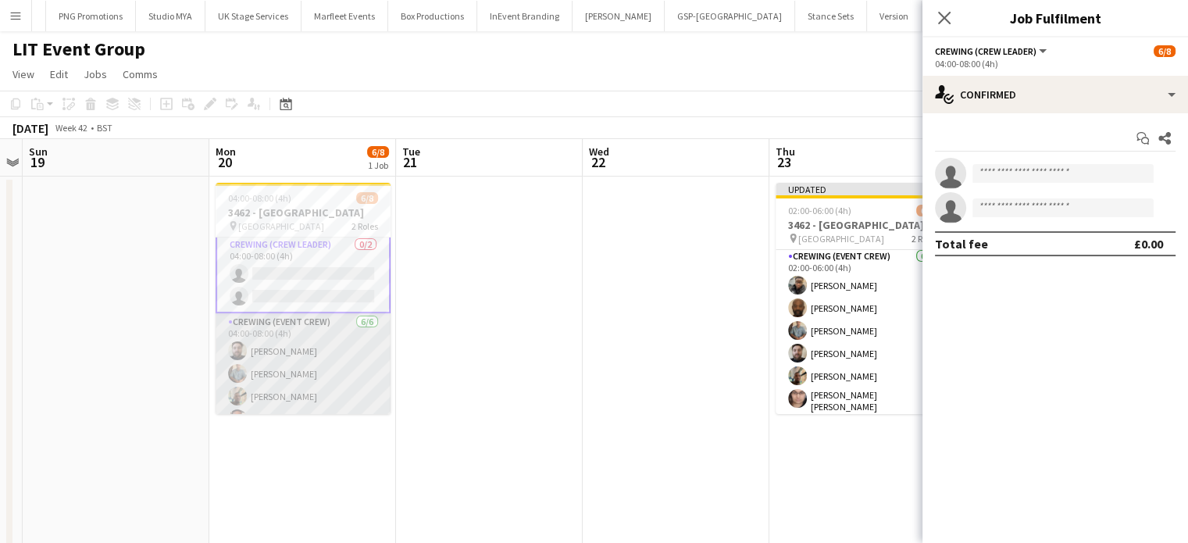
click at [289, 403] on app-card-role "Crewing (Event Crew) [DATE] 04:00-08:00 (4h) [PERSON_NAME] [PERSON_NAME] [PERSO…" at bounding box center [303, 398] width 175 height 171
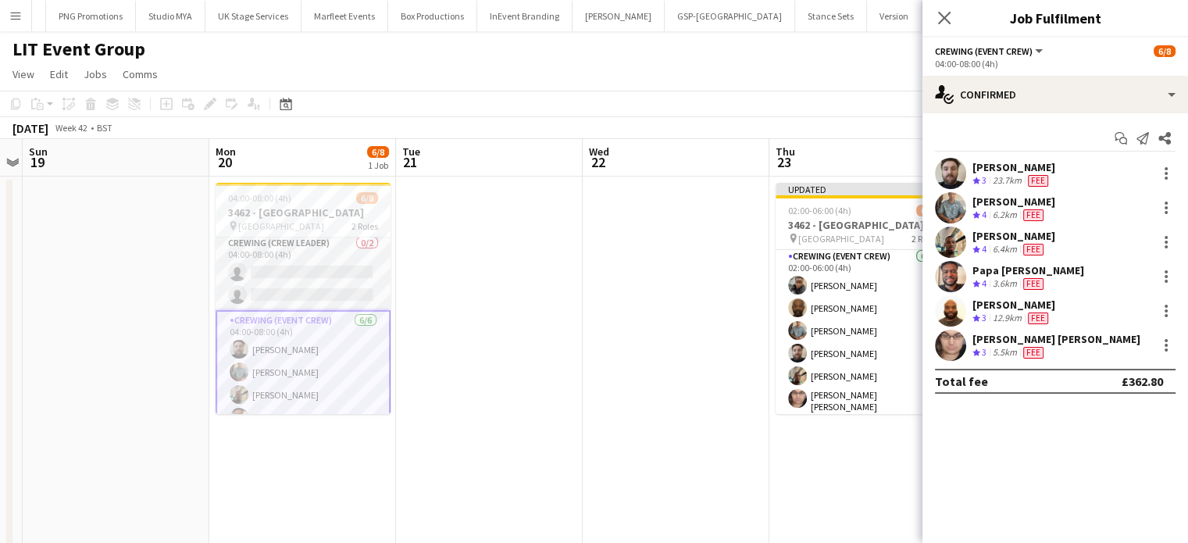
scroll to position [2, 0]
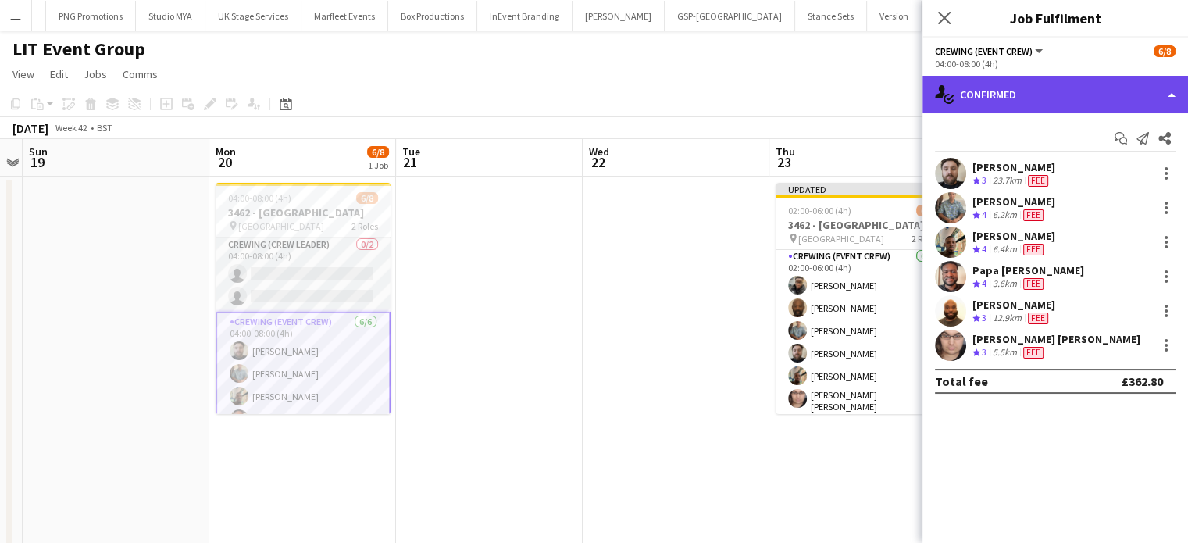
click at [1046, 105] on div "single-neutral-actions-check-2 Confirmed" at bounding box center [1055, 94] width 266 height 37
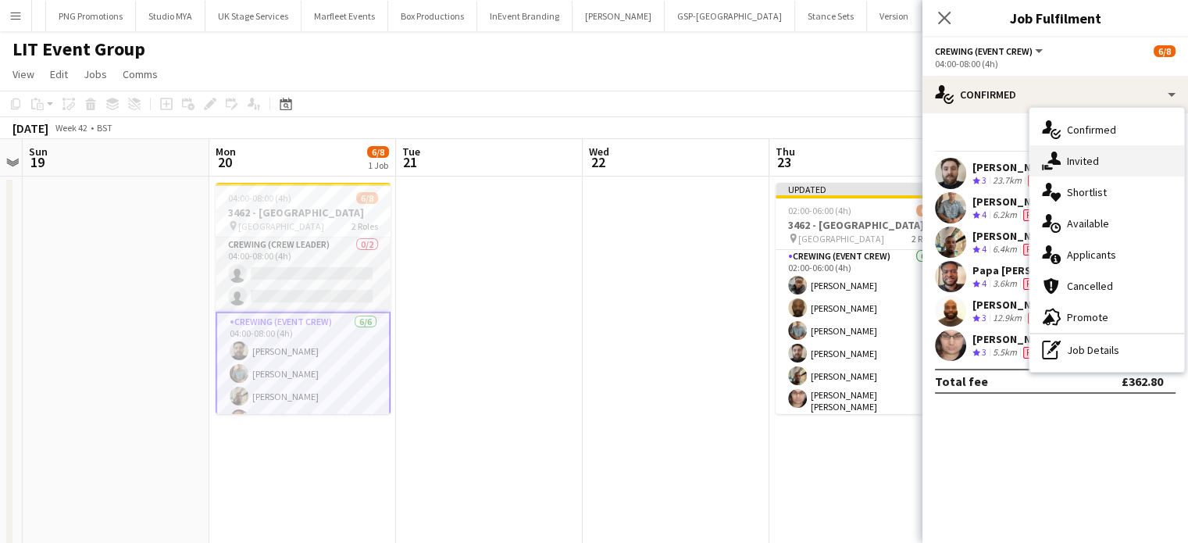
click at [1081, 146] on div "single-neutral-actions-share-1 Invited" at bounding box center [1106, 160] width 155 height 31
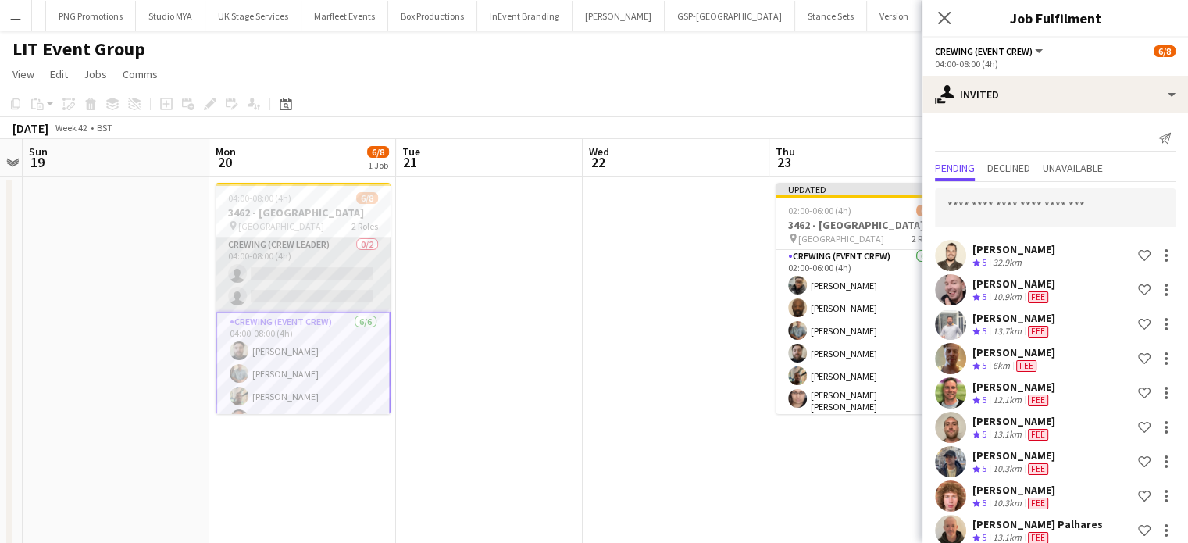
click at [347, 256] on app-card-role "Crewing (Crew Leader) 0/2 04:00-08:00 (4h) single-neutral-actions single-neutra…" at bounding box center [303, 274] width 175 height 76
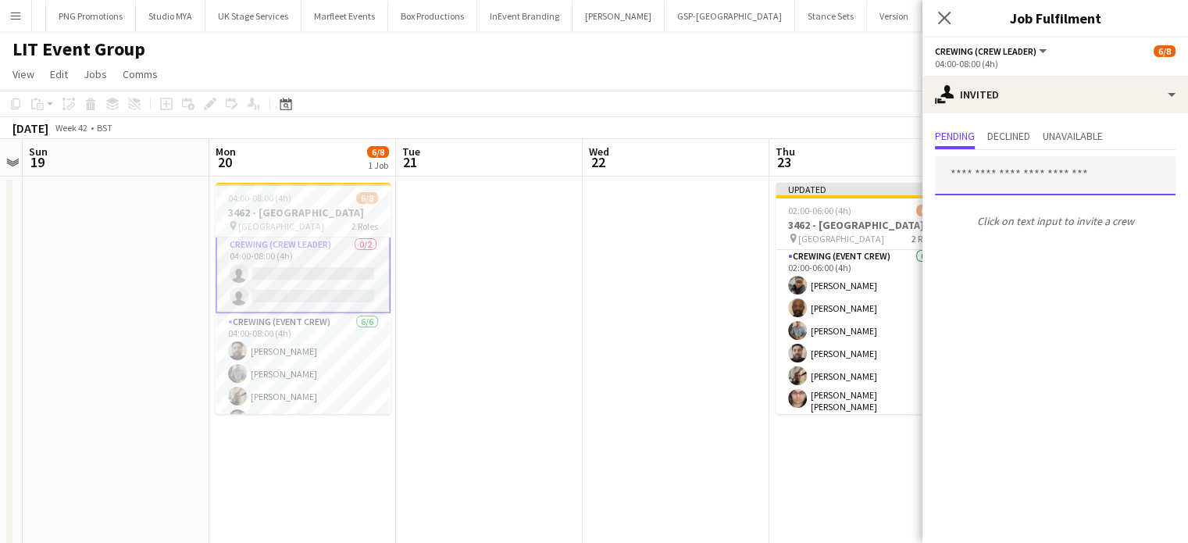
click at [1045, 180] on input "text" at bounding box center [1055, 175] width 241 height 39
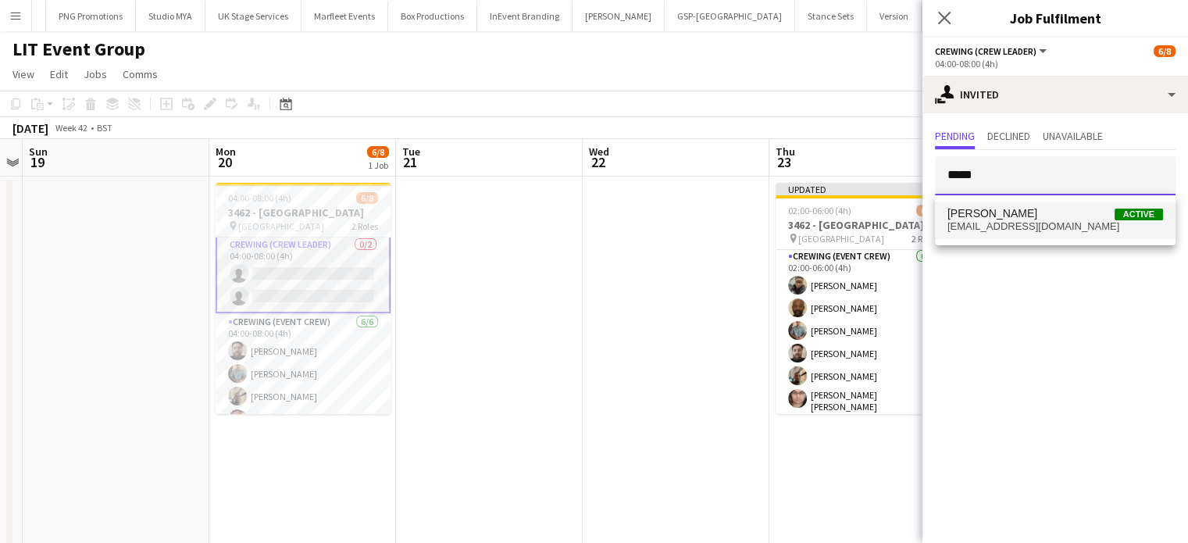
type input "*****"
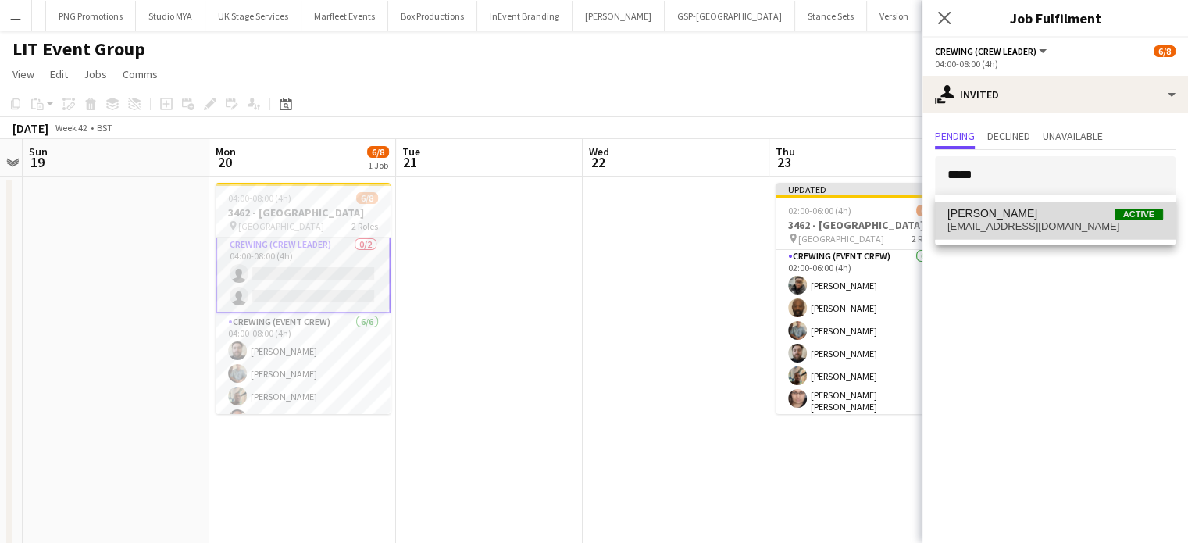
click at [1035, 214] on span "[PERSON_NAME] Active" at bounding box center [1055, 213] width 216 height 13
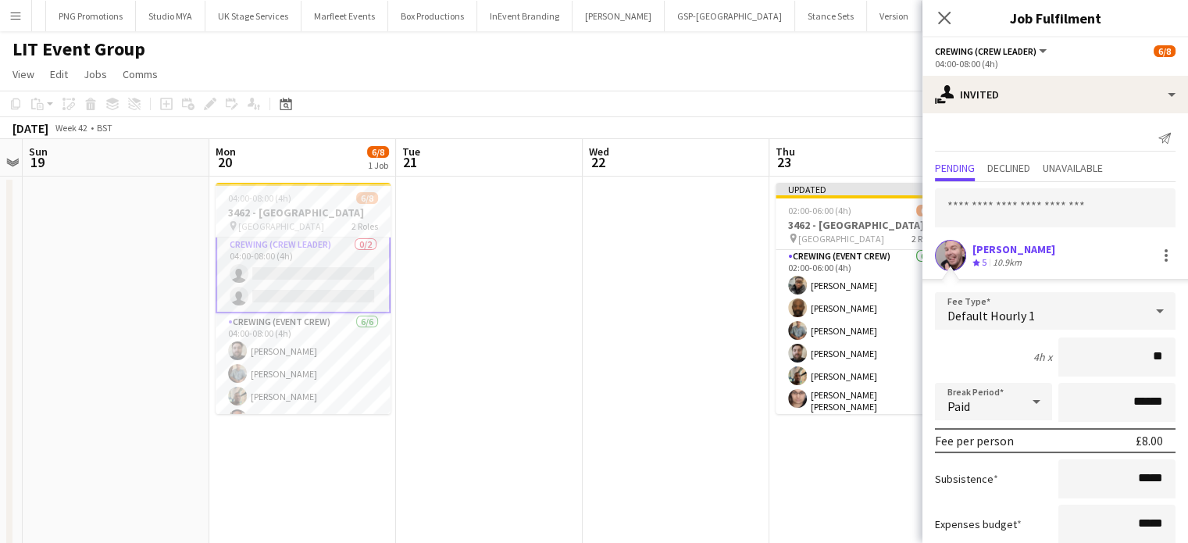
type input "***"
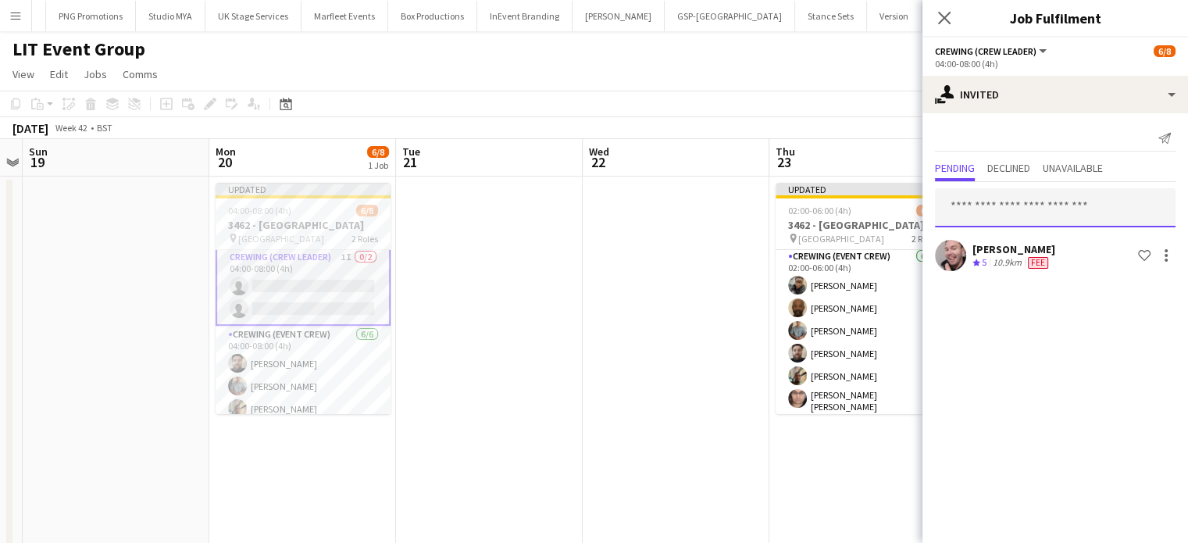
click at [1035, 214] on input "text" at bounding box center [1055, 207] width 241 height 39
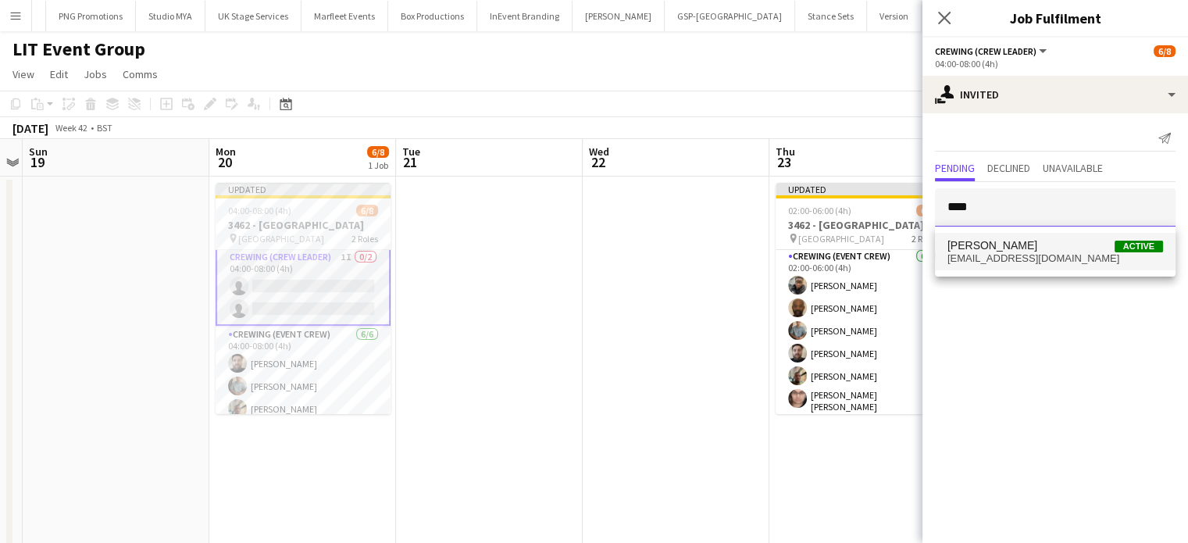
type input "****"
click at [1034, 245] on span "[PERSON_NAME] Active" at bounding box center [1055, 245] width 216 height 13
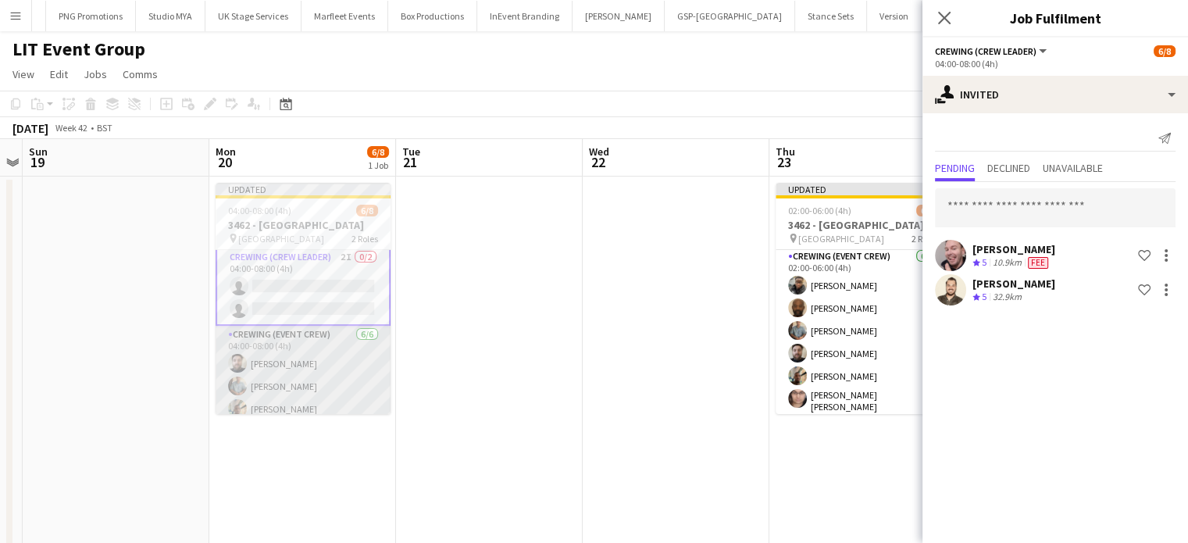
click at [319, 362] on app-card-role "Crewing (Event Crew) [DATE] 04:00-08:00 (4h) [PERSON_NAME] [PERSON_NAME] [PERSO…" at bounding box center [303, 411] width 175 height 171
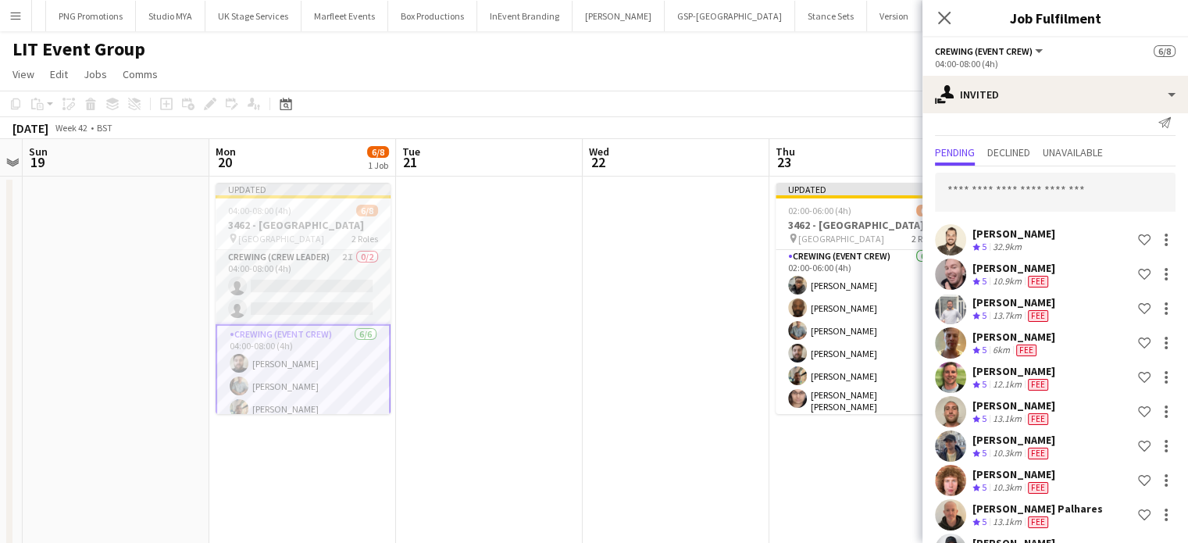
scroll to position [23, 0]
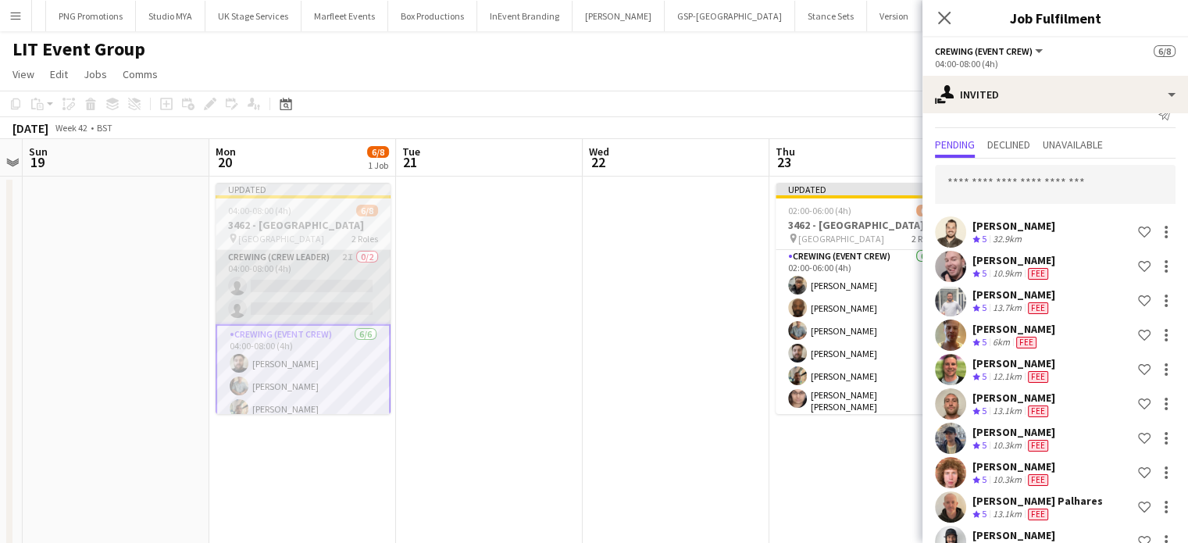
click at [356, 290] on app-card-role "Crewing (Crew Leader) 2I 0/2 04:00-08:00 (4h) single-neutral-actions single-neu…" at bounding box center [303, 286] width 175 height 76
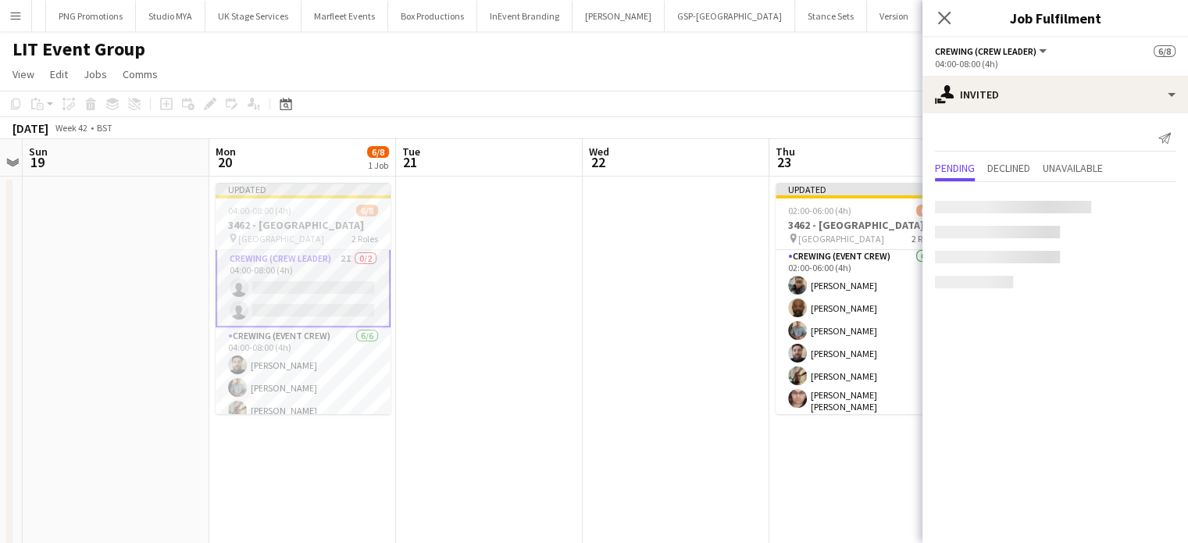
scroll to position [3, 0]
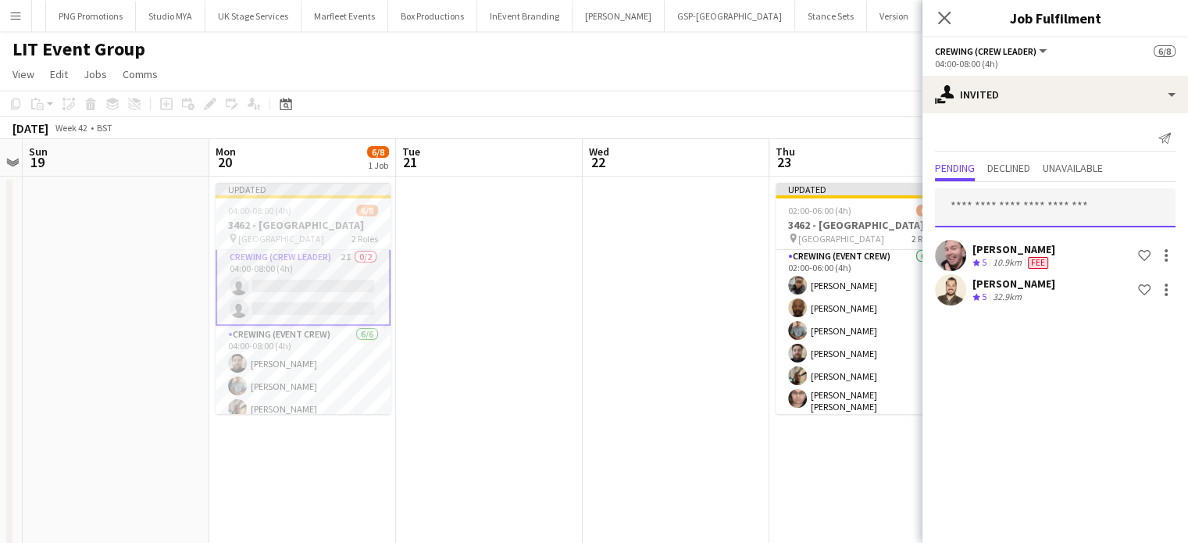
click at [1115, 205] on input "text" at bounding box center [1055, 207] width 241 height 39
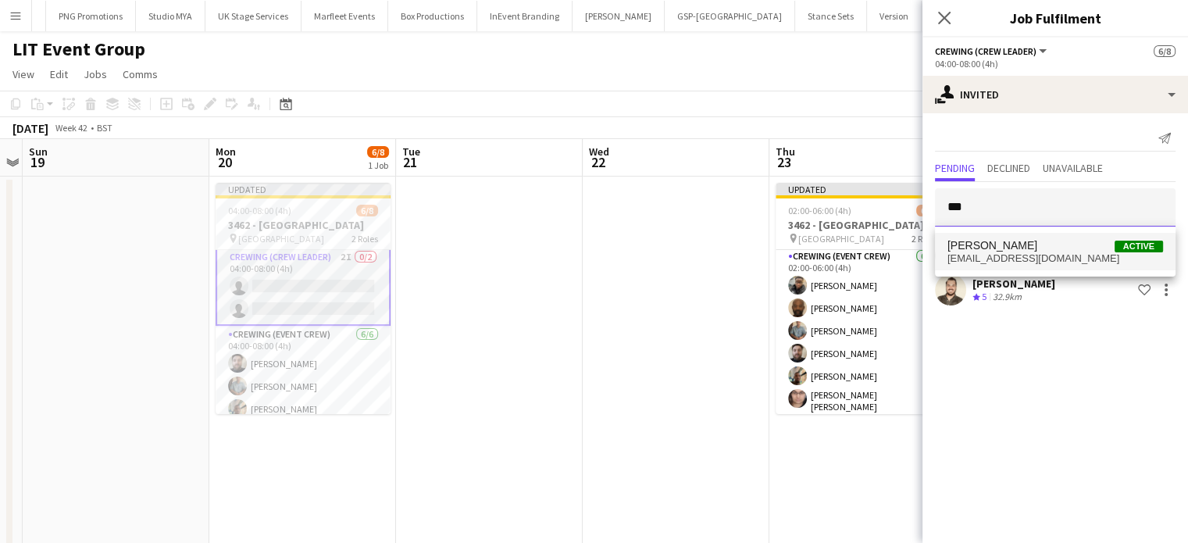
type input "***"
click at [1038, 250] on span "[PERSON_NAME] Active" at bounding box center [1055, 245] width 216 height 13
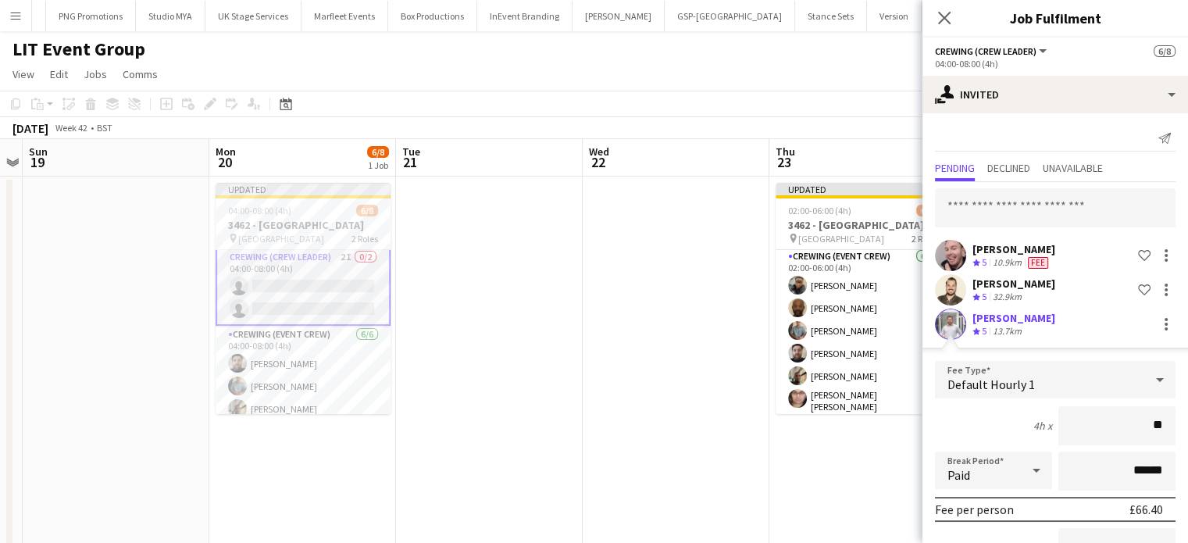
type input "***"
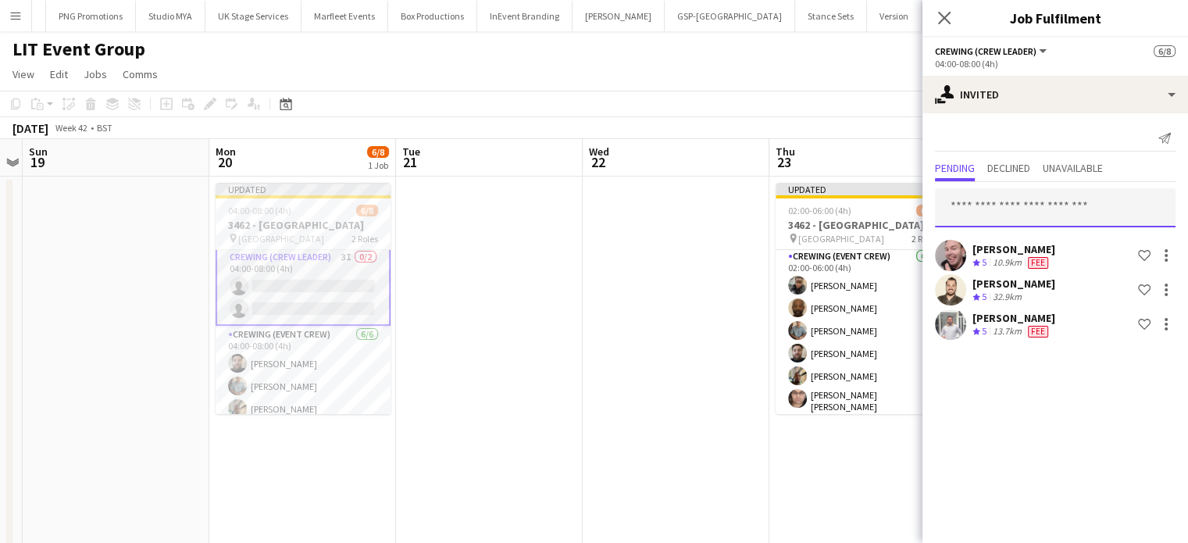
click at [1014, 204] on input "text" at bounding box center [1055, 207] width 241 height 39
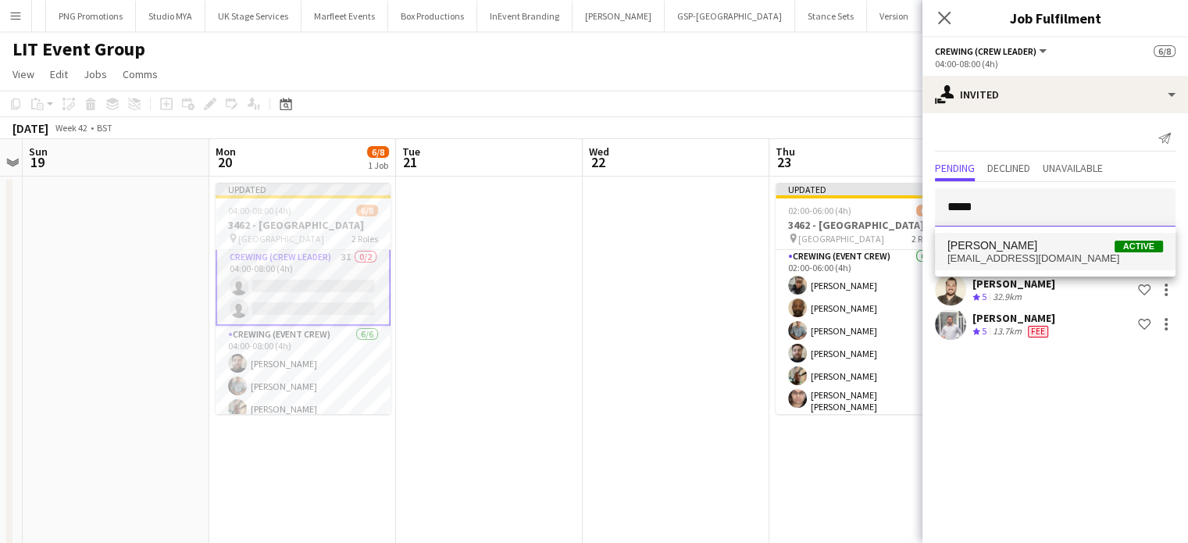
type input "*****"
click at [1015, 244] on span "[PERSON_NAME]" at bounding box center [992, 245] width 90 height 13
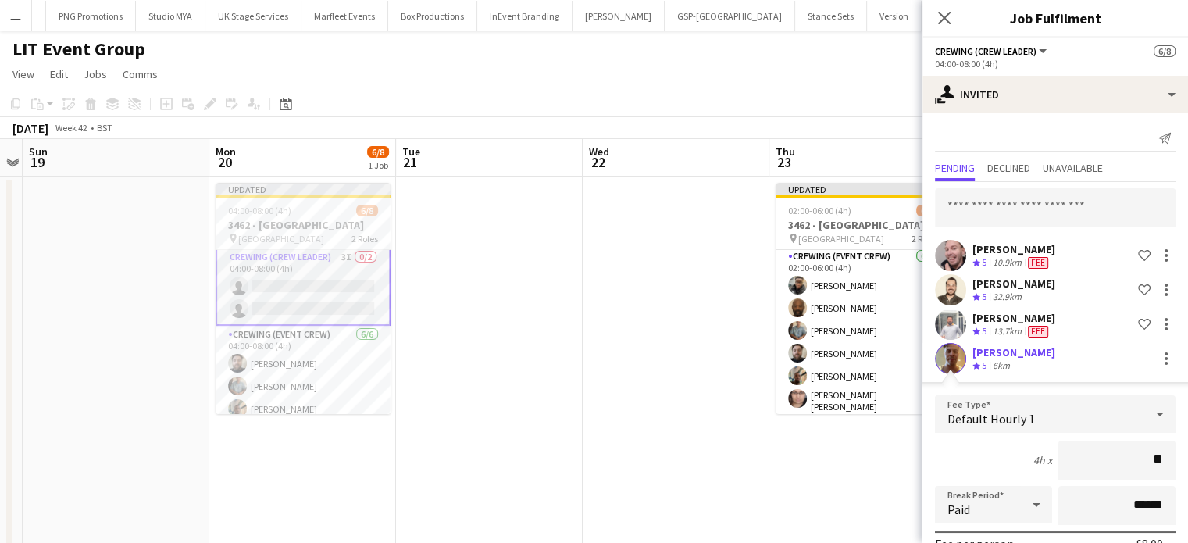
type input "***"
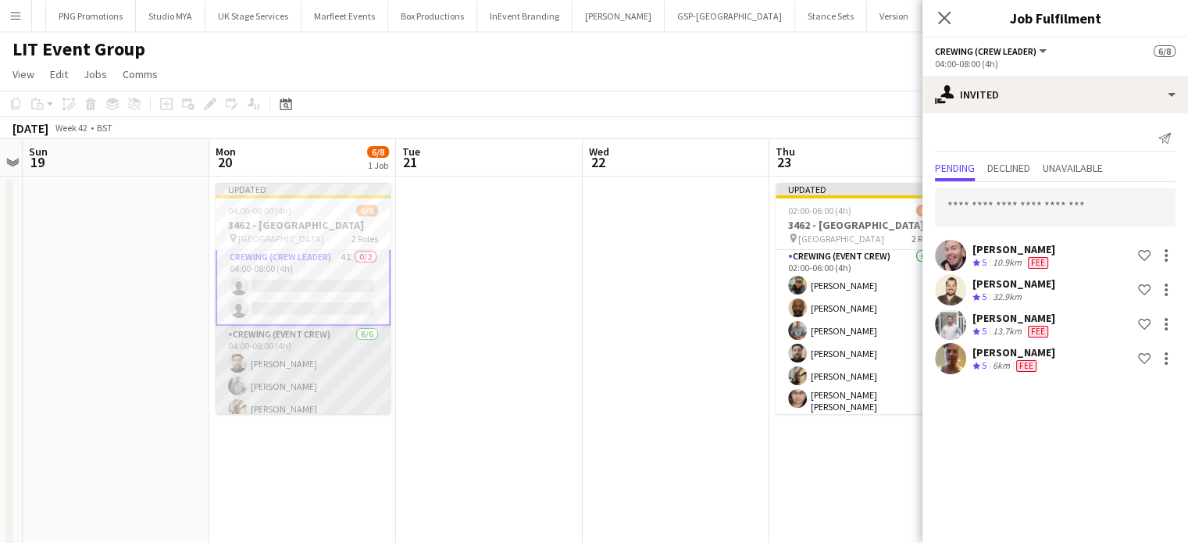
click at [311, 402] on app-card-role "Crewing (Event Crew) [DATE] 04:00-08:00 (4h) [PERSON_NAME] [PERSON_NAME] [PERSO…" at bounding box center [303, 411] width 175 height 171
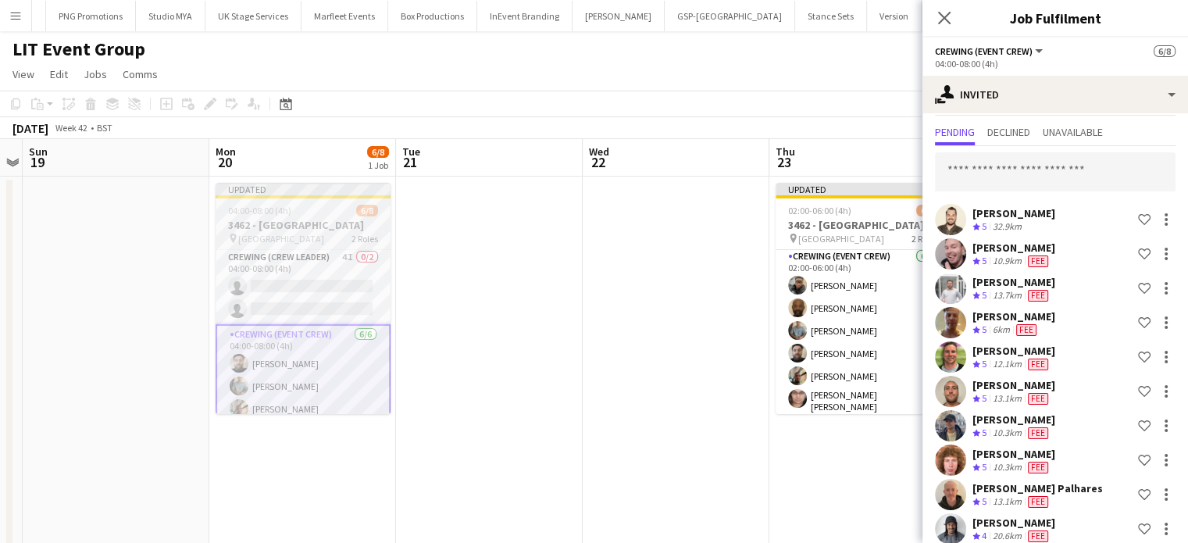
scroll to position [0, 0]
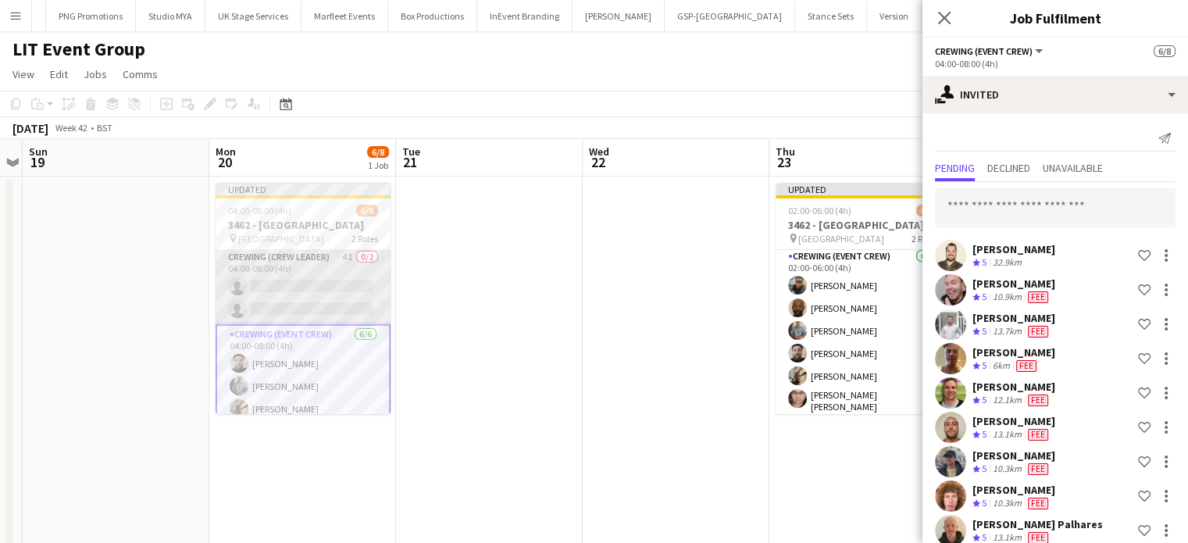
click at [320, 292] on app-card-role "Crewing (Crew Leader) 4I 0/2 04:00-08:00 (4h) single-neutral-actions single-neu…" at bounding box center [303, 286] width 175 height 76
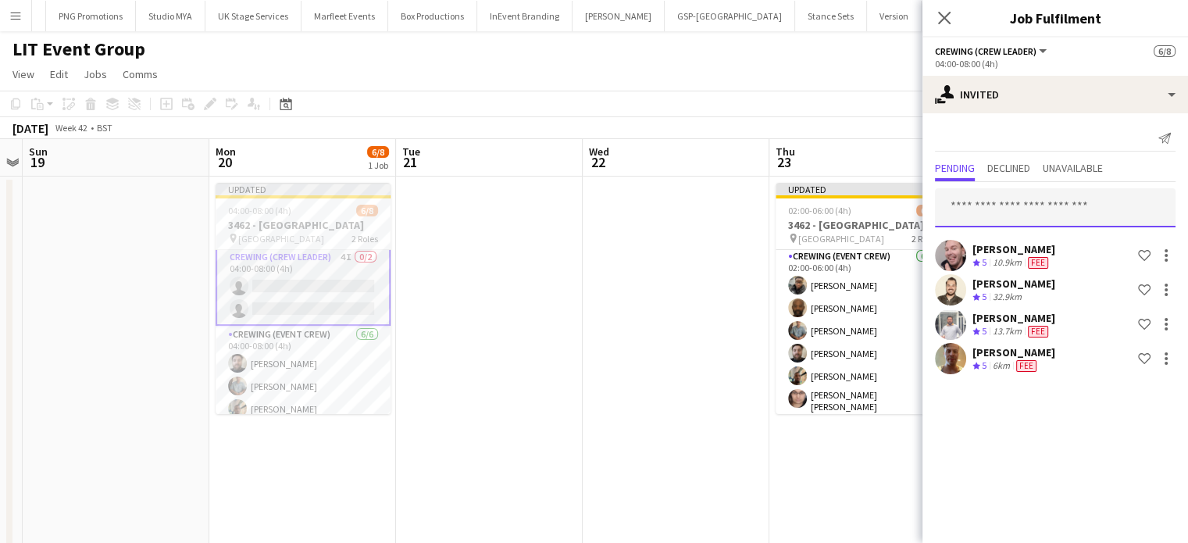
click at [1039, 201] on input "text" at bounding box center [1055, 207] width 241 height 39
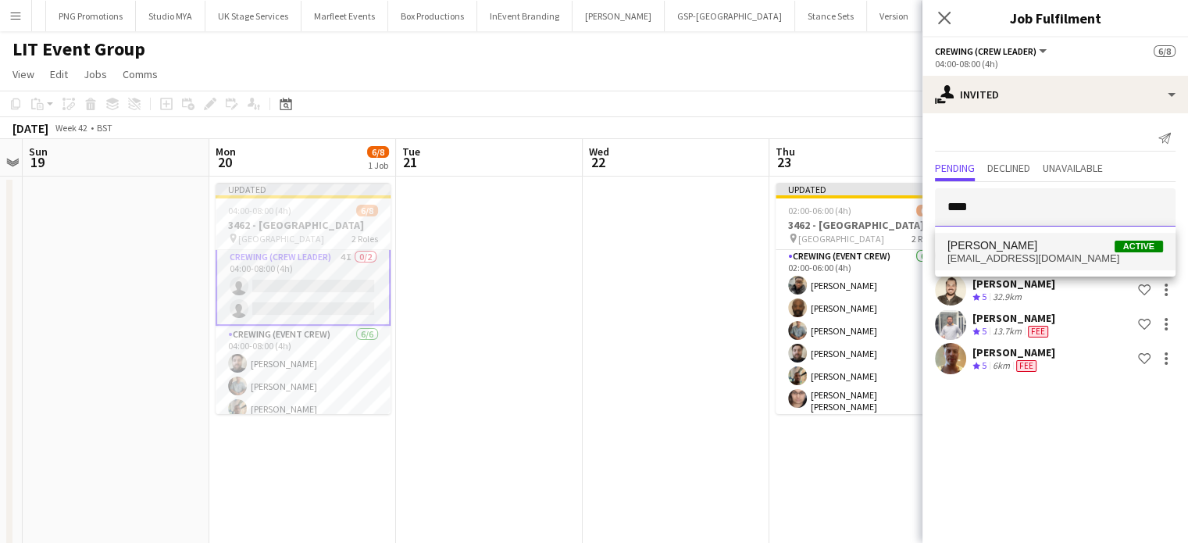
type input "****"
click at [1015, 239] on span "[PERSON_NAME]" at bounding box center [992, 245] width 90 height 13
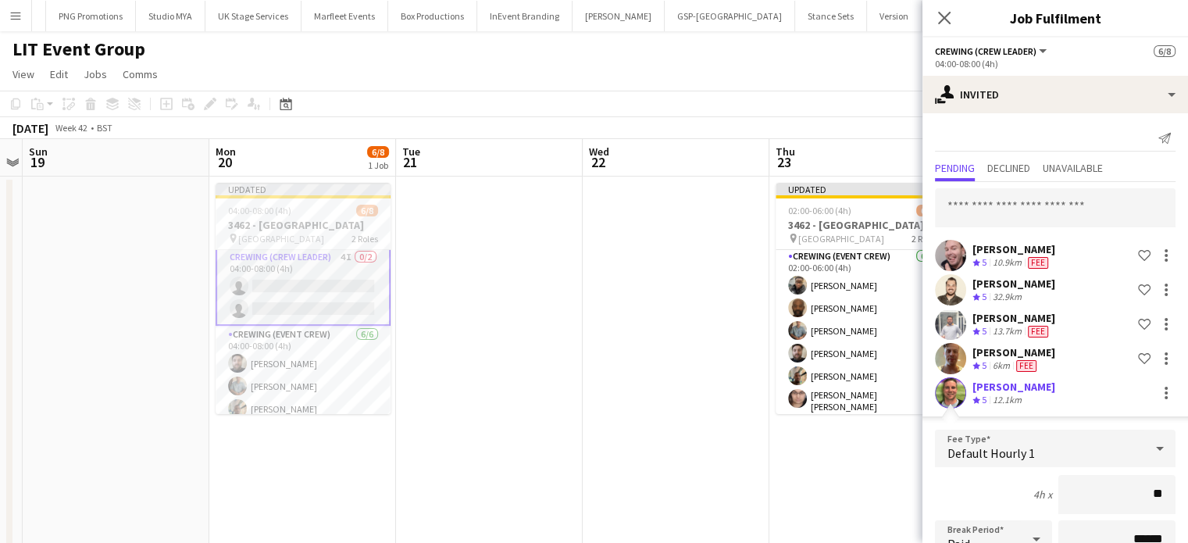
type input "***"
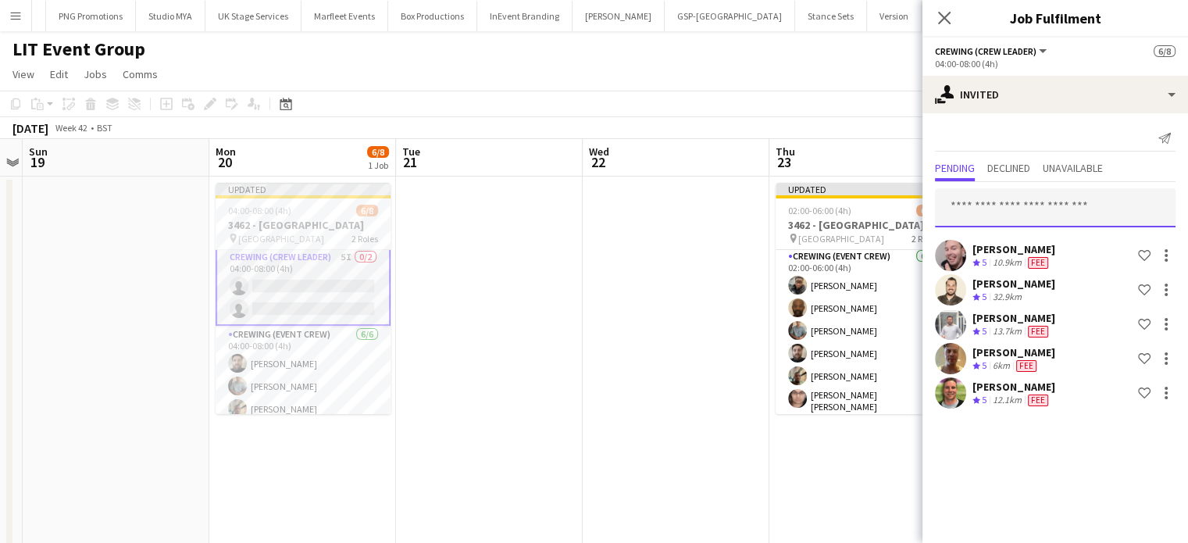
click at [1009, 224] on input "text" at bounding box center [1055, 207] width 241 height 39
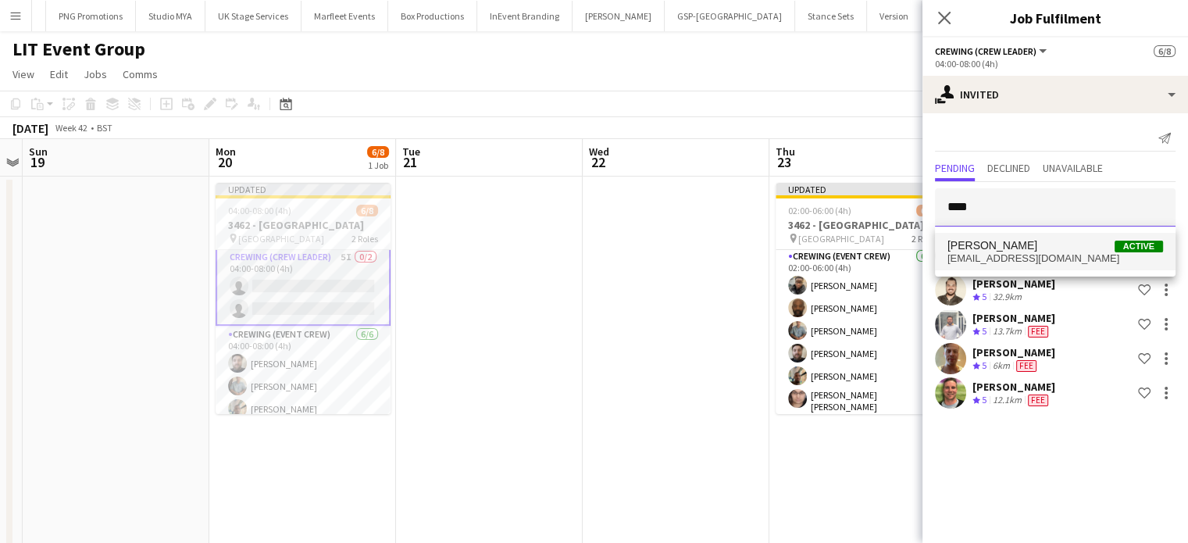
type input "****"
click at [1017, 239] on span "[PERSON_NAME] Active" at bounding box center [1055, 245] width 216 height 13
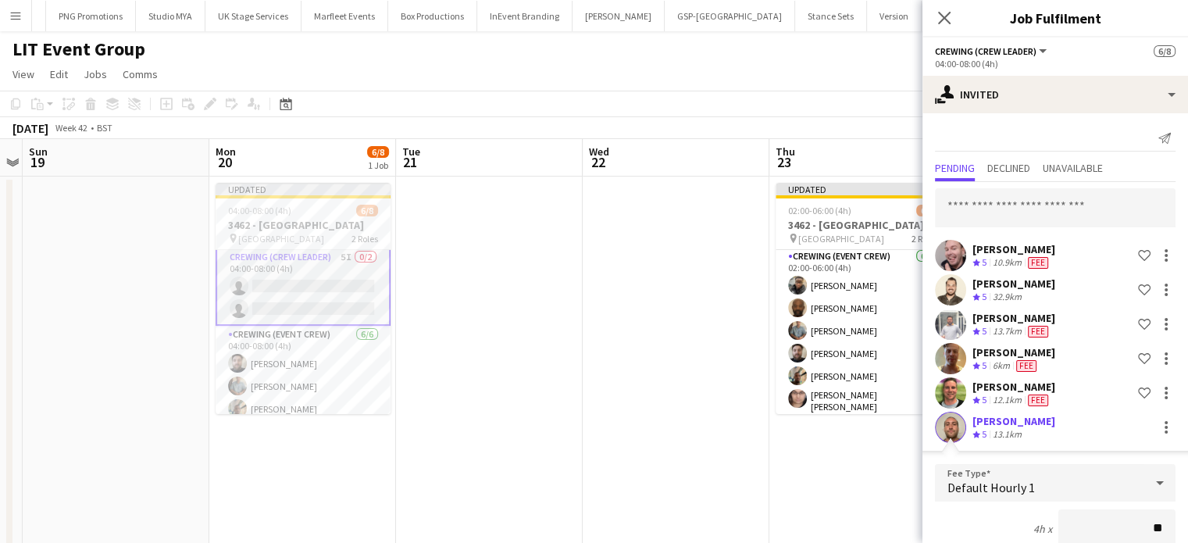
type input "***"
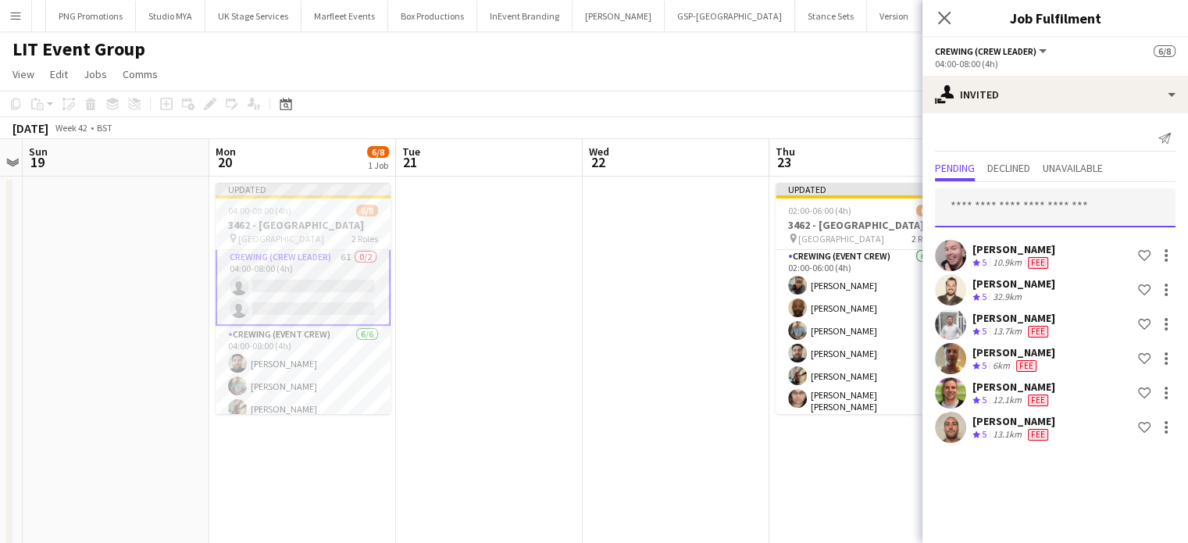
click at [1021, 218] on input "text" at bounding box center [1055, 207] width 241 height 39
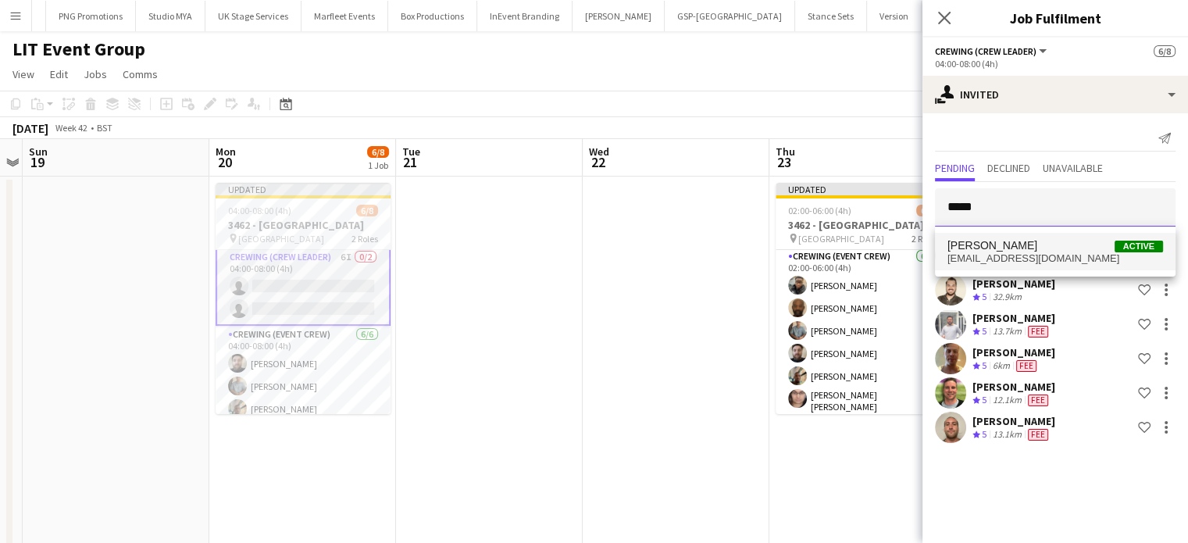
type input "*****"
click at [1021, 244] on span "Kaine [PERSON_NAME] Active" at bounding box center [1055, 245] width 216 height 13
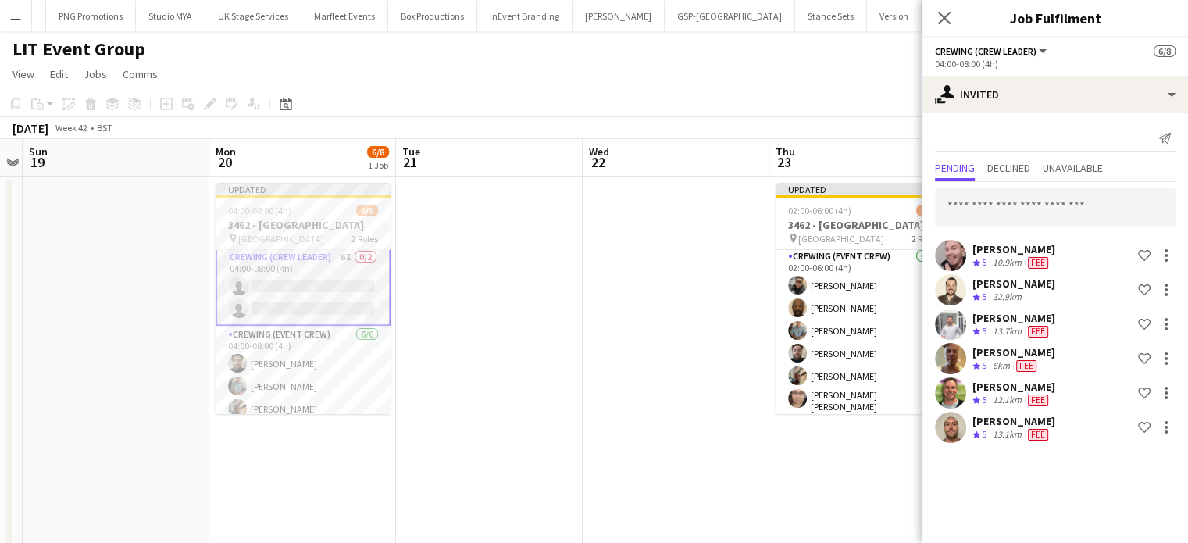
scroll to position [34, 0]
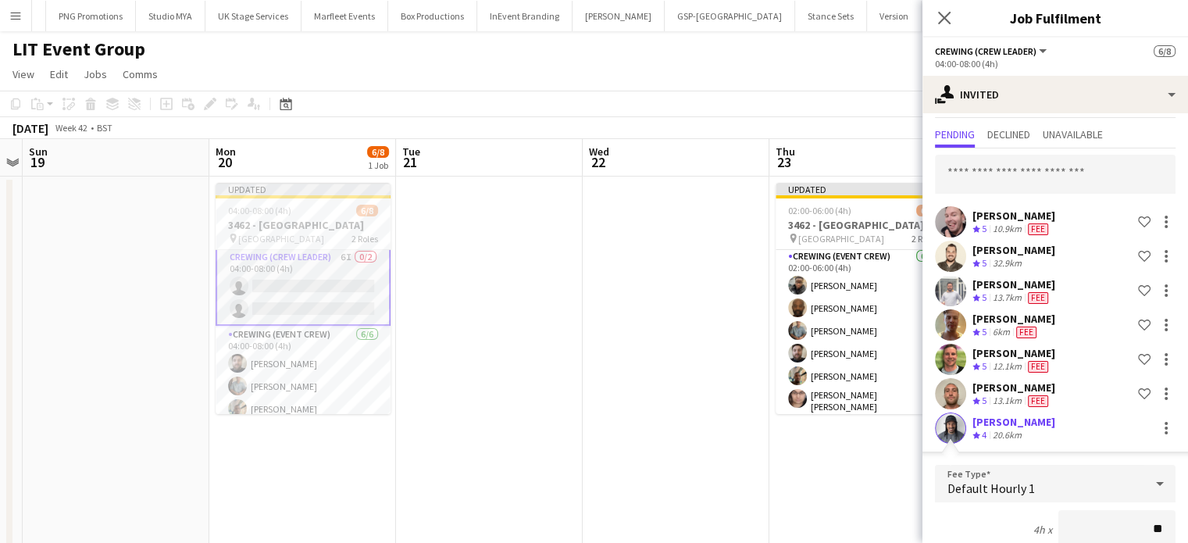
type input "***"
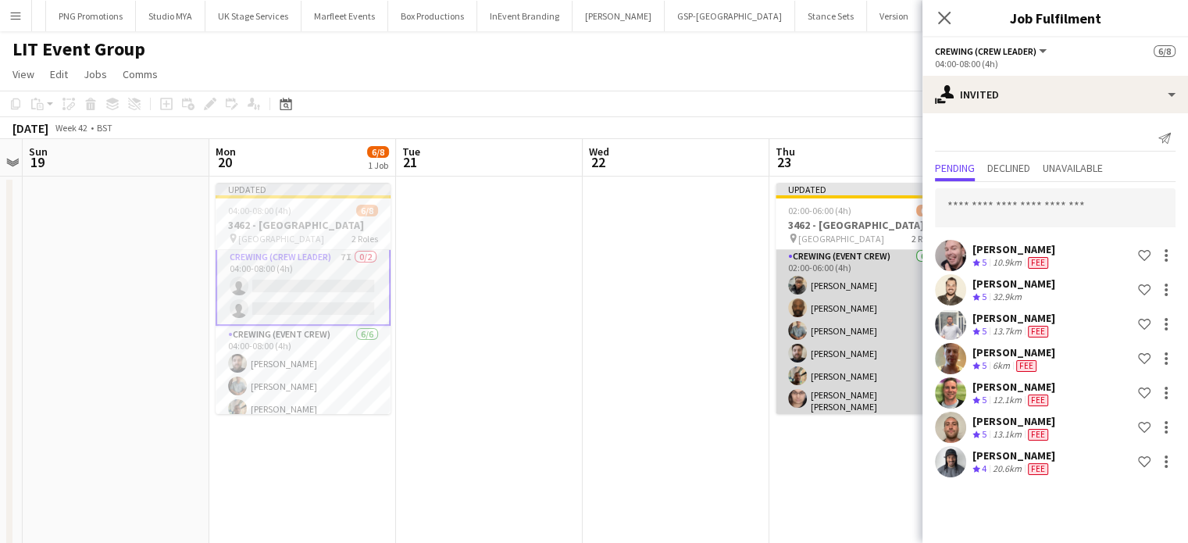
scroll to position [0, 0]
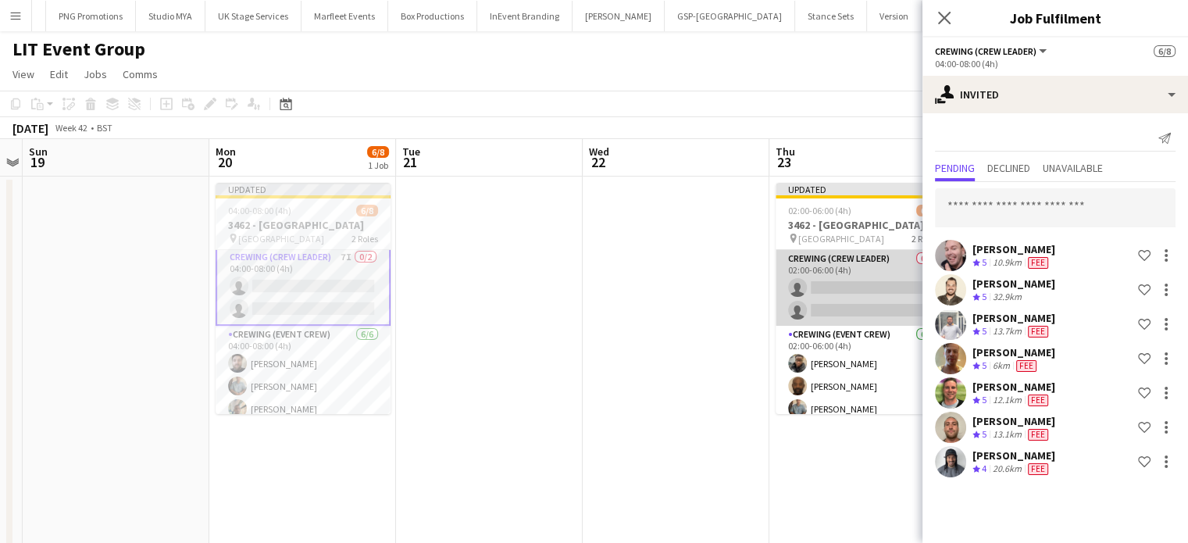
click at [888, 289] on app-card-role "Crewing (Crew Leader) 0/2 02:00-06:00 (4h) single-neutral-actions single-neutra…" at bounding box center [862, 288] width 175 height 76
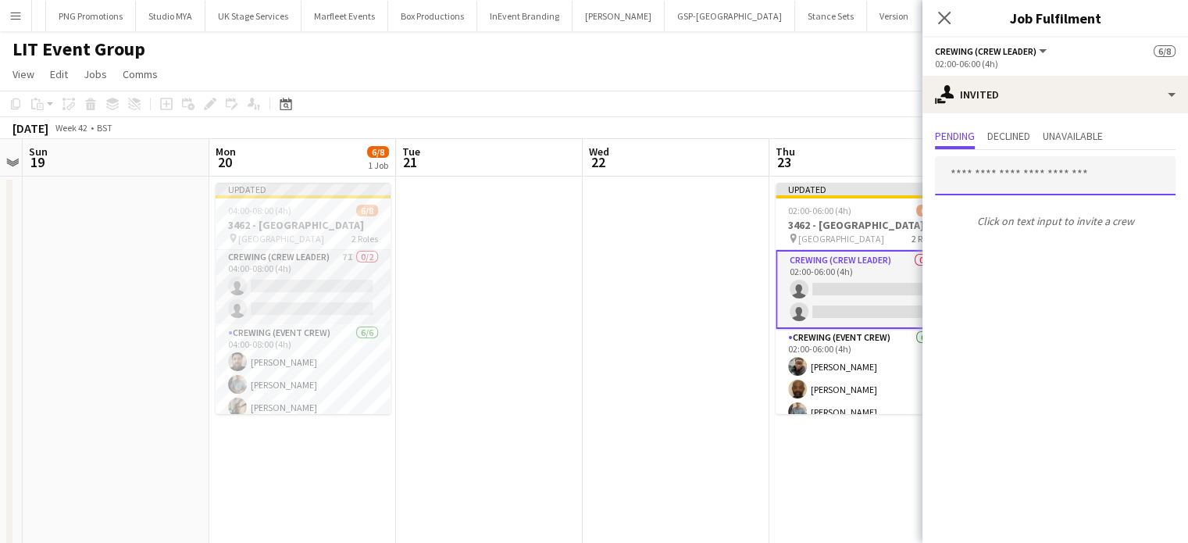
click at [1028, 188] on input "text" at bounding box center [1055, 175] width 241 height 39
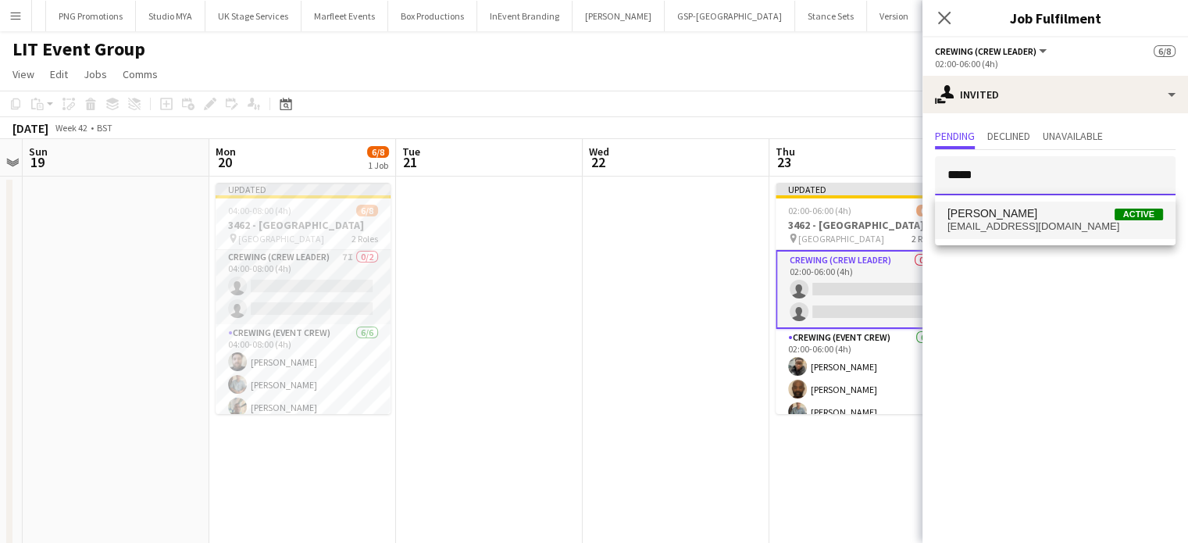
type input "*****"
click at [1024, 213] on span "[PERSON_NAME] Active" at bounding box center [1055, 213] width 216 height 13
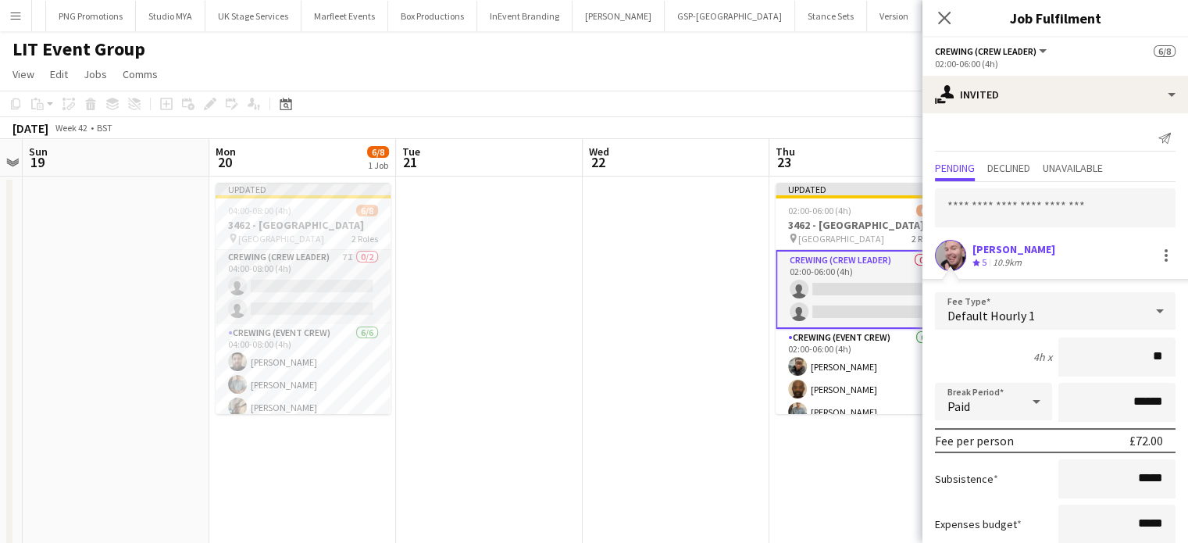
type input "***"
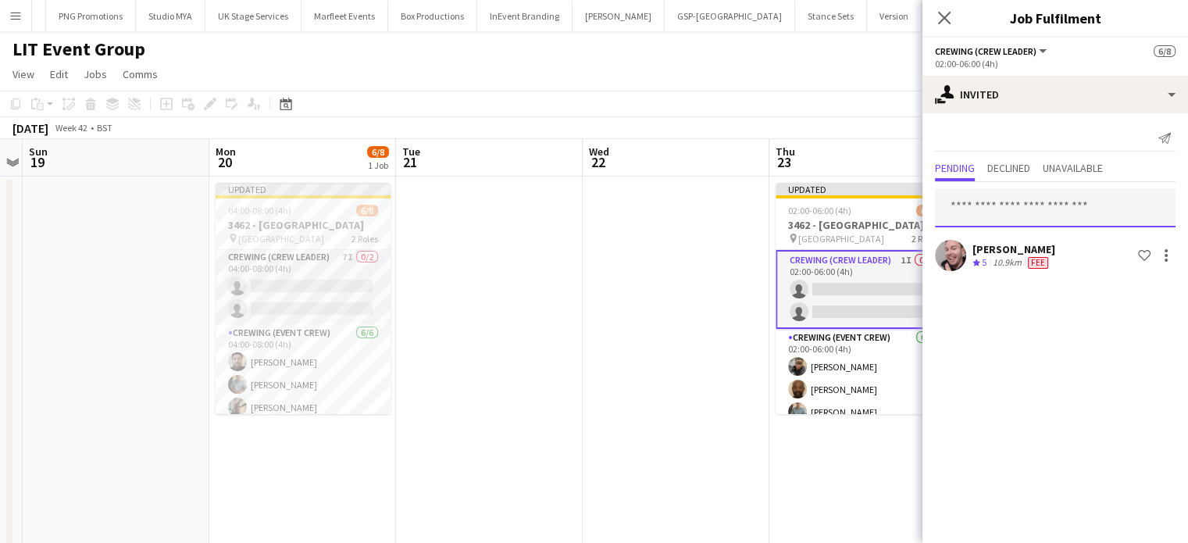
click at [1024, 213] on input "text" at bounding box center [1055, 207] width 241 height 39
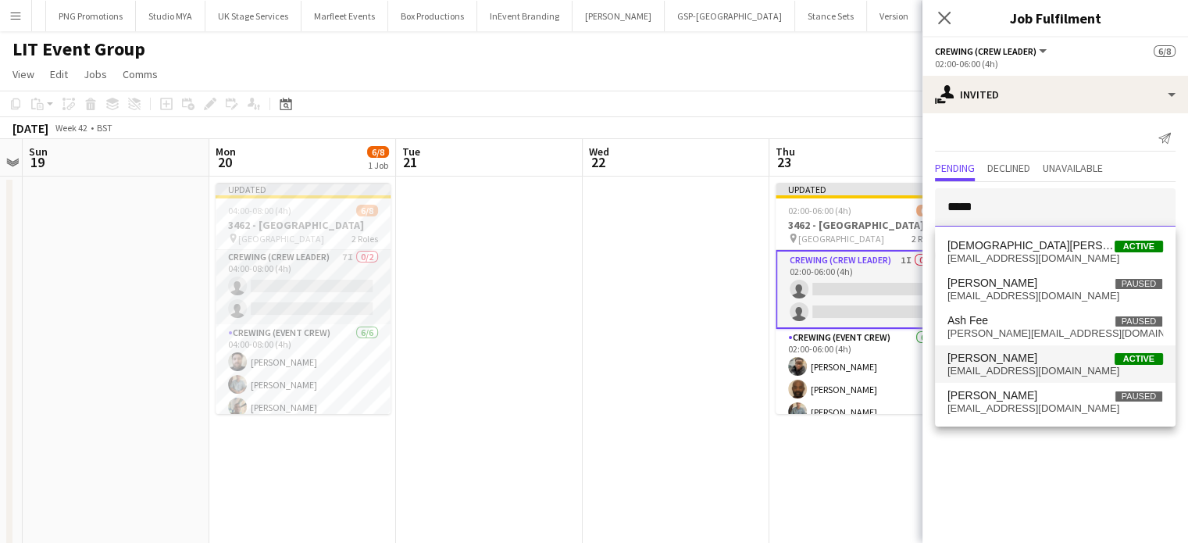
type input "*****"
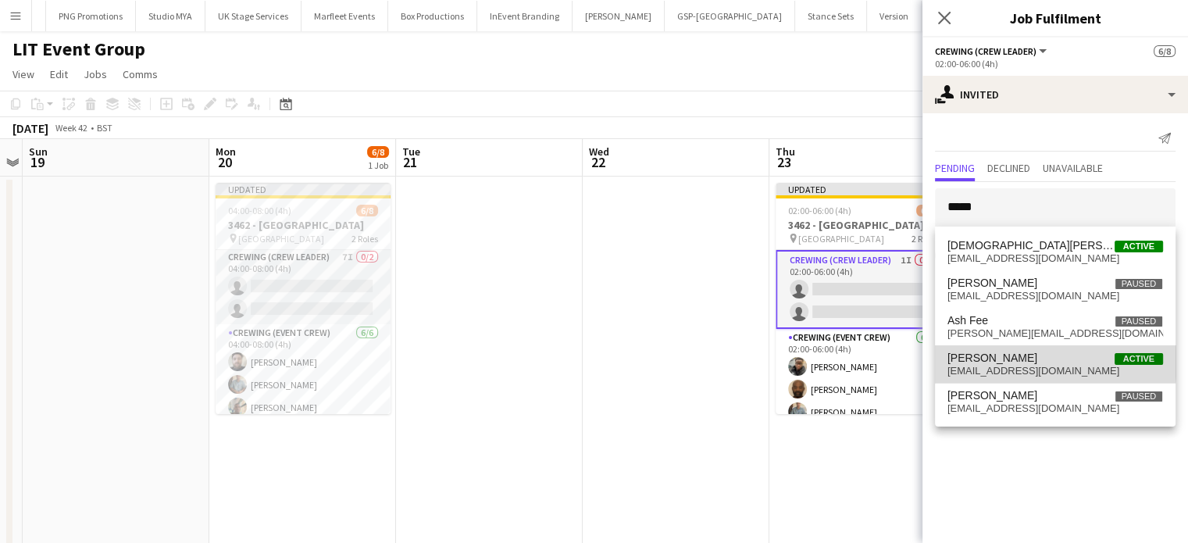
click at [1018, 362] on span "[PERSON_NAME]" at bounding box center [992, 357] width 90 height 13
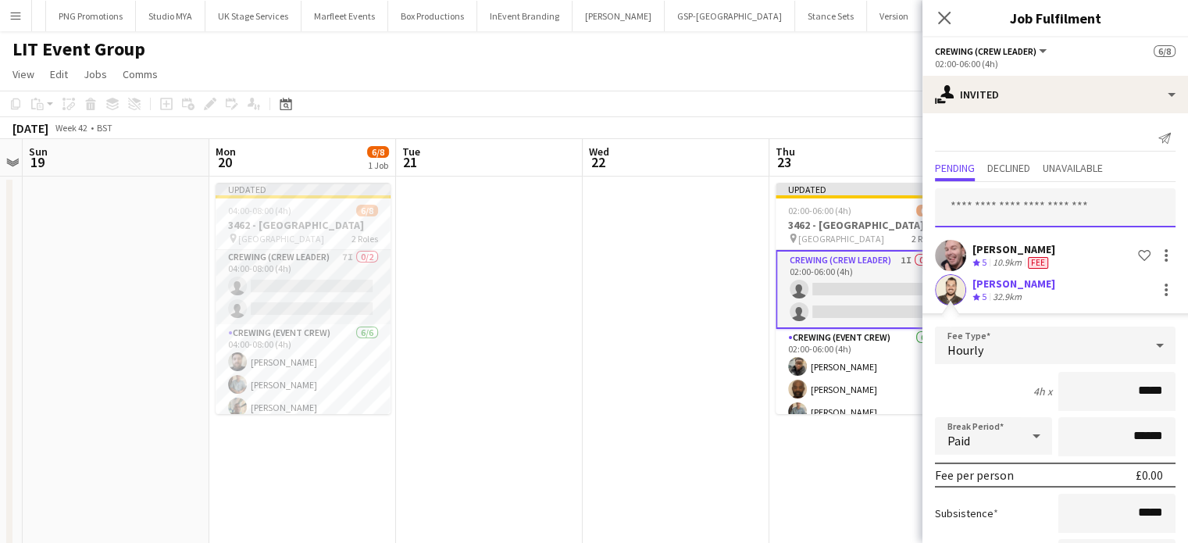
click at [1018, 212] on input "text" at bounding box center [1055, 207] width 241 height 39
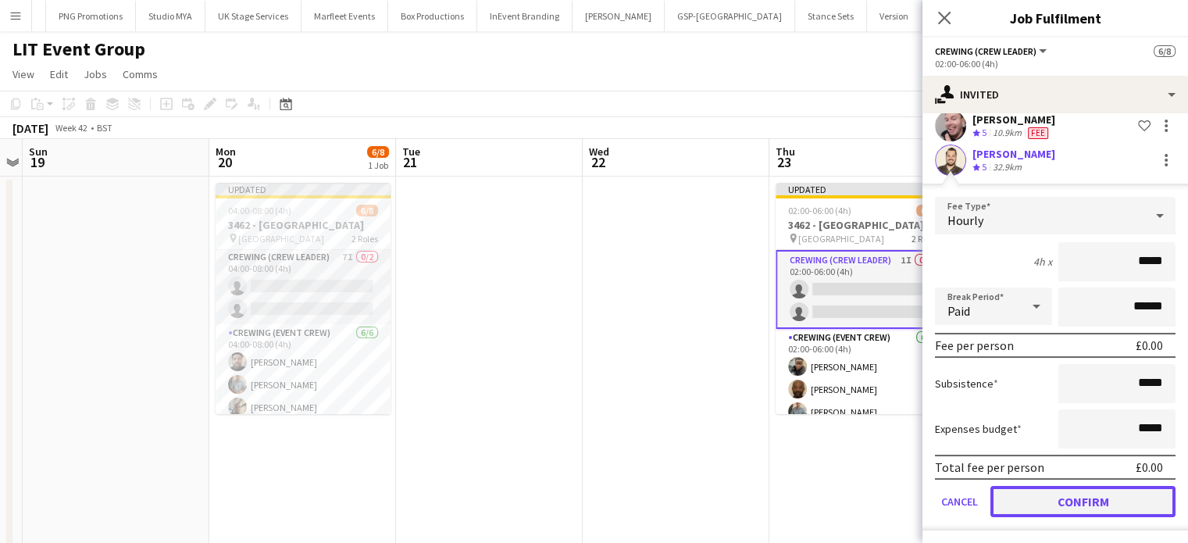
click at [1107, 490] on button "Confirm" at bounding box center [1082, 501] width 185 height 31
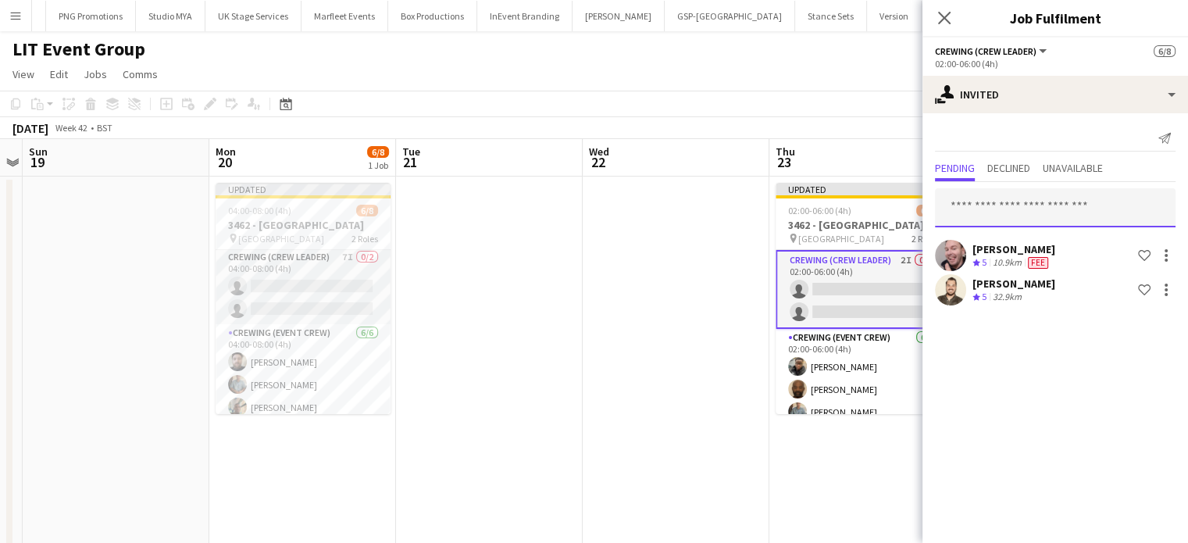
click at [1035, 208] on input "text" at bounding box center [1055, 207] width 241 height 39
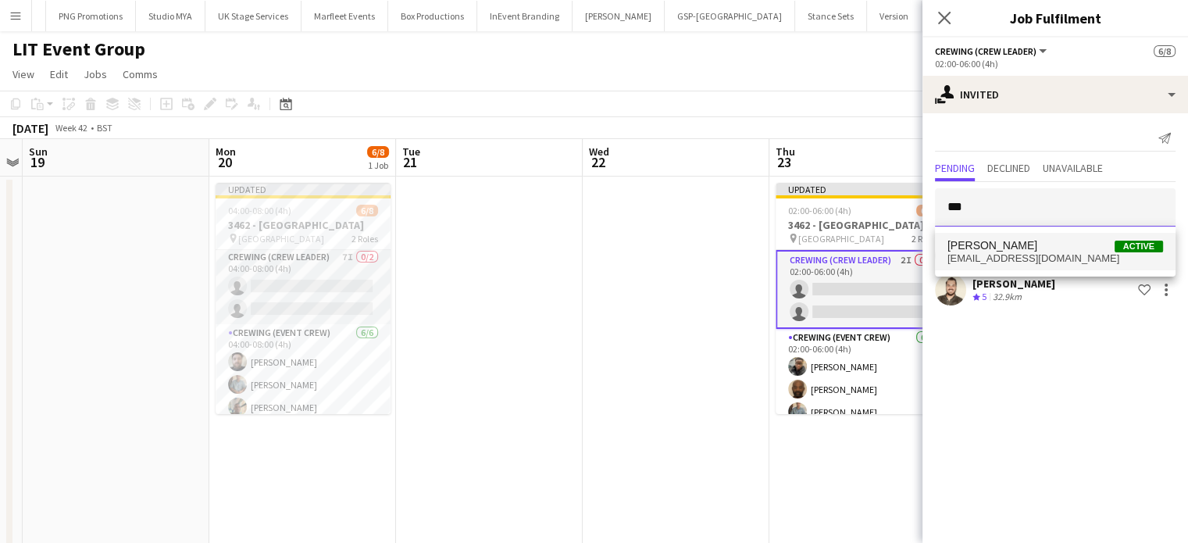
type input "***"
click at [987, 247] on span "[PERSON_NAME]" at bounding box center [992, 245] width 90 height 13
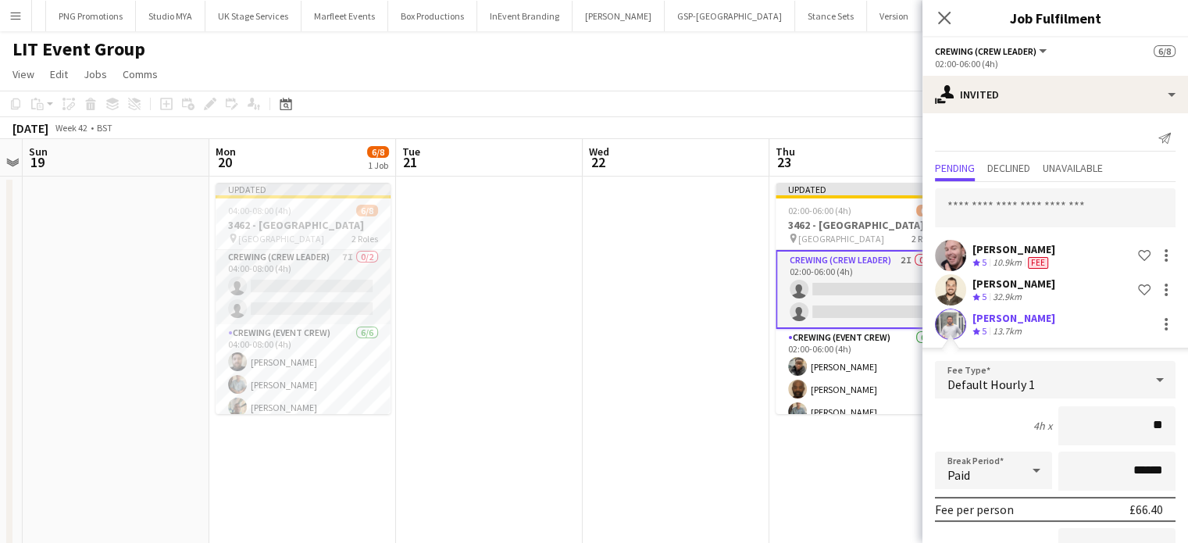
type input "***"
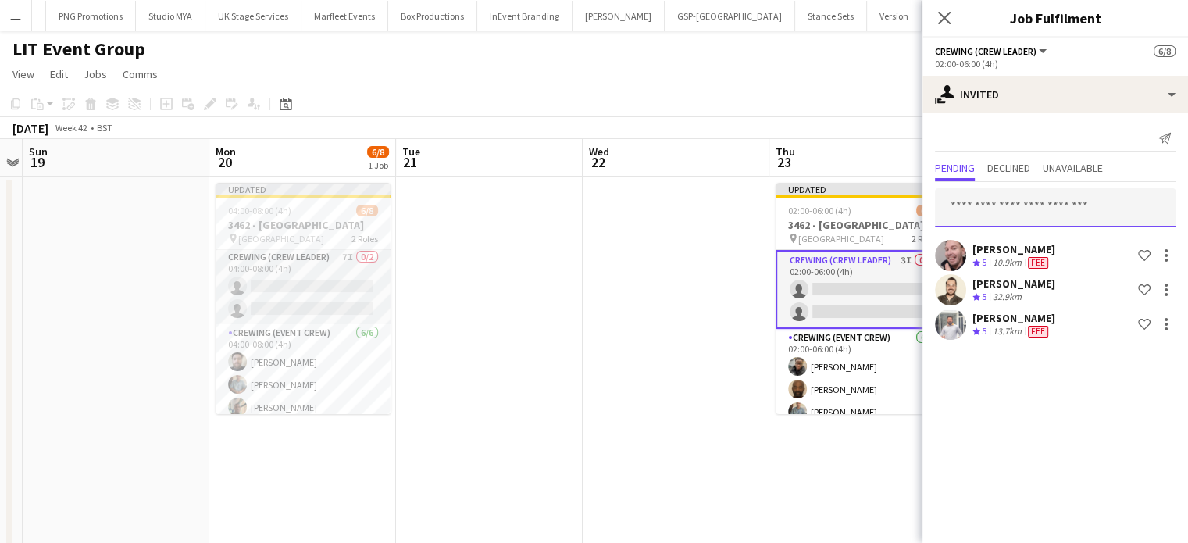
click at [998, 218] on input "text" at bounding box center [1055, 207] width 241 height 39
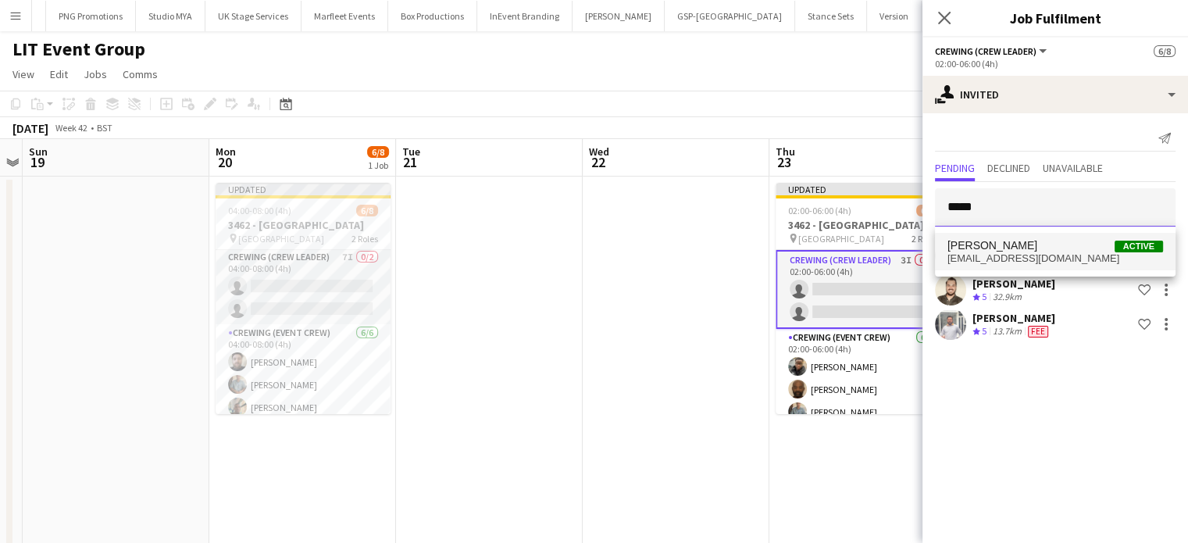
type input "*****"
click at [1007, 246] on span "[PERSON_NAME]" at bounding box center [992, 245] width 90 height 13
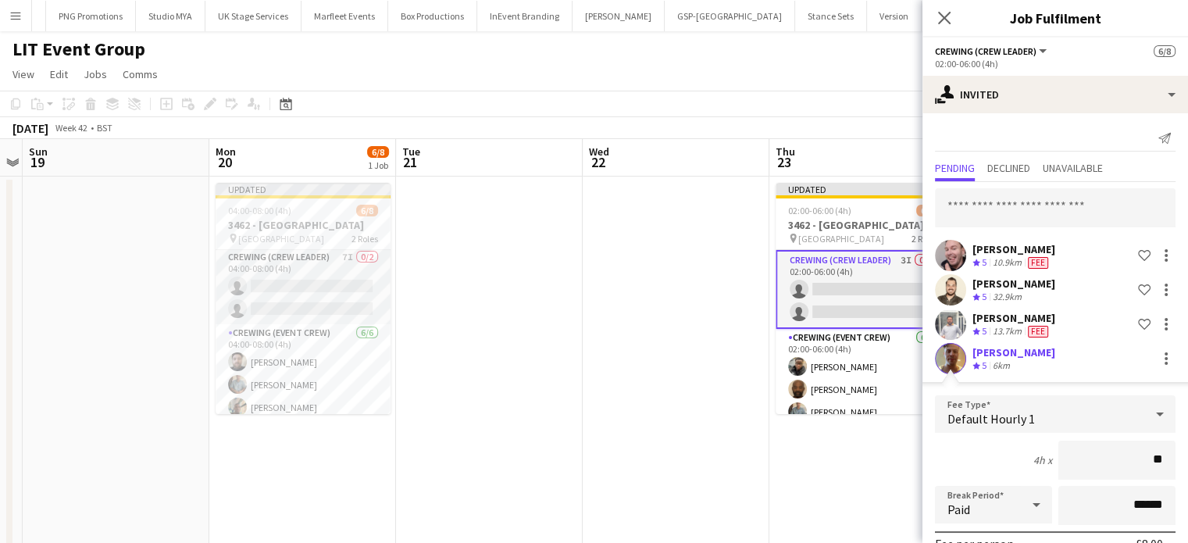
type input "***"
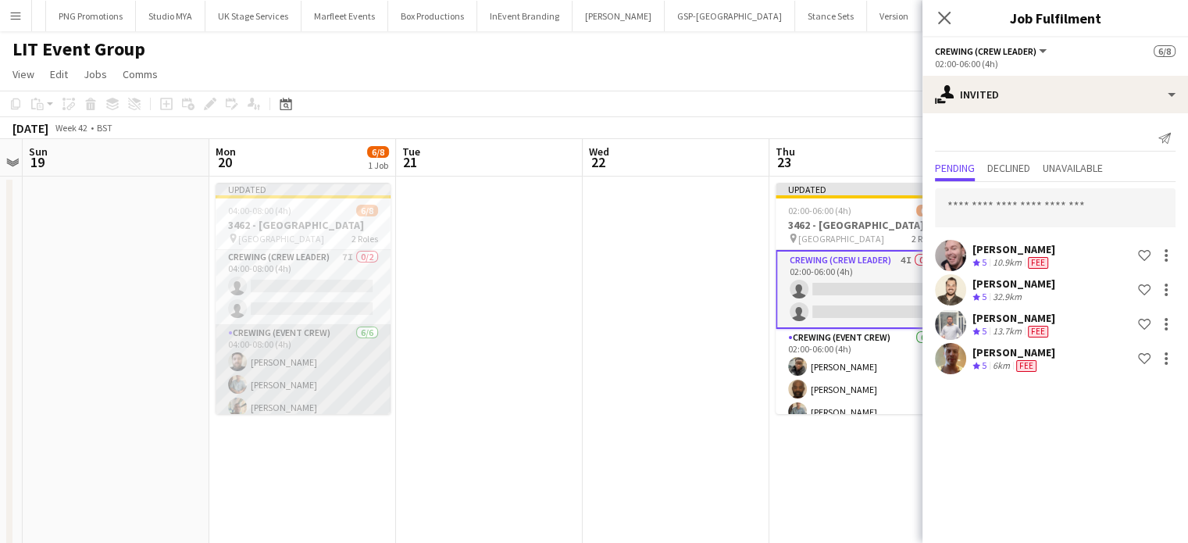
click at [309, 388] on app-card-role "Crewing (Event Crew) [DATE] 04:00-08:00 (4h) [PERSON_NAME] [PERSON_NAME] [PERSO…" at bounding box center [303, 409] width 175 height 171
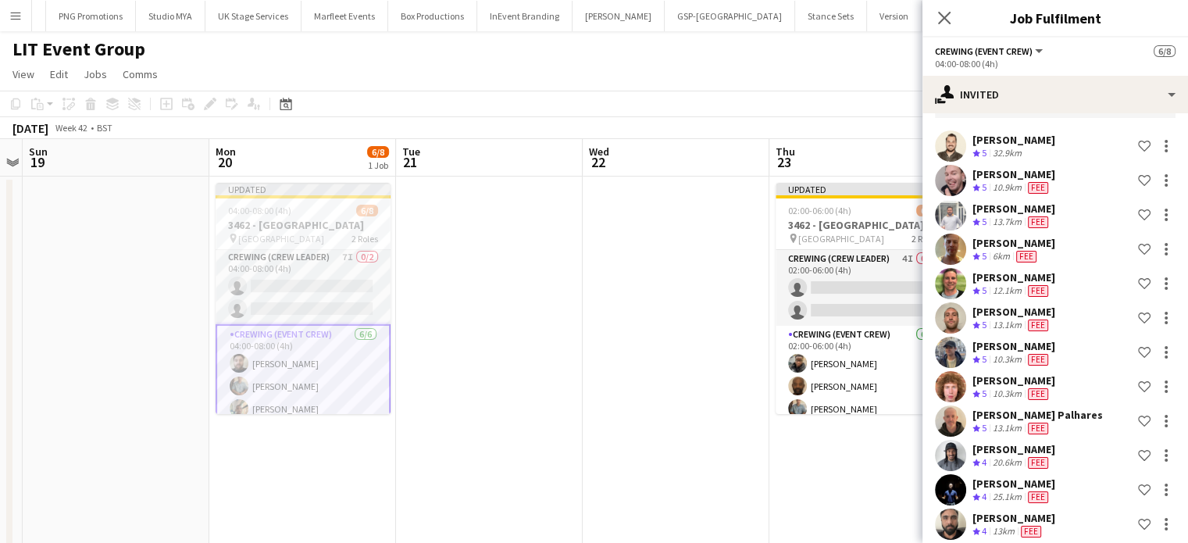
scroll to position [109, 0]
click at [301, 308] on app-card-role "Crewing (Crew Leader) 7I 0/2 04:00-08:00 (4h) single-neutral-actions single-neu…" at bounding box center [303, 286] width 175 height 76
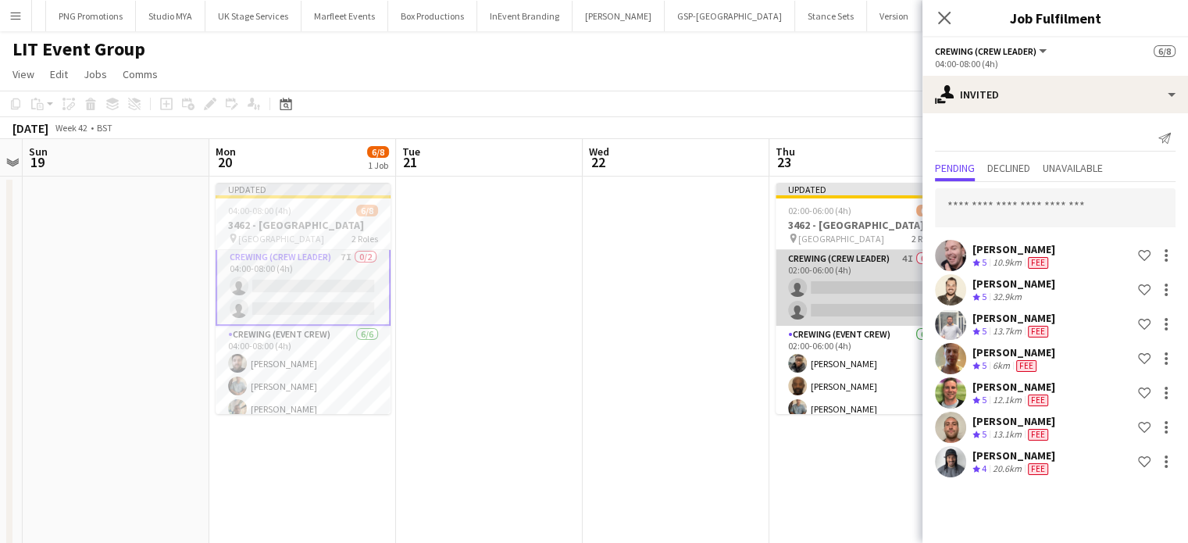
click at [867, 306] on app-card-role "Crewing (Crew Leader) 4I 0/2 02:00-06:00 (4h) single-neutral-actions single-neu…" at bounding box center [862, 288] width 175 height 76
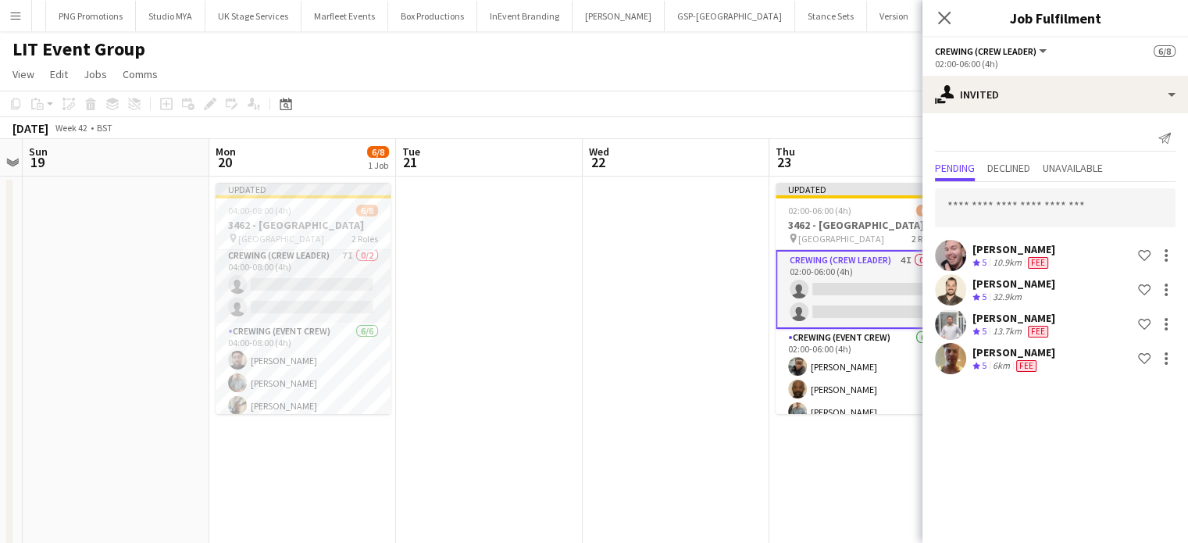
scroll to position [2, 0]
click at [1062, 203] on input "text" at bounding box center [1055, 207] width 241 height 39
type input "*"
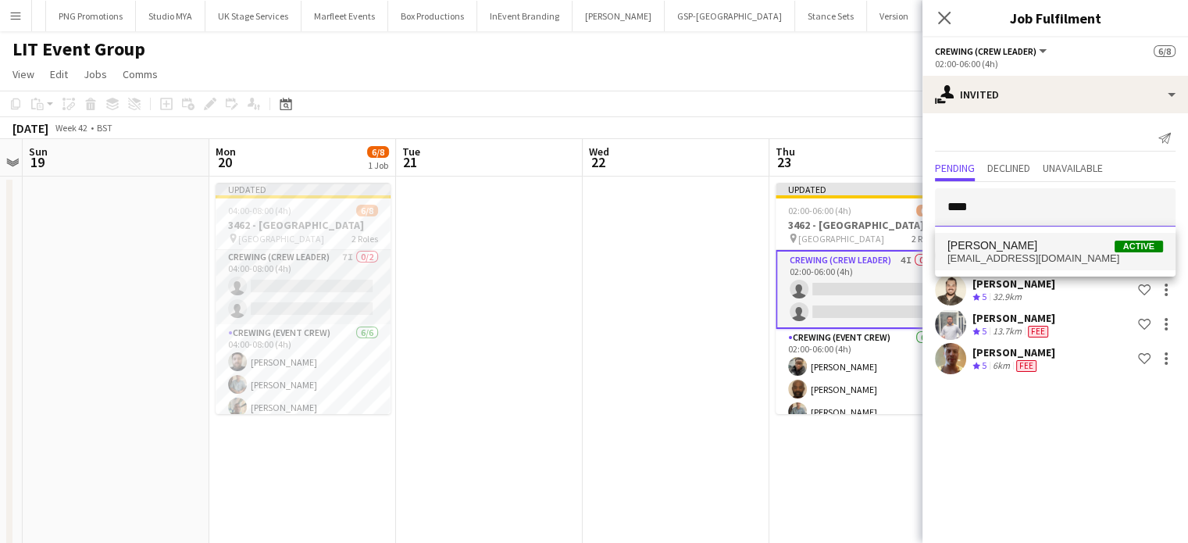
type input "****"
click at [1028, 241] on span "[PERSON_NAME] Active" at bounding box center [1055, 245] width 216 height 13
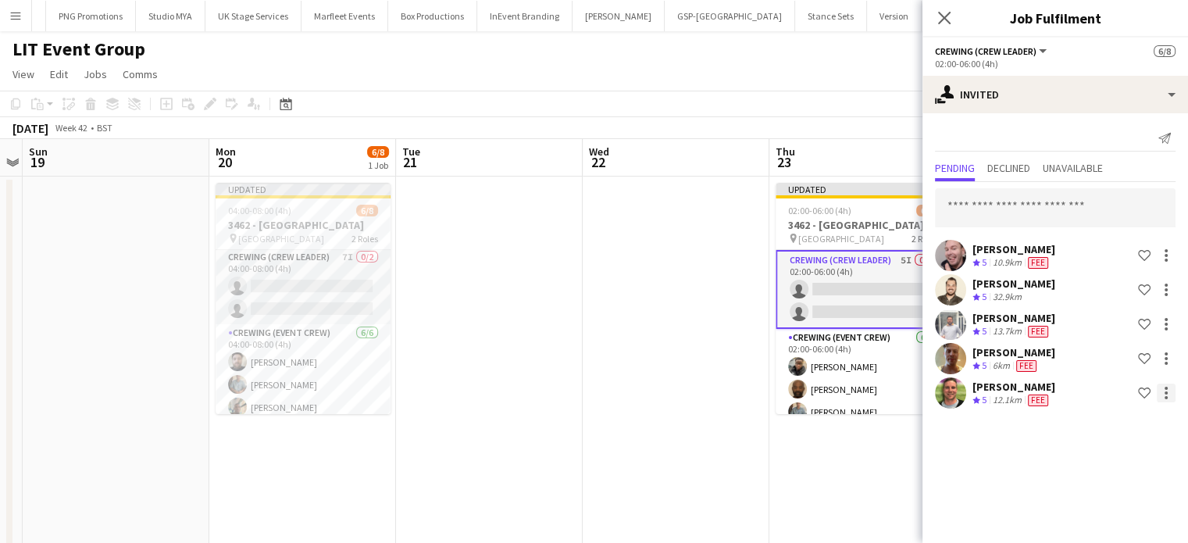
click at [1168, 388] on div at bounding box center [1165, 392] width 19 height 19
click at [1100, 261] on button "Edit fee" at bounding box center [1116, 250] width 117 height 37
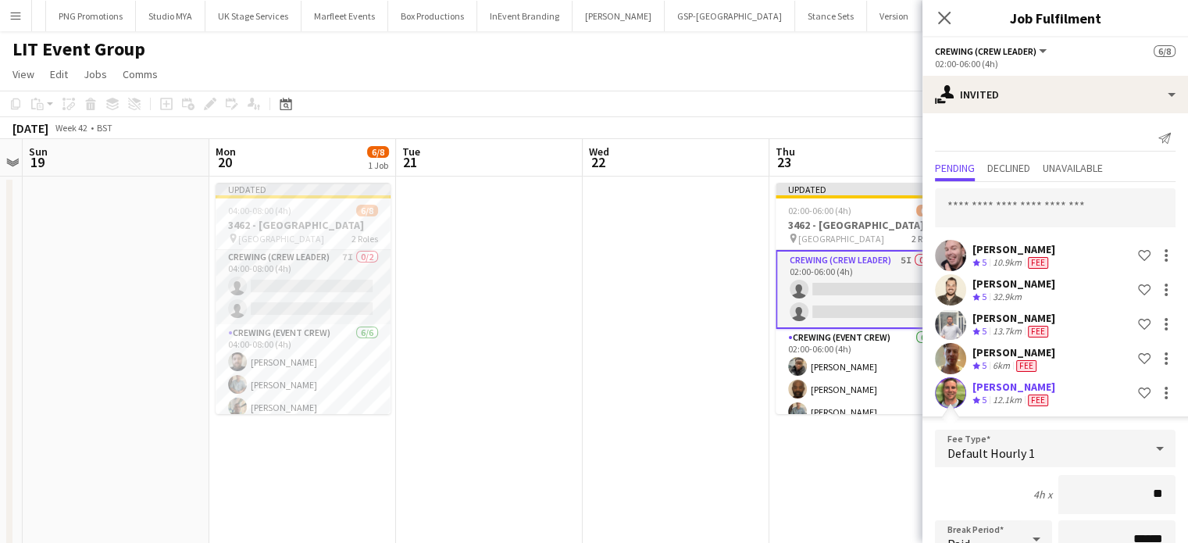
type input "***"
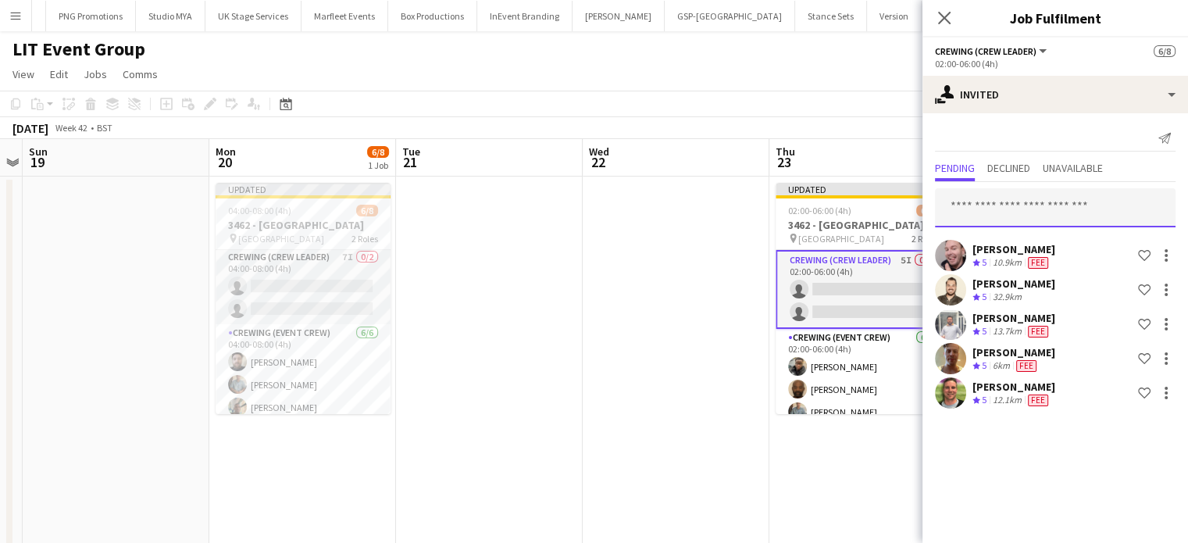
click at [1047, 202] on input "text" at bounding box center [1055, 207] width 241 height 39
type input "*"
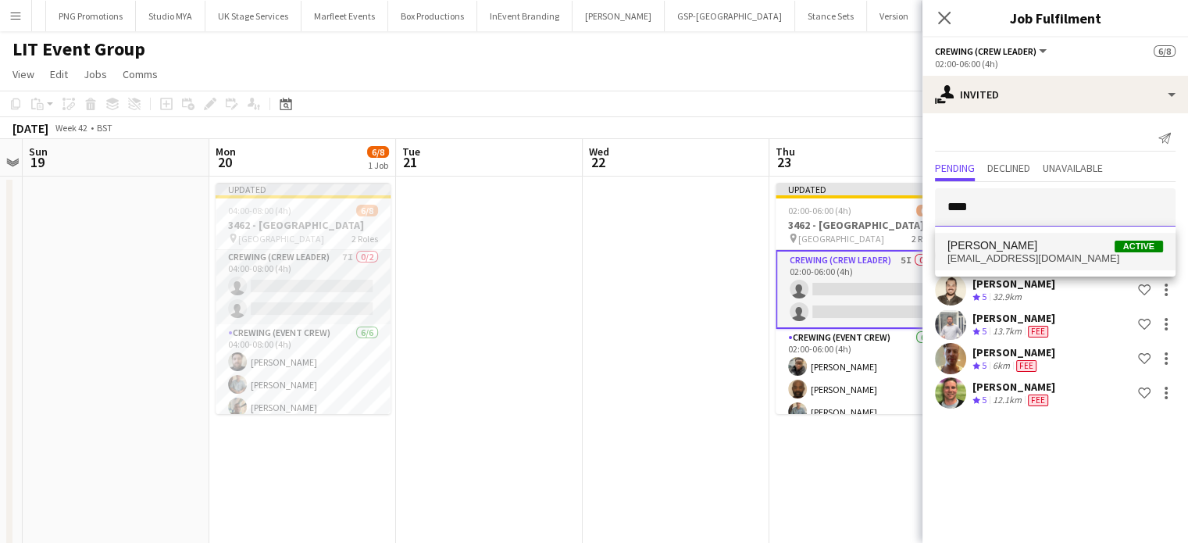
type input "****"
click at [1043, 237] on mat-option "[PERSON_NAME] Active [EMAIL_ADDRESS][DOMAIN_NAME]" at bounding box center [1055, 251] width 241 height 37
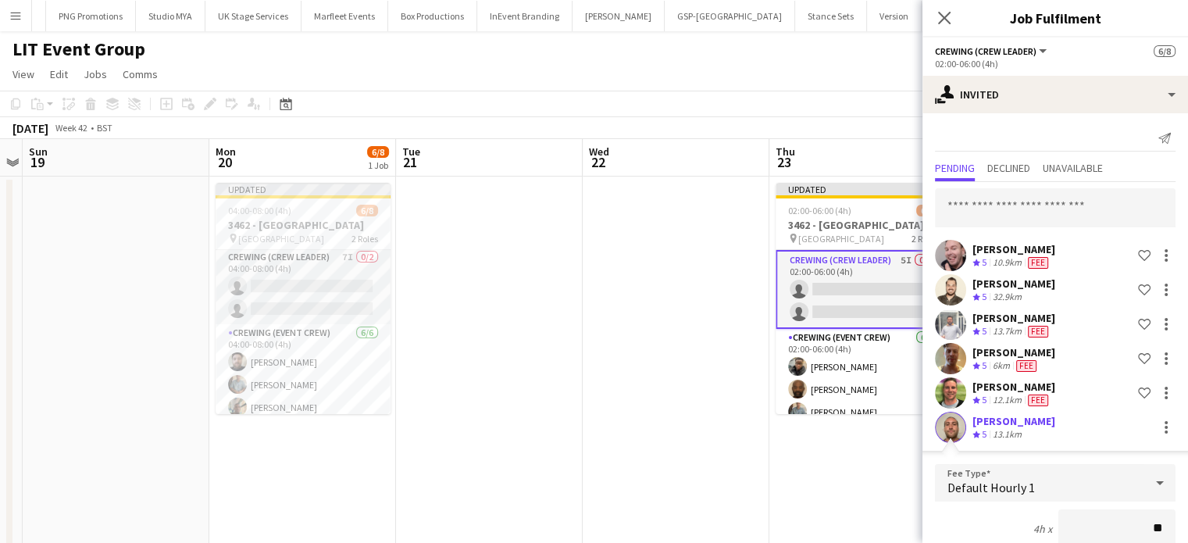
type input "***"
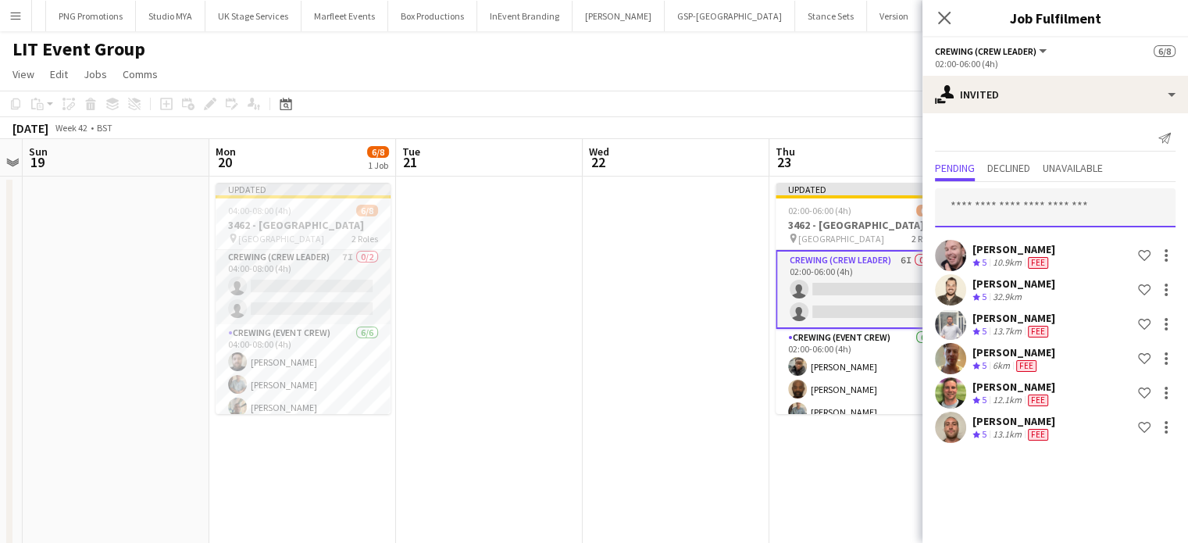
click at [1031, 221] on input "text" at bounding box center [1055, 207] width 241 height 39
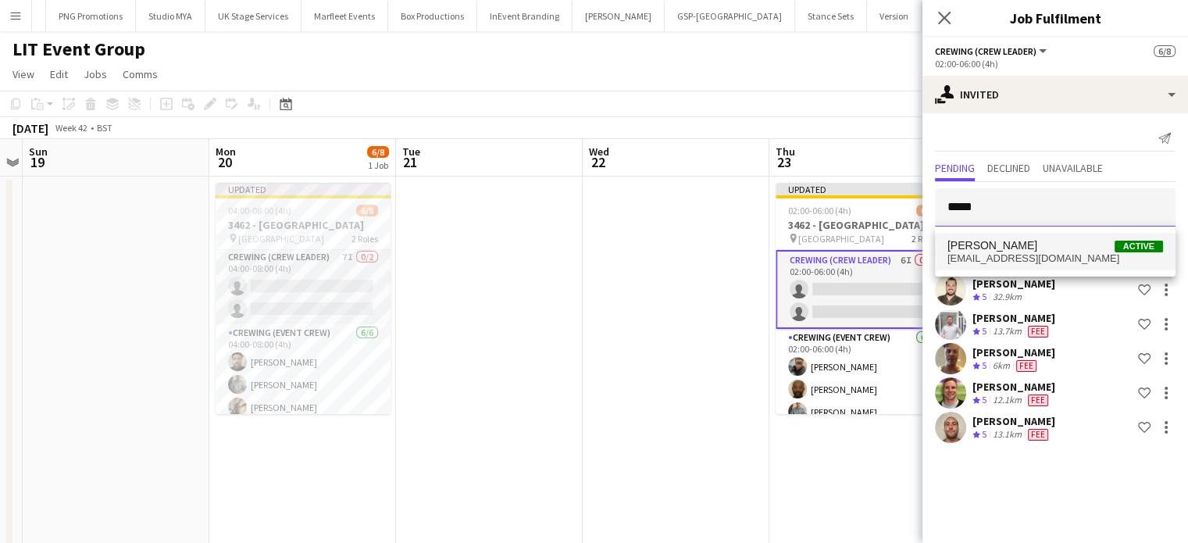
type input "*****"
click at [1038, 241] on span "Kaine [PERSON_NAME] Active" at bounding box center [1055, 245] width 216 height 13
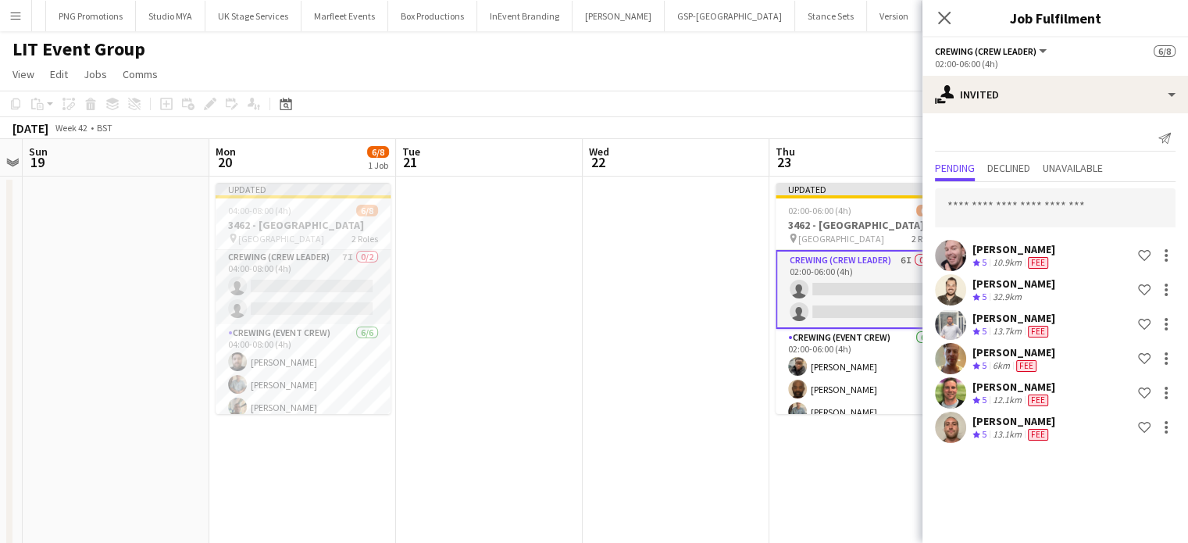
scroll to position [34, 0]
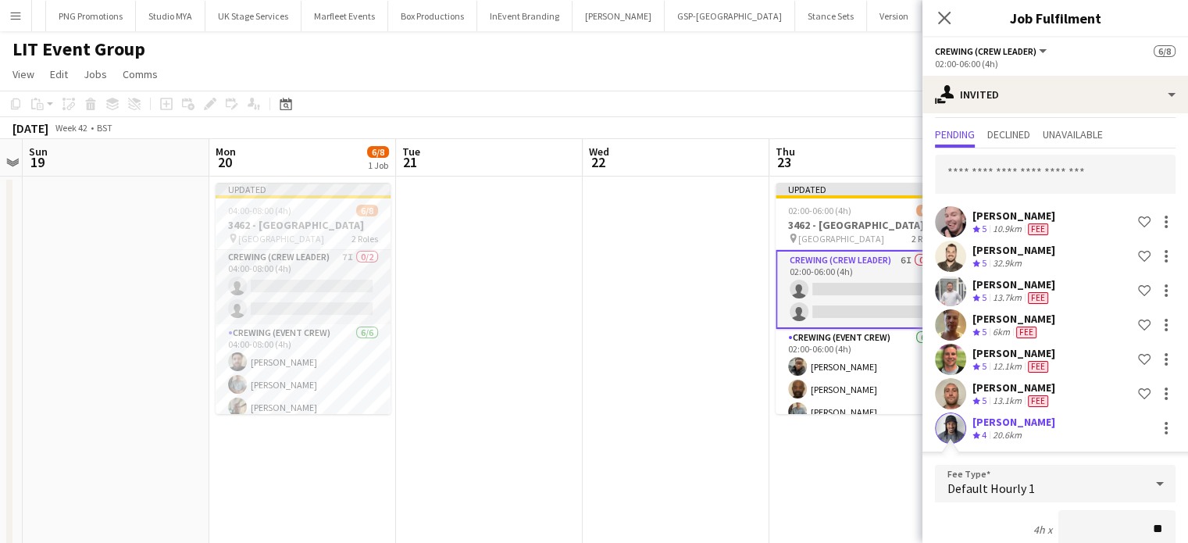
type input "***"
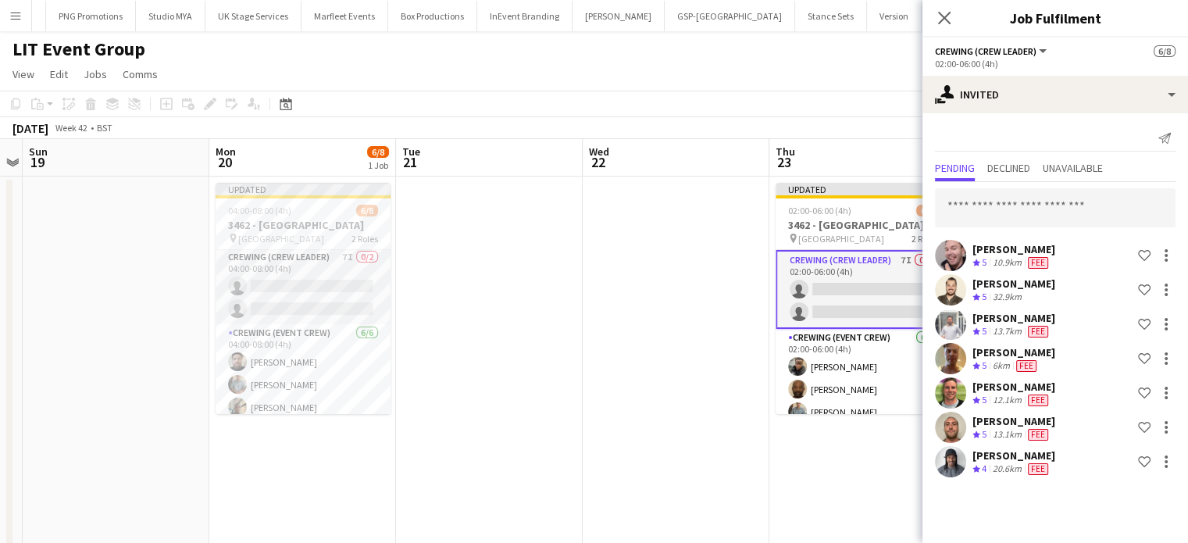
click at [712, 334] on app-date-cell at bounding box center [676, 375] width 187 height 398
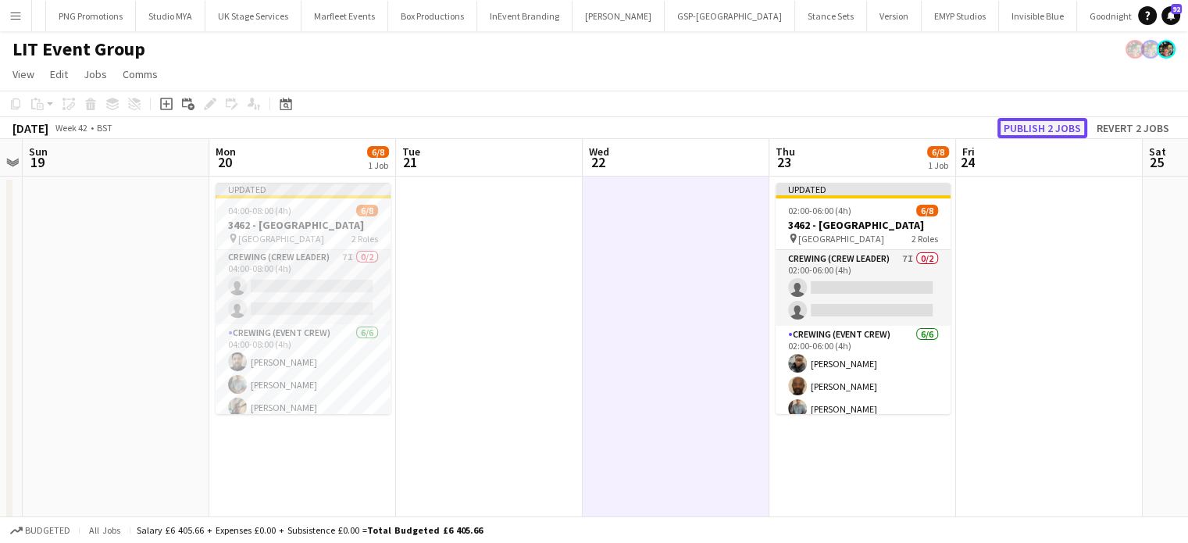
click at [1028, 124] on button "Publish 2 jobs" at bounding box center [1042, 128] width 90 height 20
